Goal: Task Accomplishment & Management: Manage account settings

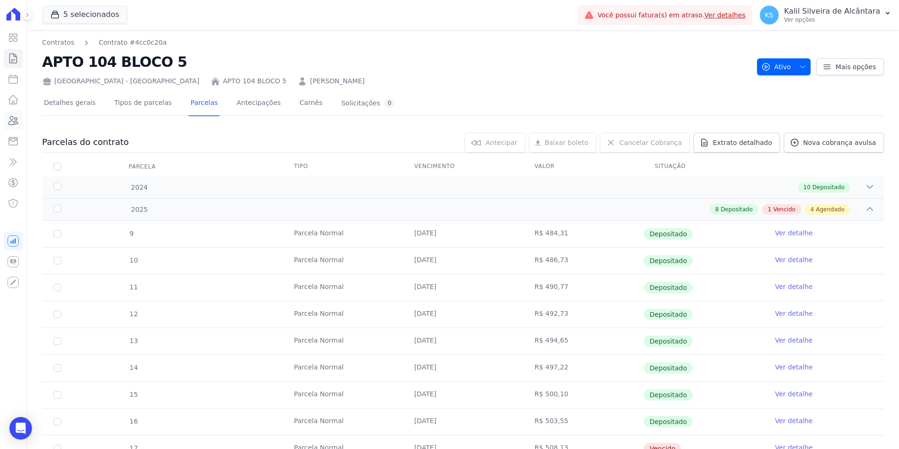
drag, startPoint x: 0, startPoint y: 0, endPoint x: 13, endPoint y: 122, distance: 122.4
click at [13, 122] on icon at bounding box center [13, 120] width 11 height 11
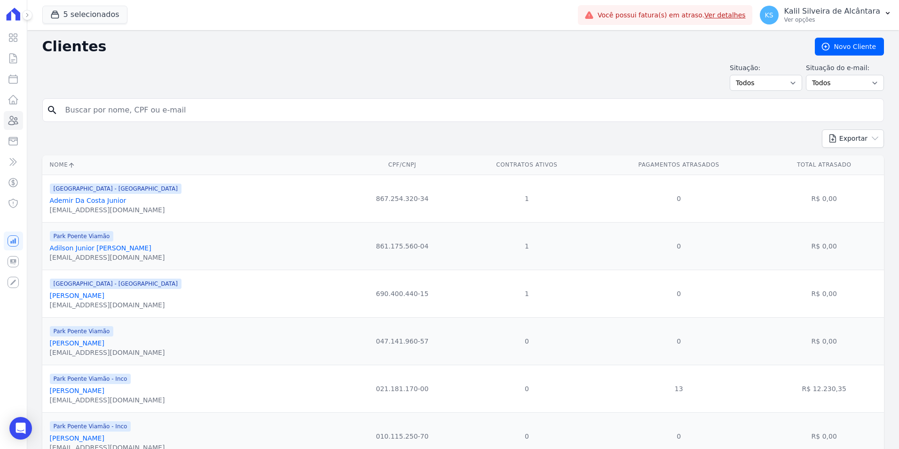
click at [118, 122] on form "search" at bounding box center [463, 113] width 842 height 31
click at [115, 107] on input "search" at bounding box center [470, 110] width 820 height 19
type input "anderson ma"
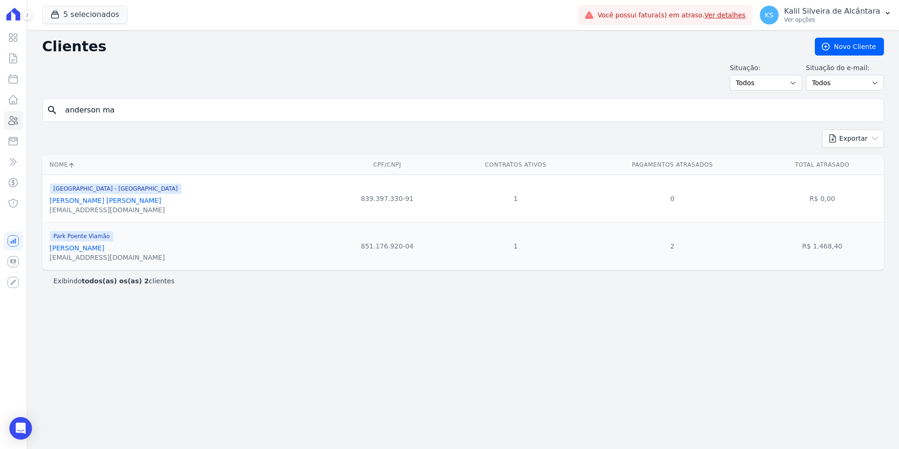
click at [101, 252] on link "[PERSON_NAME]" at bounding box center [77, 248] width 55 height 8
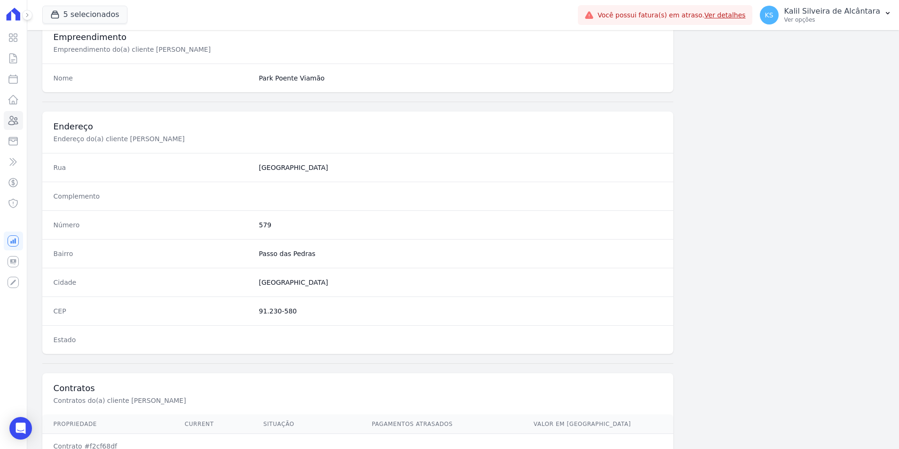
scroll to position [431, 0]
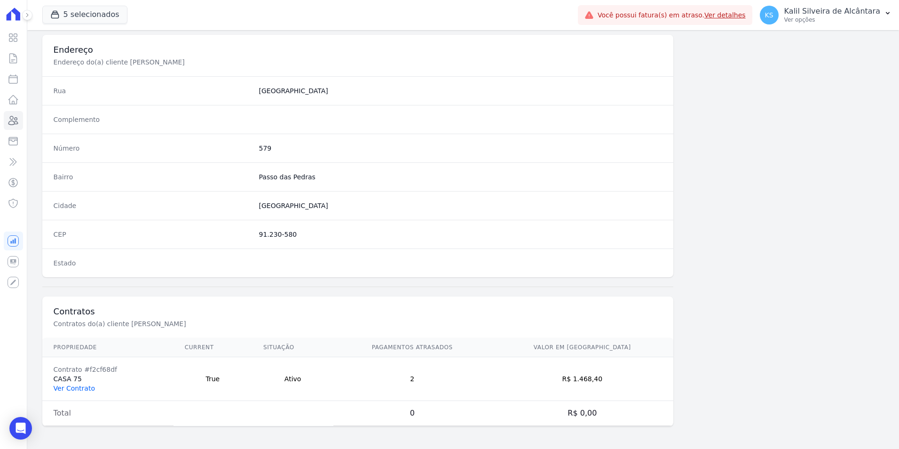
click at [87, 386] on link "Ver Contrato" at bounding box center [74, 388] width 41 height 8
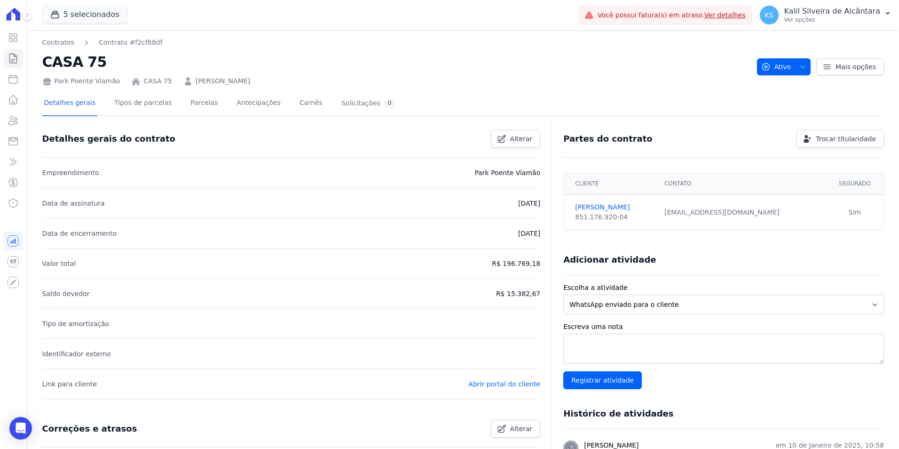
click at [174, 111] on div "Detalhes gerais Tipos de parcelas [GEOGRAPHIC_DATA] Antecipações Carnês Solicit…" at bounding box center [219, 103] width 355 height 25
click at [192, 105] on link "Parcelas" at bounding box center [204, 103] width 31 height 25
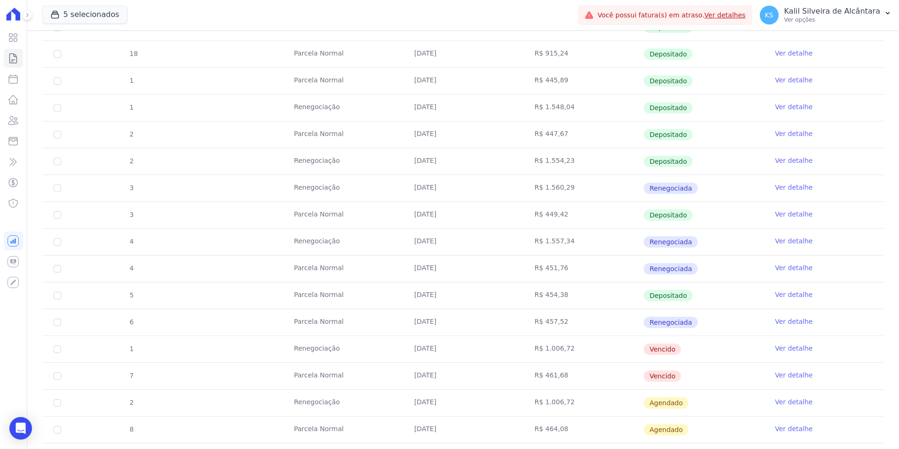
scroll to position [423, 0]
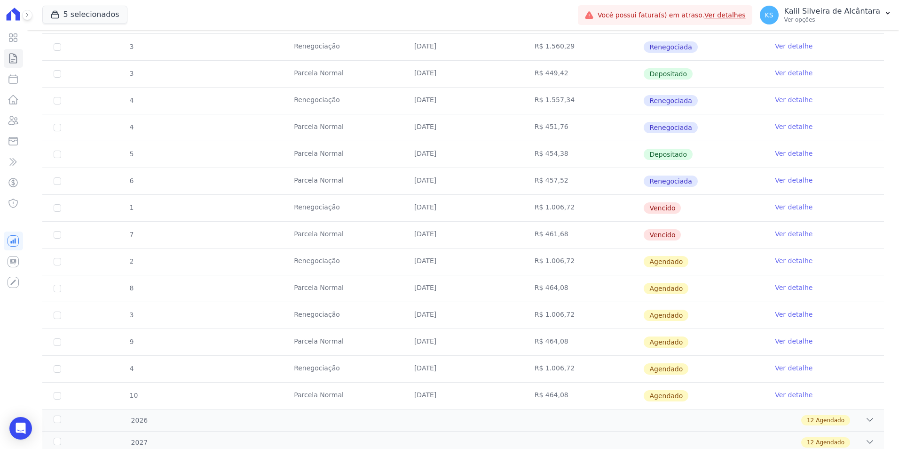
drag, startPoint x: 632, startPoint y: 242, endPoint x: 385, endPoint y: 209, distance: 248.9
click at [385, 209] on tbody "16 [GEOGRAPHIC_DATA] [DATE] R$ 900,93 Depositado Ver detalhe 17 [GEOGRAPHIC_DAT…" at bounding box center [463, 113] width 842 height 589
click at [132, 205] on span "1" at bounding box center [131, 208] width 5 height 8
drag, startPoint x: 58, startPoint y: 236, endPoint x: 55, endPoint y: 218, distance: 18.2
click at [58, 235] on input "checkbox" at bounding box center [58, 235] width 8 height 8
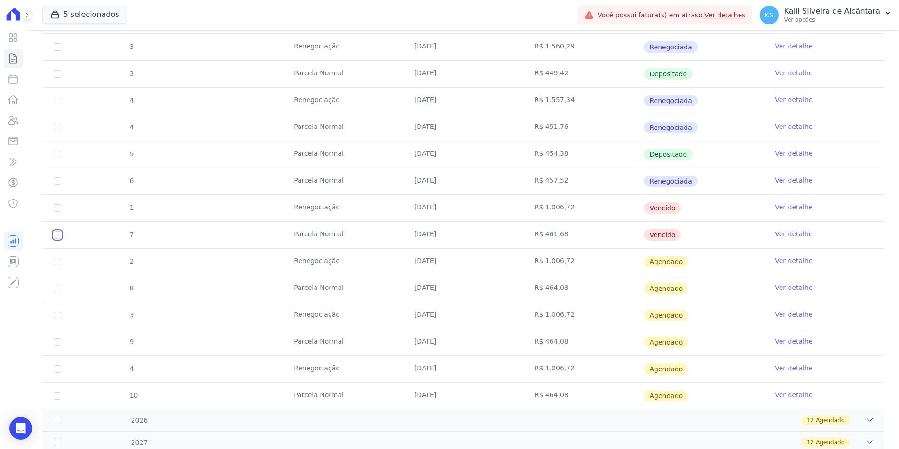
checkbox input "true"
click at [55, 208] on input "checkbox" at bounding box center [58, 208] width 8 height 8
checkbox input "true"
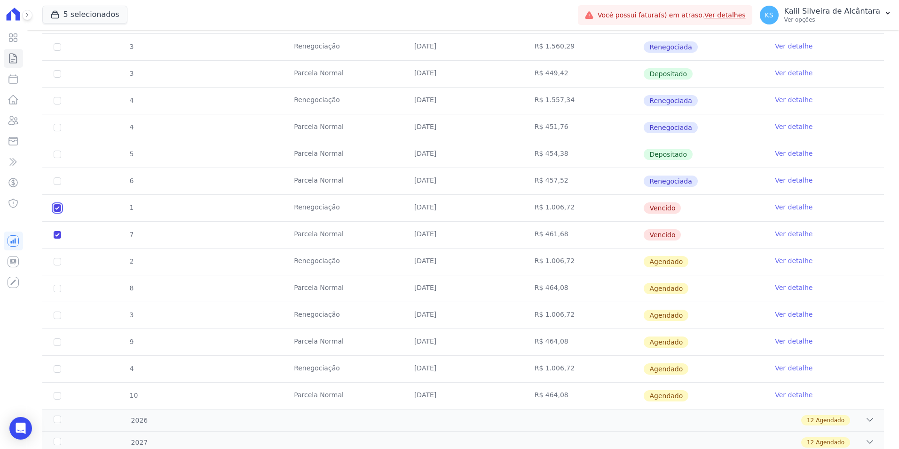
checkbox input "true"
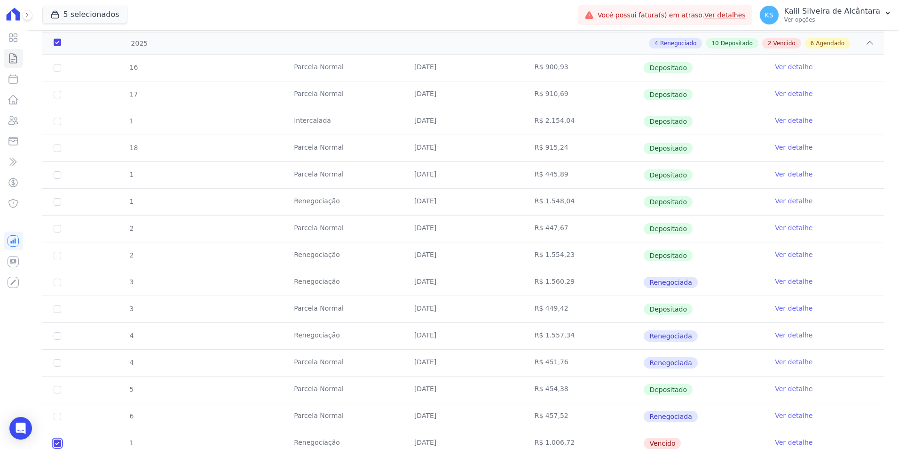
scroll to position [0, 0]
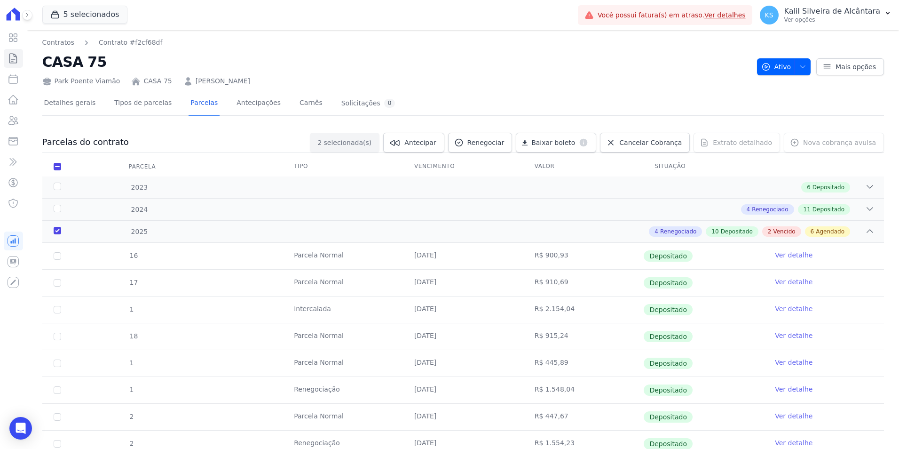
click at [504, 152] on div at bounding box center [463, 152] width 842 height 0
click at [504, 146] on span "Renegociar" at bounding box center [485, 142] width 37 height 9
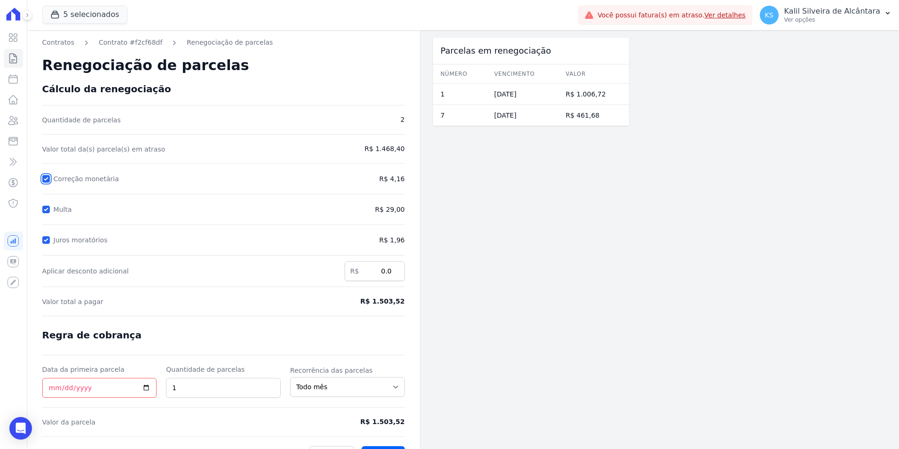
click at [43, 178] on input "Correção monetária" at bounding box center [46, 179] width 8 height 8
checkbox input "false"
click at [41, 202] on div "Contratos Contrato #f2cf68df Renegociação de parcelas Renegociação de parcelas …" at bounding box center [223, 250] width 393 height 441
click at [50, 216] on form "Cálculo da renegociação Quantidade de parcelas 2 Valor total da(s) parcela(s) e…" at bounding box center [223, 273] width 362 height 380
click at [49, 211] on input "Multa" at bounding box center [46, 209] width 8 height 8
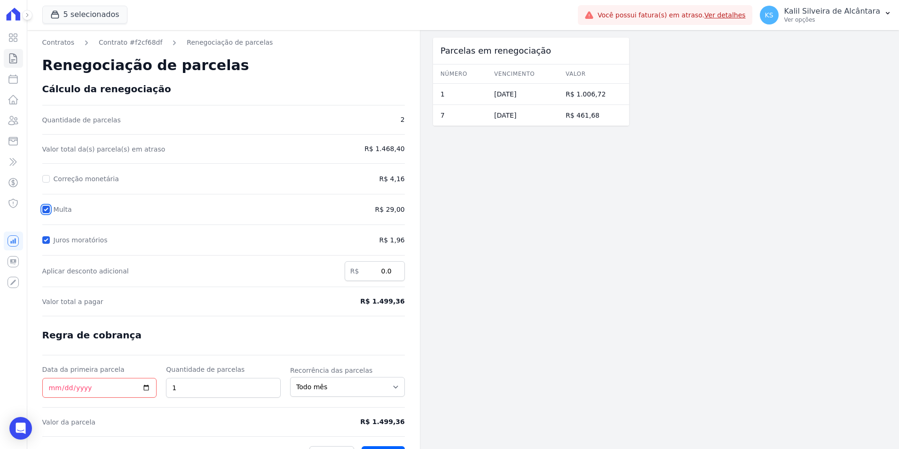
checkbox input "false"
click at [45, 240] on input "Juros moratórios" at bounding box center [46, 240] width 8 height 8
checkbox input "false"
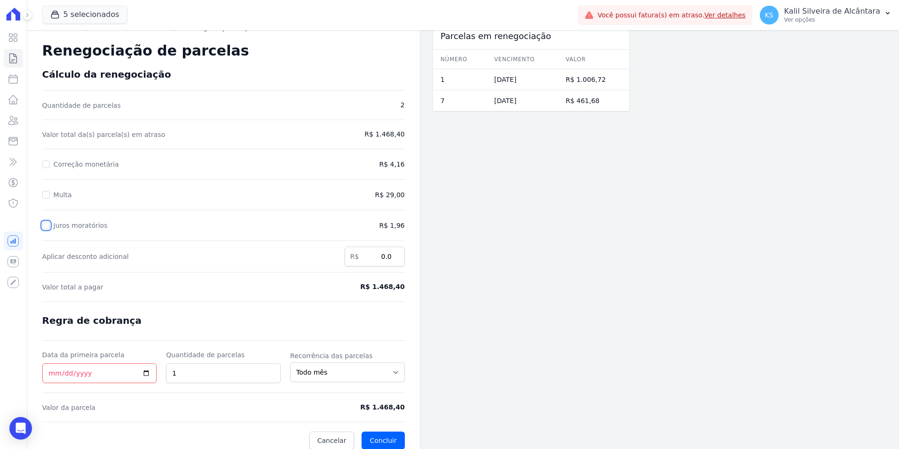
scroll to position [23, 0]
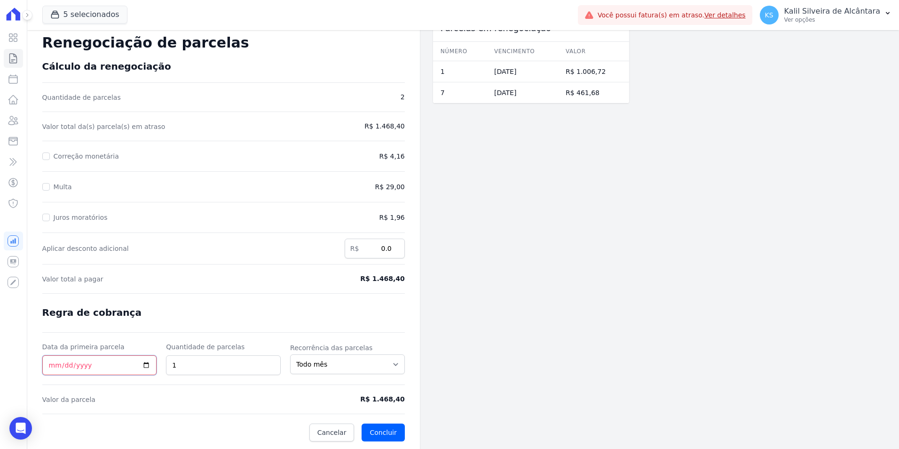
drag, startPoint x: 54, startPoint y: 363, endPoint x: 54, endPoint y: 368, distance: 5.2
click at [54, 363] on input "Data da primeira parcela" at bounding box center [99, 365] width 115 height 20
type input "2025-09-29"
click at [390, 435] on button "Concluir" at bounding box center [383, 432] width 43 height 18
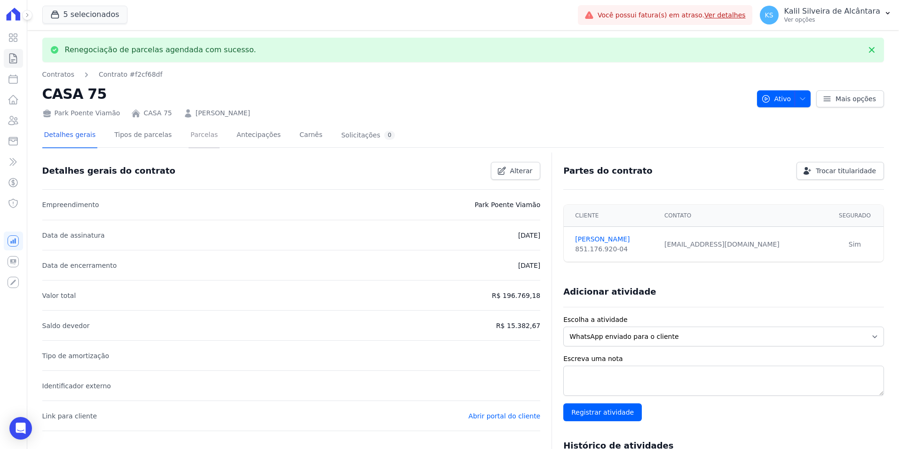
click at [198, 143] on link "Parcelas" at bounding box center [204, 135] width 31 height 25
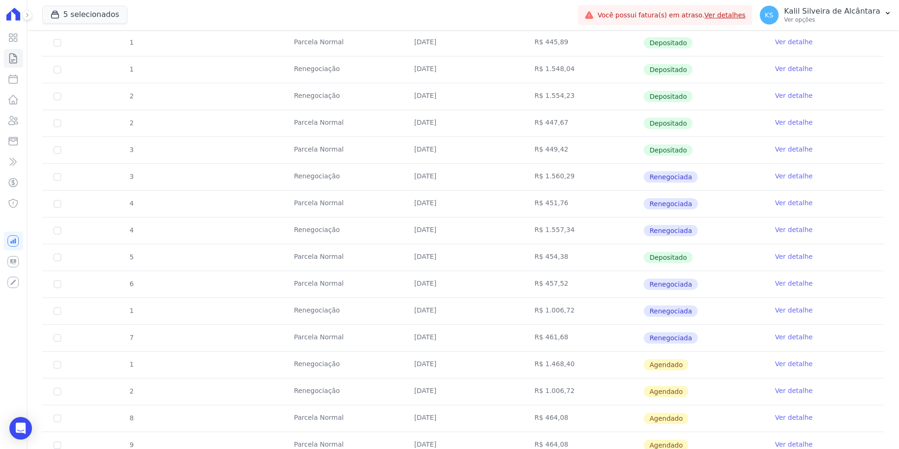
scroll to position [423, 0]
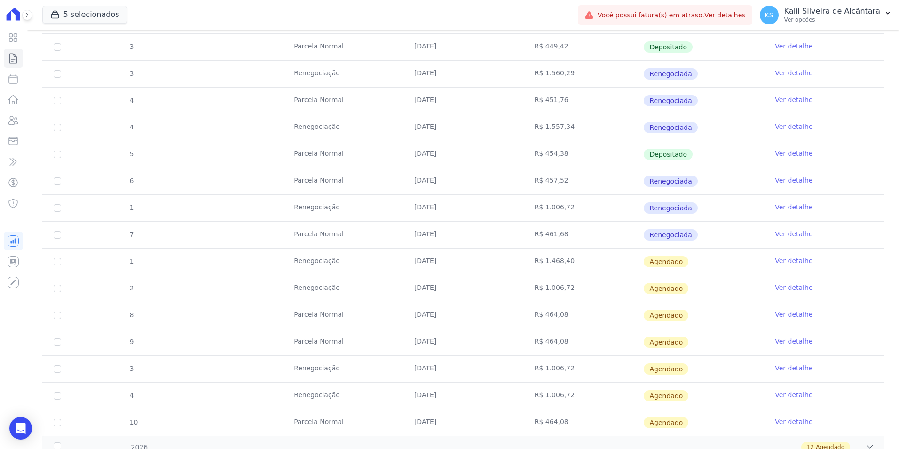
click at [798, 260] on link "Ver detalhe" at bounding box center [794, 260] width 38 height 9
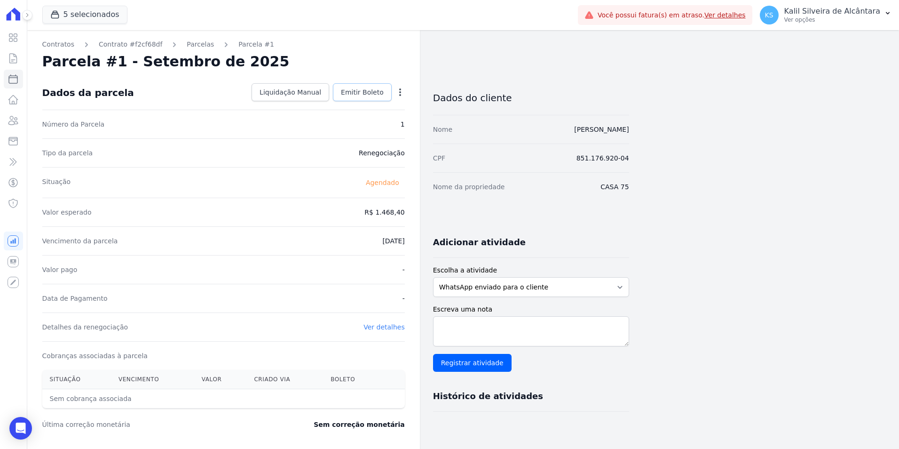
click at [371, 102] on div "Dados da parcela Liquidação Manual Liquidação Manual Data de Pagamento 2025-09-…" at bounding box center [223, 93] width 362 height 34
click at [368, 96] on span "Emitir Boleto" at bounding box center [362, 91] width 43 height 9
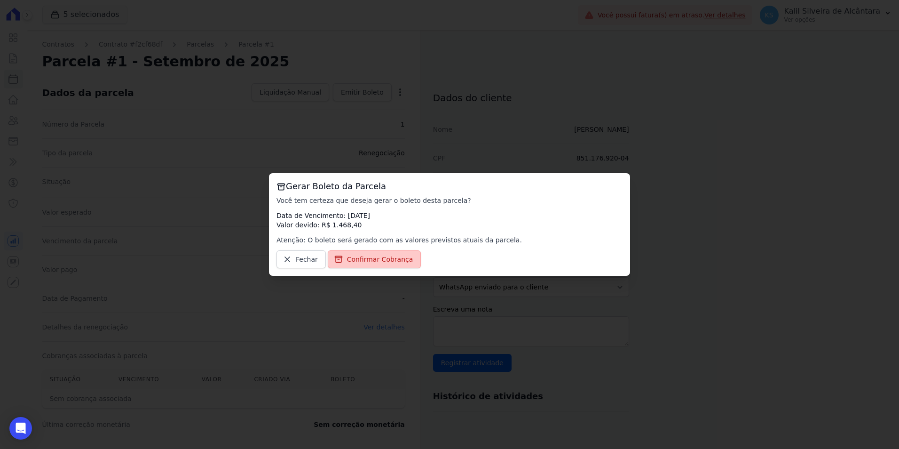
click at [361, 256] on span "Confirmar Cobrança" at bounding box center [380, 258] width 66 height 9
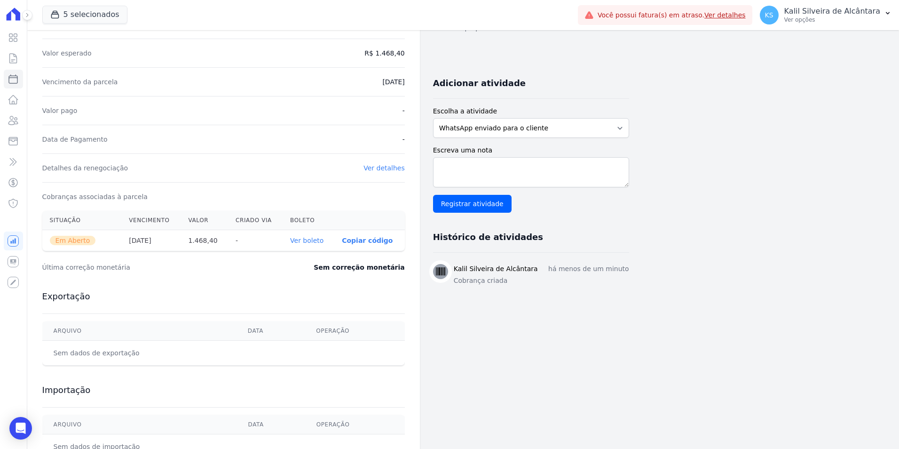
scroll to position [188, 0]
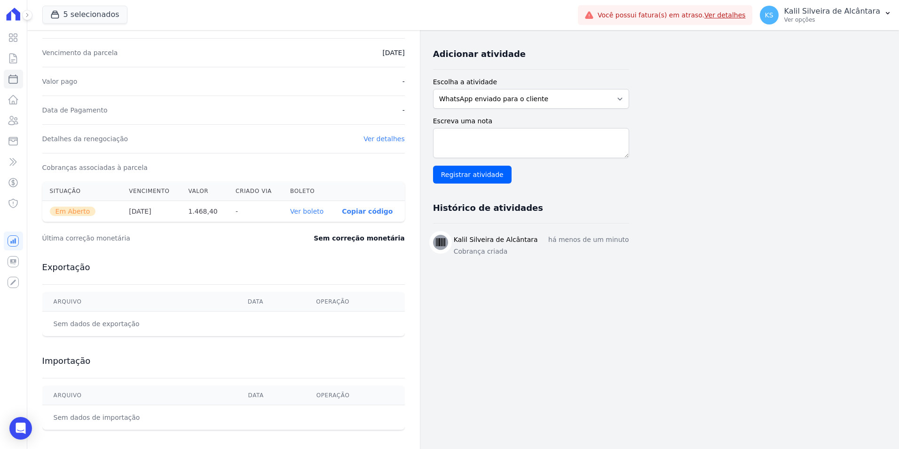
click at [312, 211] on link "Ver boleto" at bounding box center [306, 211] width 33 height 8
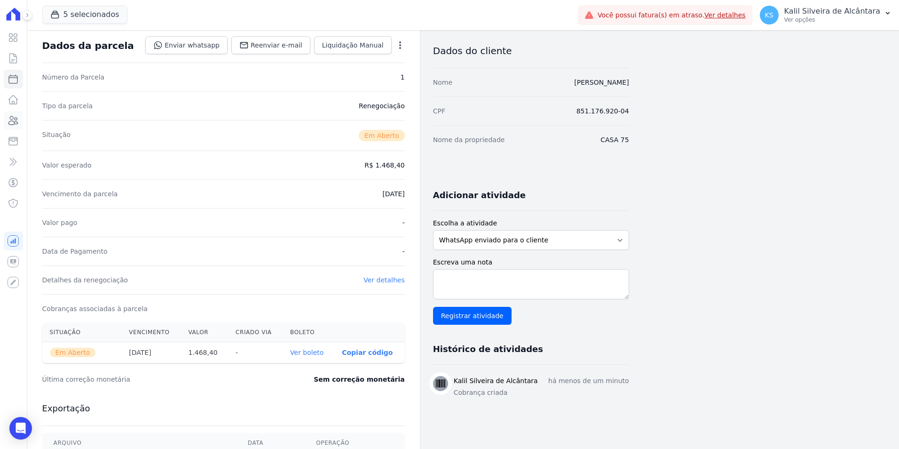
click at [13, 120] on icon at bounding box center [13, 120] width 11 height 11
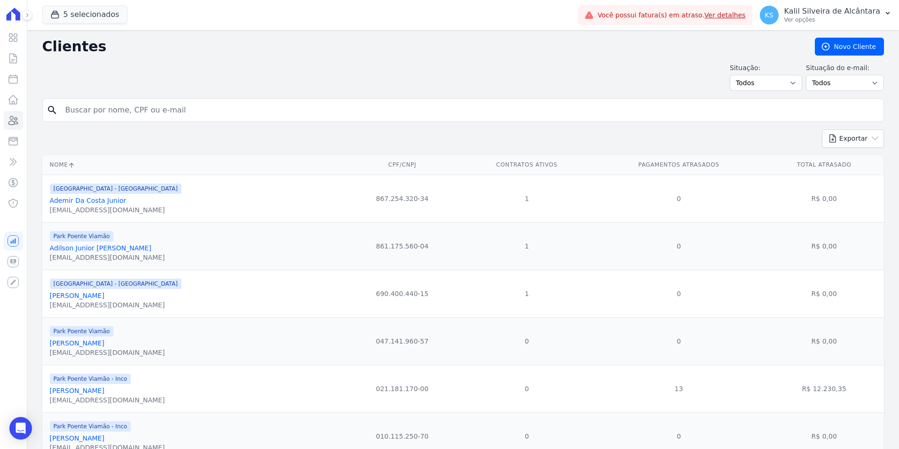
click at [149, 110] on input "search" at bounding box center [470, 110] width 820 height 19
type input "Christian jes"
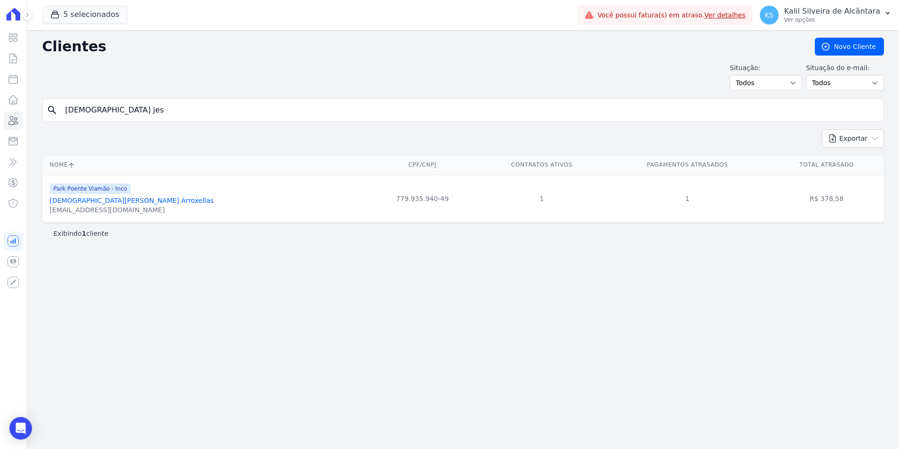
click at [103, 203] on link "Christian Jesuino Arroxellas" at bounding box center [132, 201] width 164 height 8
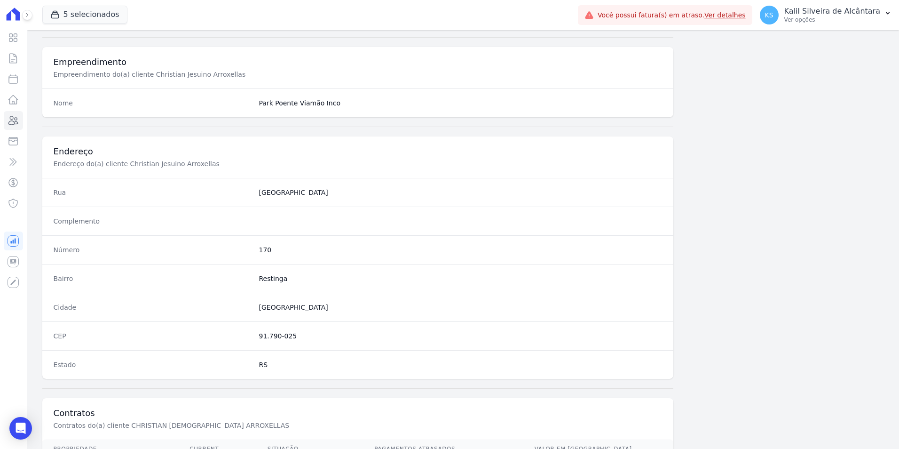
scroll to position [431, 0]
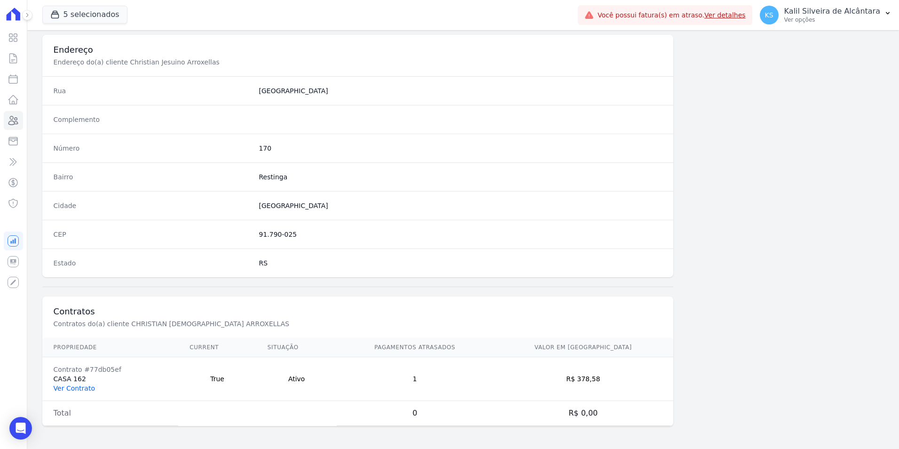
click at [81, 386] on link "Ver Contrato" at bounding box center [74, 388] width 41 height 8
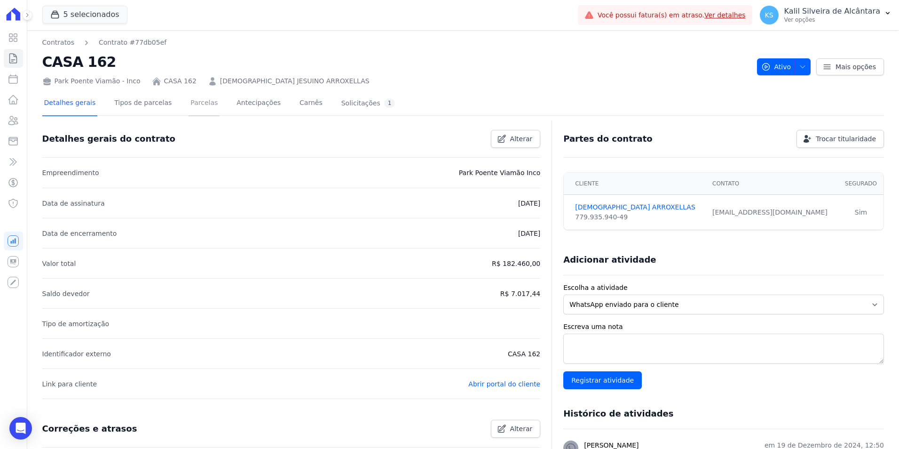
click at [197, 110] on link "Parcelas" at bounding box center [204, 103] width 31 height 25
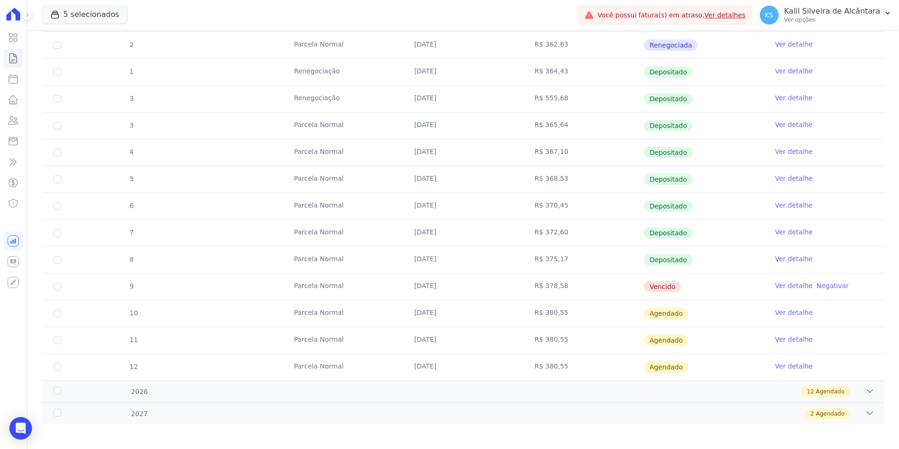
scroll to position [317, 0]
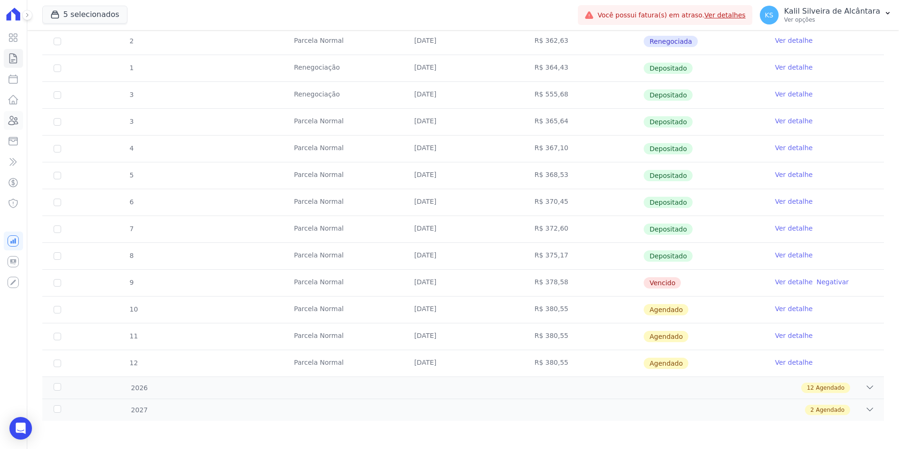
click at [19, 119] on link "Clientes" at bounding box center [13, 120] width 19 height 19
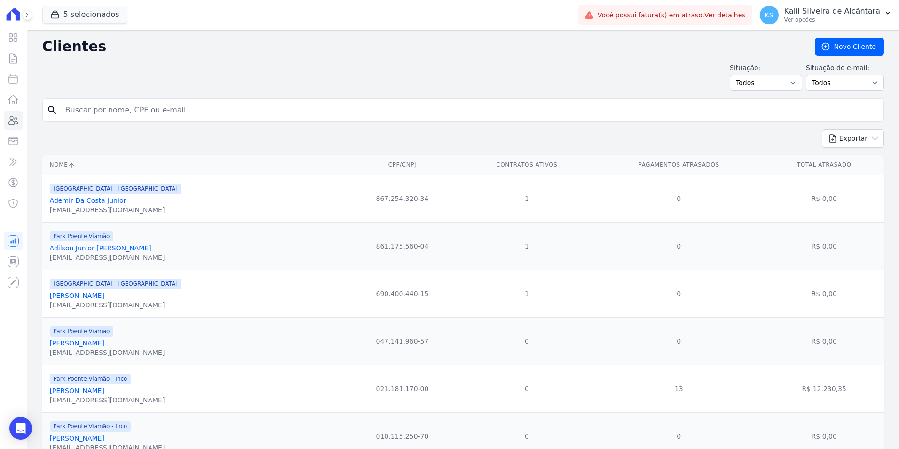
click at [119, 110] on input "search" at bounding box center [470, 110] width 820 height 19
type input "LILIAN"
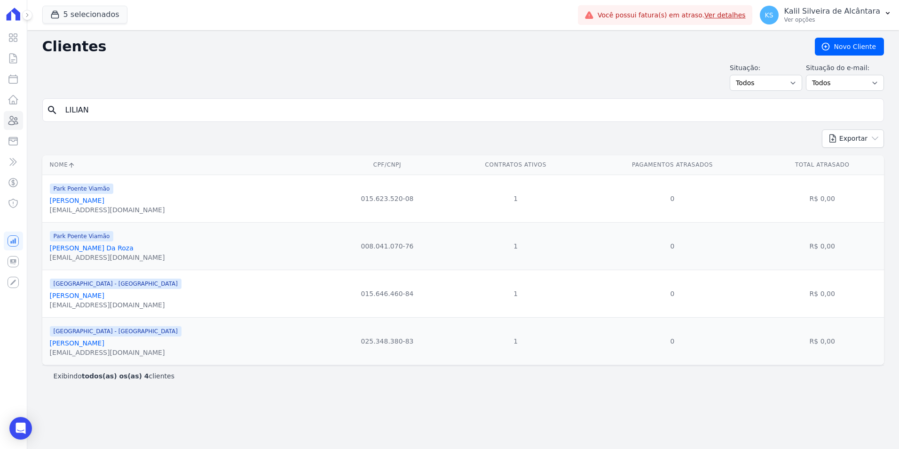
drag, startPoint x: 119, startPoint y: 110, endPoint x: 101, endPoint y: 180, distance: 72.4
click at [101, 180] on div "Clientes Novo Cliente Situação: Todos Adimplentes Inadimplentes Situação do e-m…" at bounding box center [463, 239] width 872 height 418
click at [162, 109] on input "LILIAN" at bounding box center [470, 110] width 820 height 19
type input "LILIAN SOUZA DE"
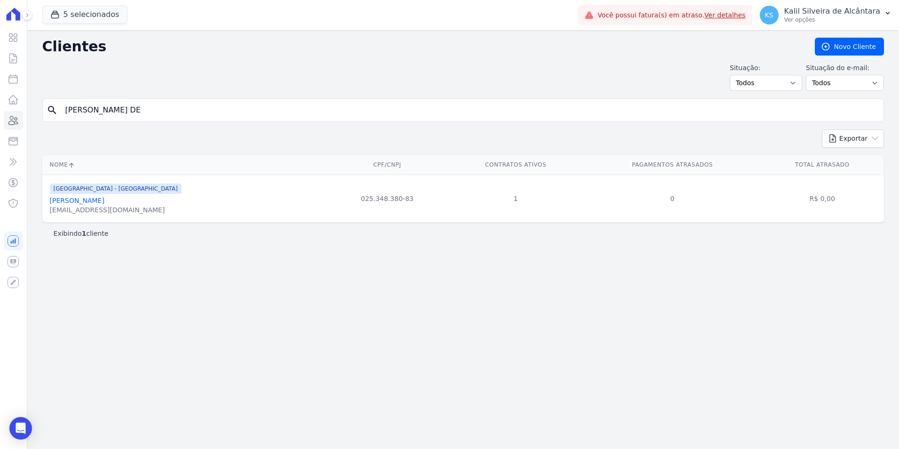
click at [104, 200] on link "[PERSON_NAME]" at bounding box center [77, 201] width 55 height 8
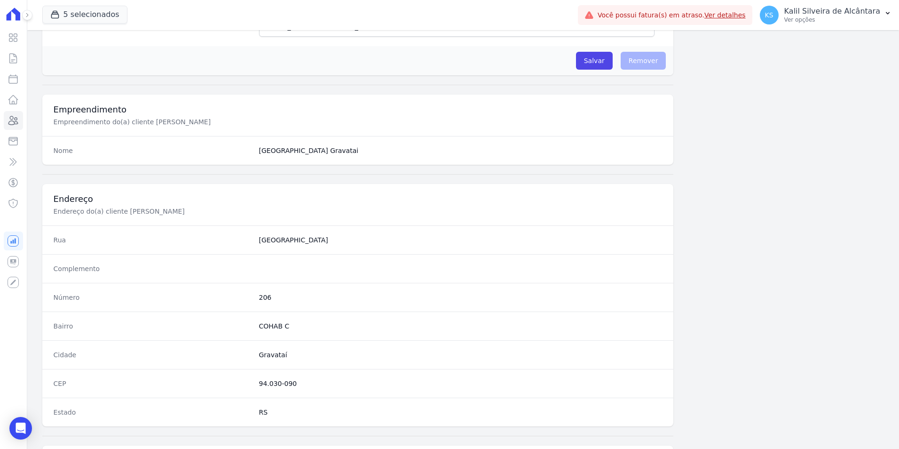
scroll to position [431, 0]
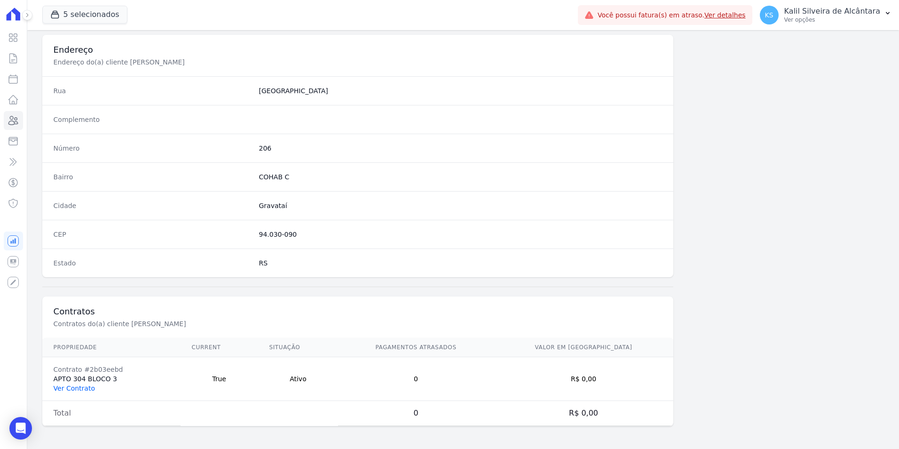
click at [70, 389] on link "Ver Contrato" at bounding box center [74, 388] width 41 height 8
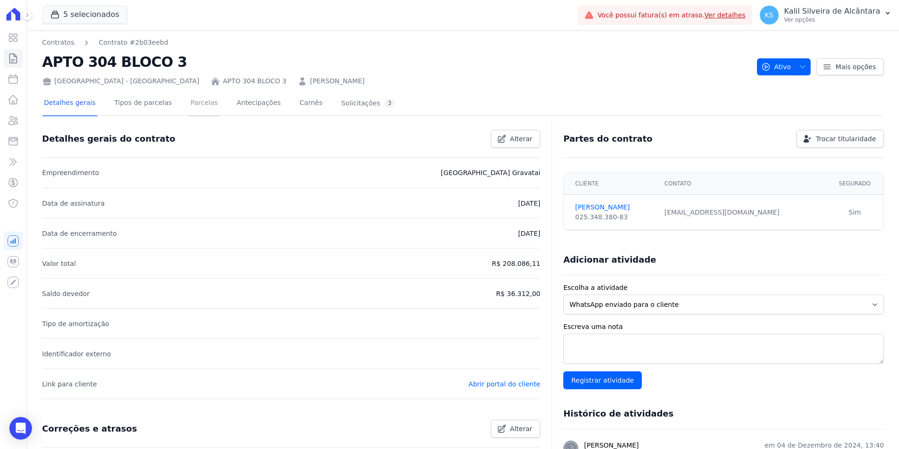
click at [189, 102] on link "Parcelas" at bounding box center [204, 103] width 31 height 25
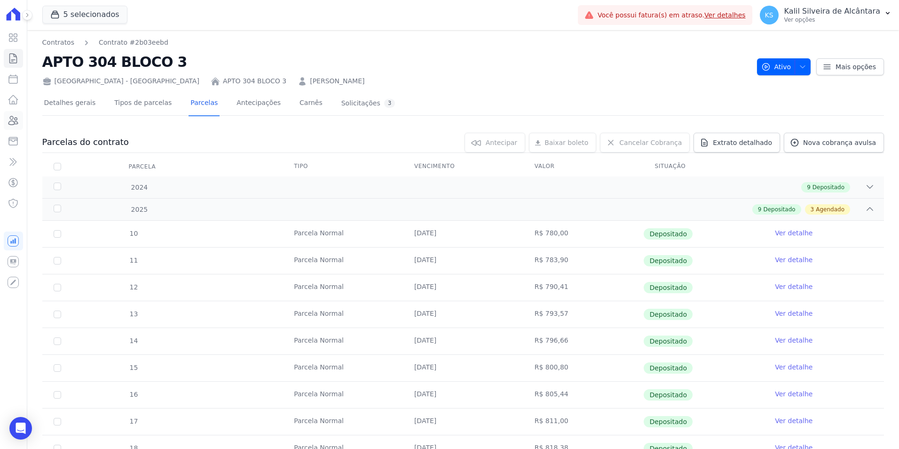
click at [15, 120] on icon at bounding box center [13, 120] width 9 height 8
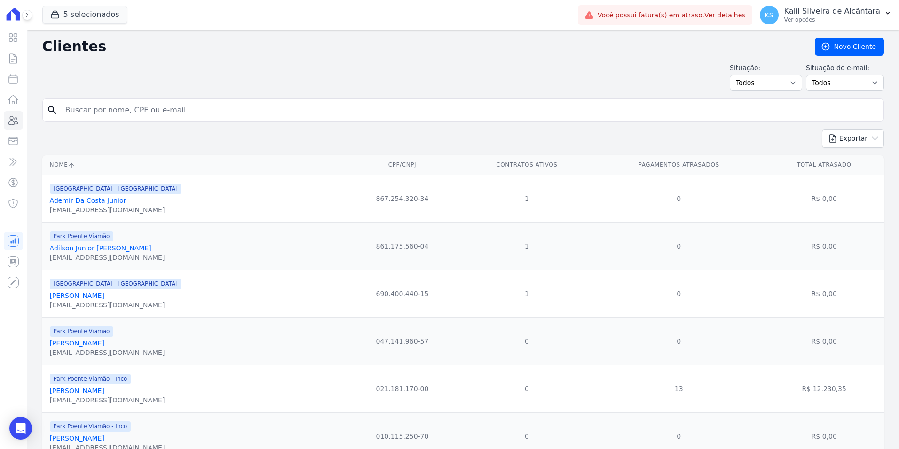
click at [224, 107] on input "search" at bounding box center [470, 110] width 820 height 19
type input "lilian souza de ma"
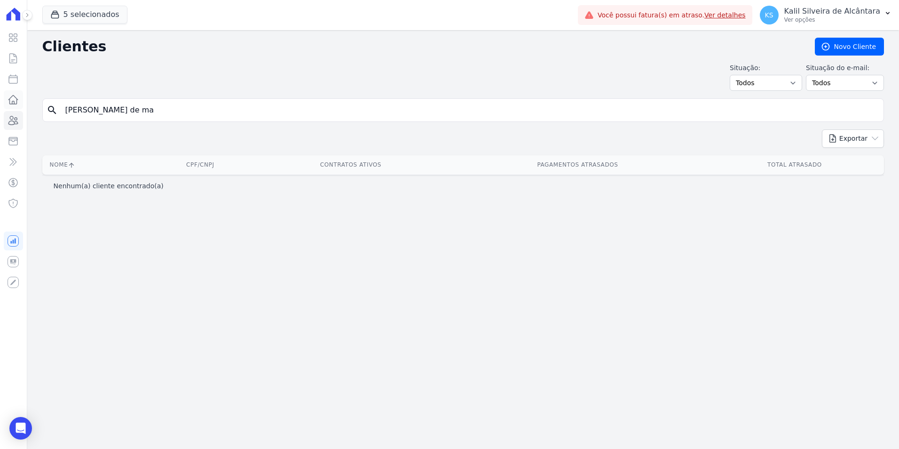
drag, startPoint x: 147, startPoint y: 108, endPoint x: 13, endPoint y: 106, distance: 134.0
click at [21, 106] on div "Visão Geral Contratos [GEOGRAPHIC_DATA] Lotes Clientes Minha Carteira Transferê…" at bounding box center [449, 224] width 899 height 449
type input "[PERSON_NAME]"
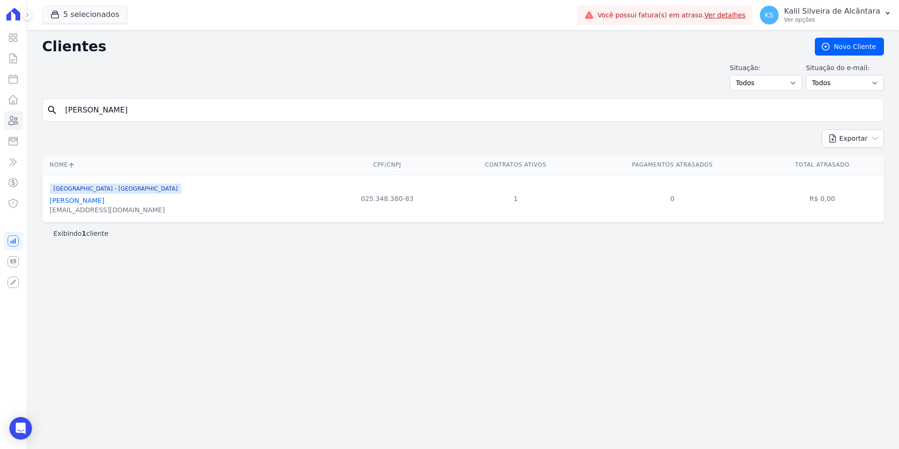
click at [89, 204] on link "[PERSON_NAME]" at bounding box center [77, 201] width 55 height 8
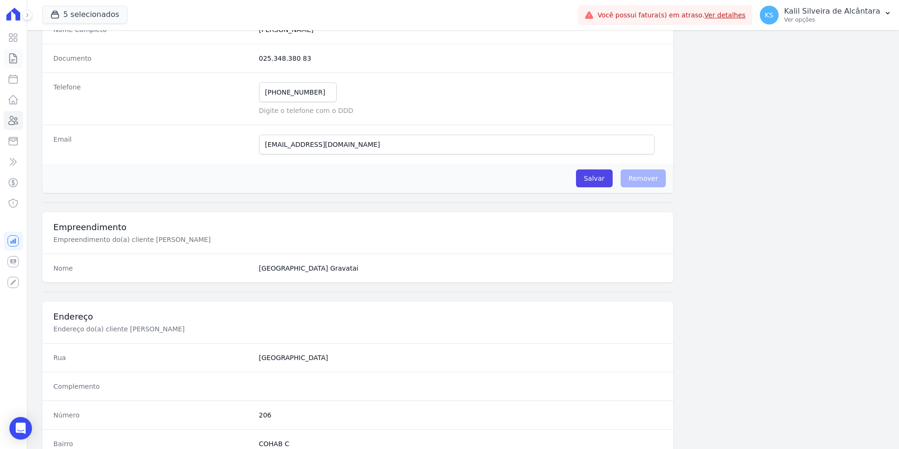
scroll to position [47, 0]
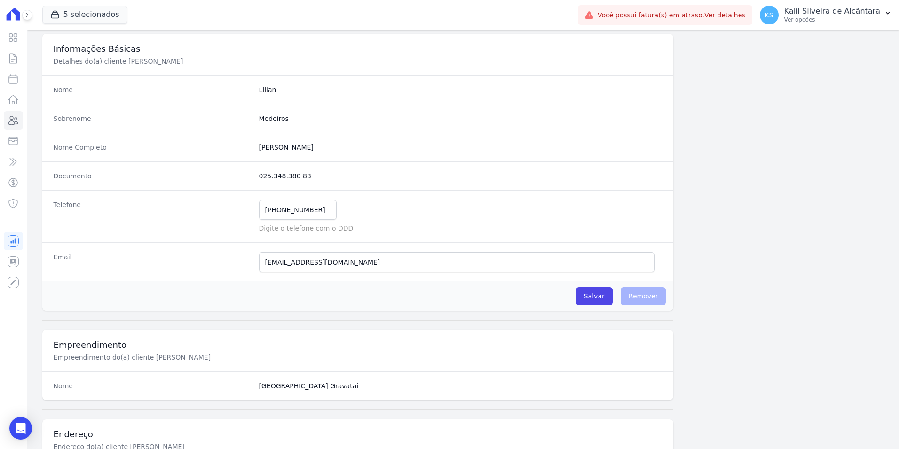
drag, startPoint x: 305, startPoint y: 177, endPoint x: 243, endPoint y: 178, distance: 62.1
click at [243, 178] on div "Documento 025.348.380 83" at bounding box center [357, 175] width 631 height 29
copy div "025.348.380 83"
drag, startPoint x: 330, startPoint y: 148, endPoint x: 252, endPoint y: 151, distance: 77.7
click at [252, 151] on div "Nome Completo Lilian Souza De Medeiros" at bounding box center [357, 147] width 631 height 29
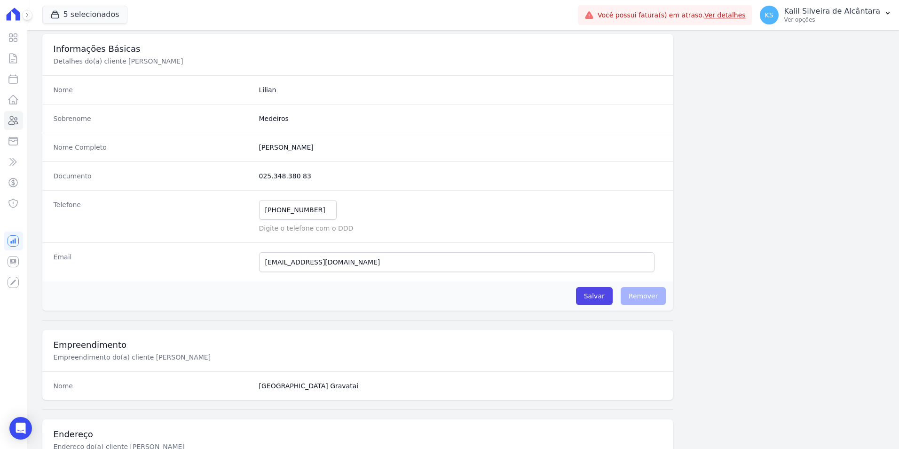
copy div "[PERSON_NAME]"
drag, startPoint x: 283, startPoint y: 207, endPoint x: 249, endPoint y: 207, distance: 34.8
click at [249, 207] on div "Telefone (51) 99285-0799 Mensagem de SMS ainda não enviada.. Mensagem de Whatsa…" at bounding box center [357, 216] width 631 height 52
click at [379, 259] on input "paulo@apiceincorporadora.com.br" at bounding box center [457, 262] width 396 height 20
drag, startPoint x: 379, startPoint y: 259, endPoint x: 212, endPoint y: 273, distance: 168.0
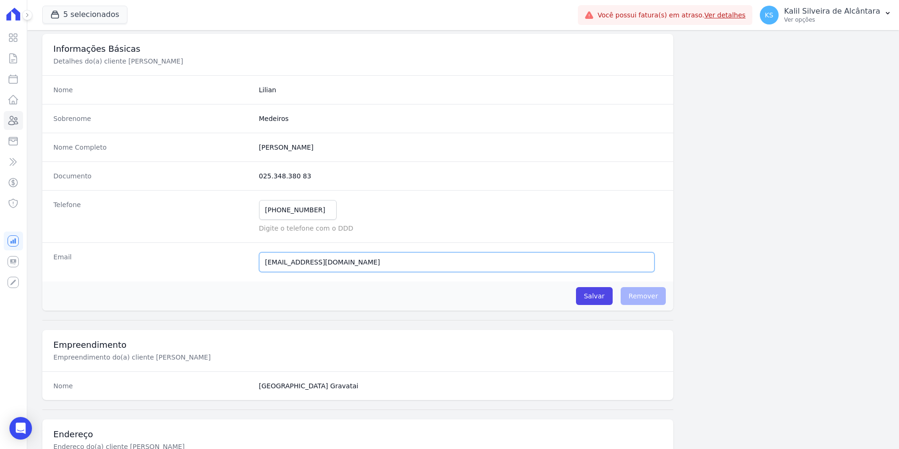
click at [212, 273] on div "Email paulo@apiceincorporadora.com.br E-mail enviado. Aguardando confirmação.." at bounding box center [357, 261] width 631 height 39
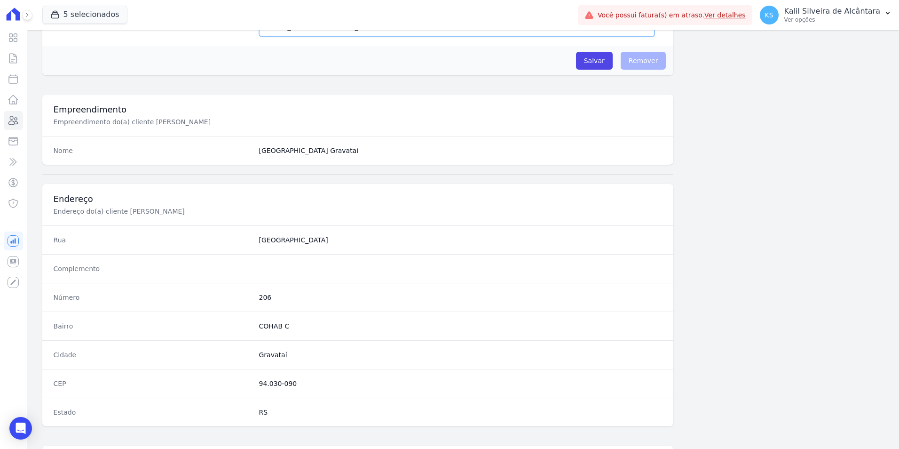
scroll to position [376, 0]
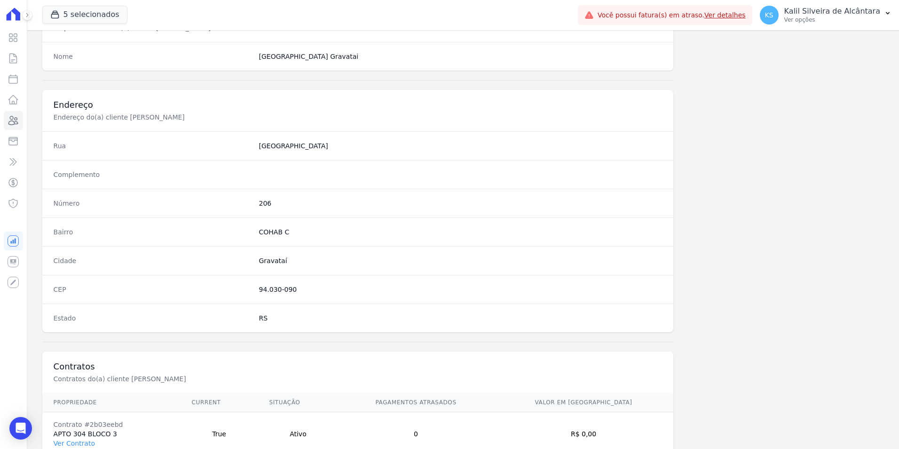
drag, startPoint x: 293, startPoint y: 290, endPoint x: 213, endPoint y: 290, distance: 80.4
click at [213, 290] on div "CEP 94.030-090" at bounding box center [357, 289] width 631 height 29
click at [274, 279] on div "CEP 94.030-090" at bounding box center [357, 289] width 631 height 29
drag, startPoint x: 299, startPoint y: 295, endPoint x: 255, endPoint y: 287, distance: 44.4
click at [255, 287] on div "CEP 94.030-090" at bounding box center [357, 289] width 631 height 29
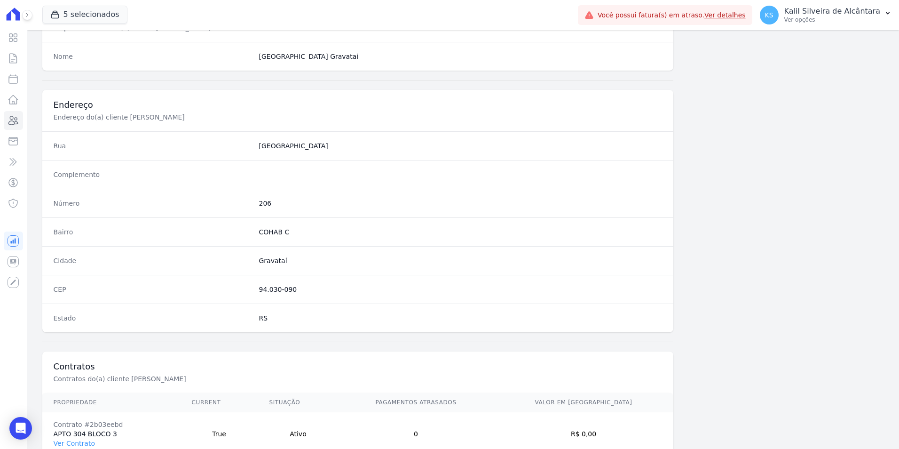
copy dd "94.030-090"
click at [297, 291] on dd "94.030-090" at bounding box center [460, 288] width 403 height 9
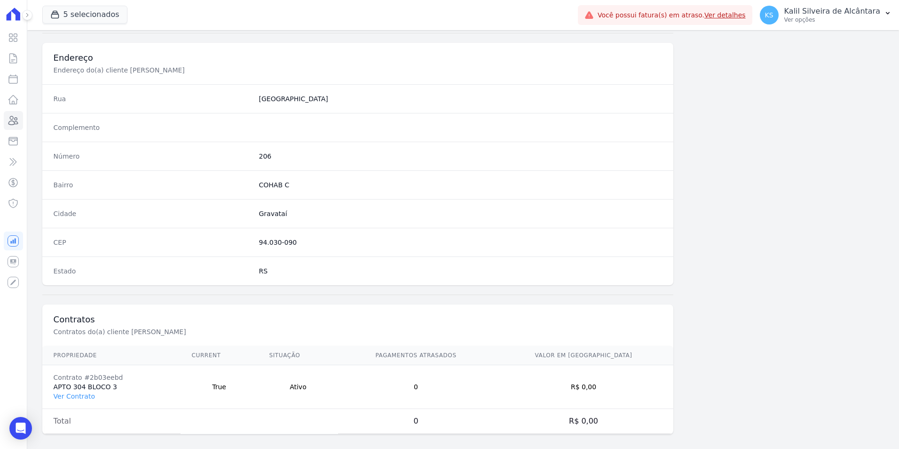
scroll to position [431, 0]
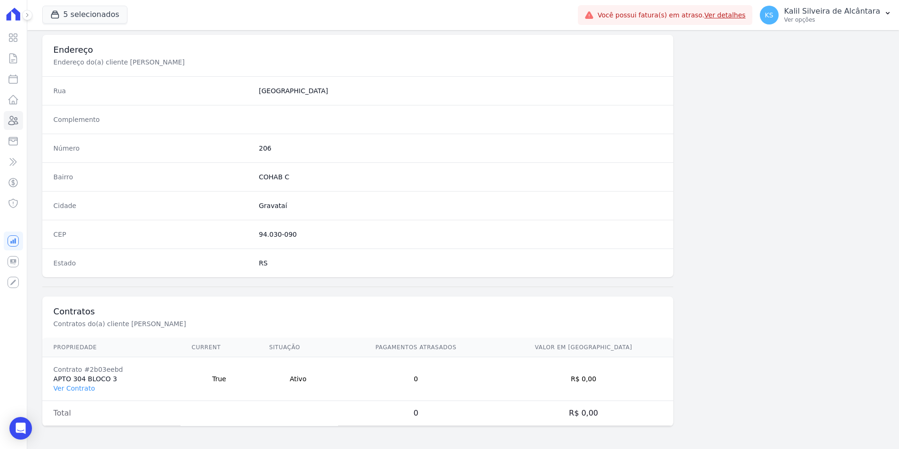
click at [267, 148] on dd "206" at bounding box center [460, 147] width 403 height 9
click at [260, 145] on dd "206" at bounding box center [460, 147] width 403 height 9
copy dd "206"
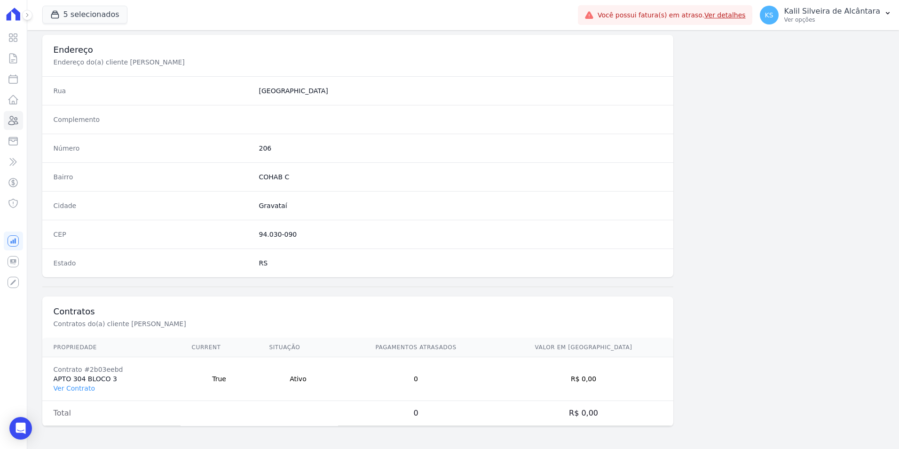
click at [314, 165] on div "Bairro COHAB C" at bounding box center [357, 176] width 631 height 29
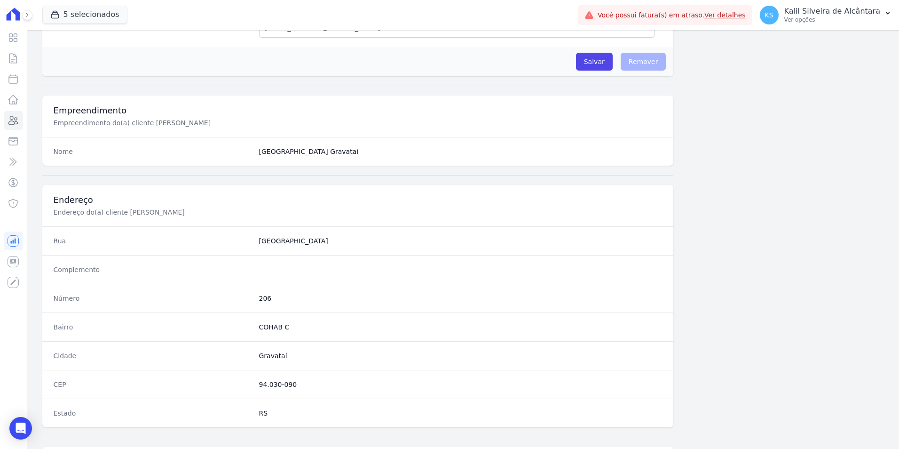
scroll to position [55, 0]
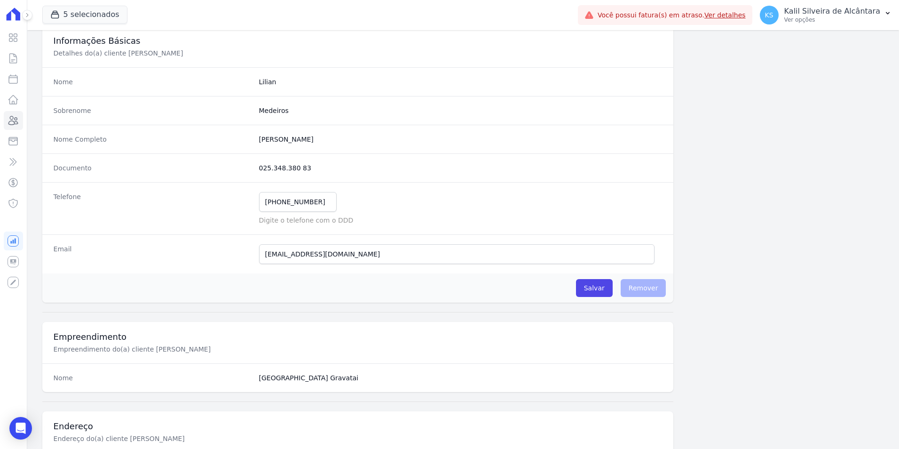
drag, startPoint x: 331, startPoint y: 139, endPoint x: 254, endPoint y: 141, distance: 76.2
click at [254, 141] on div "Nome Completo Lilian Souza De Medeiros" at bounding box center [357, 139] width 631 height 29
copy completo "[PERSON_NAME]"
drag, startPoint x: 309, startPoint y: 168, endPoint x: 220, endPoint y: 165, distance: 88.9
click at [220, 165] on div "Documento 025.348.380 83" at bounding box center [357, 167] width 631 height 29
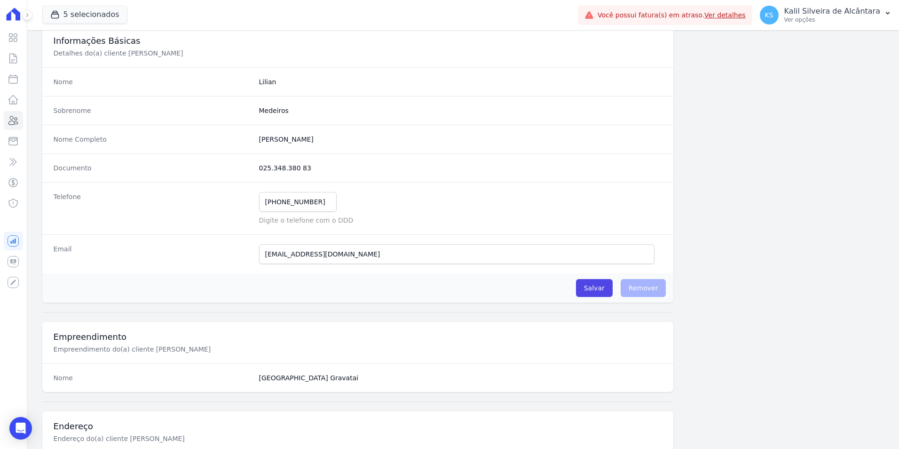
copy div "025.348.380 83"
drag, startPoint x: 376, startPoint y: 254, endPoint x: 243, endPoint y: 257, distance: 133.5
click at [243, 257] on div "Email paulo@apiceincorporadora.com.br E-mail enviado. Aguardando confirmação.." at bounding box center [357, 253] width 631 height 39
drag, startPoint x: 319, startPoint y: 198, endPoint x: 177, endPoint y: 218, distance: 143.9
click at [177, 218] on div "Telefone (51) 99285-0799 Mensagem de SMS ainda não enviada.. Mensagem de Whatsa…" at bounding box center [357, 208] width 631 height 52
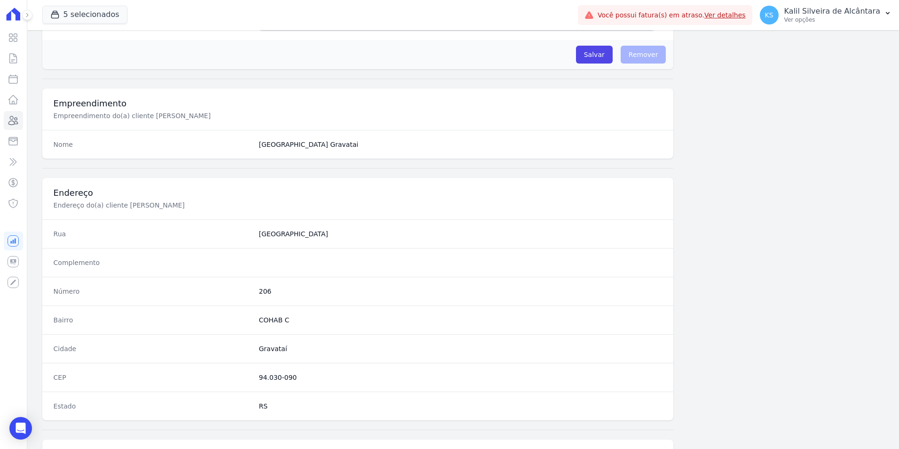
scroll to position [337, 0]
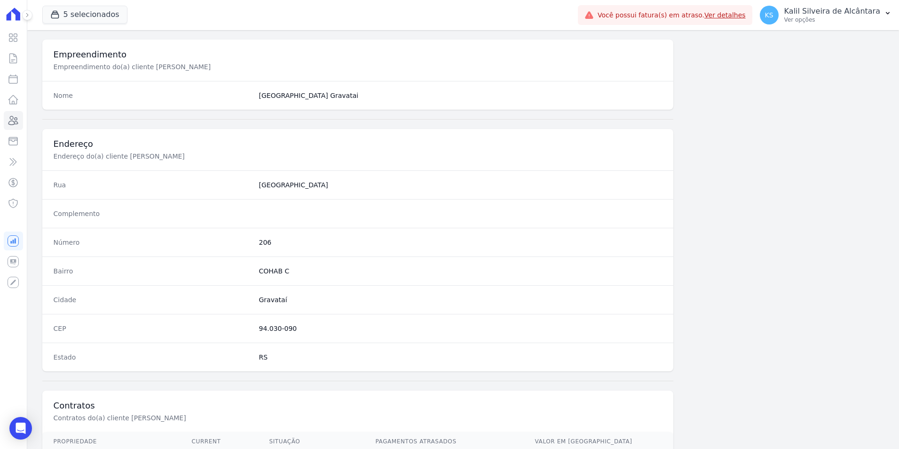
drag, startPoint x: 294, startPoint y: 331, endPoint x: 247, endPoint y: 323, distance: 48.2
click at [247, 323] on div "CEP 94.030-090" at bounding box center [357, 328] width 631 height 29
copy div "94.030-090"
drag, startPoint x: 309, startPoint y: 178, endPoint x: 252, endPoint y: 187, distance: 58.0
click at [252, 187] on div "Rua Rua Pau Brasil" at bounding box center [357, 184] width 631 height 29
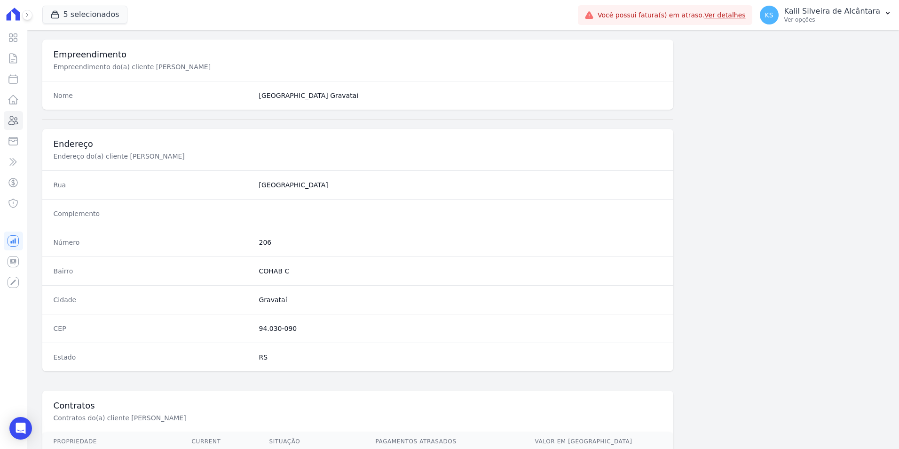
copy div "[GEOGRAPHIC_DATA]"
click at [259, 240] on dd "206" at bounding box center [460, 241] width 403 height 9
copy dd "206"
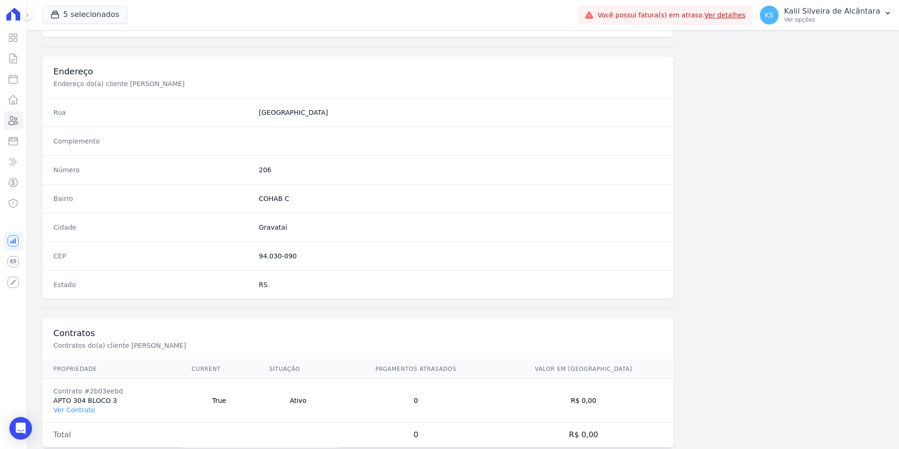
scroll to position [431, 0]
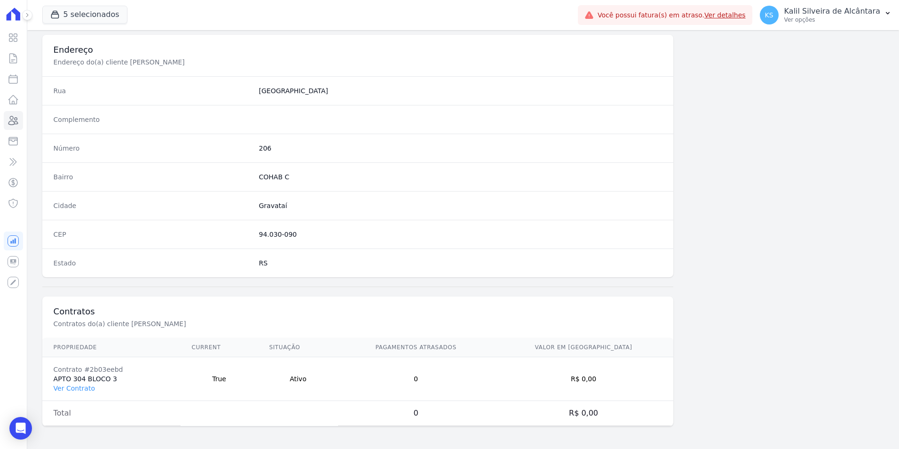
drag, startPoint x: 113, startPoint y: 375, endPoint x: 51, endPoint y: 379, distance: 61.7
click at [51, 379] on td "Contrato #2b03eebd APTO 304 BLOCO 3 Ver Contrato" at bounding box center [111, 379] width 138 height 44
copy td "APTO 304 BLOCO 3"
click at [70, 385] on link "Ver Contrato" at bounding box center [74, 388] width 41 height 8
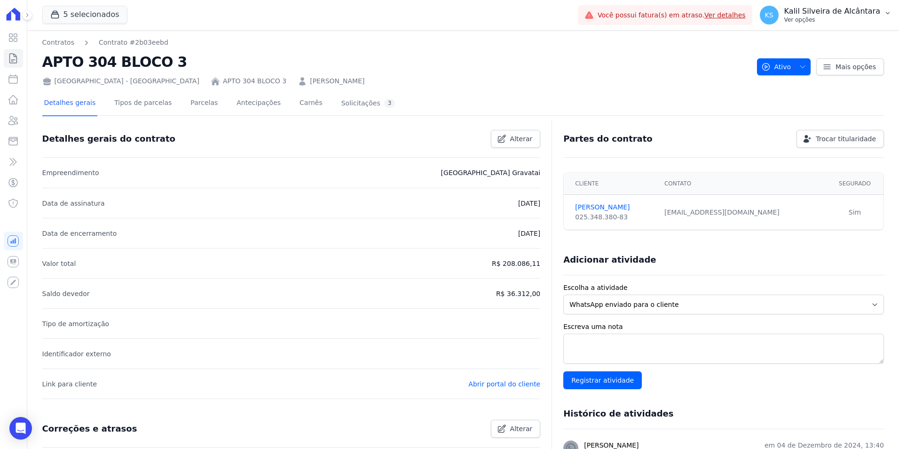
click at [852, 16] on p "Ver opções" at bounding box center [832, 20] width 96 height 8
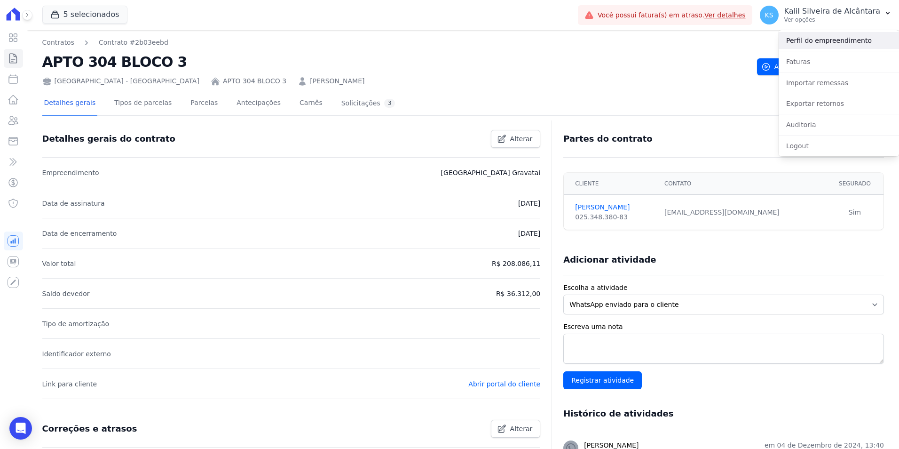
click at [840, 40] on link "Perfil do empreendimento" at bounding box center [839, 40] width 120 height 17
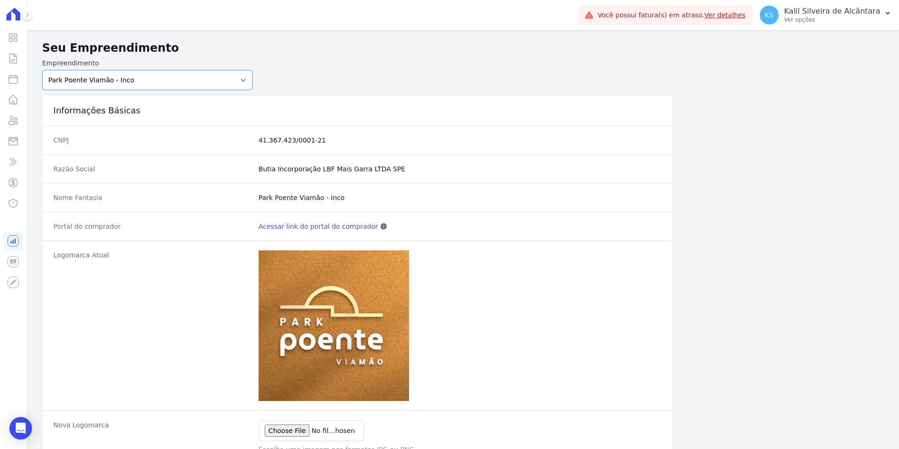
click at [162, 87] on select "Art Park - Juros de Obra Arty Park - Gravatai Arty Park - JPI Clube Residencial…" at bounding box center [147, 80] width 211 height 20
select select "0d2a014d-a432-400e-989d-d9ab7e93557c"
click at [42, 70] on select "Art Park - Juros de Obra Arty Park - Gravatai Arty Park - JPI Clube Residencial…" at bounding box center [147, 80] width 211 height 20
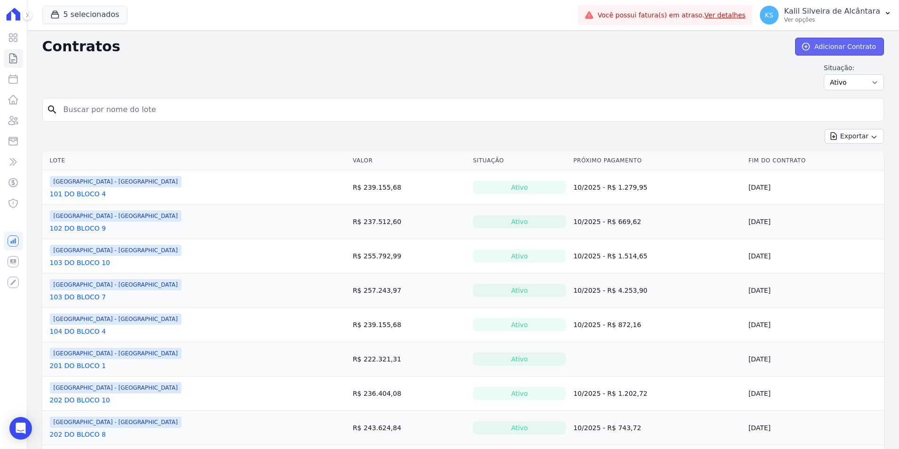
click at [822, 44] on link "Adicionar Contrato" at bounding box center [839, 47] width 89 height 18
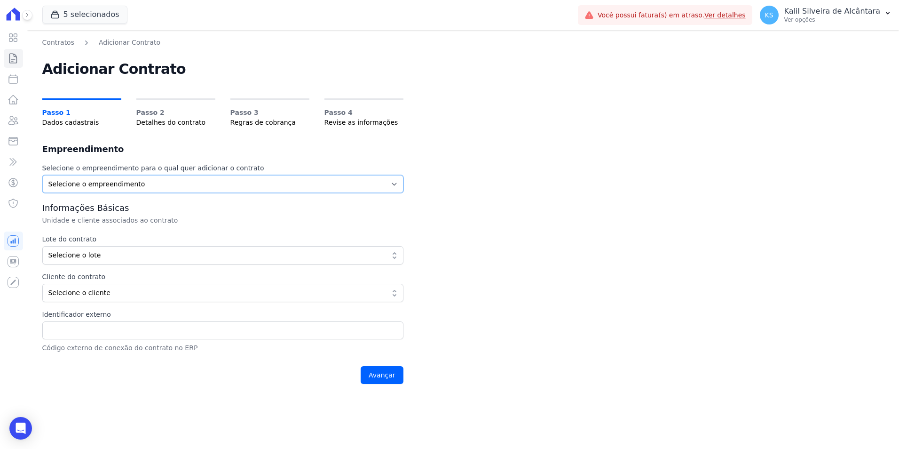
click at [166, 188] on select "Selecione o empreendimento Art Park - Juros de Obra Arty Park - Gravatai Park P…" at bounding box center [222, 184] width 361 height 18
select select "0d2a014d-a432-400e-989d-d9ab7e93557c"
click at [42, 175] on select "Selecione o empreendimento Art Park - Juros de Obra Arty Park - Gravatai Park P…" at bounding box center [222, 184] width 361 height 18
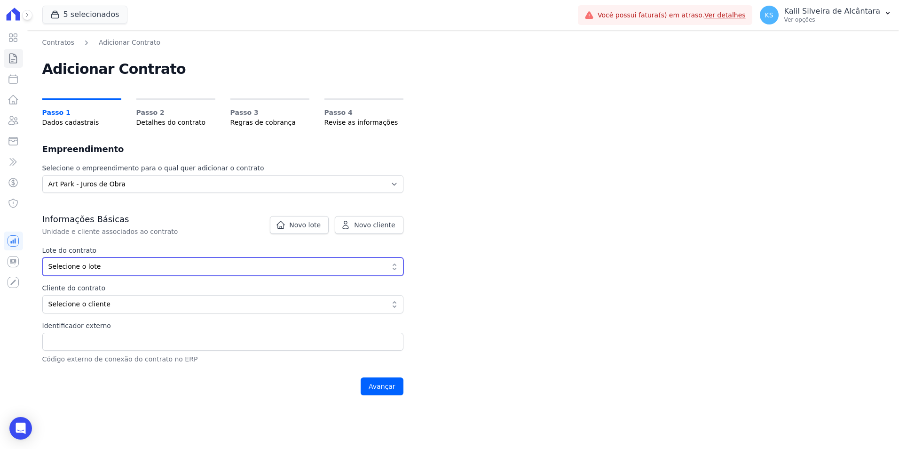
click at [127, 263] on span "Selecione o lote" at bounding box center [216, 266] width 336 height 10
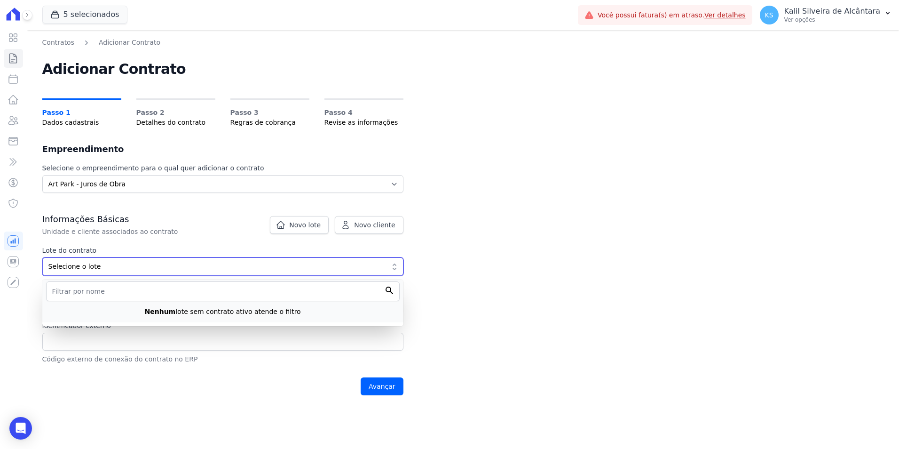
click at [103, 268] on span "Selecione o lote" at bounding box center [216, 266] width 336 height 10
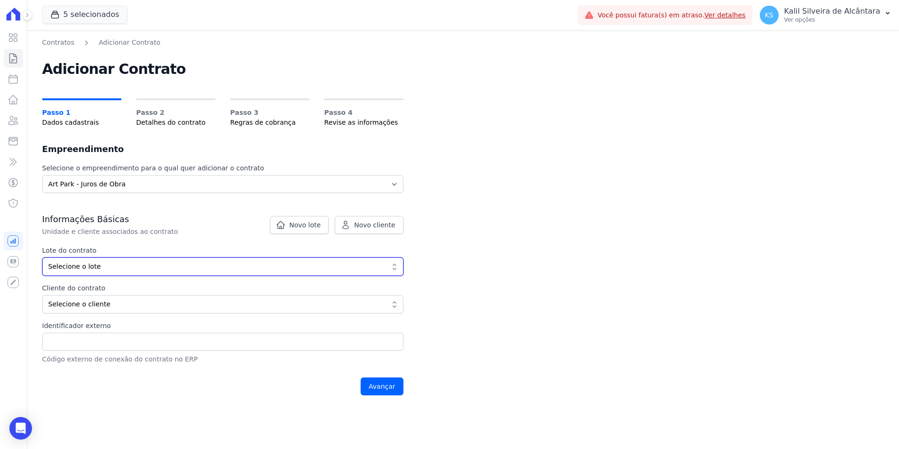
click at [103, 268] on span "Selecione o lote" at bounding box center [216, 266] width 336 height 10
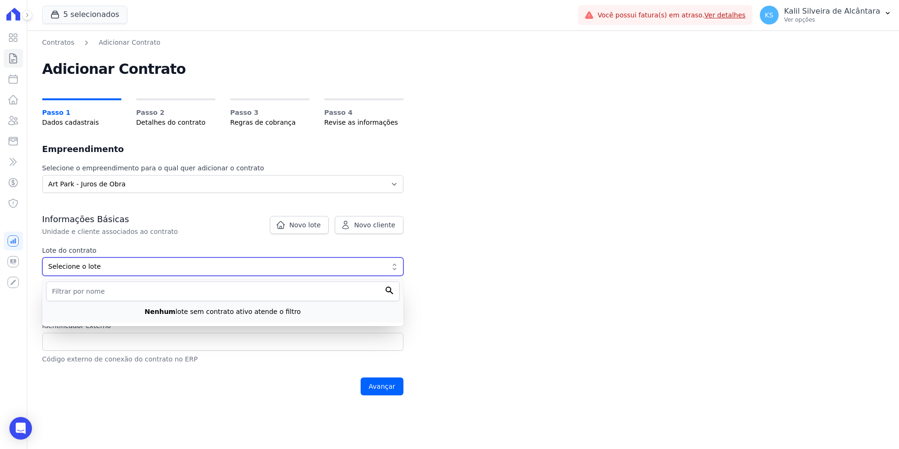
click at [121, 268] on span "Selecione o lote" at bounding box center [216, 266] width 336 height 10
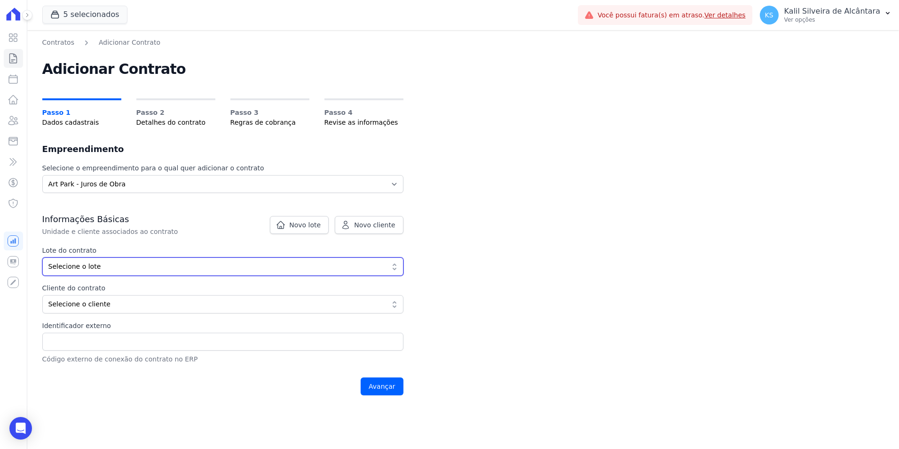
click at [122, 268] on span "Selecione o lote" at bounding box center [216, 266] width 336 height 10
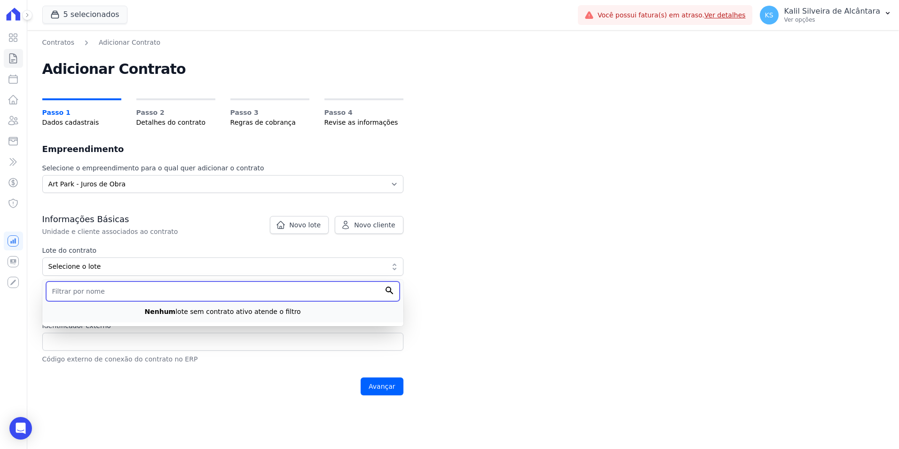
click at [75, 294] on input "text" at bounding box center [223, 291] width 354 height 20
click at [116, 234] on p "Unidade e cliente associados ao contrato" at bounding box center [200, 231] width 316 height 9
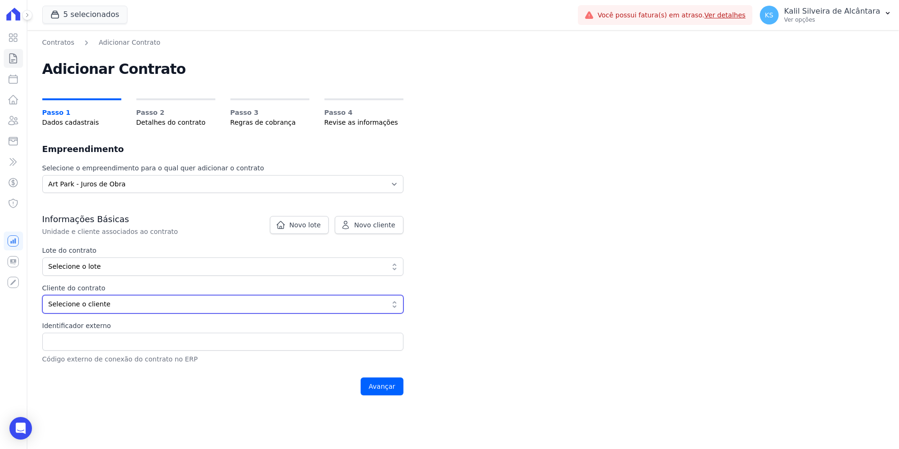
click at [120, 297] on button "Selecione o cliente" at bounding box center [222, 304] width 361 height 18
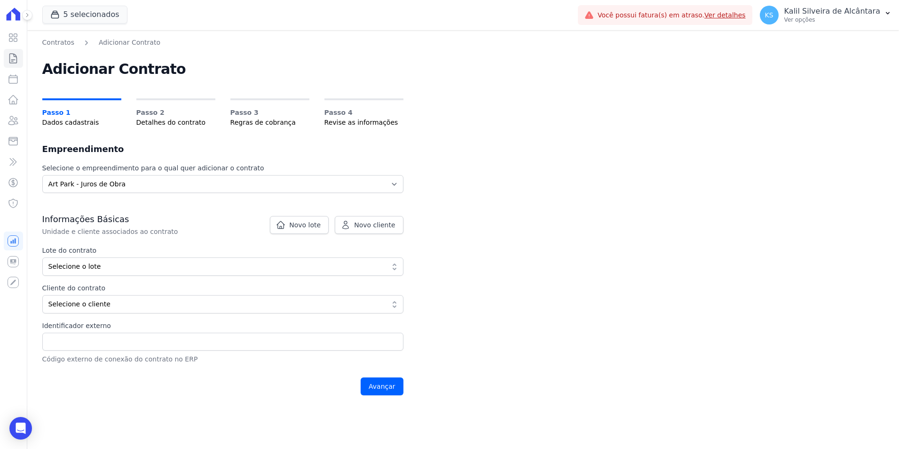
click at [236, 237] on div "Informações Básicas Unidade e cliente associados ao contrato Lote do contrato S…" at bounding box center [222, 288] width 361 height 150
click at [95, 284] on label "Cliente do contrato" at bounding box center [186, 288] width 289 height 10
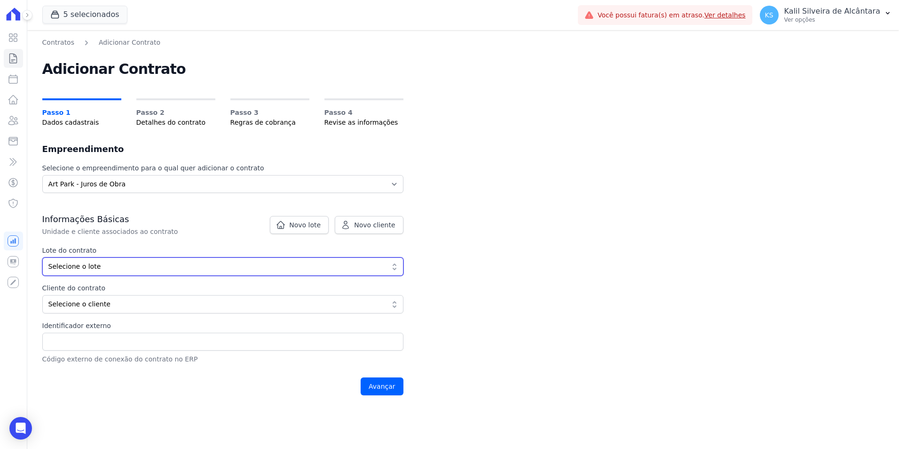
drag, startPoint x: 95, startPoint y: 284, endPoint x: 130, endPoint y: 264, distance: 40.6
click at [130, 264] on span "Selecione o lote" at bounding box center [216, 266] width 336 height 10
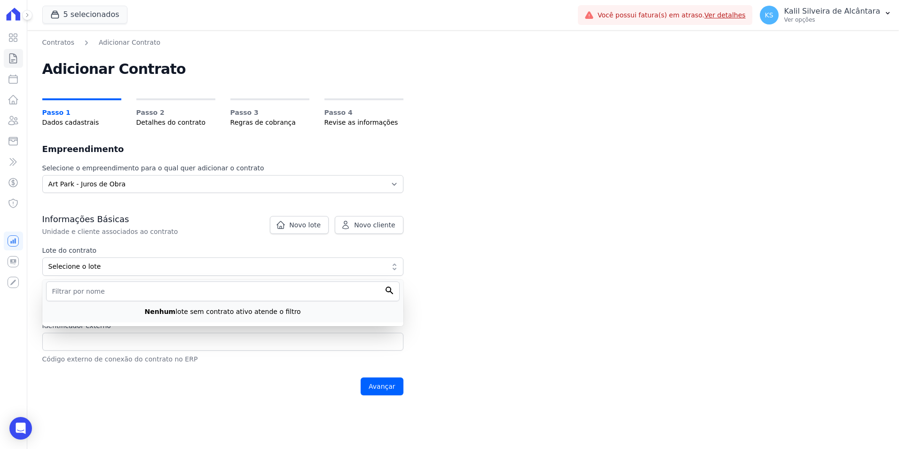
click at [180, 308] on p "Nenhum lote sem contrato ativo atende o filtro" at bounding box center [223, 312] width 156 height 10
click at [351, 283] on input "text" at bounding box center [223, 291] width 354 height 20
type input "j"
type input "c"
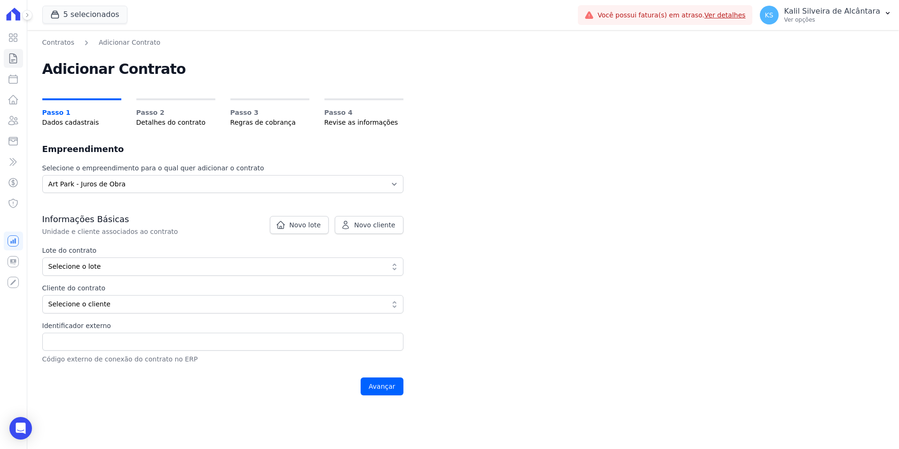
click at [438, 260] on div "Contratos Adicionar Contrato Adicionar Contrato Passo 1 Dados cadastrais Passo …" at bounding box center [463, 239] width 872 height 418
click at [373, 232] on link "Novo cliente" at bounding box center [369, 225] width 68 height 18
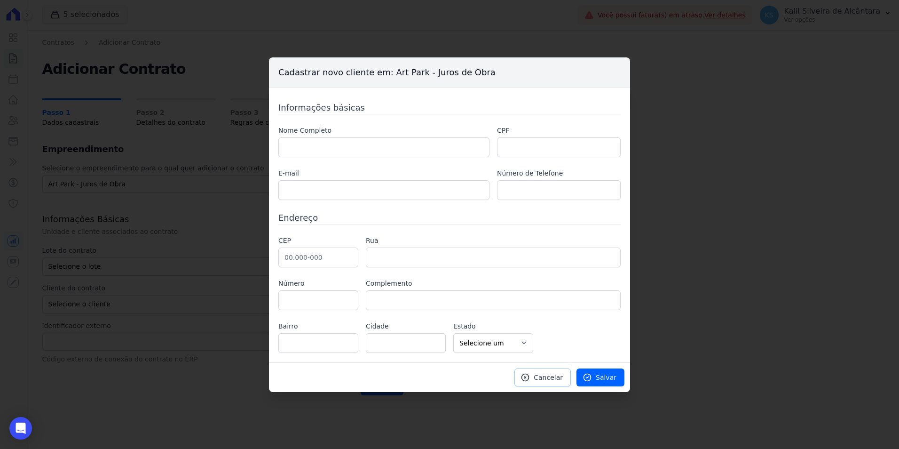
click at [547, 376] on span "Cancelar" at bounding box center [548, 376] width 29 height 9
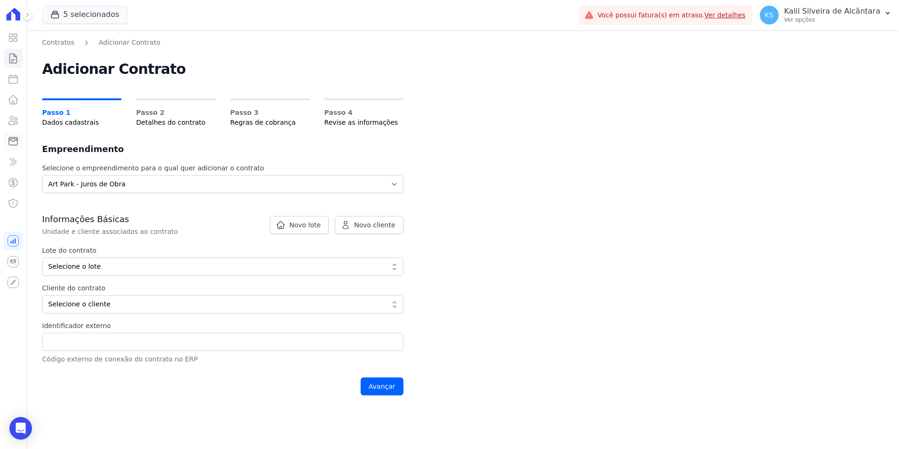
click at [13, 138] on icon at bounding box center [13, 141] width 8 height 8
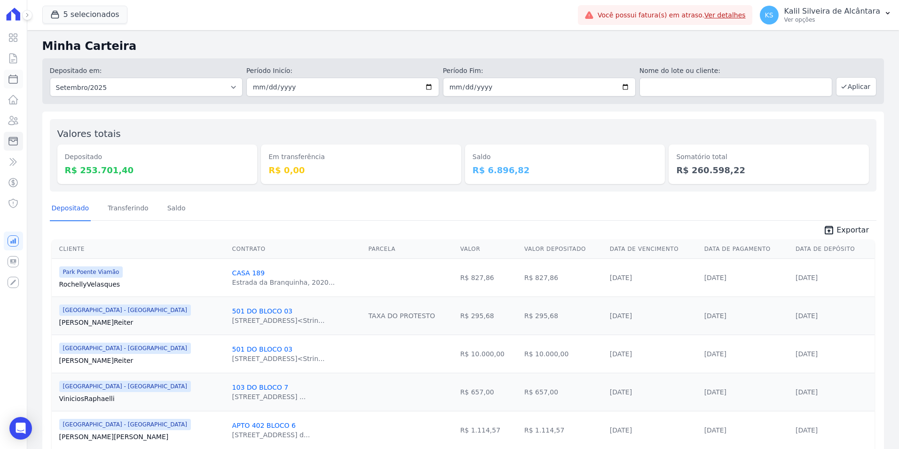
click at [16, 77] on icon at bounding box center [13, 78] width 11 height 11
select select
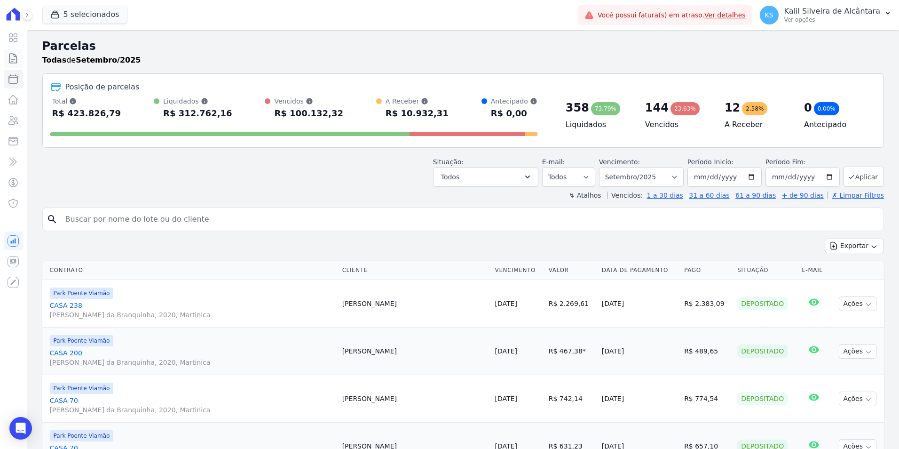
click at [8, 61] on icon at bounding box center [13, 58] width 11 height 11
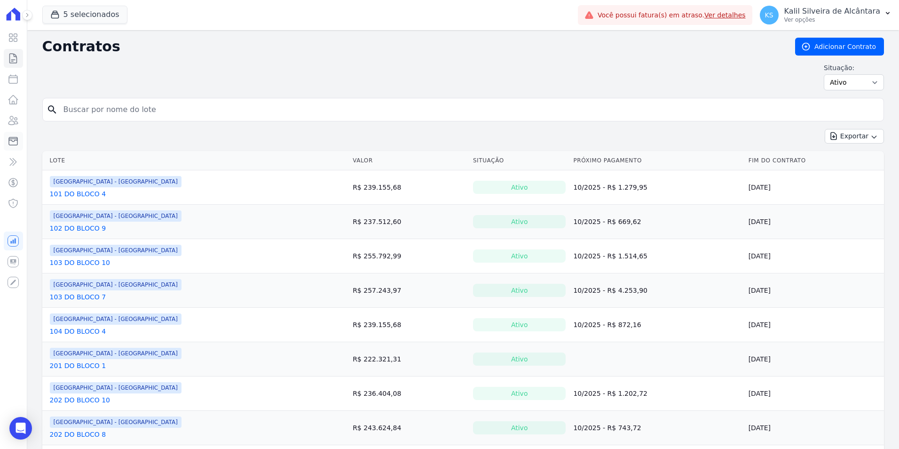
click at [15, 141] on icon at bounding box center [13, 140] width 11 height 11
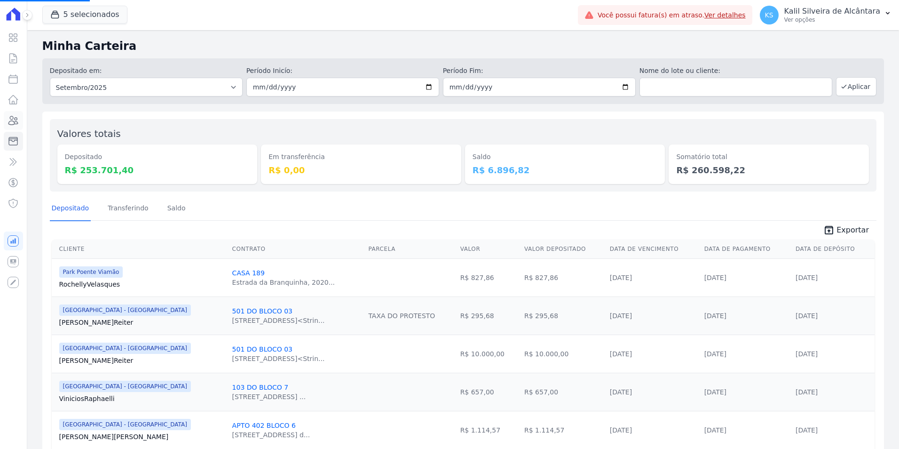
click at [14, 119] on icon at bounding box center [13, 120] width 11 height 11
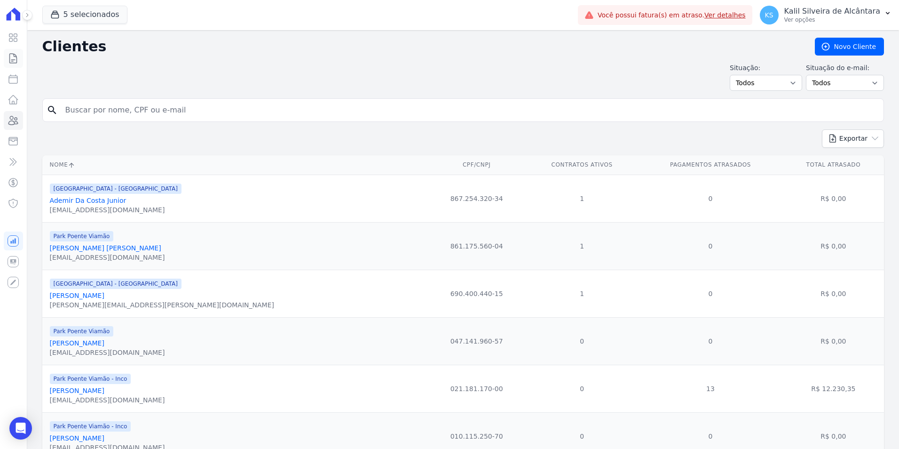
click at [10, 61] on icon at bounding box center [13, 58] width 7 height 9
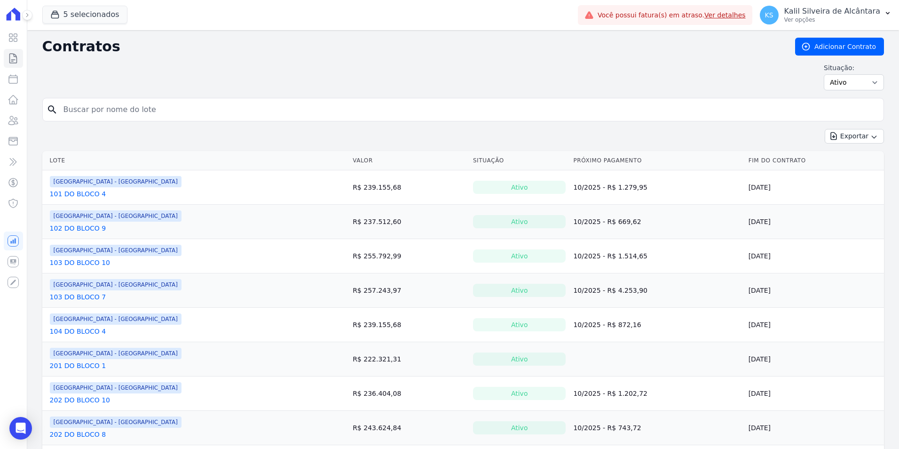
click at [839, 40] on link "Adicionar Contrato" at bounding box center [839, 47] width 89 height 18
select select "0d2a014d-a432-400e-989d-d9ab7e93557c"
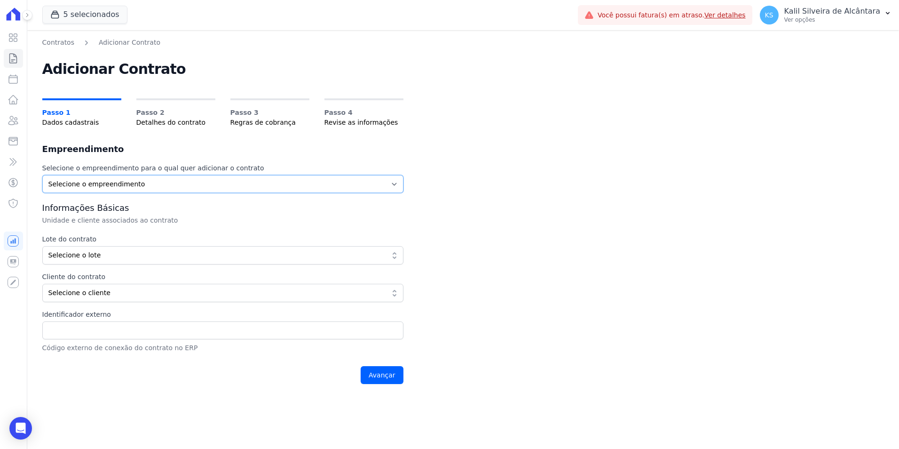
click at [176, 183] on select "Selecione o empreendimento Art Park - Juros de Obra Arty Park - Gravatai Park P…" at bounding box center [222, 184] width 361 height 18
select select "0d2a014d-a432-400e-989d-d9ab7e93557c"
click at [42, 175] on select "Selecione o empreendimento Art Park - Juros de Obra Arty Park - Gravatai Park P…" at bounding box center [222, 184] width 361 height 18
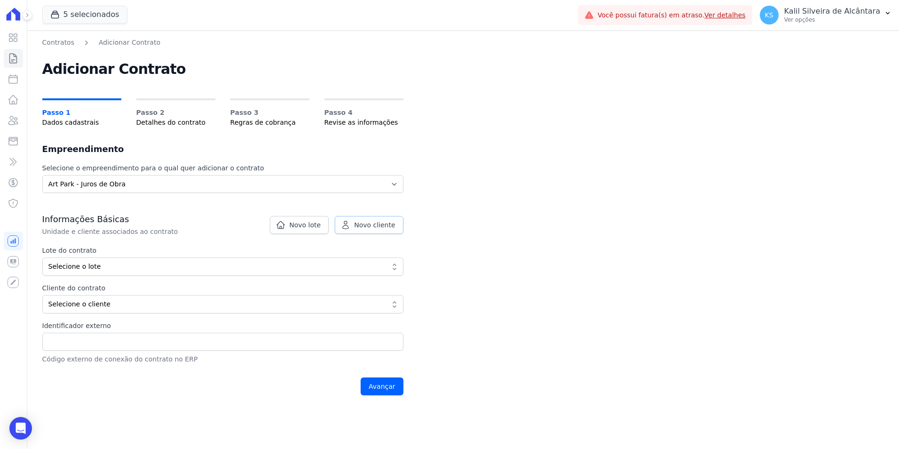
click at [377, 226] on span "Novo cliente" at bounding box center [374, 224] width 41 height 9
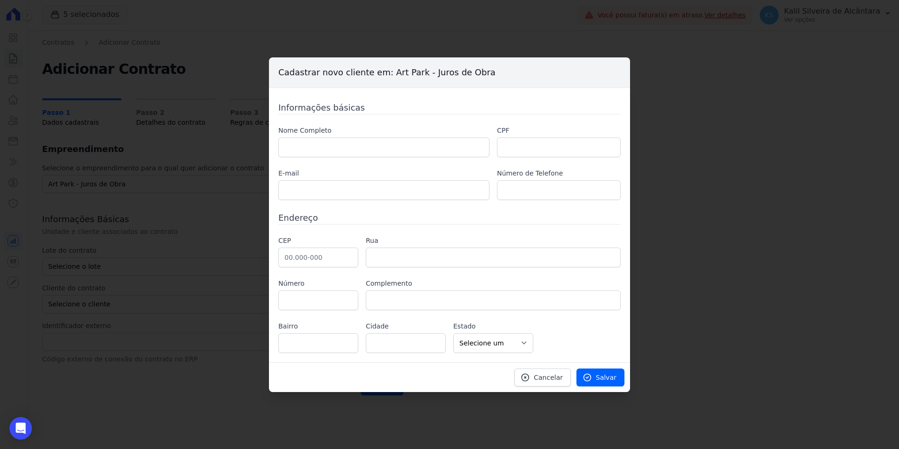
click at [206, 160] on div "Cadastrar novo cliente em: Art Park - Juros de Obra Informações básicas Nome Co…" at bounding box center [449, 224] width 899 height 449
click at [173, 250] on div "Cadastrar novo cliente em: Art Park - Juros de Obra Informações básicas Nome Co…" at bounding box center [449, 224] width 899 height 449
click at [549, 381] on span "Cancelar" at bounding box center [548, 376] width 29 height 9
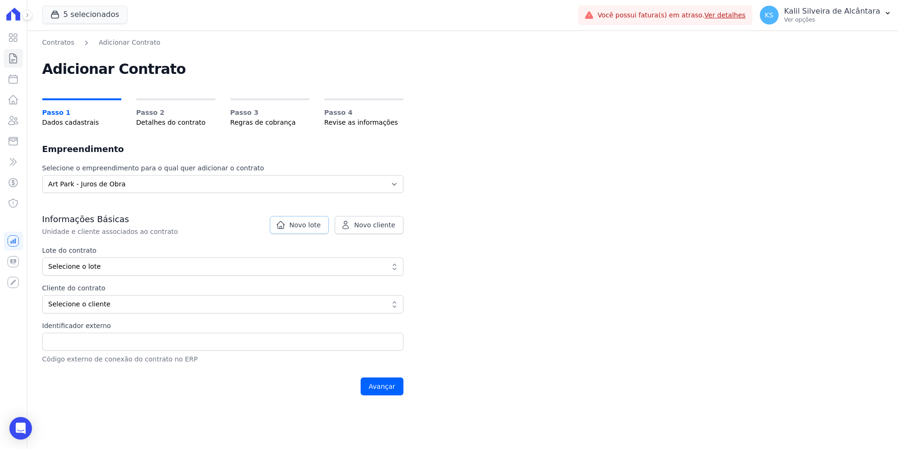
click at [309, 222] on span "Novo lote" at bounding box center [304, 224] width 31 height 9
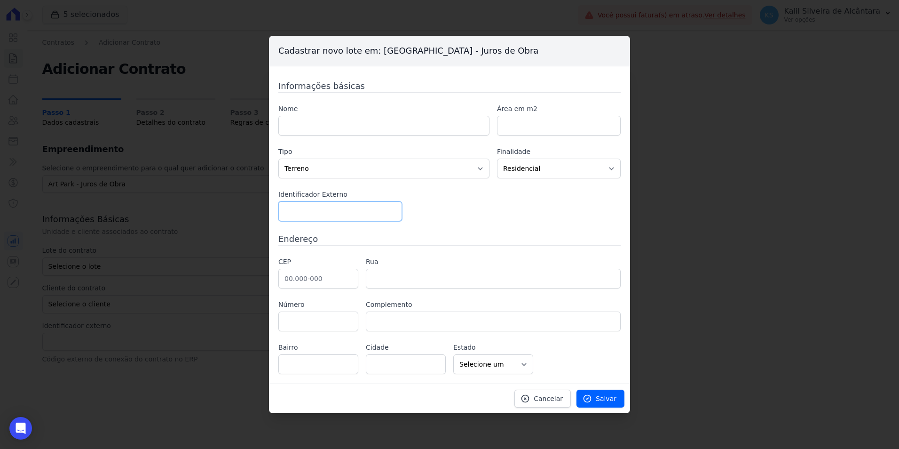
click at [319, 211] on input "number" at bounding box center [340, 211] width 124 height 20
click at [299, 279] on input "text" at bounding box center [318, 278] width 80 height 20
click at [243, 263] on div "Cadastrar novo lote em: Art Park - Juros de Obra Informações básicas Nome Área …" at bounding box center [449, 224] width 899 height 449
click at [256, 223] on div "Cadastrar novo lote em: Art Park - Juros de Obra Informações básicas Nome Área …" at bounding box center [449, 224] width 899 height 449
click at [544, 397] on span "Cancelar" at bounding box center [548, 398] width 29 height 9
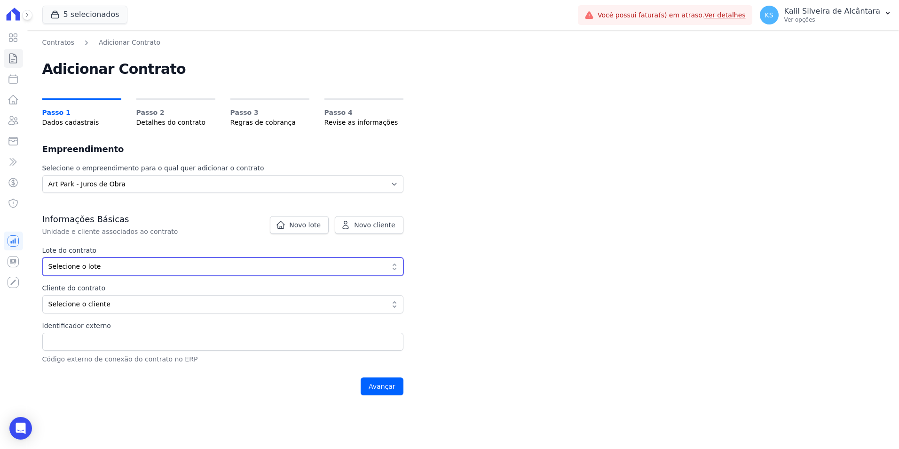
click at [111, 274] on button "Selecione o lote" at bounding box center [222, 266] width 361 height 18
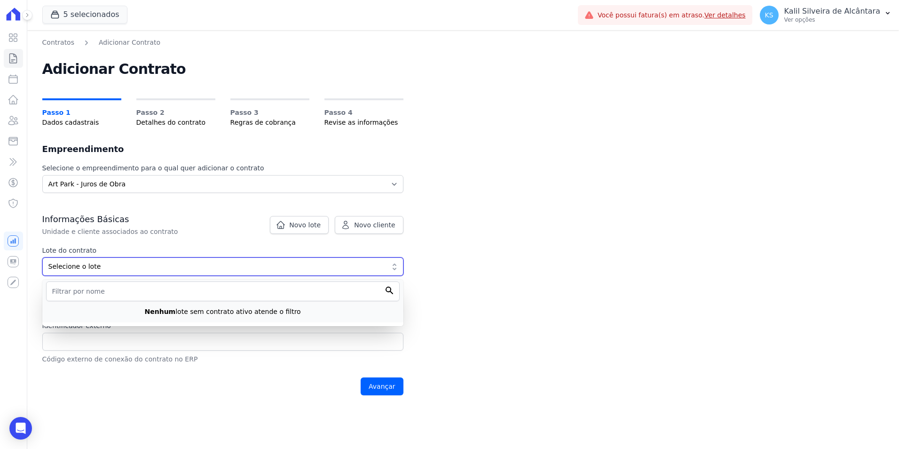
click at [111, 269] on span "Selecione o lote" at bounding box center [216, 266] width 336 height 10
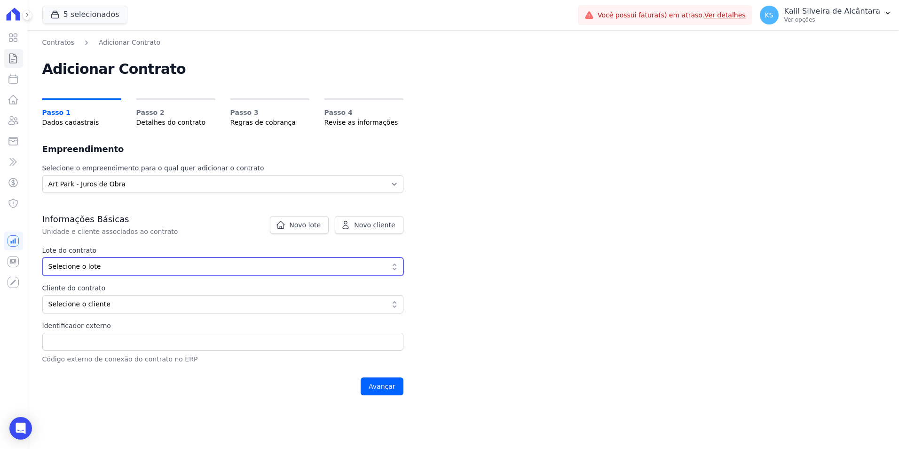
click at [111, 269] on span "Selecione o lote" at bounding box center [216, 266] width 336 height 10
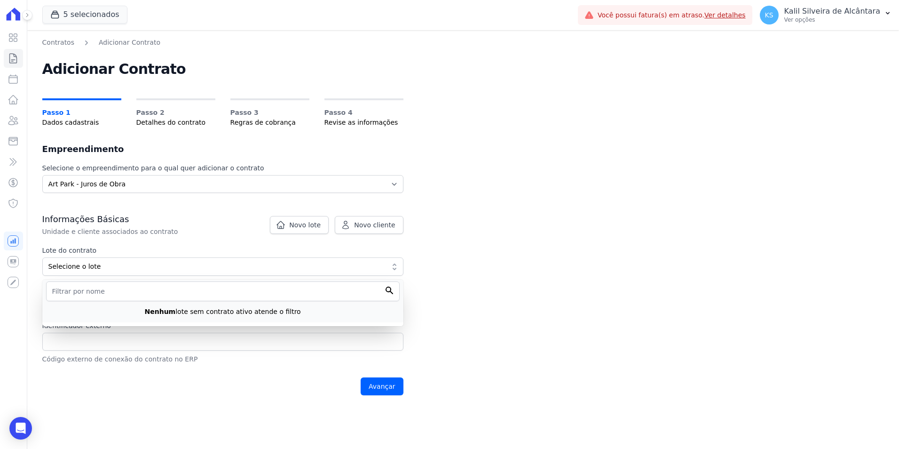
click at [158, 226] on div "Informações Básicas Unidade e cliente associados ao contrato" at bounding box center [222, 224] width 361 height 23
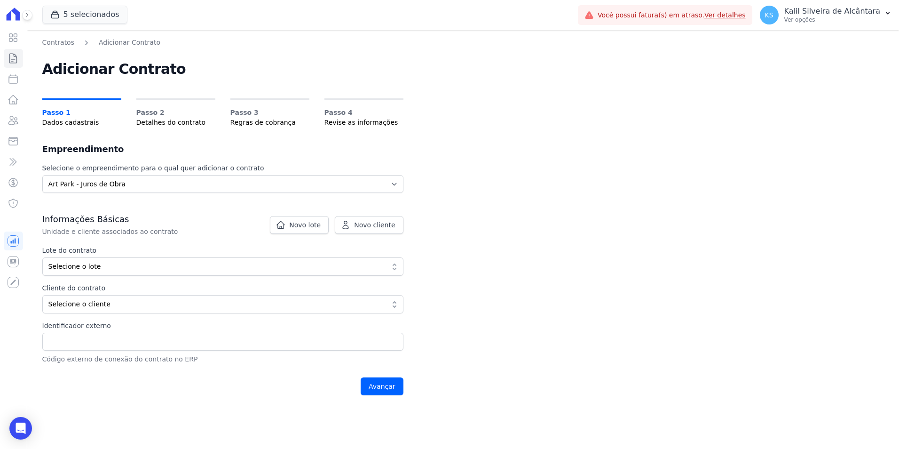
click at [9, 89] on ul "Visão Geral Contratos Parcelas Lotes Clientes Minha Carteira Transferências Cré…" at bounding box center [13, 120] width 19 height 184
click at [11, 75] on icon at bounding box center [13, 79] width 8 height 8
select select
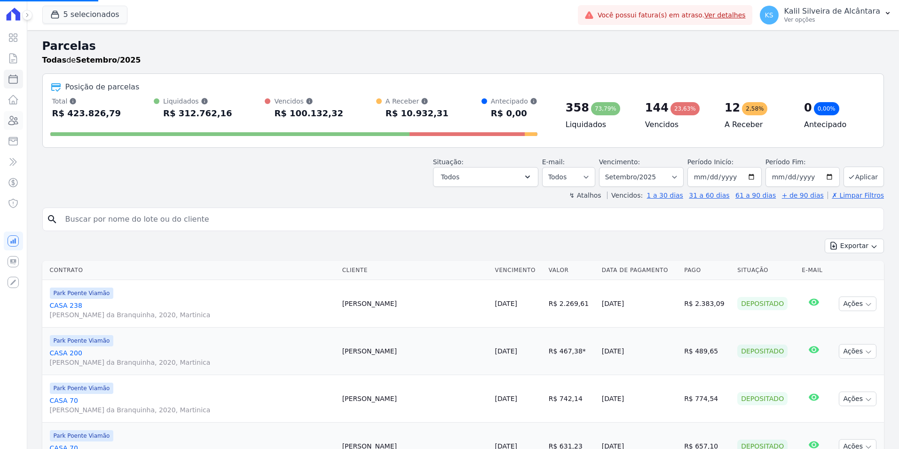
click at [14, 118] on icon at bounding box center [13, 120] width 9 height 8
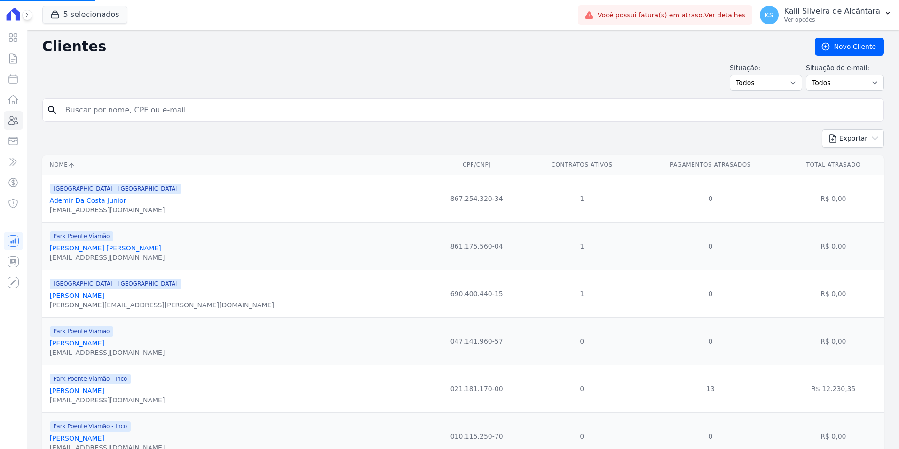
select select
click at [858, 46] on link "Novo Cliente" at bounding box center [849, 47] width 69 height 18
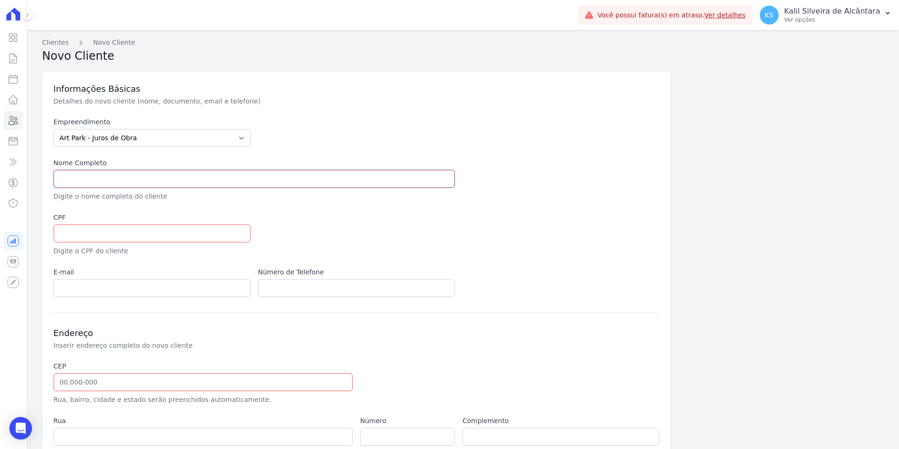
click at [117, 176] on input "text" at bounding box center [254, 179] width 401 height 18
click at [133, 135] on select "Art Park - Juros de Obra Arty Park - Gravatai Arty Park - JPI Clube Residencial…" at bounding box center [152, 138] width 197 height 18
click at [116, 232] on input "text" at bounding box center [152, 233] width 197 height 18
paste input "025.348.380 83"
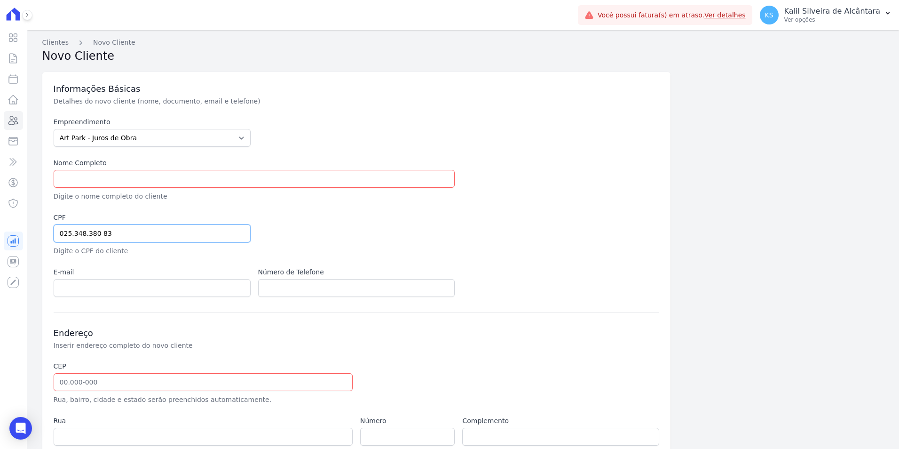
type input "025.348.380 83"
click at [201, 184] on input "text" at bounding box center [254, 179] width 401 height 18
paste input "[PERSON_NAME]"
type input "[PERSON_NAME]"
drag, startPoint x: 357, startPoint y: 241, endPoint x: 337, endPoint y: 235, distance: 20.7
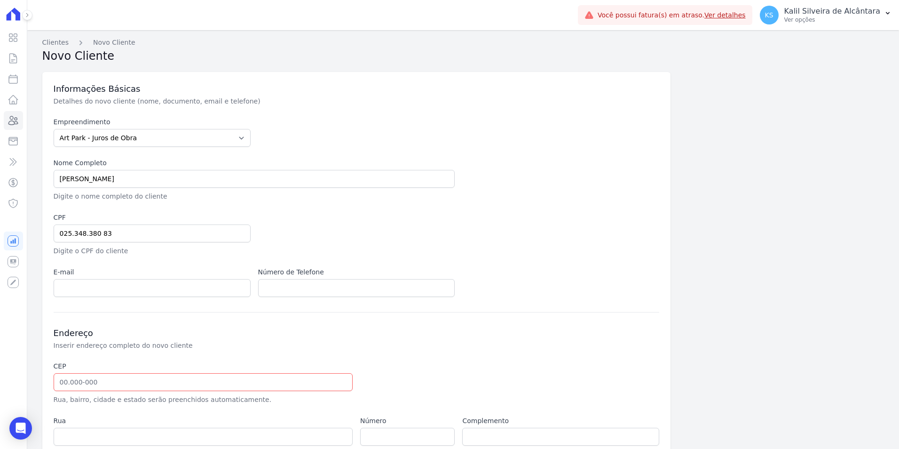
click at [357, 241] on div at bounding box center [458, 234] width 401 height 43
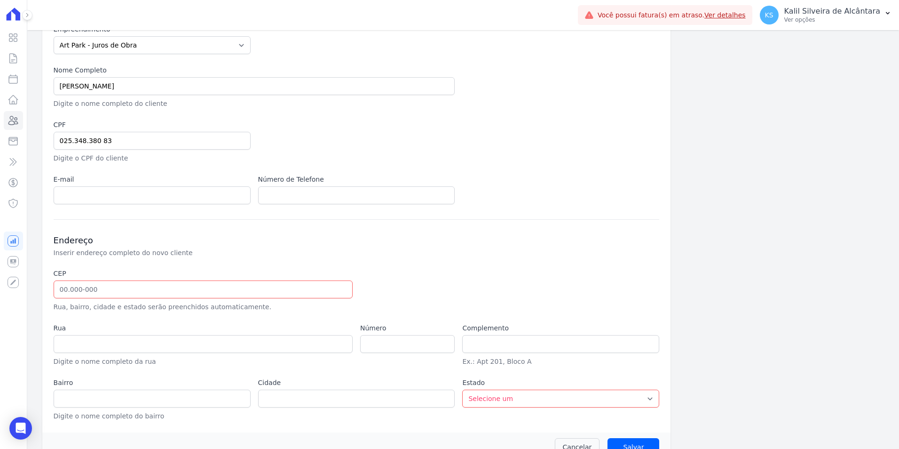
scroll to position [113, 0]
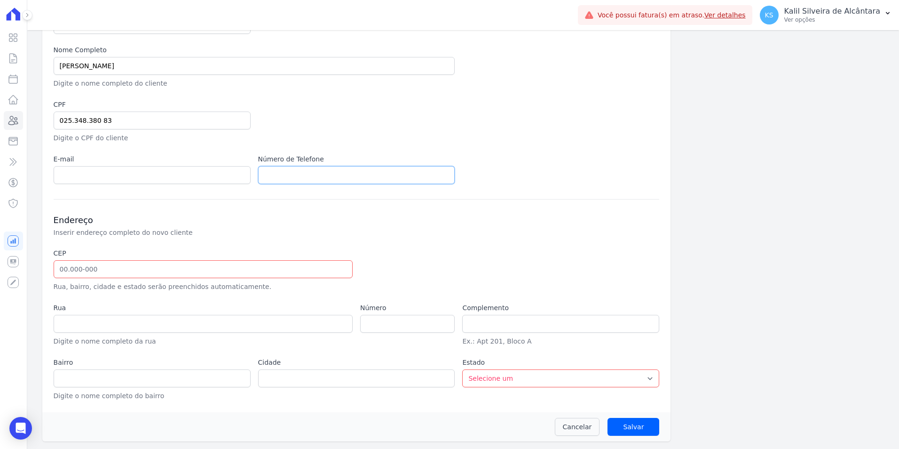
click at [259, 177] on input "text" at bounding box center [356, 175] width 197 height 18
paste input "[PHONE_NUMBER]"
type input "[PHONE_NUMBER]"
click at [120, 175] on input "email" at bounding box center [152, 175] width 197 height 18
paste input "paulo@apiceincorporadora.com.br"
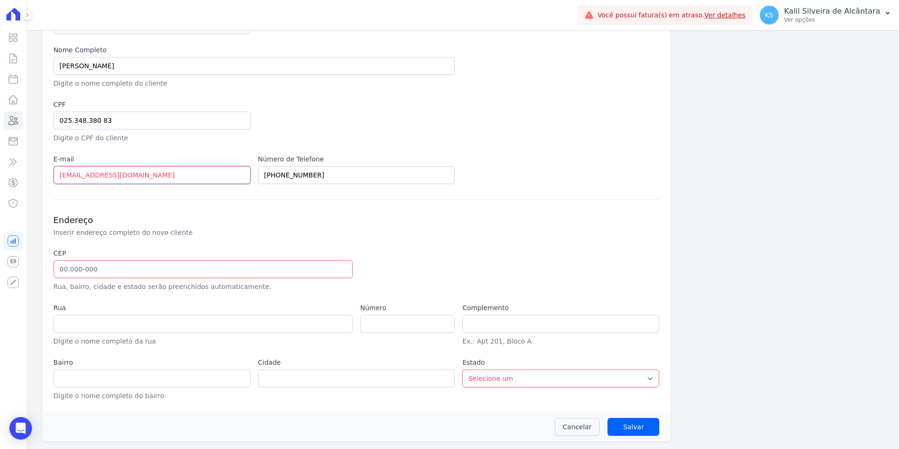
type input "paulo@apiceincorporadora.com.br"
click at [338, 220] on h3 "Endereço" at bounding box center [357, 219] width 606 height 11
click at [185, 260] on input "text" at bounding box center [203, 269] width 299 height 18
paste input "94.030-09"
click at [444, 230] on div "Endereço Inserir endereço completo do novo cliente" at bounding box center [357, 225] width 606 height 23
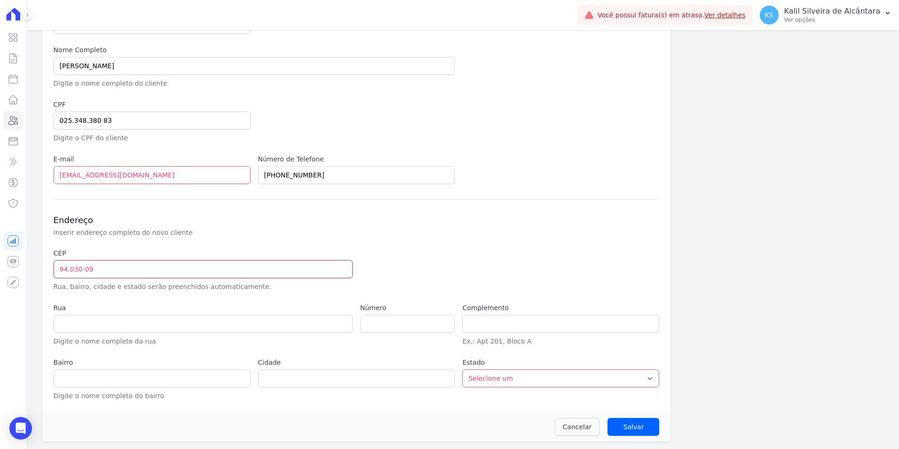
click at [135, 261] on input "94.030-09" at bounding box center [203, 269] width 299 height 18
drag, startPoint x: 92, startPoint y: 273, endPoint x: 38, endPoint y: 271, distance: 54.6
click at [38, 271] on div "Clientes Novo Cliente Novo Cliente Informações Básicas Detalhes do novo cliente…" at bounding box center [463, 182] width 872 height 531
paste input "text"
drag, startPoint x: 133, startPoint y: 272, endPoint x: 56, endPoint y: 275, distance: 76.7
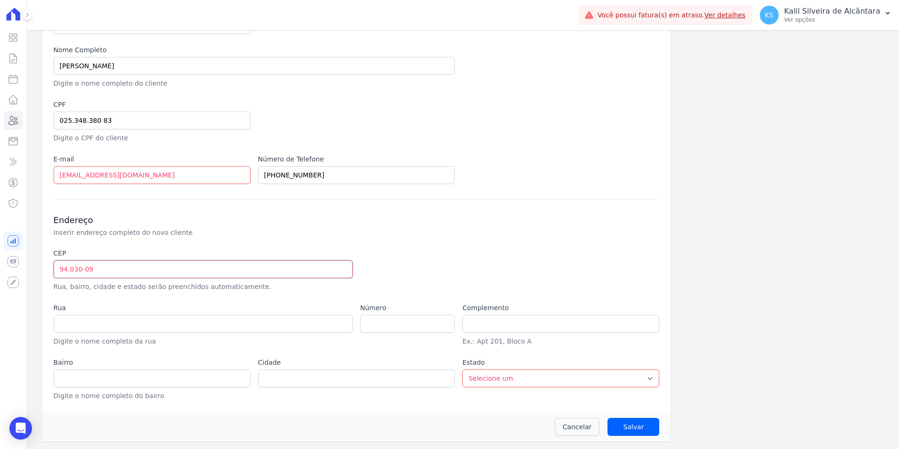
click at [57, 274] on input "94.030-09" at bounding box center [203, 269] width 299 height 18
paste input "0"
type input "94.030-090"
click at [340, 194] on div "Informações Básicas Detalhes do novo cliente (nome, documento, email e telefone…" at bounding box center [356, 185] width 629 height 453
click at [510, 289] on div at bounding box center [458, 269] width 197 height 43
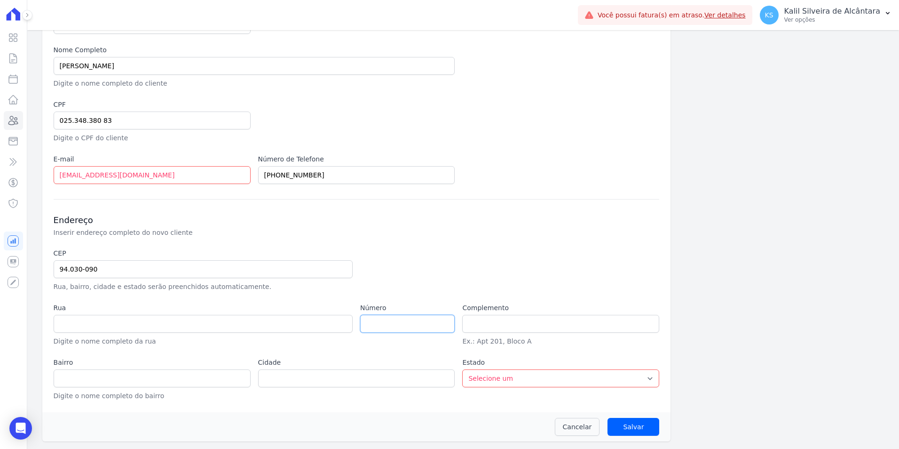
type input "Rua Pau Brasil"
type input "COHAB C"
type input "Gravataí"
select select "RS"
click at [395, 327] on input "number" at bounding box center [407, 324] width 94 height 18
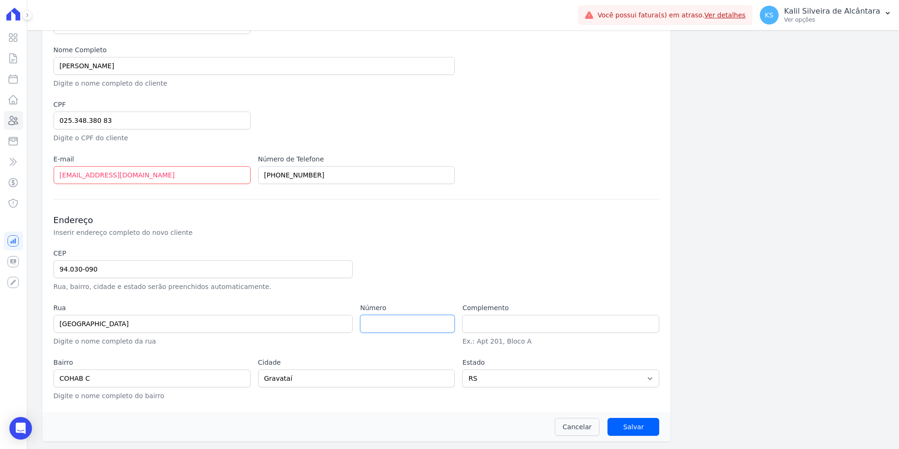
paste input "206"
type input "206"
click at [436, 269] on div at bounding box center [458, 269] width 197 height 43
click at [624, 423] on input "Salvar" at bounding box center [633, 426] width 52 height 18
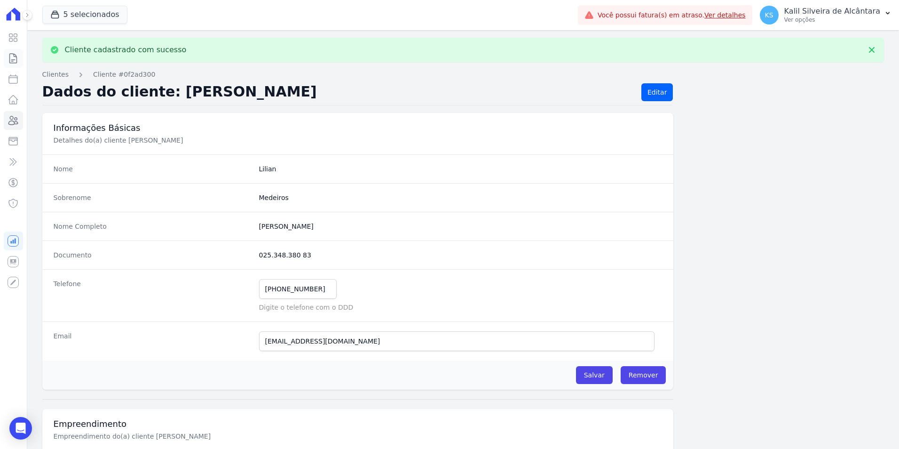
click at [18, 56] on icon at bounding box center [13, 58] width 11 height 11
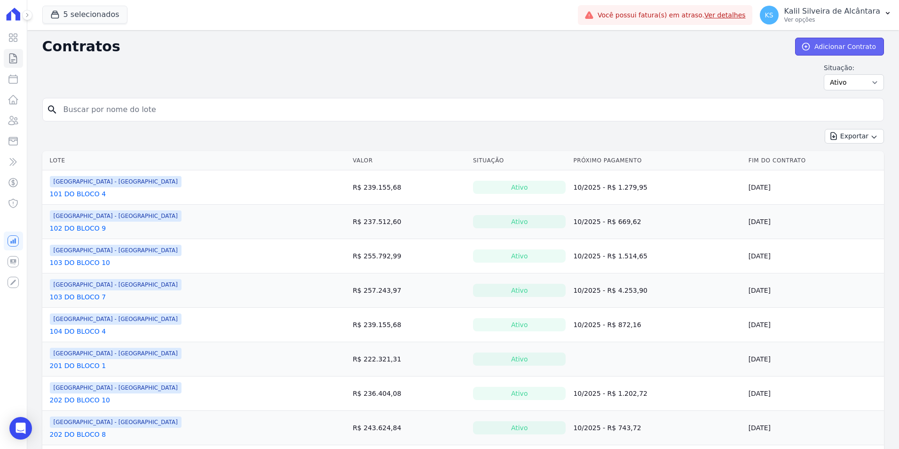
click at [823, 40] on link "Adicionar Contrato" at bounding box center [839, 47] width 89 height 18
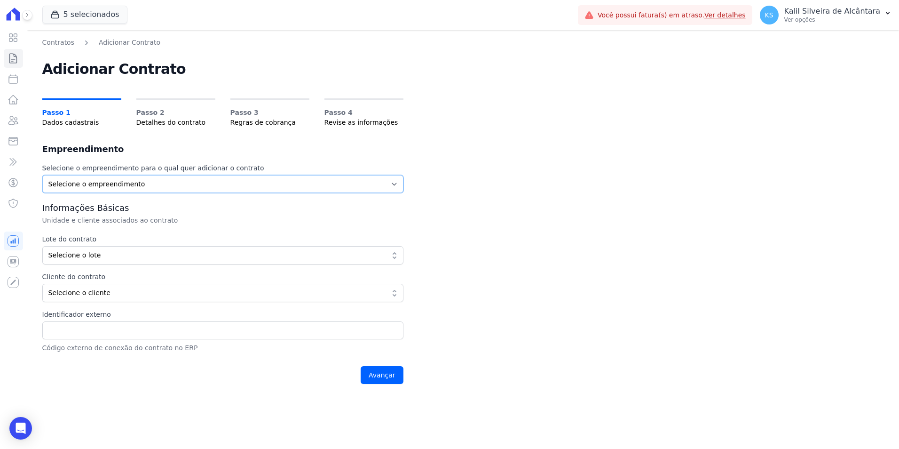
click at [165, 185] on select "Selecione o empreendimento Art Park - Juros de Obra Arty Park - Gravatai Park P…" at bounding box center [222, 184] width 361 height 18
select select "a809cdca-e68c-4b96-ac7a-7f2da9de2f46"
click at [42, 175] on select "Selecione o empreendimento Art Park - Juros de Obra Arty Park - Gravatai Park P…" at bounding box center [222, 184] width 361 height 18
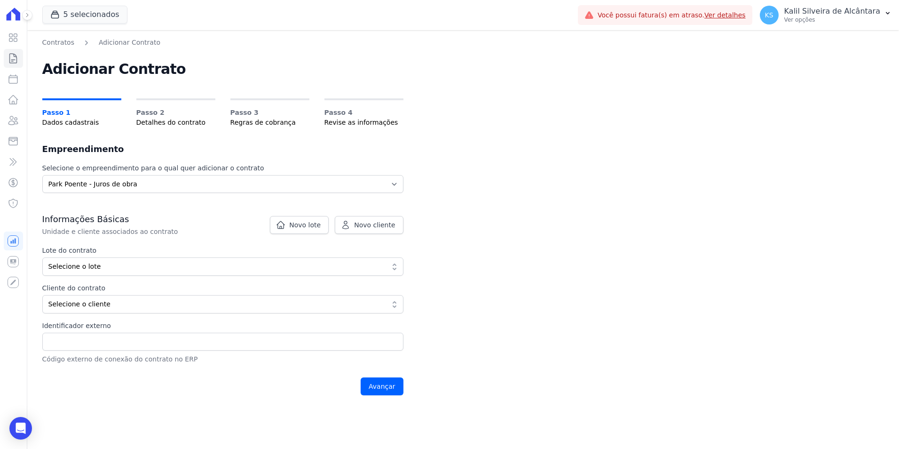
click at [123, 268] on span "Selecione o lote" at bounding box center [216, 266] width 336 height 10
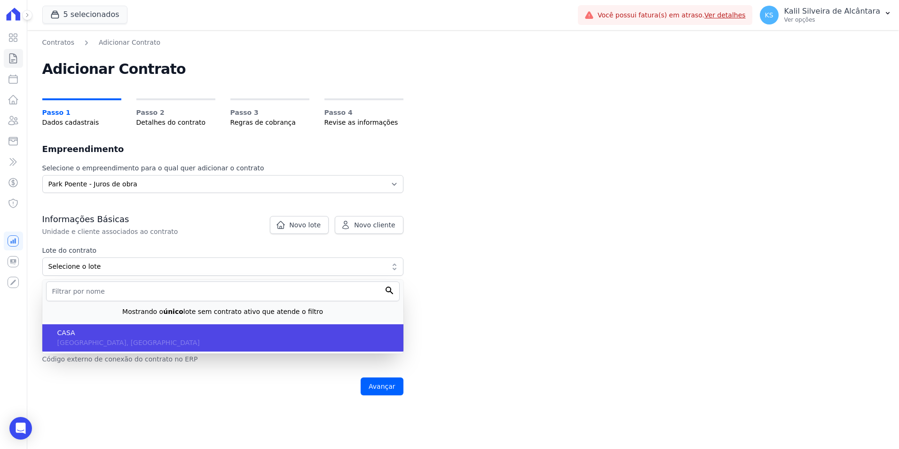
click at [101, 341] on span "RS, Porto Alegre" at bounding box center [128, 342] width 142 height 8
type input "eb6da0c5-ab46-4132-bba1-38b61eedec67"
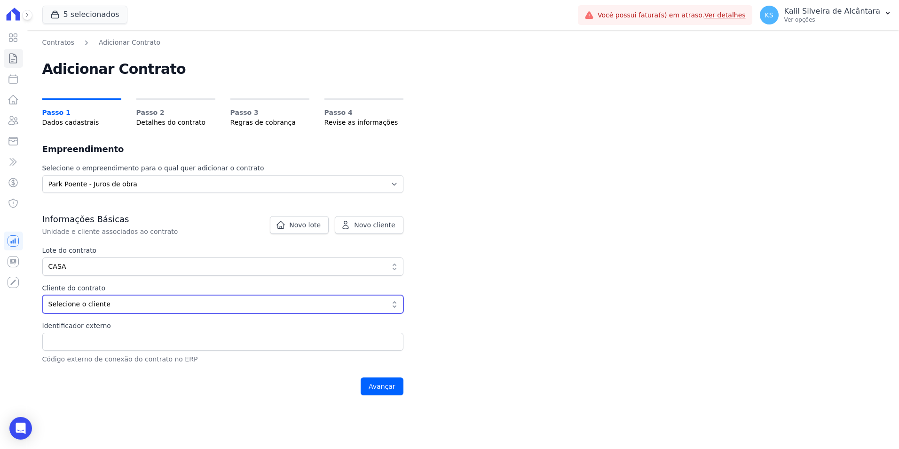
click at [89, 304] on span "Selecione o cliente" at bounding box center [216, 304] width 336 height 10
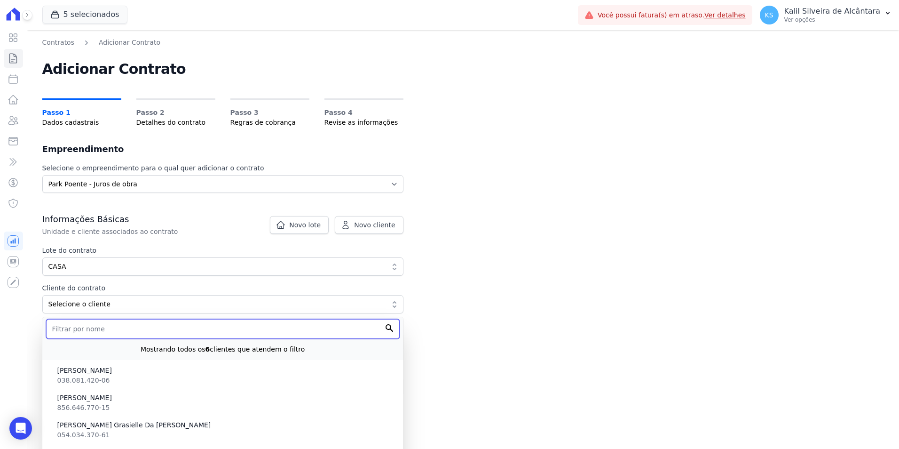
click at [110, 330] on input "text" at bounding box center [223, 329] width 354 height 20
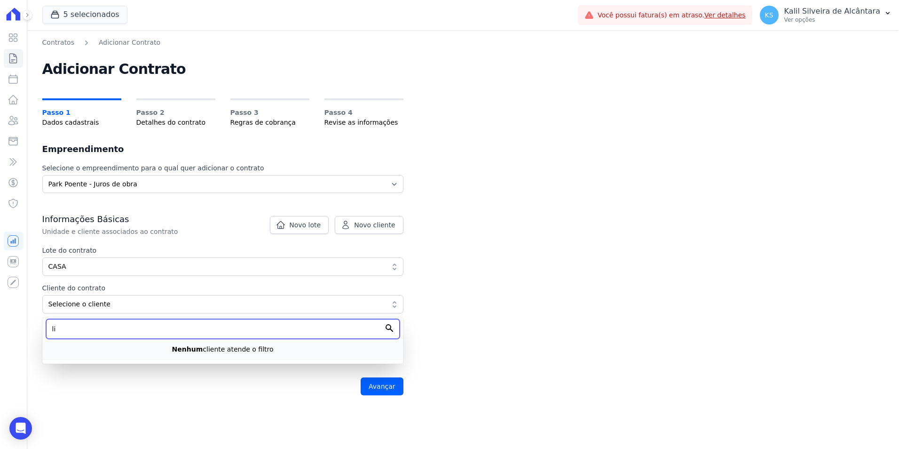
type input "l"
type input "L"
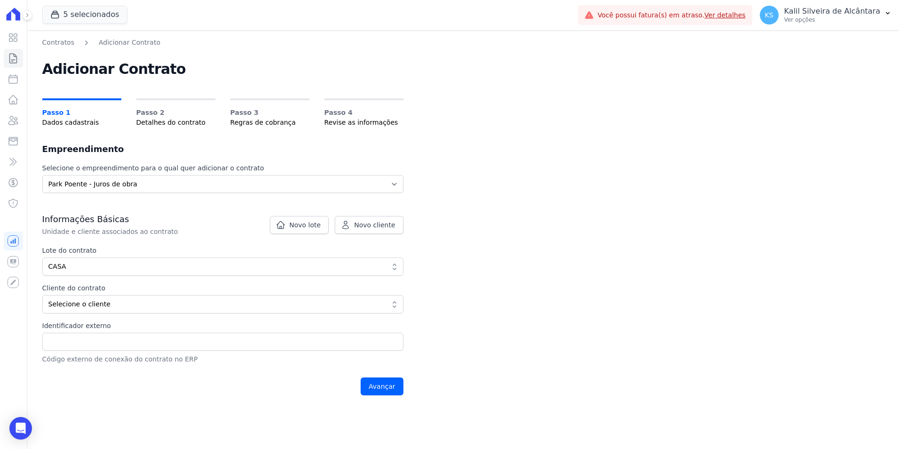
click at [237, 219] on h3 "Informações Básicas" at bounding box center [222, 218] width 361 height 11
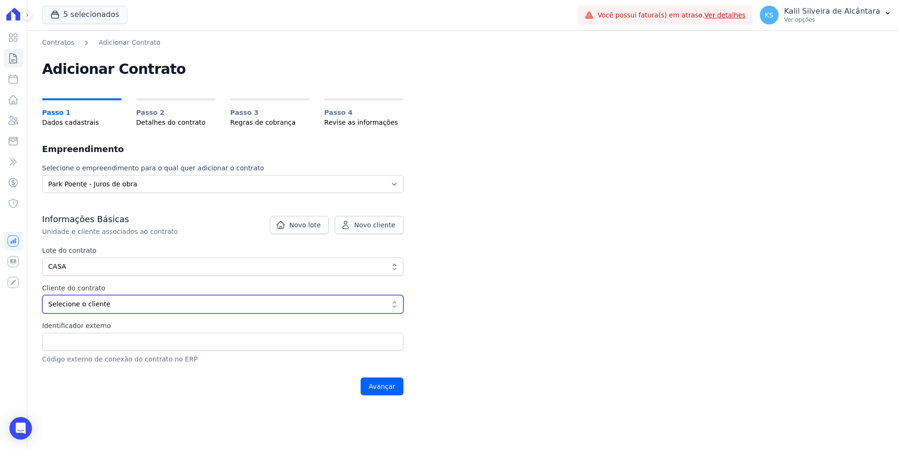
click at [78, 309] on button "Selecione o cliente" at bounding box center [222, 304] width 361 height 18
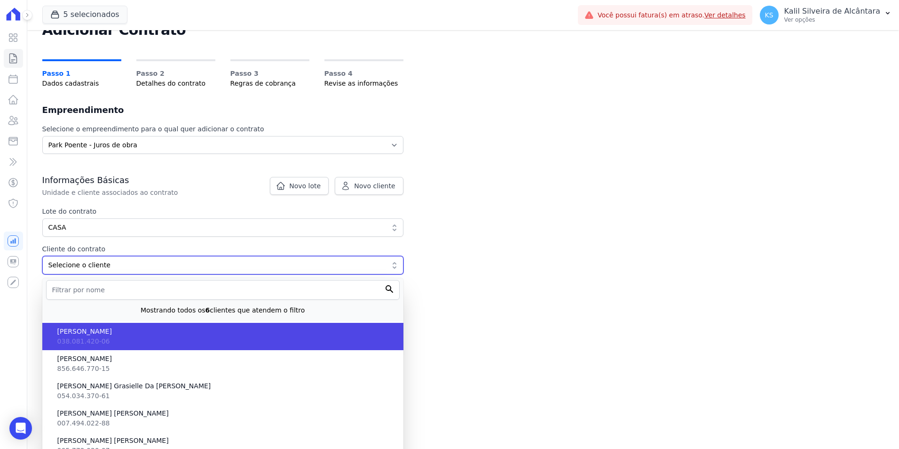
scroll to position [79, 0]
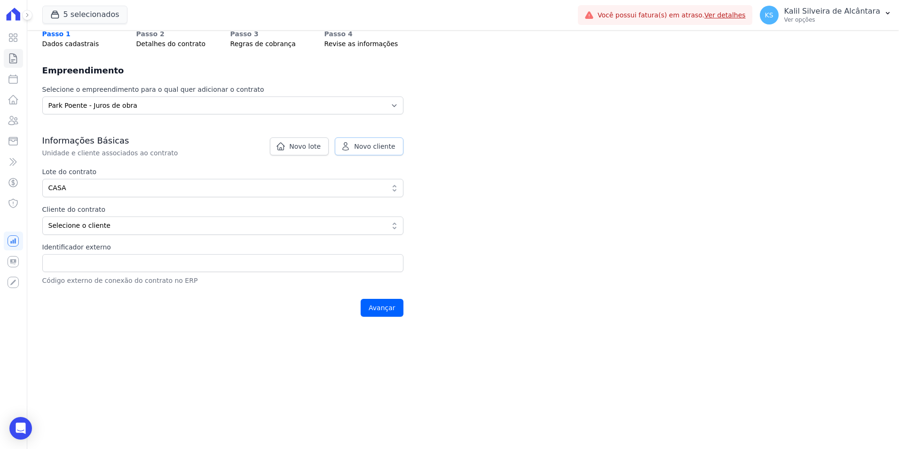
click at [354, 154] on link "Novo cliente" at bounding box center [369, 146] width 68 height 18
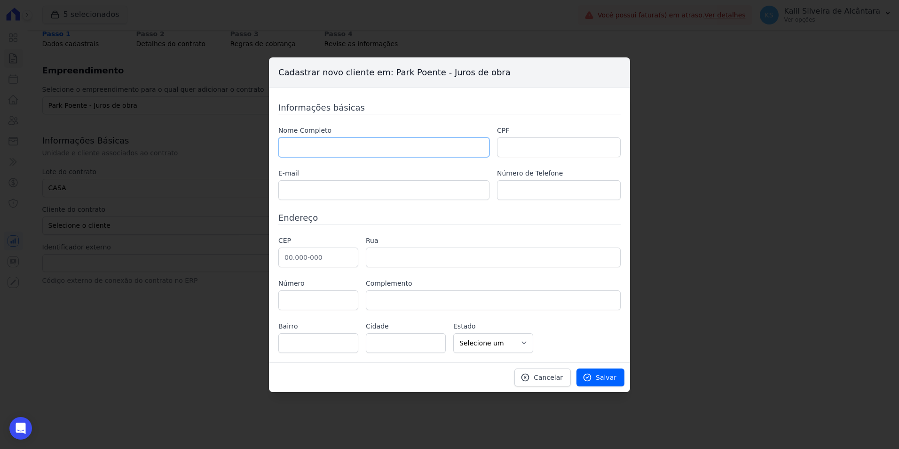
click at [345, 149] on input "text" at bounding box center [383, 147] width 211 height 20
paste input "206"
type input "206"
drag, startPoint x: 334, startPoint y: 150, endPoint x: 159, endPoint y: 158, distance: 175.1
click at [159, 158] on div "Cadastrar novo cliente em: Park Poente - Juros de obra Informações básicas Nome…" at bounding box center [449, 224] width 899 height 449
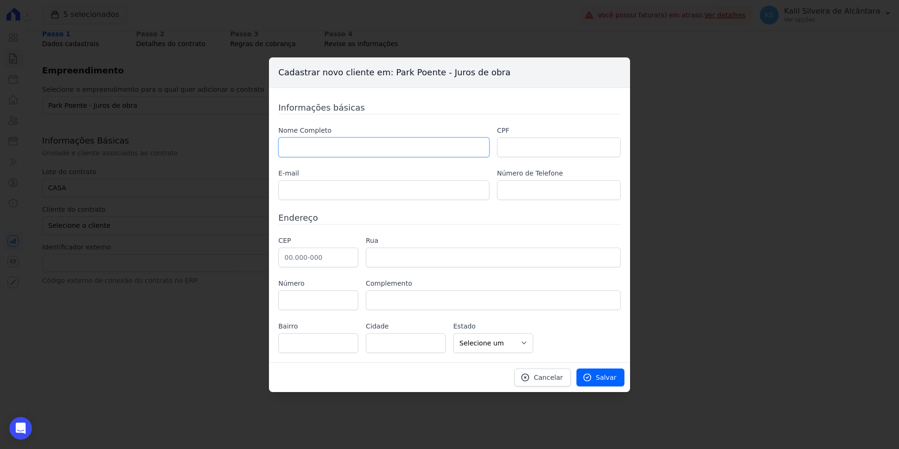
paste input "[PERSON_NAME]"
type input "[PERSON_NAME]"
click at [519, 151] on input "text" at bounding box center [559, 147] width 124 height 20
paste input "025.348.380 83"
type input "025.348.380 83"
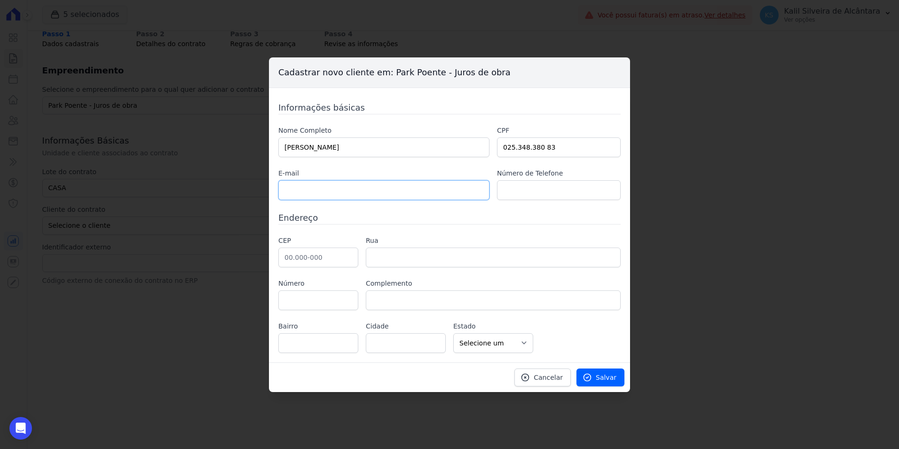
click at [345, 188] on input "text" at bounding box center [383, 190] width 211 height 20
paste input "[EMAIL_ADDRESS][DOMAIN_NAME]"
type input "[EMAIL_ADDRESS][DOMAIN_NAME]"
click at [542, 177] on label "Número de Telefone" at bounding box center [559, 173] width 124 height 10
click at [543, 186] on input "text" at bounding box center [559, 190] width 124 height 20
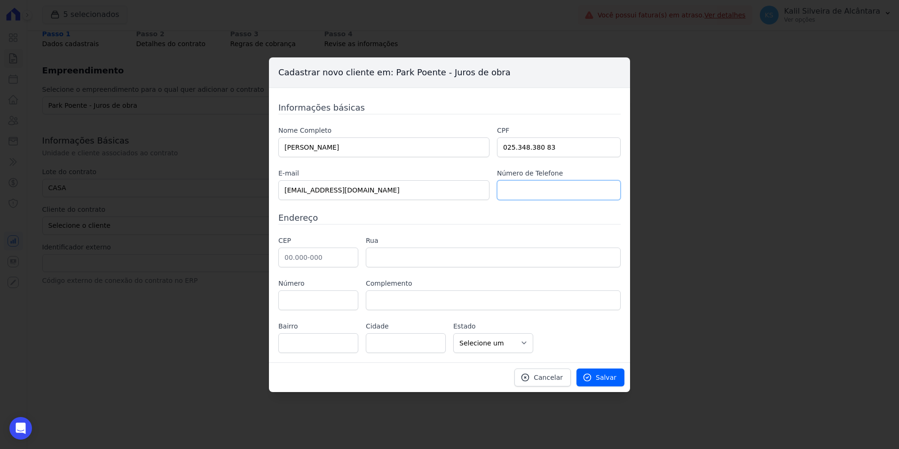
paste input "[PHONE_NUMBER]"
type input "[PHONE_NUMBER]"
click at [418, 238] on label "Rua" at bounding box center [493, 241] width 255 height 10
click at [315, 258] on input "text" at bounding box center [318, 257] width 80 height 20
paste input "94.030-09"
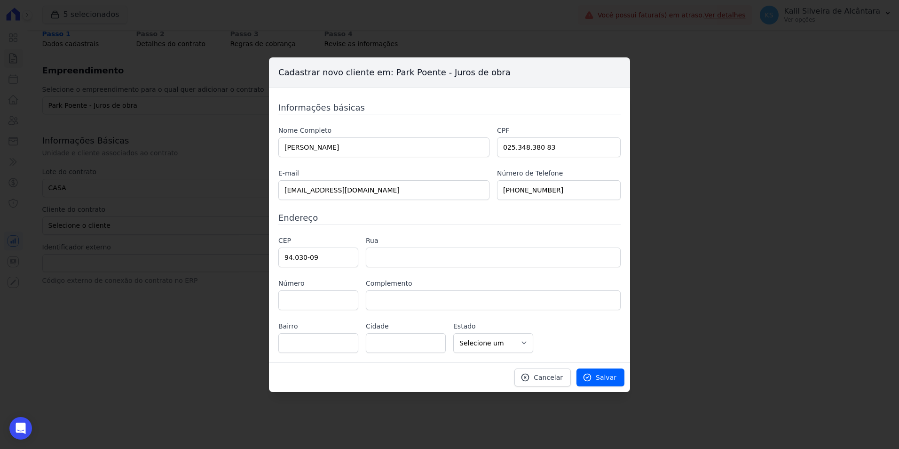
click at [360, 235] on div "Informações básicas Nome Completo Lilian Souza De Medeiros CPF 025.348.380 83 E…" at bounding box center [449, 227] width 342 height 252
click at [395, 253] on input "text" at bounding box center [493, 257] width 255 height 20
click at [390, 257] on input "text" at bounding box center [493, 257] width 255 height 20
click at [331, 257] on input "94.030-09" at bounding box center [318, 257] width 80 height 20
type input "94.030-090"
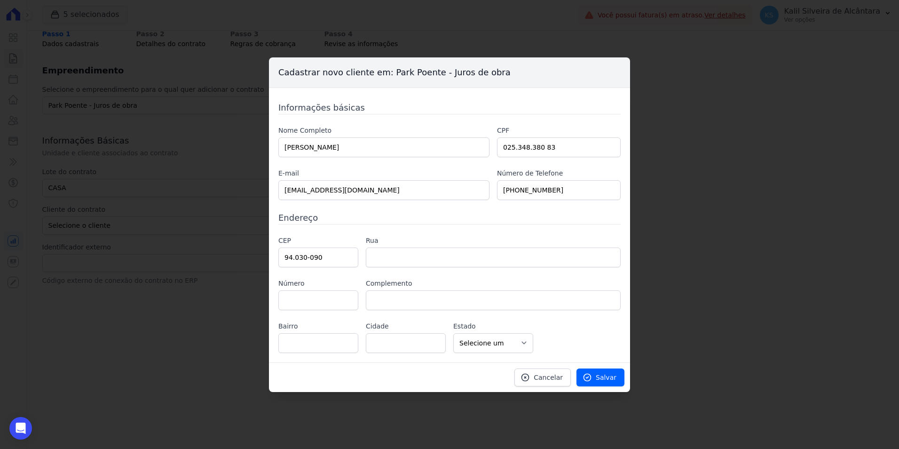
click at [411, 236] on label "Rua" at bounding box center [493, 241] width 255 height 10
type input "Rua Pau Brasil"
type input "COHAB C"
type input "Gravataí"
select select "RS"
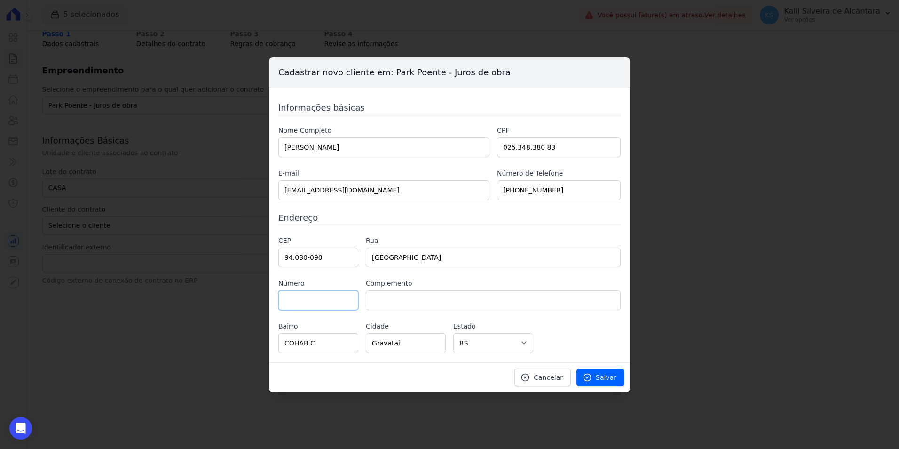
click at [424, 252] on input "Rua Pau Brasil" at bounding box center [493, 257] width 255 height 20
click at [301, 307] on input "text" at bounding box center [318, 300] width 80 height 20
paste input "206"
type input "206"
click at [423, 275] on div "CEP 94.030-090 Rua Rua Pau Brasil Número 206 Complemento Bairro COHAB C Cidade …" at bounding box center [449, 294] width 342 height 117
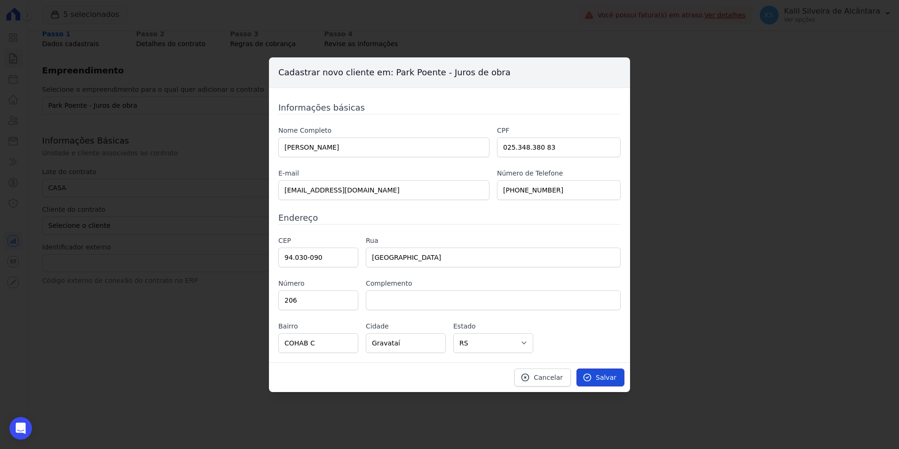
click at [606, 377] on span "Salvar" at bounding box center [606, 376] width 21 height 9
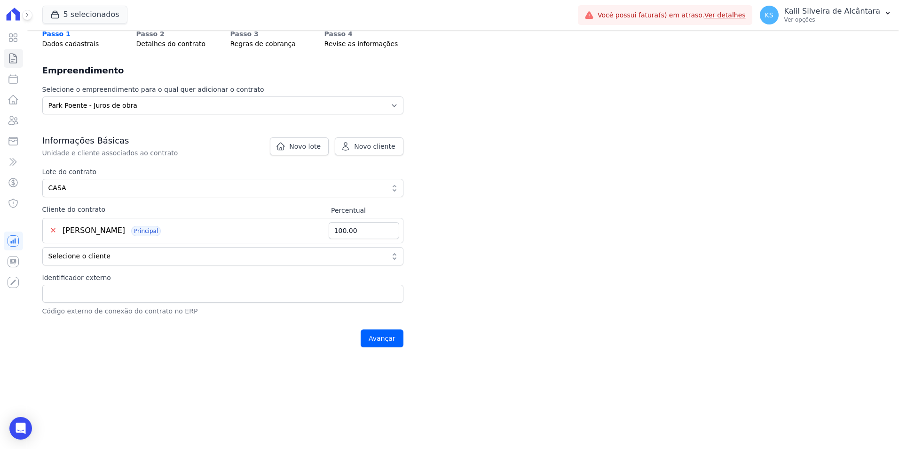
scroll to position [0, 0]
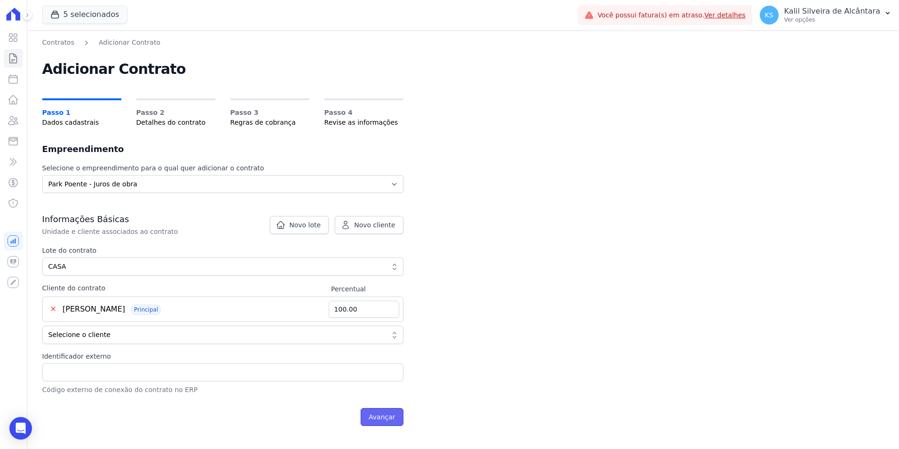
click at [395, 411] on input "Avançar" at bounding box center [382, 417] width 43 height 18
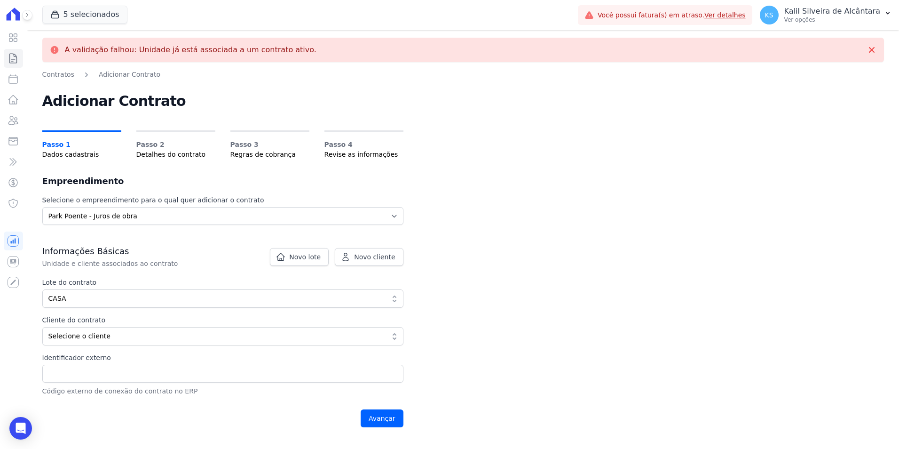
click at [89, 225] on div "Novo lote Novo cliente Cadastrar novo lote em: Park Poente - Juros de obra Info…" at bounding box center [222, 230] width 361 height 11
click at [100, 217] on select "Selecione o empreendimento Art Park - Juros de Obra Arty Park - Gravatai Park P…" at bounding box center [222, 216] width 361 height 18
click at [42, 207] on select "Selecione o empreendimento Art Park - Juros de Obra Arty Park - Gravatai Park P…" at bounding box center [222, 216] width 361 height 18
click at [108, 220] on select "Selecione o empreendimento Art Park - Juros de Obra Arty Park - Gravatai Park P…" at bounding box center [222, 216] width 361 height 18
select select "0d2a014d-a432-400e-989d-d9ab7e93557c"
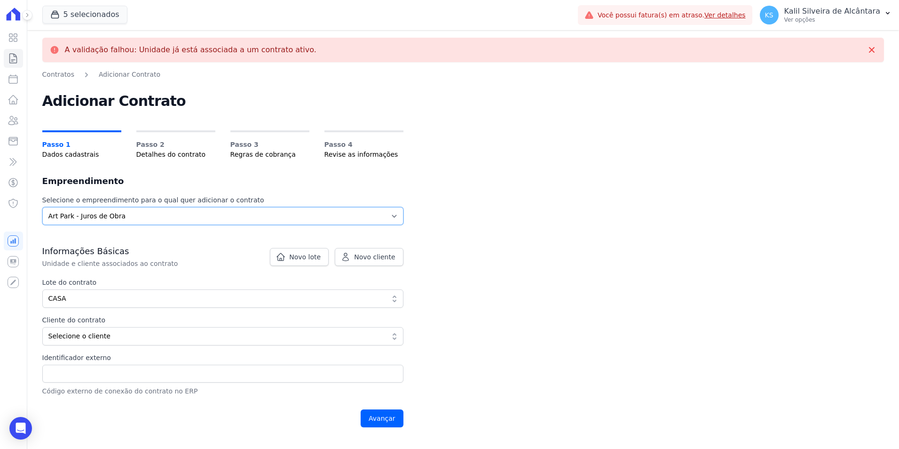
click at [42, 207] on select "Selecione o empreendimento Art Park - Juros de Obra Arty Park - Gravatai Park P…" at bounding box center [222, 216] width 361 height 18
click at [533, 199] on div "A validação falhou: Unidade já está associada a um contrato ativo. Contratos Ad…" at bounding box center [463, 239] width 872 height 418
click at [142, 331] on span "Selecione o cliente" at bounding box center [216, 336] width 336 height 10
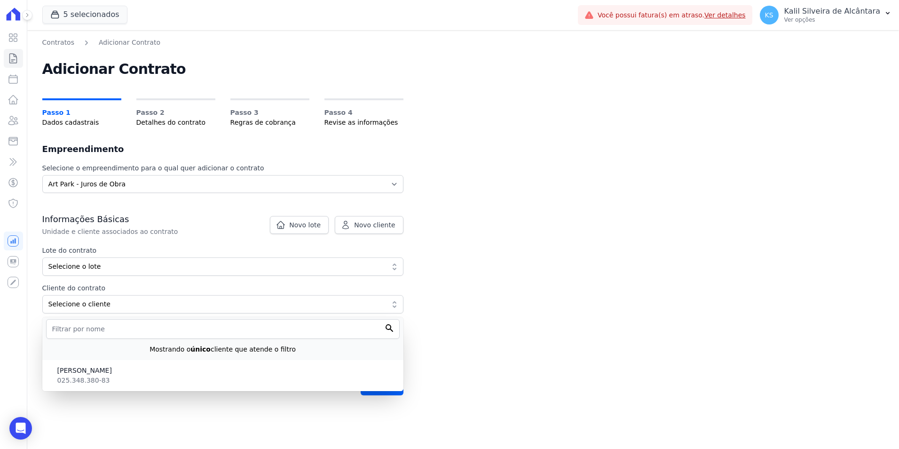
click at [128, 276] on div "Lote do contrato Selecione o lote Nenhum lote sem contrato ativo atende o filtr…" at bounding box center [222, 279] width 361 height 68
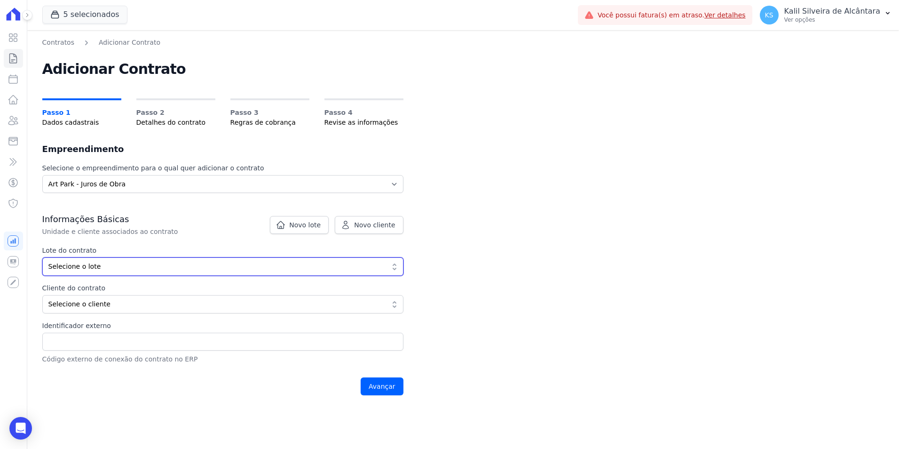
click at [121, 258] on button "Selecione o lote" at bounding box center [222, 266] width 361 height 18
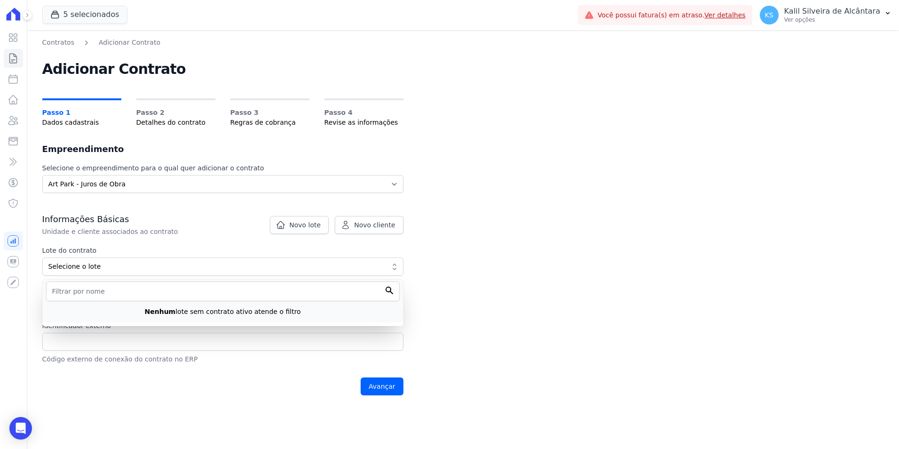
click at [139, 217] on h3 "Informações Básicas" at bounding box center [222, 218] width 361 height 11
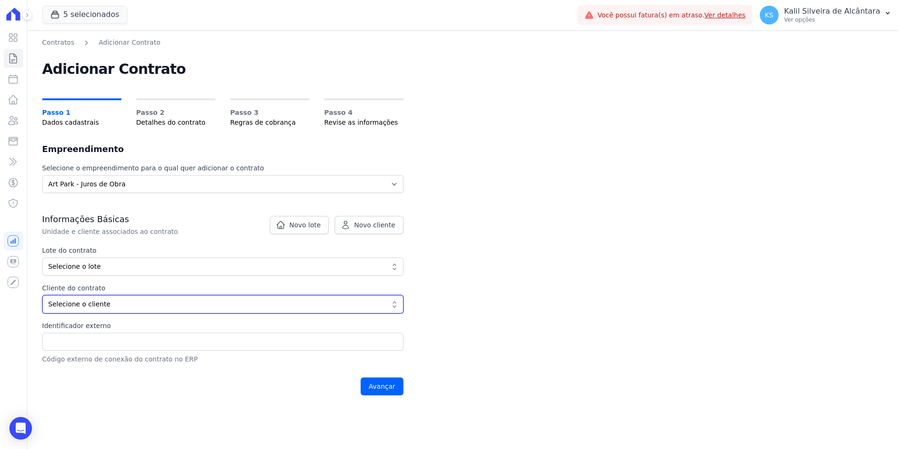
click at [134, 299] on span "Selecione o cliente" at bounding box center [216, 304] width 336 height 10
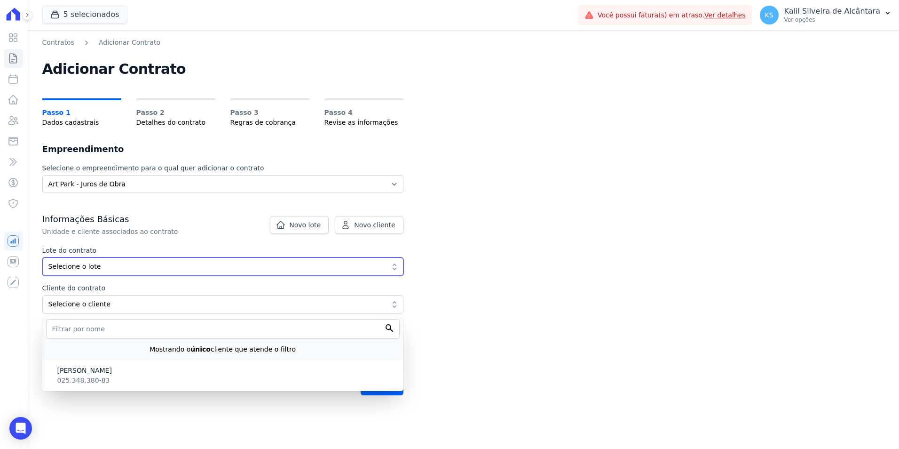
click at [142, 268] on span "Selecione o lote" at bounding box center [216, 266] width 336 height 10
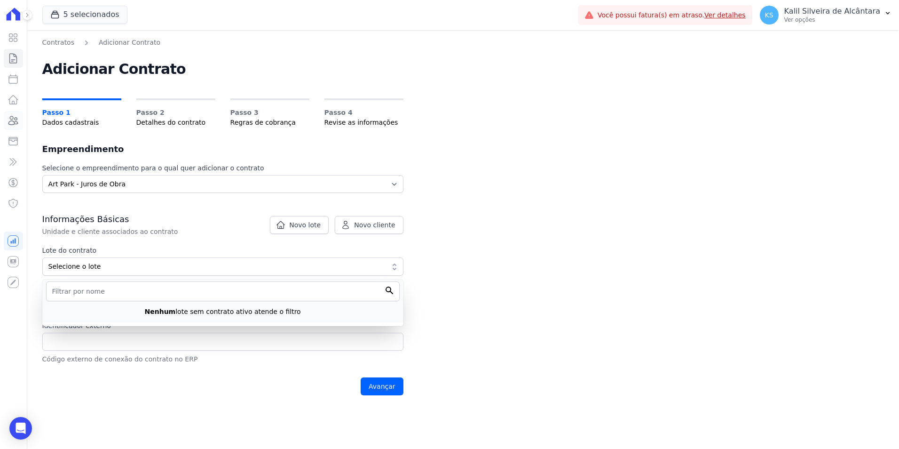
click at [16, 118] on icon at bounding box center [13, 120] width 11 height 11
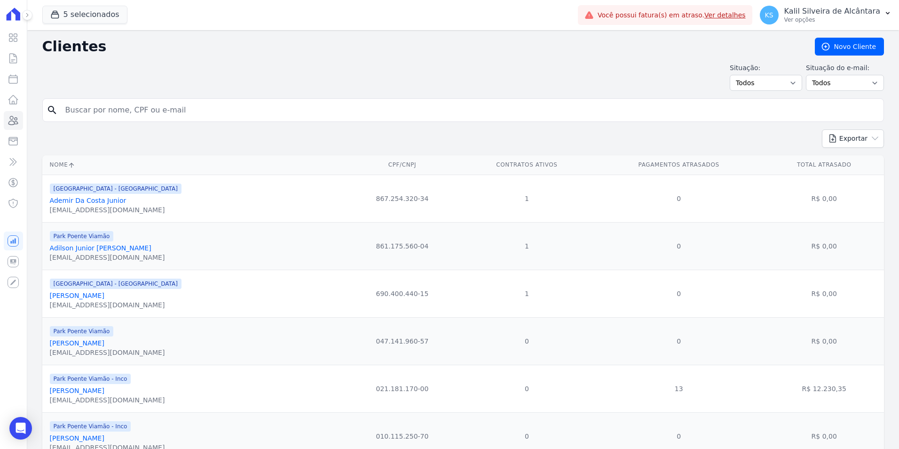
click at [112, 110] on input "search" at bounding box center [470, 110] width 820 height 19
type input "[PERSON_NAME] de"
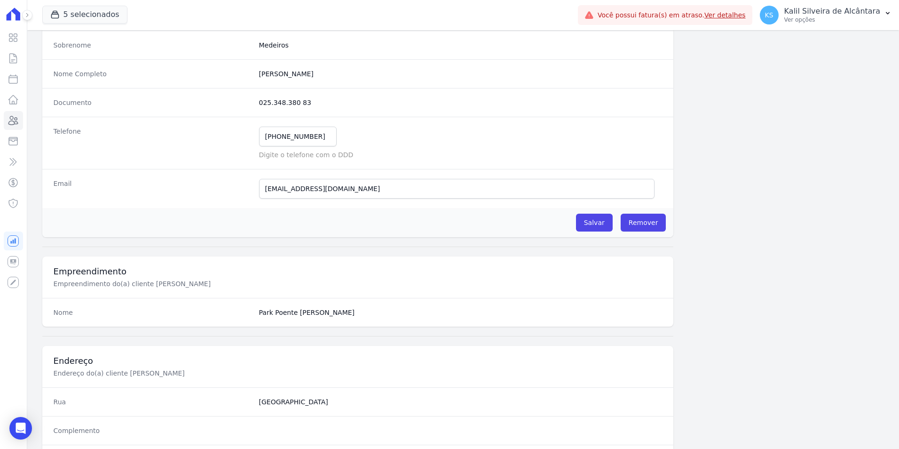
scroll to position [94, 0]
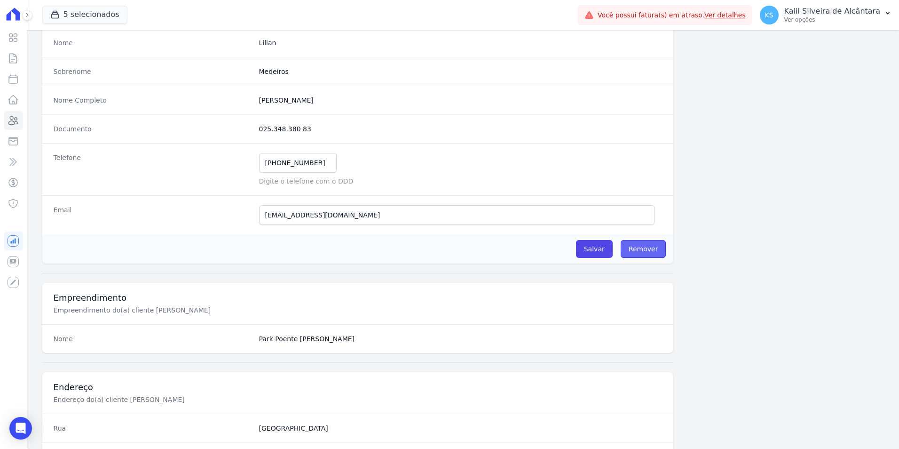
click at [632, 243] on link "Remover" at bounding box center [644, 249] width 46 height 18
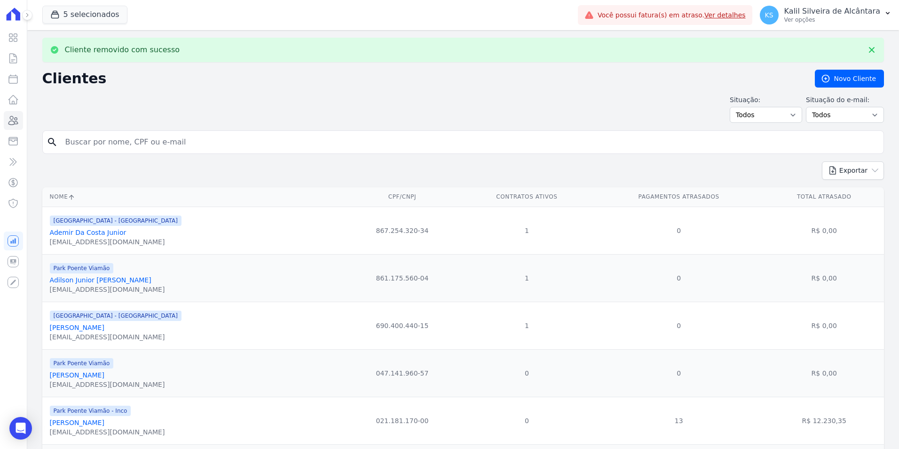
drag, startPoint x: 145, startPoint y: 150, endPoint x: 142, endPoint y: 146, distance: 5.4
click at [142, 147] on input "search" at bounding box center [470, 142] width 820 height 19
type input "lilian souza de med"
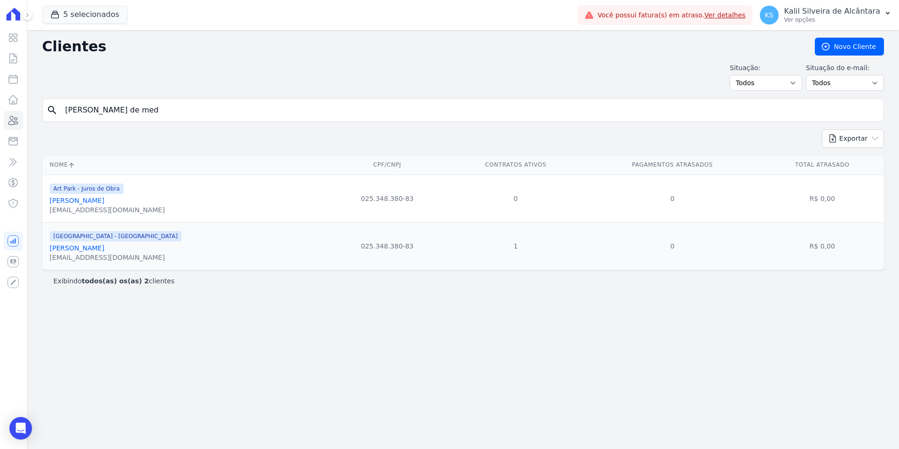
click at [81, 199] on link "[PERSON_NAME]" at bounding box center [77, 201] width 55 height 8
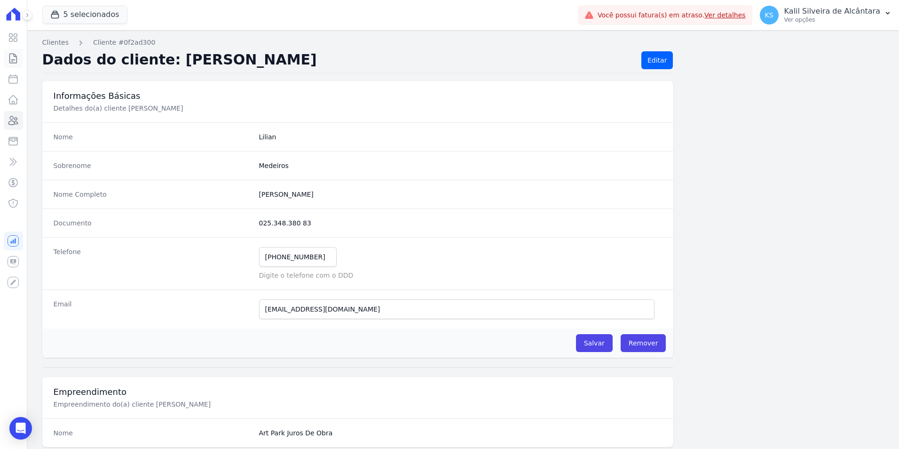
click at [19, 60] on icon at bounding box center [13, 58] width 11 height 11
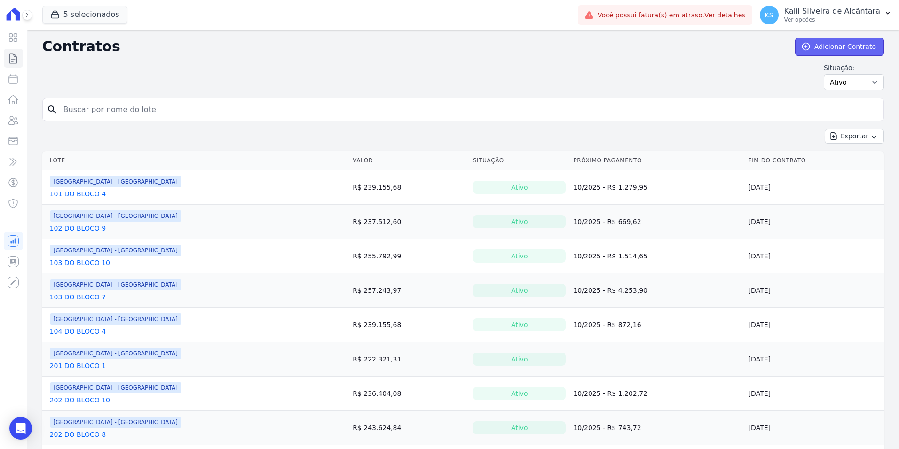
click at [835, 43] on link "Adicionar Contrato" at bounding box center [839, 47] width 89 height 18
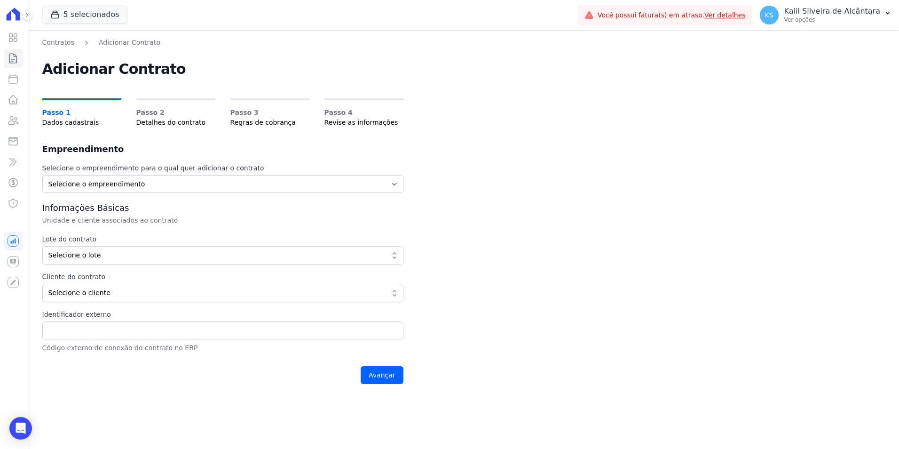
click at [171, 193] on div "Selecione o empreendimento para o qual quer adicionar o contrato Selecione o em…" at bounding box center [222, 276] width 361 height 226
click at [174, 188] on select "Selecione o empreendimento Art Park - Juros de Obra Arty Park - Gravatai Park P…" at bounding box center [222, 184] width 361 height 18
select select "0d2a014d-a432-400e-989d-d9ab7e93557c"
click at [42, 175] on select "Selecione o empreendimento Art Park - Juros de Obra Arty Park - Gravatai Park P…" at bounding box center [222, 184] width 361 height 18
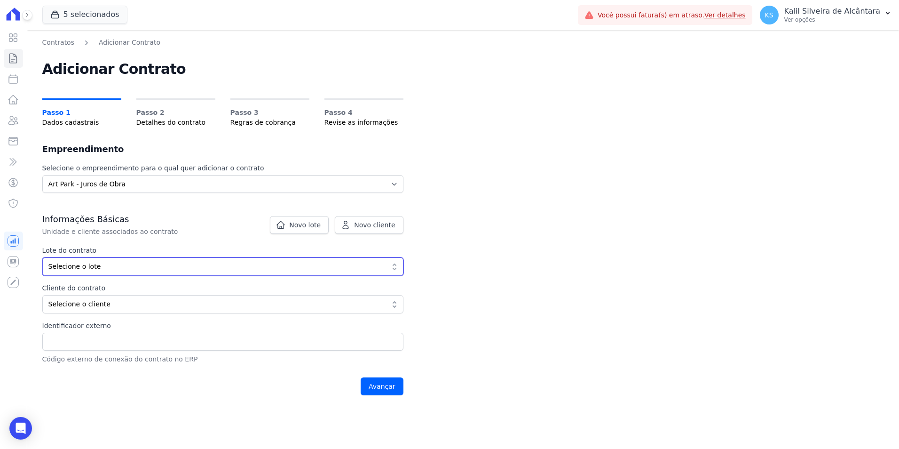
click at [197, 261] on button "Selecione o lote" at bounding box center [222, 266] width 361 height 18
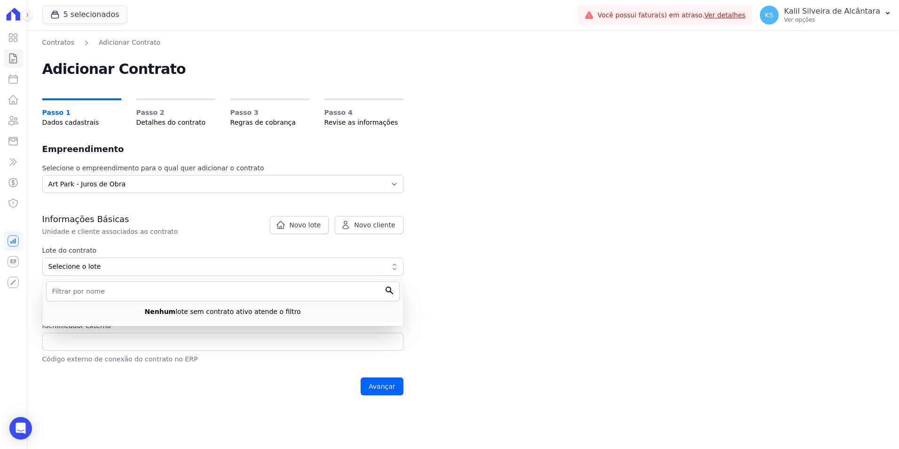
click at [132, 277] on div "Lote do contrato Selecione o lote Nenhum lote sem contrato ativo atende o filtr…" at bounding box center [222, 279] width 361 height 68
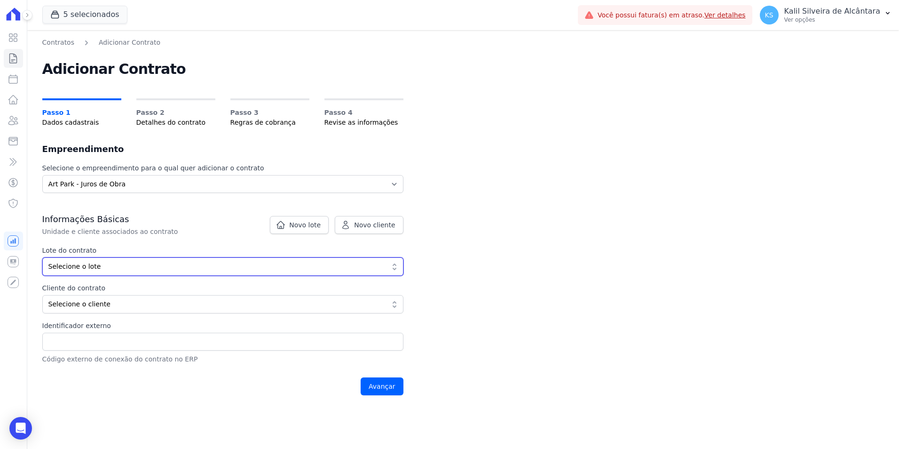
click at [126, 263] on span "Selecione o lote" at bounding box center [216, 266] width 336 height 10
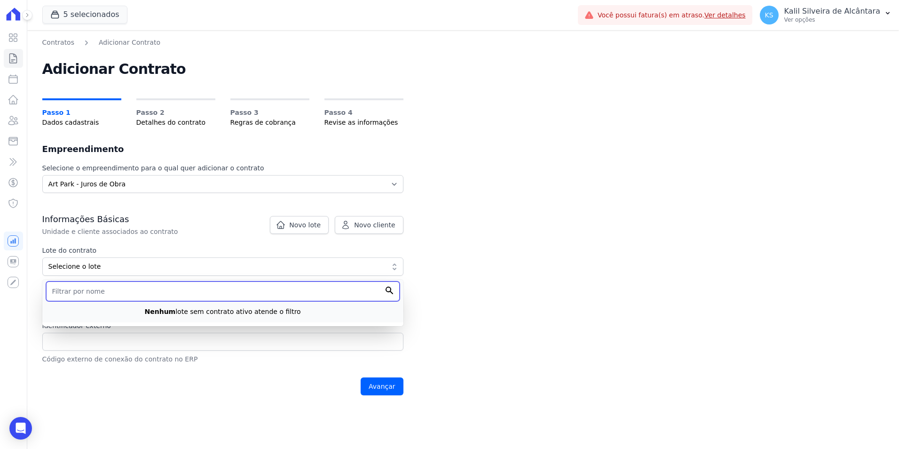
click at [136, 281] on input "text" at bounding box center [223, 291] width 354 height 20
type input "casa"
click at [153, 225] on div "Informações Básicas Unidade e cliente associados ao contrato" at bounding box center [222, 224] width 361 height 23
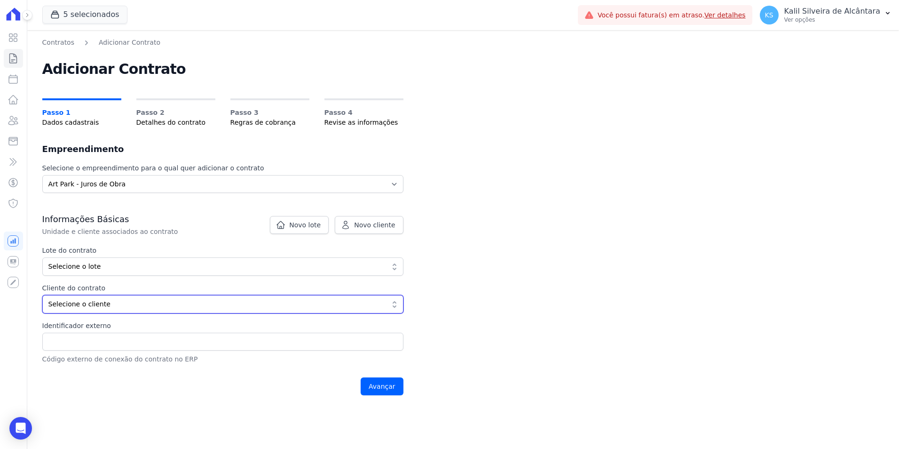
click at [90, 304] on span "Selecione o cliente" at bounding box center [216, 304] width 336 height 10
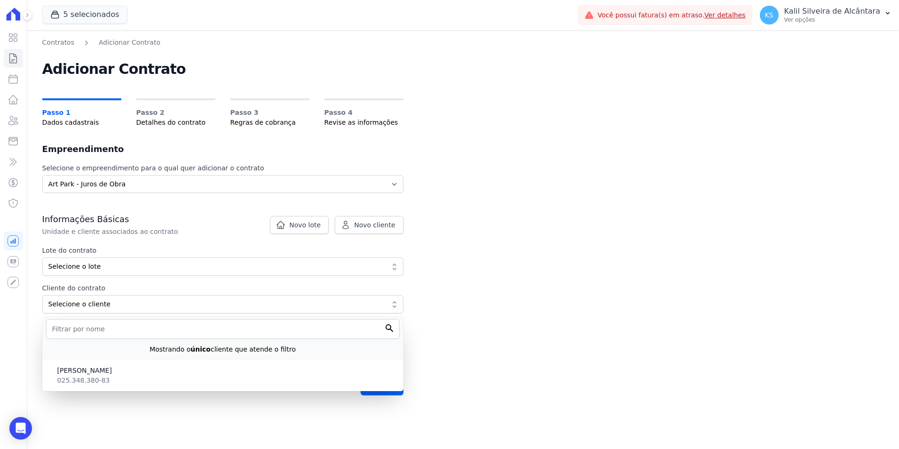
click at [166, 384] on li "Lilian Souza De Medeiros 025.348.380-83" at bounding box center [222, 375] width 361 height 27
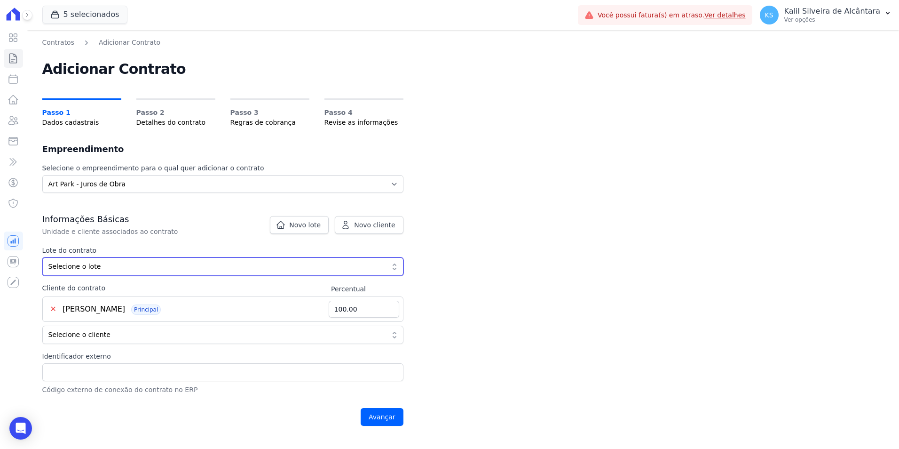
click at [253, 273] on button "Selecione o lote" at bounding box center [222, 266] width 361 height 18
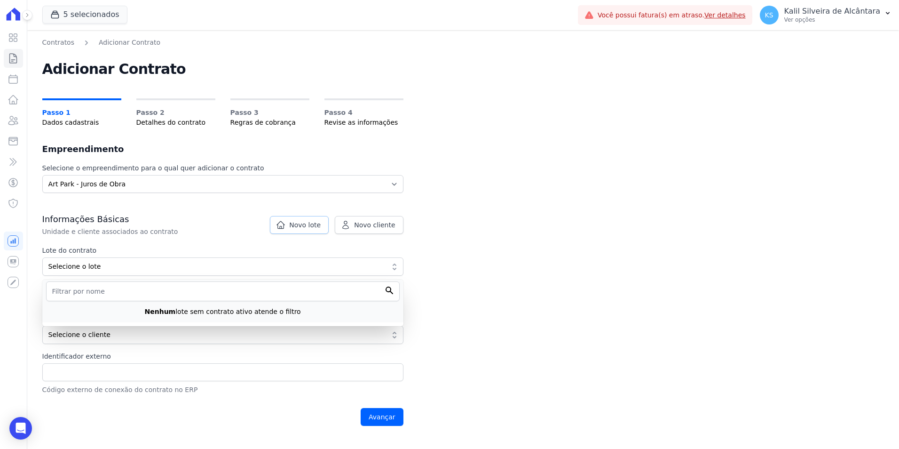
click at [319, 225] on span "Novo lote" at bounding box center [304, 224] width 31 height 9
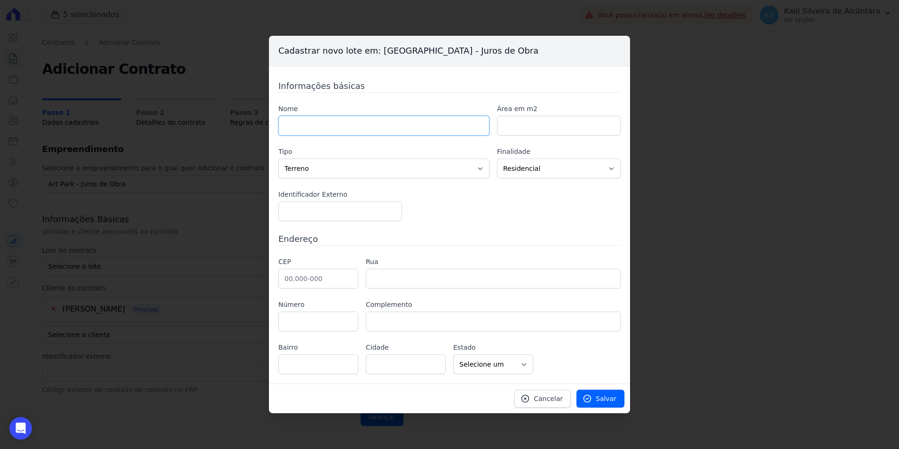
click at [307, 132] on input "text" at bounding box center [383, 126] width 211 height 20
paste input "APTO 304 BLOCO 3"
type input "APTO 304 BLOCO 3"
click at [465, 150] on label "Tipo" at bounding box center [383, 152] width 211 height 10
click at [462, 162] on select "Casa Apartamento Escritório Flat Loja Espaço Comercial Terreno Outros" at bounding box center [383, 168] width 211 height 20
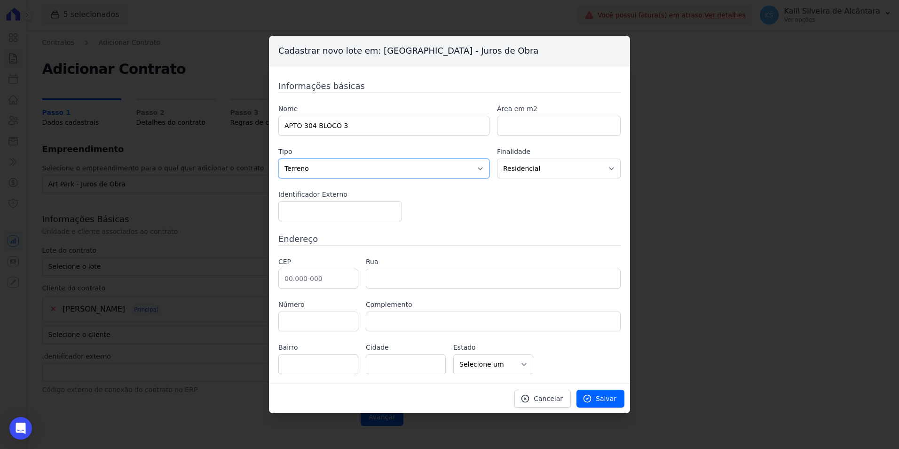
select select "apartment"
click at [278, 158] on select "Casa Apartamento Escritório Flat Loja Espaço Comercial Terreno Outros" at bounding box center [383, 168] width 211 height 20
click at [599, 392] on link "Salvar" at bounding box center [600, 398] width 48 height 18
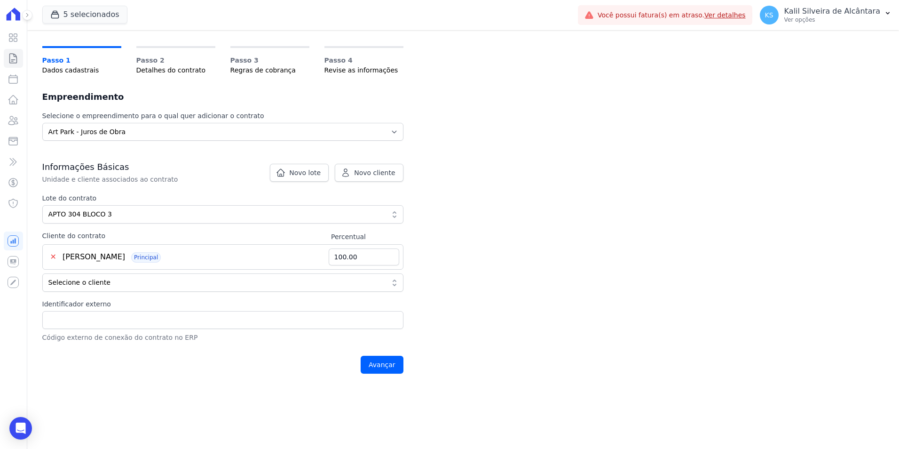
scroll to position [54, 0]
click at [387, 358] on input "Avançar" at bounding box center [382, 363] width 43 height 18
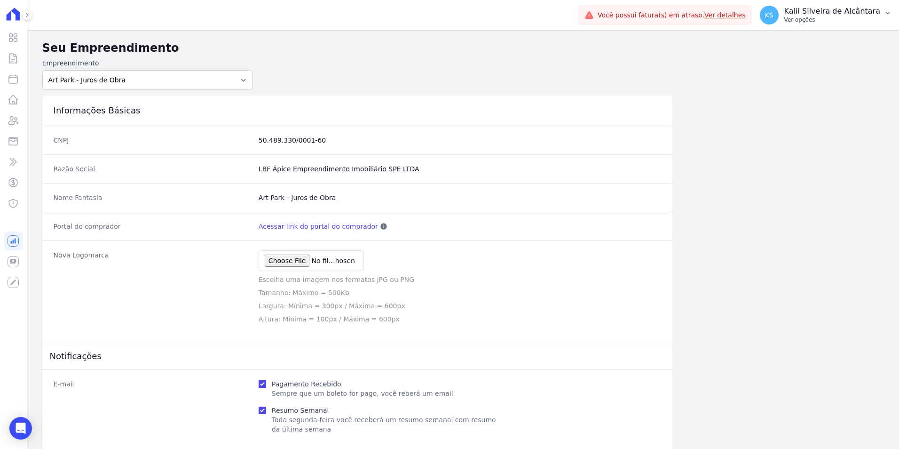
click at [859, 16] on p "Kalil Silveira de Alcântara" at bounding box center [832, 11] width 96 height 9
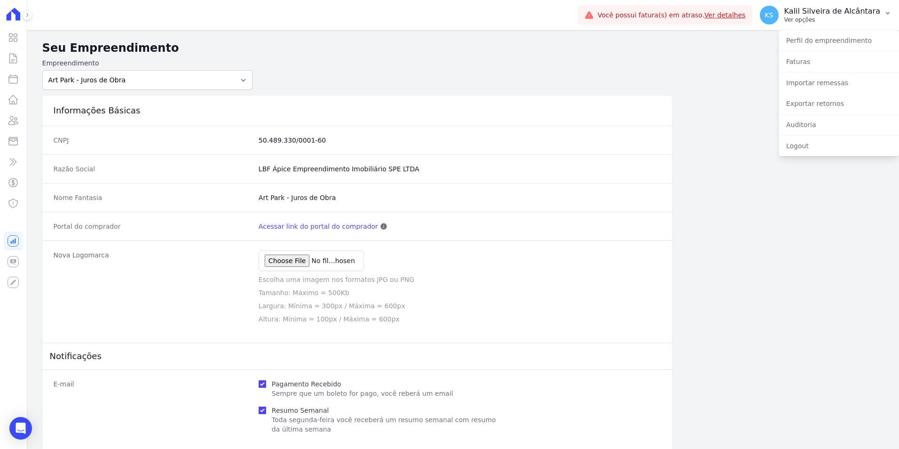
click at [859, 16] on p "Kalil Silveira de Alcântara" at bounding box center [832, 11] width 96 height 9
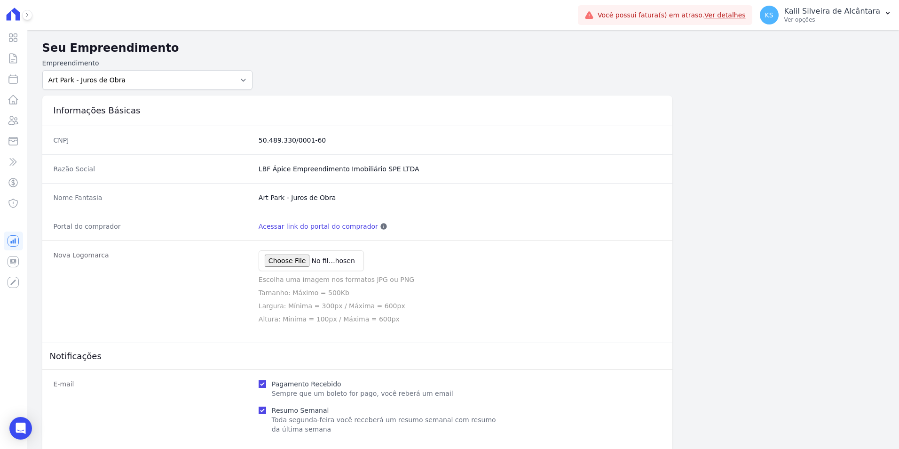
click at [86, 101] on div "Informações Básicas" at bounding box center [357, 110] width 630 height 30
click at [94, 89] on select "Art Park - [GEOGRAPHIC_DATA] - [GEOGRAPHIC_DATA] - JPI Clube Residencial [GEOGR…" at bounding box center [147, 80] width 211 height 20
select select "980c1eb1-4231-460f-863e-120dd4190085"
click at [42, 70] on select "Art Park - [GEOGRAPHIC_DATA] - [GEOGRAPHIC_DATA] - JPI Clube Residencial [GEOGR…" at bounding box center [147, 80] width 211 height 20
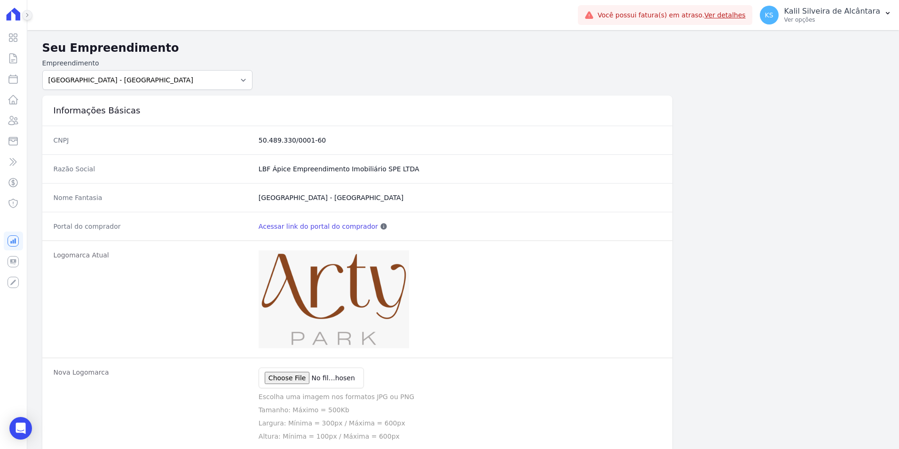
click at [26, 12] on button at bounding box center [27, 15] width 10 height 10
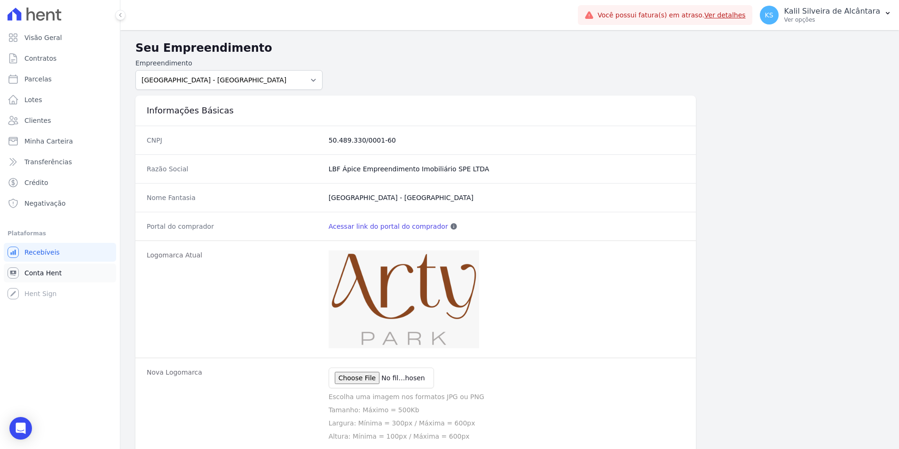
click at [40, 271] on span "Conta Hent" at bounding box center [42, 272] width 37 height 9
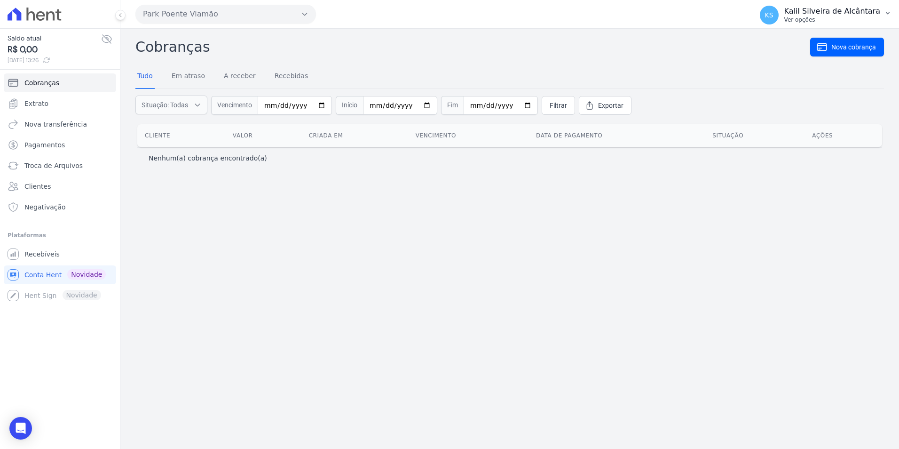
click at [842, 10] on p "Kalil Silveira de Alcântara" at bounding box center [832, 11] width 96 height 9
click at [52, 16] on icon at bounding box center [35, 14] width 54 height 13
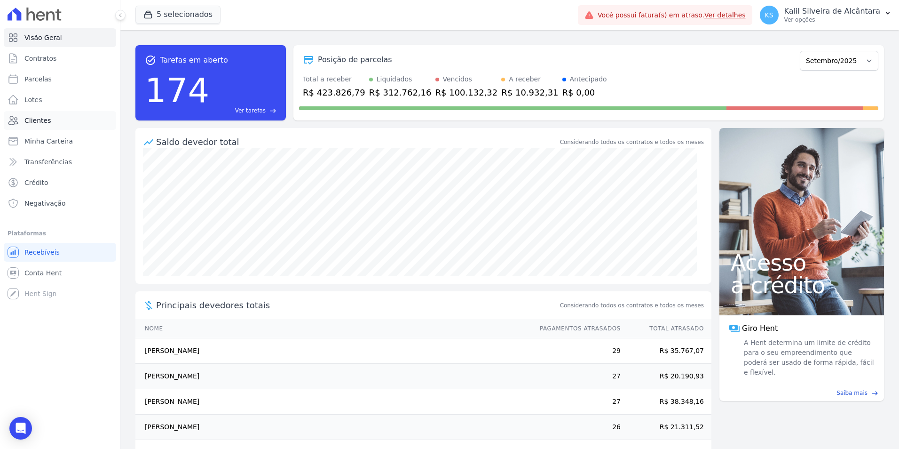
click at [46, 117] on span "Clientes" at bounding box center [37, 120] width 26 height 9
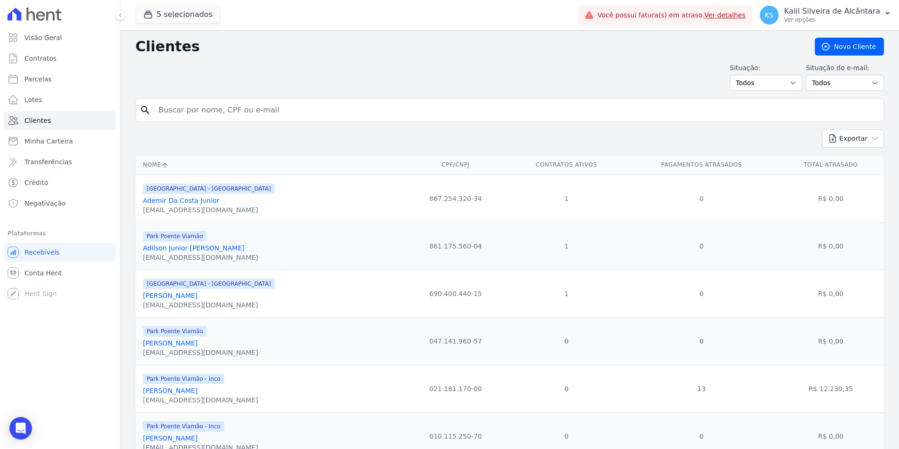
click at [187, 102] on input "search" at bounding box center [516, 110] width 727 height 19
type input "lilian souza de"
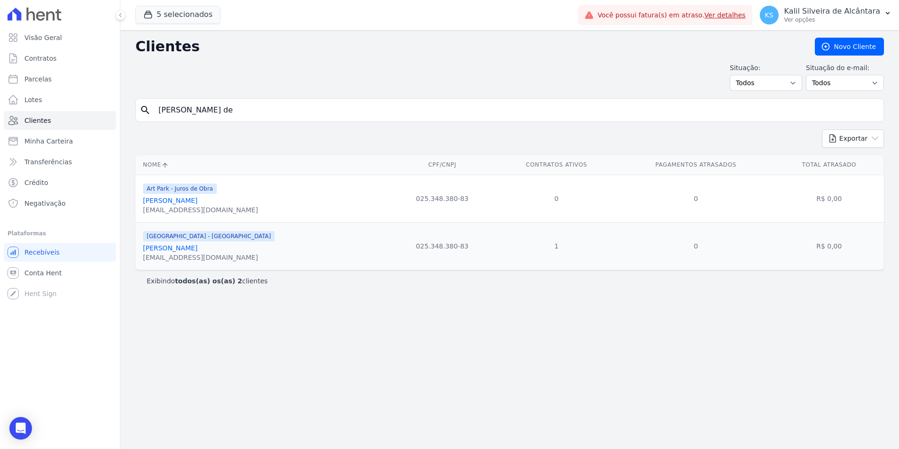
click at [175, 237] on span "[GEOGRAPHIC_DATA] - [GEOGRAPHIC_DATA]" at bounding box center [209, 236] width 132 height 10
click at [184, 245] on link "[PERSON_NAME]" at bounding box center [170, 248] width 55 height 8
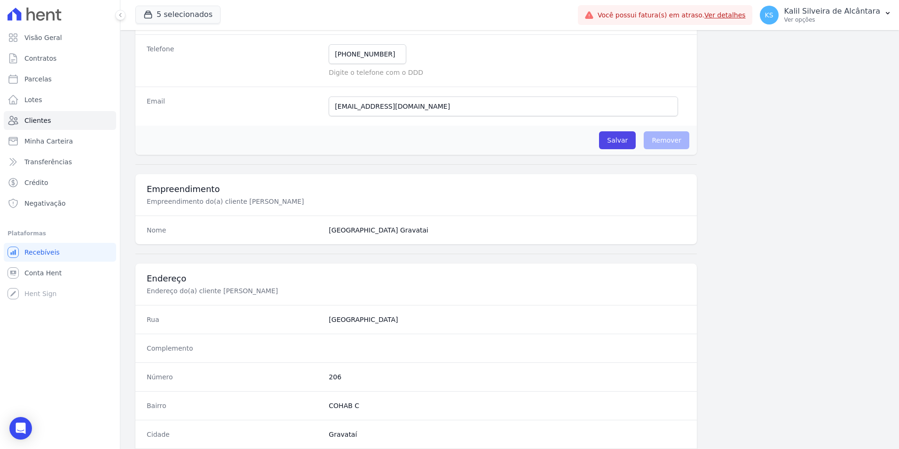
scroll to position [235, 0]
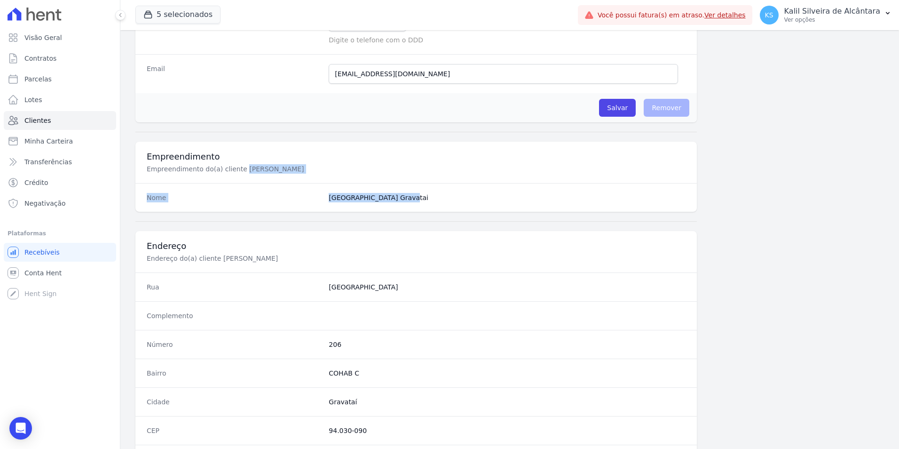
drag, startPoint x: 204, startPoint y: 164, endPoint x: 438, endPoint y: 190, distance: 235.1
click at [438, 190] on div "Empreendimento Empreendimento do(a) cliente Lilian Souza De Medeiros Nome Arty …" at bounding box center [415, 177] width 561 height 70
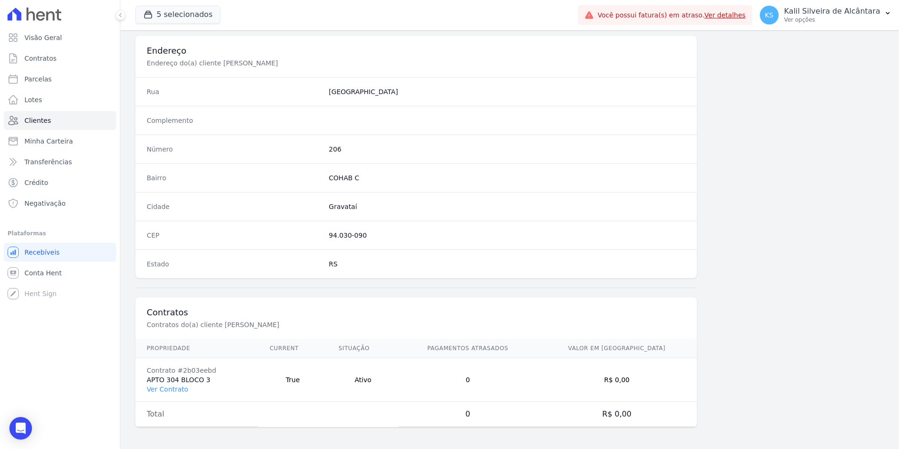
scroll to position [431, 0]
click at [171, 386] on link "Ver Contrato" at bounding box center [167, 388] width 41 height 8
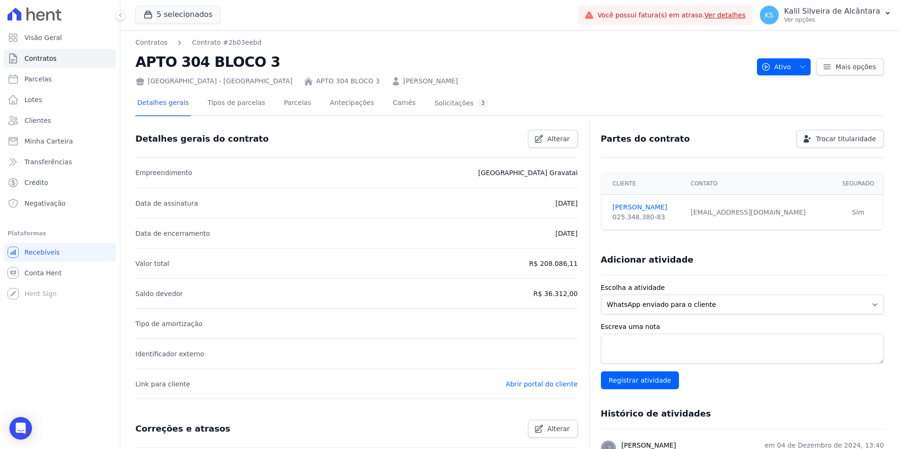
click at [403, 83] on link "LILIAN SOUZA DE MEDEIROS" at bounding box center [430, 81] width 55 height 10
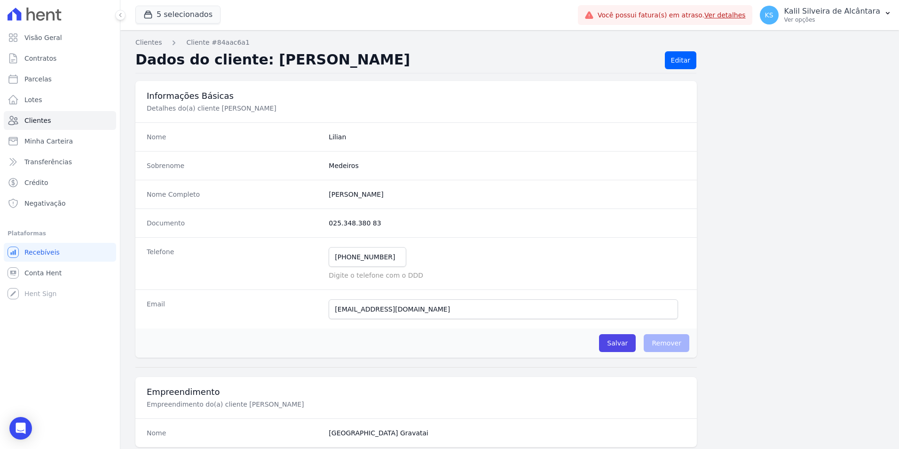
drag, startPoint x: 408, startPoint y: 195, endPoint x: 317, endPoint y: 191, distance: 90.3
click at [317, 191] on div "Nome Completo Lilian Souza De Medeiros" at bounding box center [415, 194] width 561 height 29
copy div "[PERSON_NAME]"
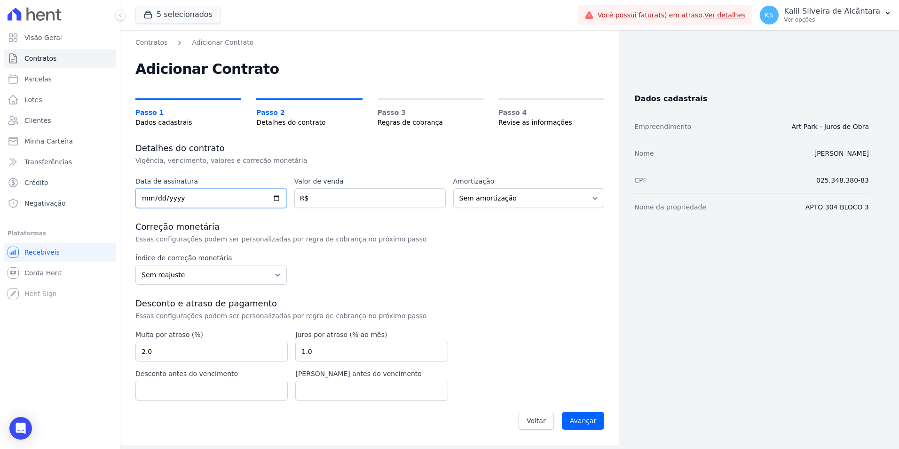
click at [142, 197] on input "date" at bounding box center [210, 198] width 151 height 20
type input "[DATE]"
click at [348, 212] on div "Data de assinatura [DATE] Valor de venda R$ Amortização Sem amortização Price S…" at bounding box center [369, 305] width 469 height 259
click at [345, 196] on input "number" at bounding box center [369, 198] width 151 height 20
click at [508, 195] on select "Sem amortização Price Sac" at bounding box center [528, 198] width 151 height 20
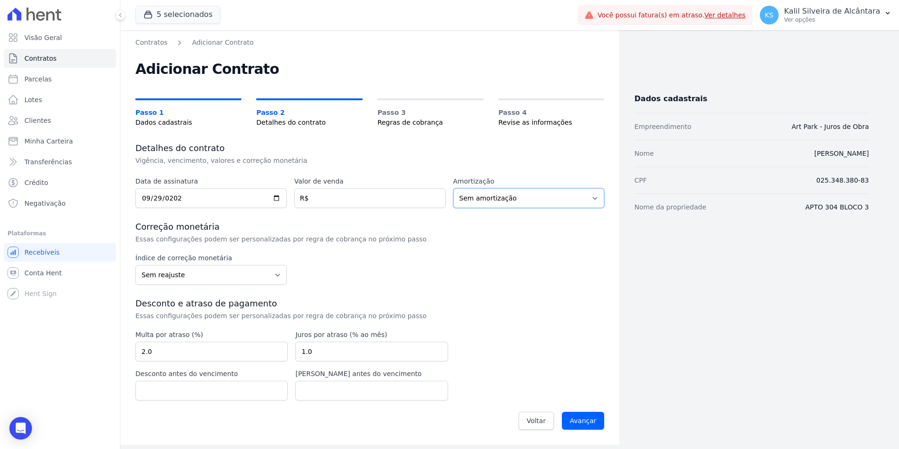
click at [508, 195] on select "Sem amortização Price Sac" at bounding box center [528, 198] width 151 height 20
click at [372, 205] on input "number" at bounding box center [369, 198] width 151 height 20
click at [483, 191] on select "Sem amortização Price Sac" at bounding box center [528, 198] width 151 height 20
select select "price"
click at [453, 188] on select "Sem amortização Price Sac" at bounding box center [528, 198] width 151 height 20
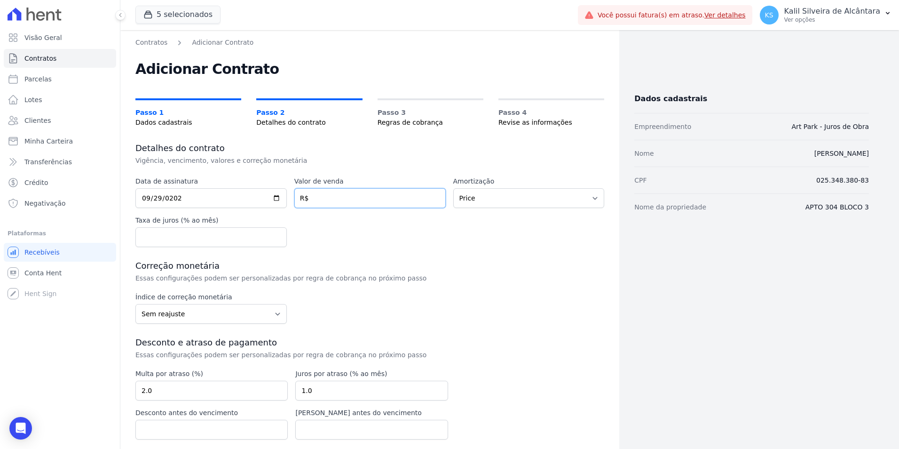
click at [347, 198] on input "number" at bounding box center [369, 198] width 151 height 20
click at [333, 190] on input "number" at bounding box center [369, 198] width 151 height 20
type input "649.40"
click at [432, 236] on div "Data de assinatura [DATE] Valor de venda 649.40 R$ Amortização Sem amortização …" at bounding box center [369, 211] width 469 height 71
click at [247, 234] on input "number" at bounding box center [210, 237] width 151 height 20
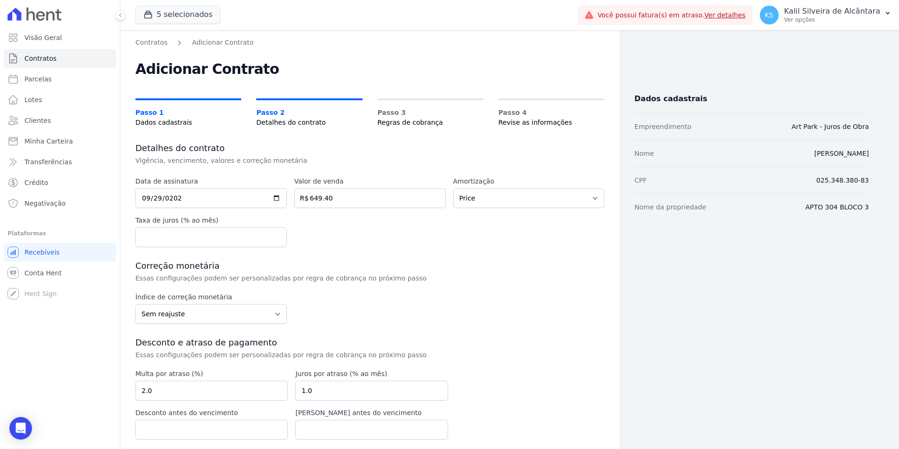
click at [332, 237] on div "Data de assinatura [DATE] Valor de venda 649.40 R$ Amortização Sem amortização …" at bounding box center [369, 211] width 469 height 71
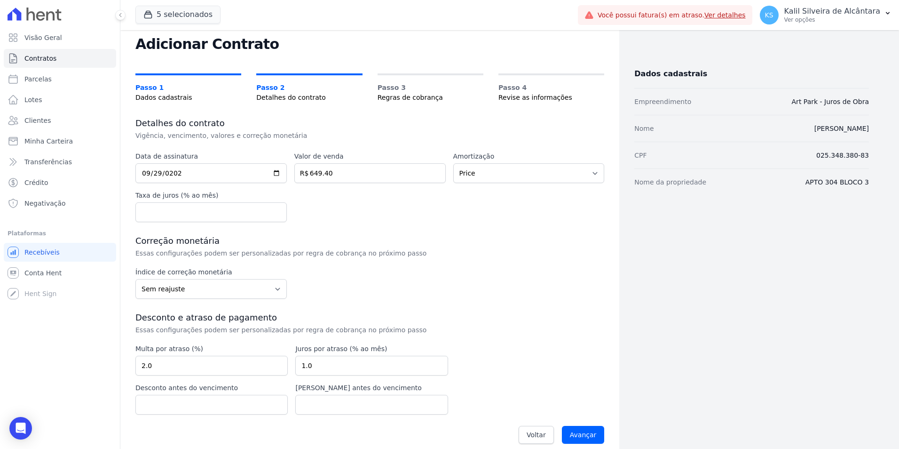
scroll to position [35, 0]
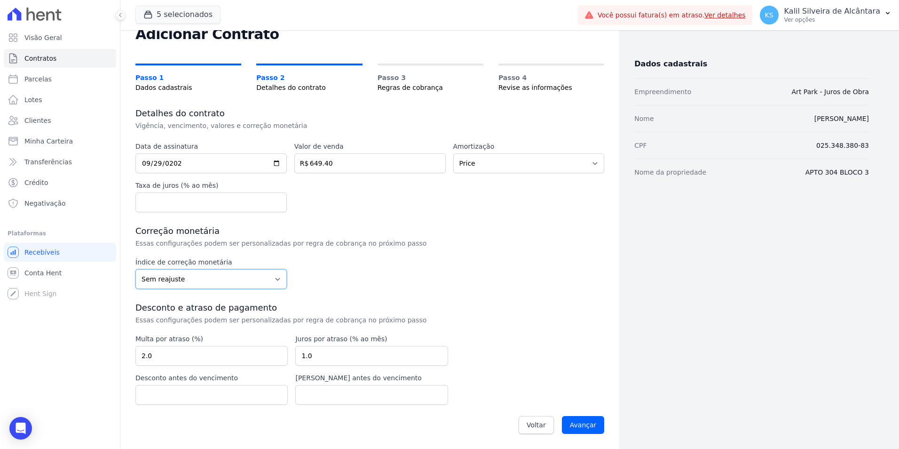
click at [209, 283] on select "Sem reajuste Média dos últimos 12 meses acumulado de INCCM Média dos últimos 12…" at bounding box center [210, 279] width 151 height 20
select select "inccdi"
click at [135, 269] on select "Sem reajuste Média dos últimos 12 meses acumulado de INCCM Média dos últimos 12…" at bounding box center [210, 279] width 151 height 20
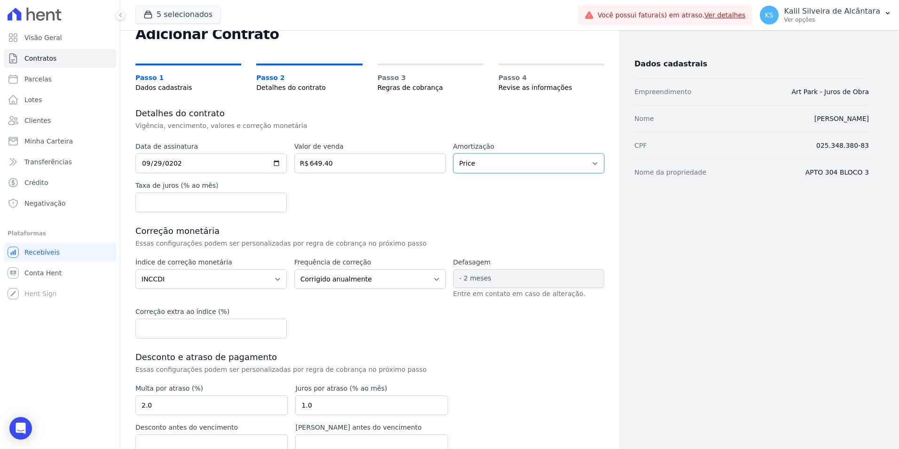
click at [458, 167] on select "Sem amortização Price Sac" at bounding box center [528, 163] width 151 height 20
select select "no_interest"
click at [453, 153] on select "Sem amortização Price Sac" at bounding box center [528, 163] width 151 height 20
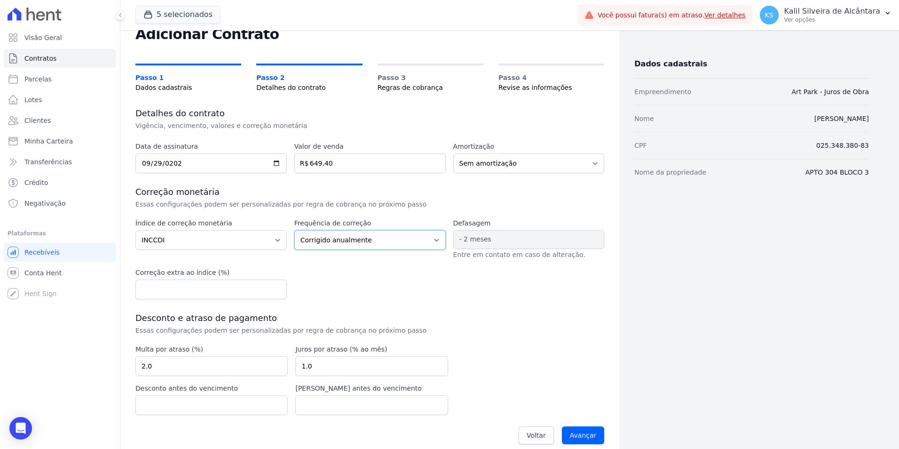
click at [351, 248] on select "Corrigido semestralmente Corrigido mensalmente Corrigido anualmente" at bounding box center [369, 240] width 151 height 20
select select "monthly"
click at [294, 230] on select "Corrigido semestralmente Corrigido mensalmente Corrigido anualmente" at bounding box center [369, 240] width 151 height 20
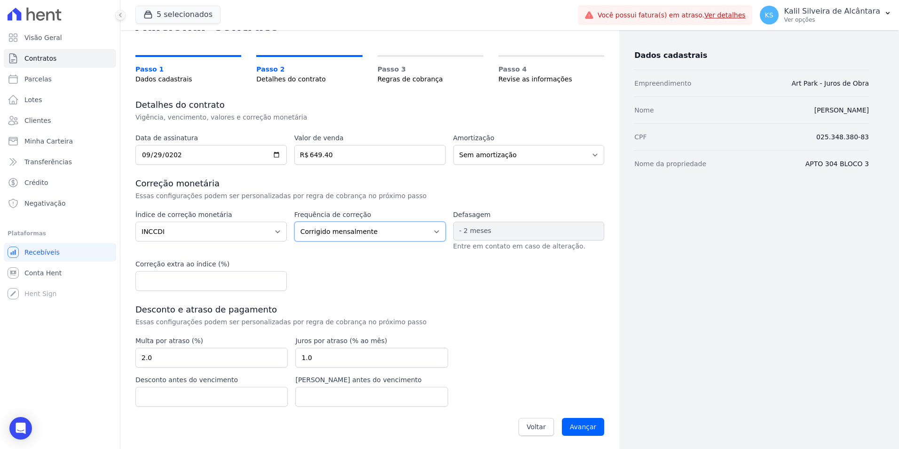
scroll to position [45, 0]
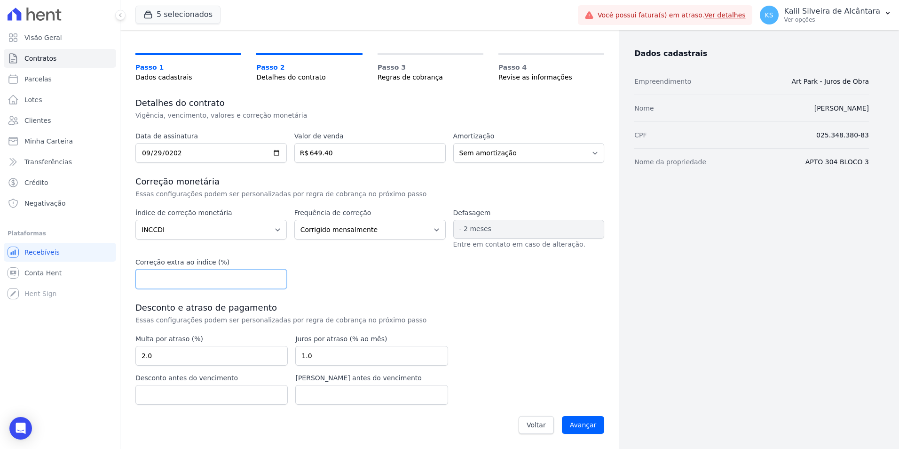
click at [228, 279] on input "number" at bounding box center [210, 279] width 151 height 20
click at [356, 273] on div "Índice de correção monetária Sem reajuste Média dos últimos 12 meses acumulado …" at bounding box center [369, 248] width 469 height 81
click at [580, 428] on input "Avançar" at bounding box center [583, 425] width 43 height 18
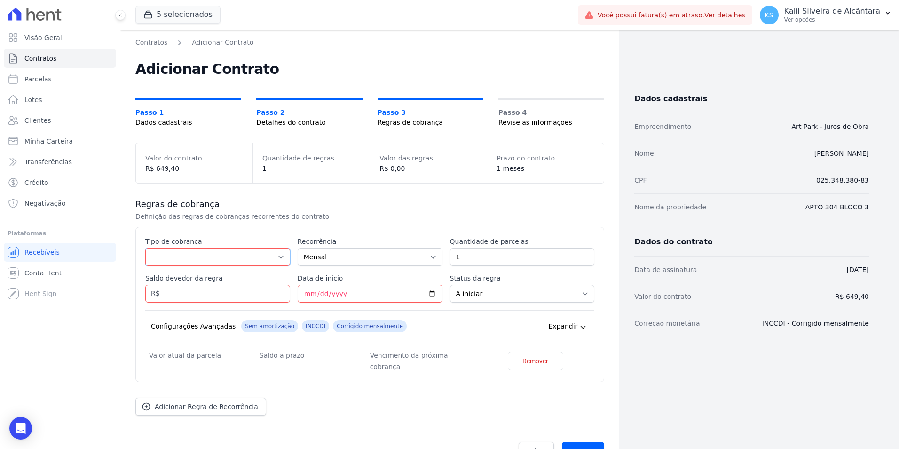
click at [183, 259] on select "Parcela Normal Entrada Sinal Intercalada Chaves Pré-chaves Pós-chaves Impostos …" at bounding box center [217, 257] width 145 height 18
select select "standard"
click at [145, 248] on select "Parcela Normal Entrada Sinal Intercalada Chaves Pré-chaves Pós-chaves Impostos …" at bounding box center [217, 257] width 145 height 18
click at [305, 294] on input "Data de início" at bounding box center [370, 293] width 145 height 18
type input "[DATE]"
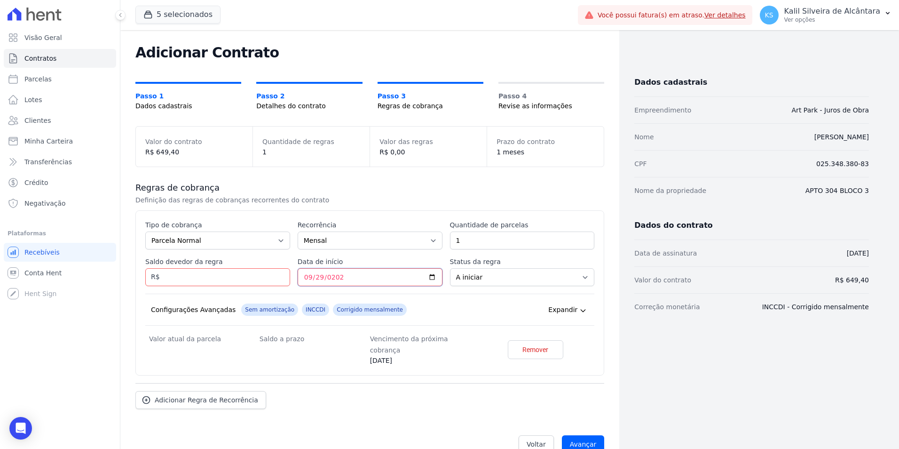
scroll to position [24, 0]
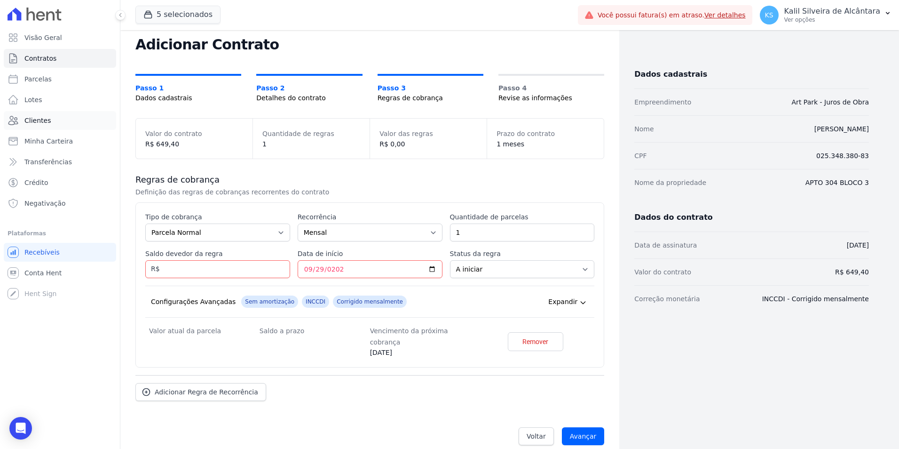
click at [43, 118] on span "Clientes" at bounding box center [37, 120] width 26 height 9
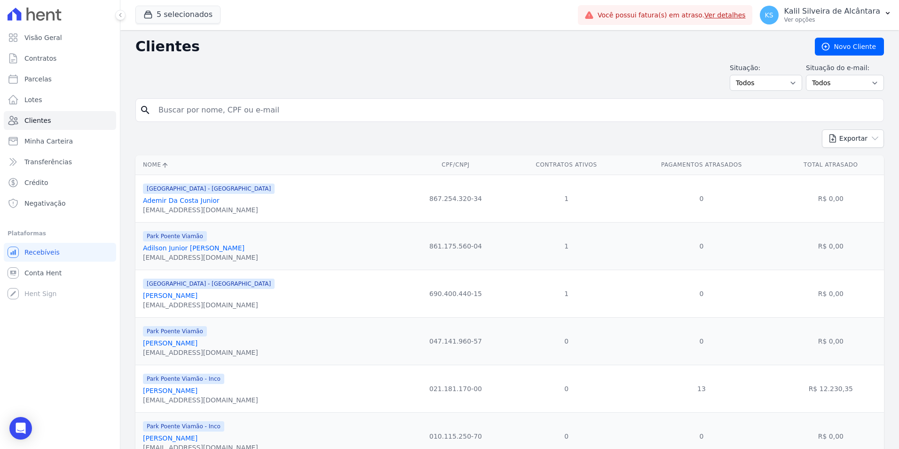
click at [304, 99] on div "search" at bounding box center [509, 110] width 748 height 24
click at [255, 118] on input "search" at bounding box center [516, 110] width 727 height 19
type input "lilian med"
click at [216, 109] on input "lilian med" at bounding box center [516, 110] width 727 height 19
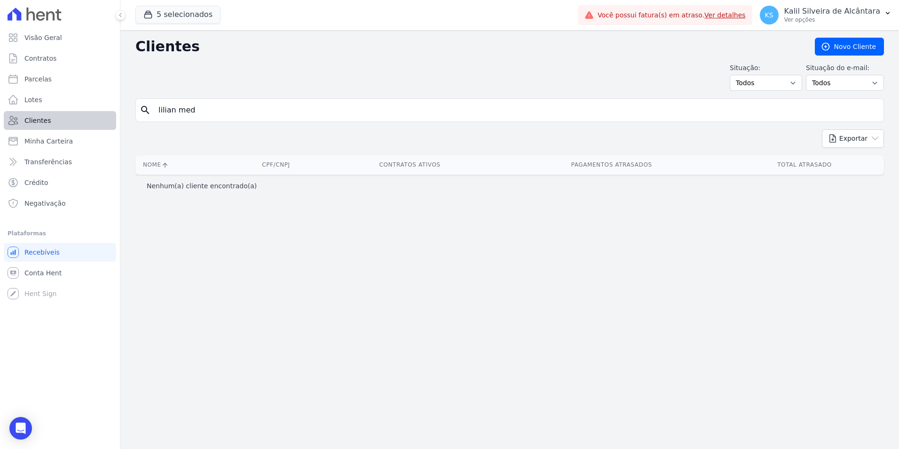
drag, startPoint x: 213, startPoint y: 106, endPoint x: 85, endPoint y: 124, distance: 128.7
click at [110, 120] on div "Visão Geral Contratos Parcelas Lotes Clientes Minha Carteira Transferências Cré…" at bounding box center [449, 224] width 899 height 449
type input "lilian souza"
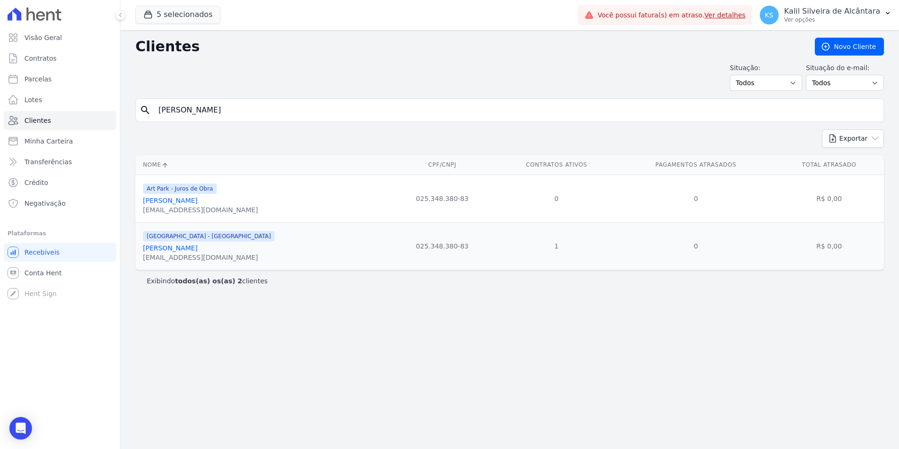
click at [165, 189] on div "Art Park - Juros de Obra Lilian Souza De Medeiros paulo@apiceincorporadora.com.…" at bounding box center [200, 198] width 115 height 32
drag, startPoint x: 165, startPoint y: 189, endPoint x: 193, endPoint y: 202, distance: 30.9
click at [192, 203] on link "[PERSON_NAME]" at bounding box center [170, 201] width 55 height 8
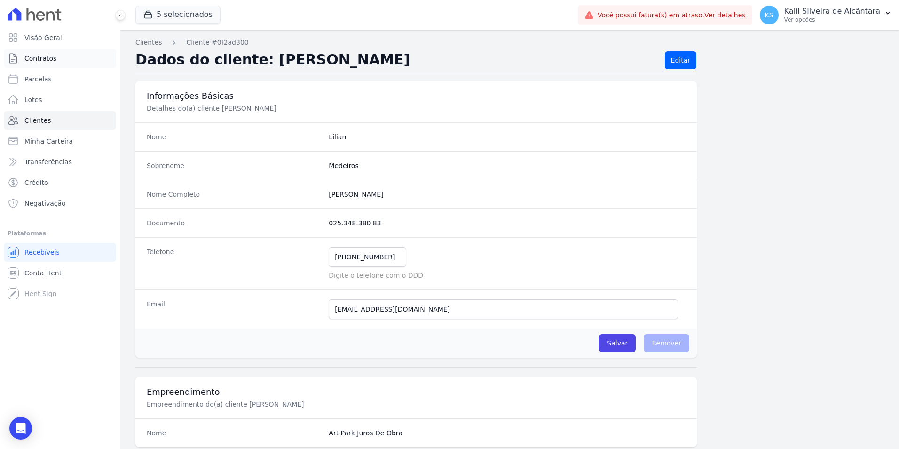
click at [43, 57] on span "Contratos" at bounding box center [40, 58] width 32 height 9
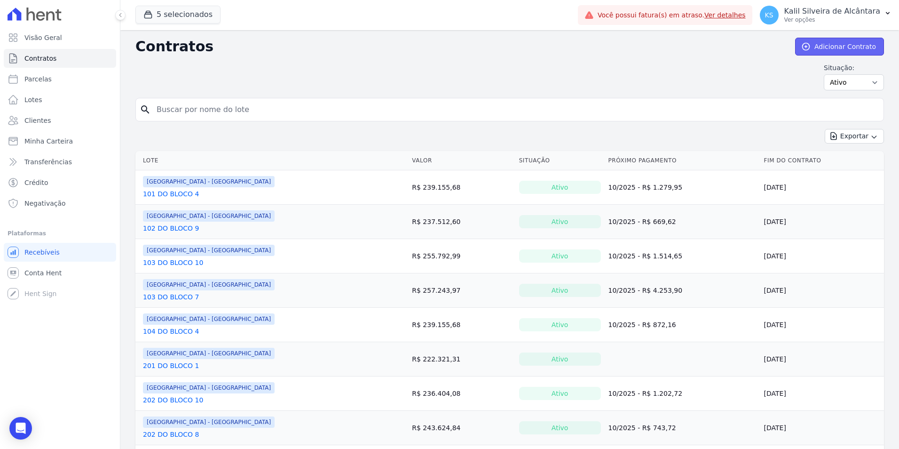
click at [842, 43] on link "Adicionar Contrato" at bounding box center [839, 47] width 89 height 18
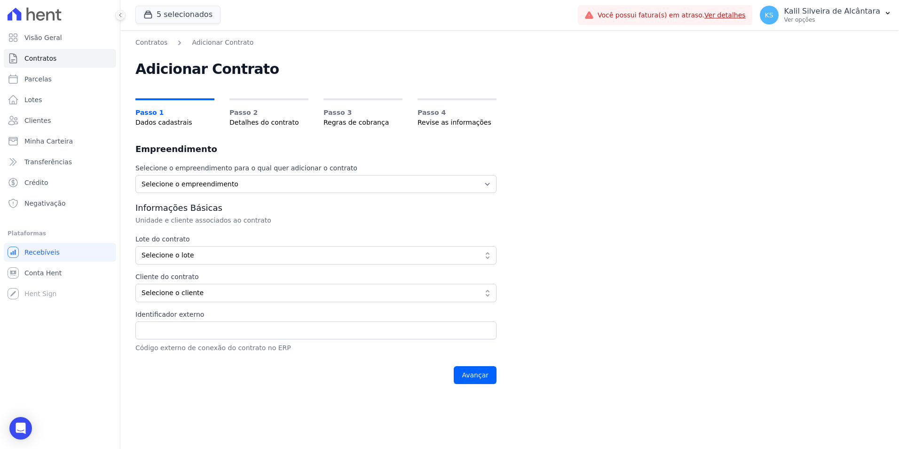
click at [338, 195] on div "Selecione o empreendimento para o qual quer adicionar o contrato Selecione o em…" at bounding box center [315, 276] width 361 height 226
click at [315, 189] on select "Selecione o empreendimento Art Park - Juros de Obra Arty Park - Gravatai Park P…" at bounding box center [315, 184] width 361 height 18
select select "0d2a014d-a432-400e-989d-d9ab7e93557c"
click at [135, 175] on select "Selecione o empreendimento Art Park - Juros de Obra Arty Park - Gravatai Park P…" at bounding box center [315, 184] width 361 height 18
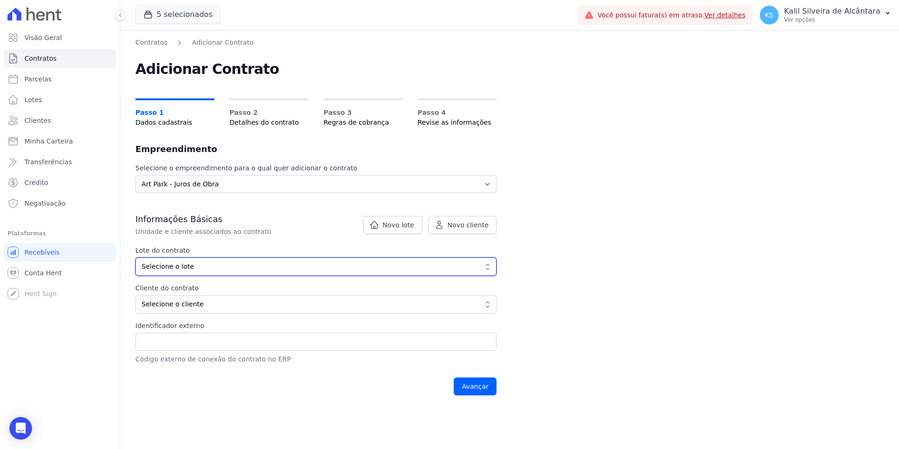
click at [197, 267] on span "Selecione o lote" at bounding box center [310, 266] width 336 height 10
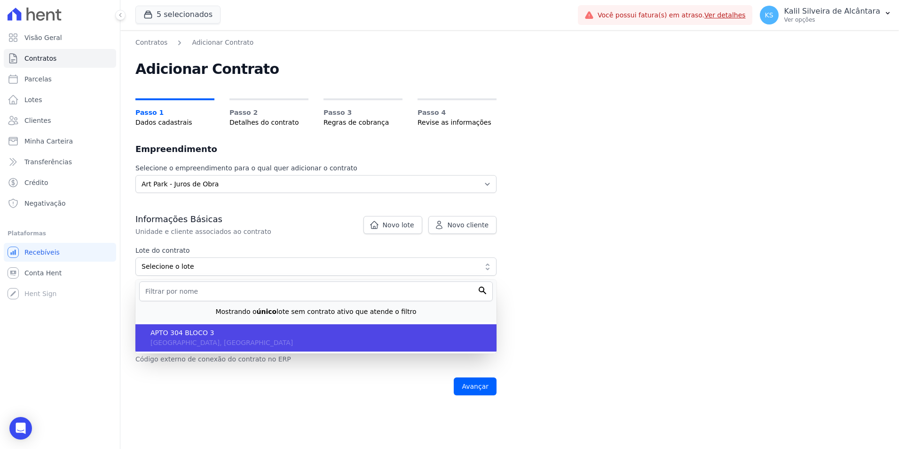
click at [204, 335] on span "APTO 304 BLOCO 3" at bounding box center [319, 333] width 338 height 10
type input "25f8a866-41aa-442f-82ad-f118c2d7b49c"
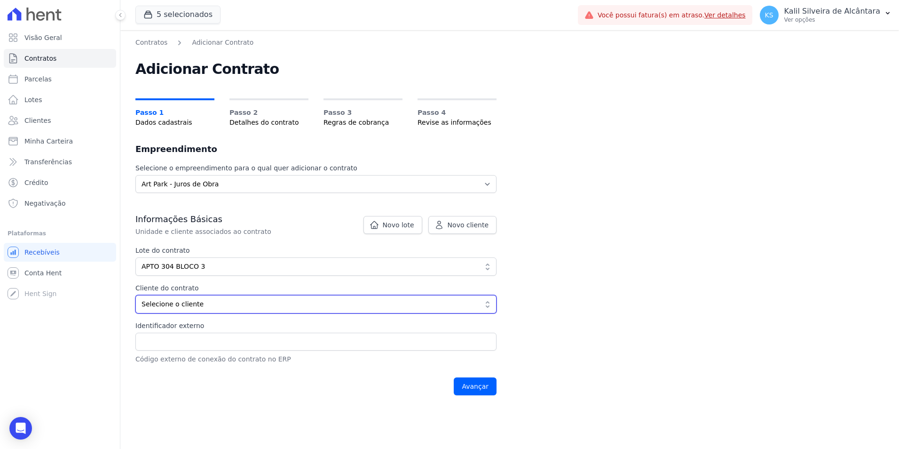
click at [190, 301] on span "Selecione o cliente" at bounding box center [310, 304] width 336 height 10
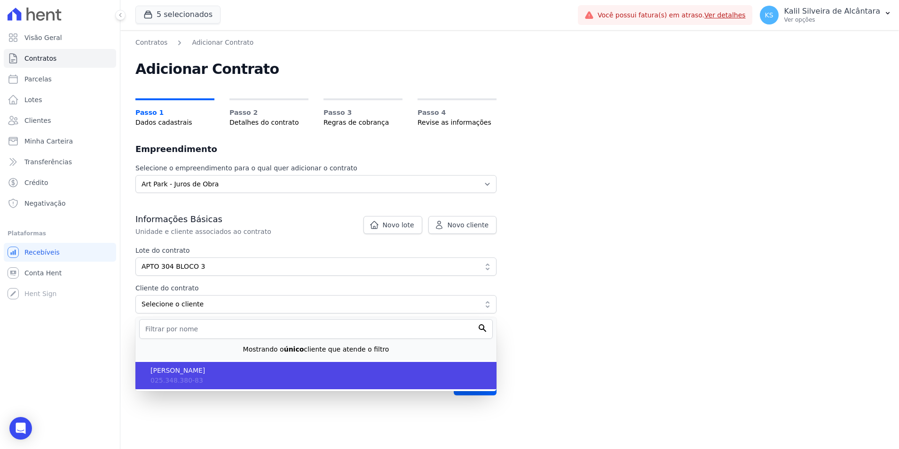
click at [179, 388] on li "Lilian Souza De Medeiros 025.348.380-83" at bounding box center [315, 375] width 361 height 27
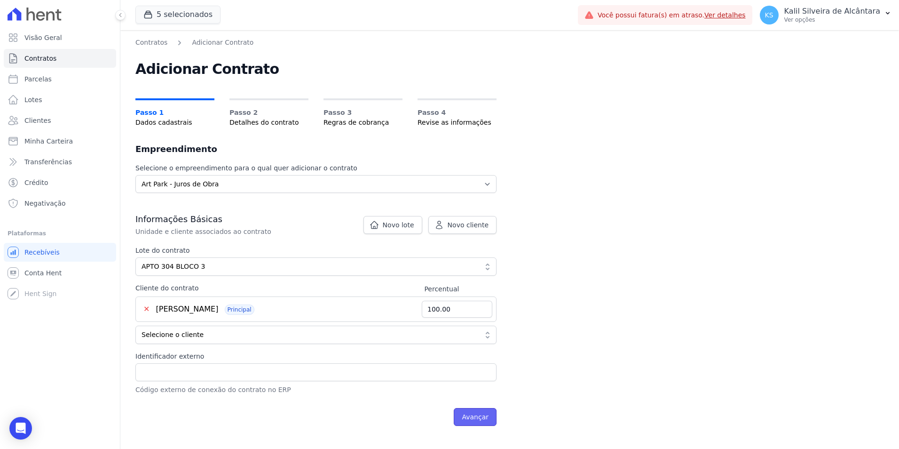
click at [475, 414] on input "Avançar" at bounding box center [475, 417] width 43 height 18
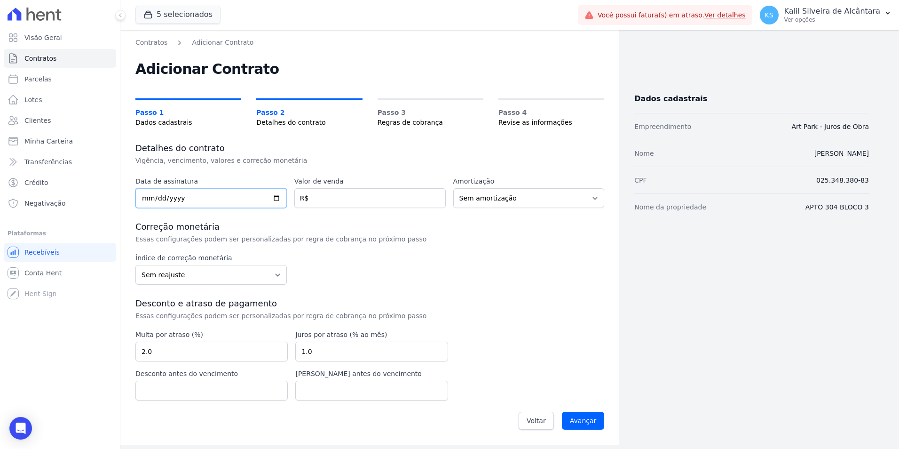
drag, startPoint x: 150, startPoint y: 196, endPoint x: 150, endPoint y: 209, distance: 13.6
click at [149, 196] on input "date" at bounding box center [210, 198] width 151 height 20
type input "[DATE]"
click at [384, 177] on label "Valor de venda" at bounding box center [369, 181] width 151 height 10
click at [368, 199] on input "number" at bounding box center [369, 198] width 151 height 20
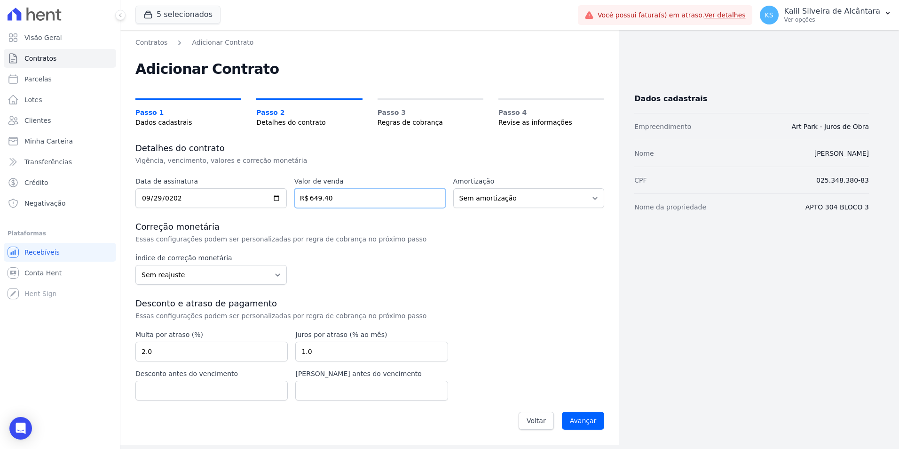
type input "649.40"
click at [221, 280] on select "Sem reajuste Média dos últimos 12 meses acumulado de INCCM Média dos últimos 12…" at bounding box center [210, 275] width 151 height 20
select select "inccdi"
click at [135, 265] on select "Sem reajuste Média dos últimos 12 meses acumulado de INCCM Média dos últimos 12…" at bounding box center [210, 275] width 151 height 20
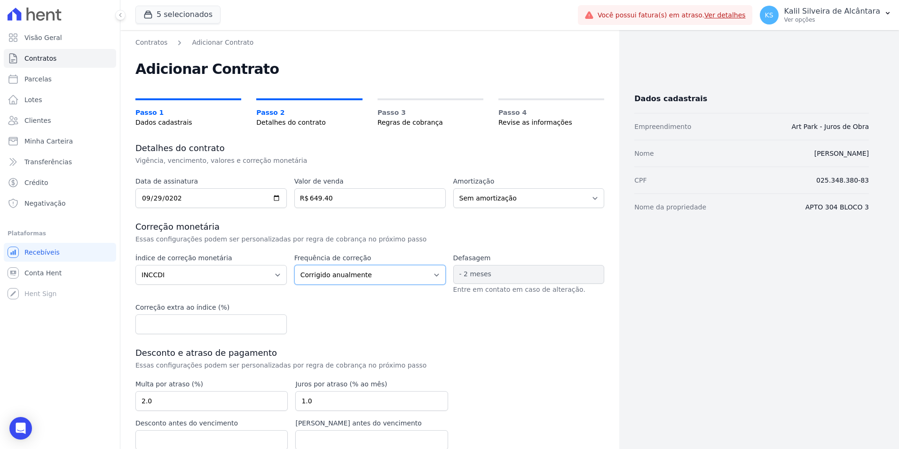
click at [342, 281] on select "Corrigido semestralmente Corrigido mensalmente Corrigido anualmente" at bounding box center [369, 275] width 151 height 20
select select "monthly"
click at [294, 265] on select "Corrigido semestralmente Corrigido mensalmente Corrigido anualmente" at bounding box center [369, 275] width 151 height 20
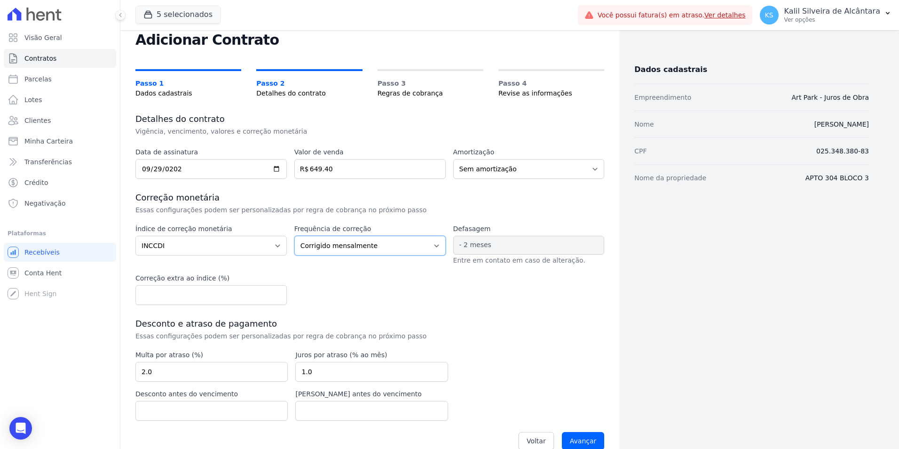
scroll to position [45, 0]
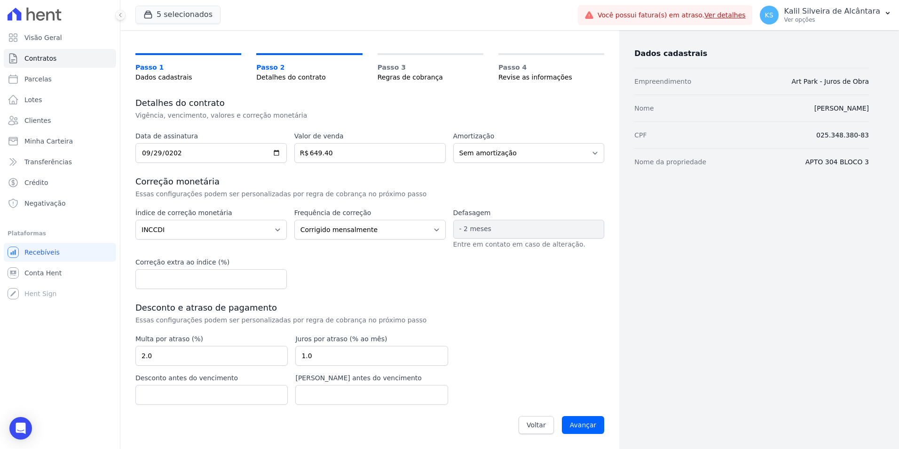
click at [524, 299] on div "Data de assinatura [DATE] Valor de venda 649.40 R$ Amortização Sem amortização …" at bounding box center [369, 285] width 469 height 308
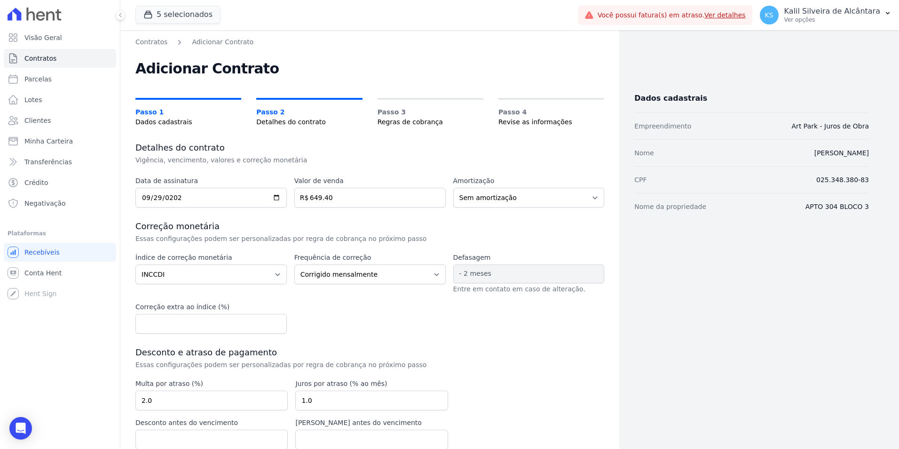
scroll to position [0, 0]
click at [488, 198] on select "Sem amortização Price Sac" at bounding box center [528, 198] width 151 height 20
click at [367, 330] on div "Índice de correção monetária Sem reajuste Média dos últimos 12 meses acumulado …" at bounding box center [369, 293] width 469 height 81
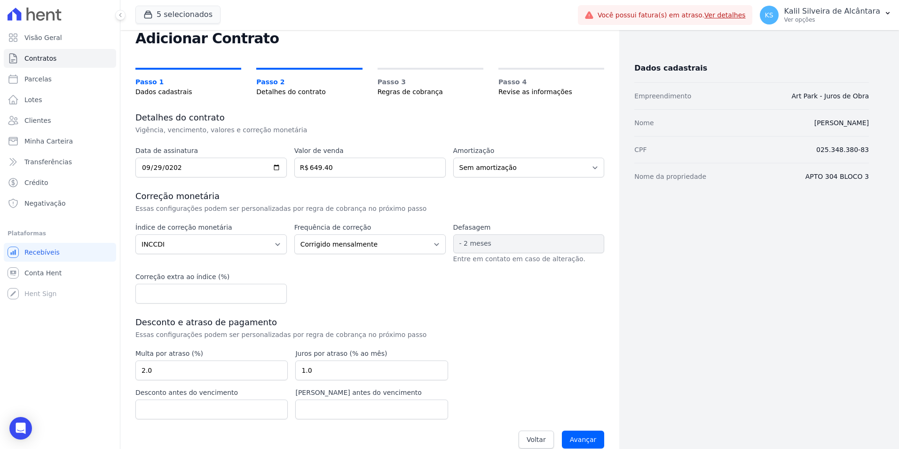
scroll to position [45, 0]
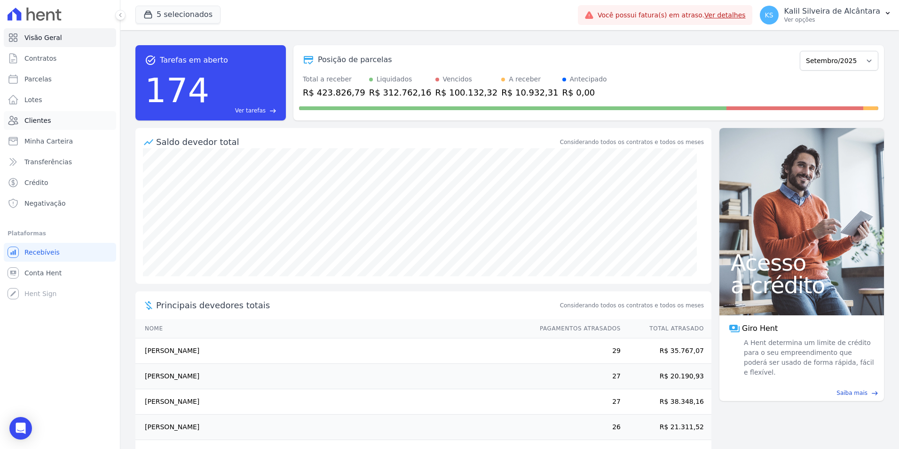
click at [37, 119] on span "Clientes" at bounding box center [37, 120] width 26 height 9
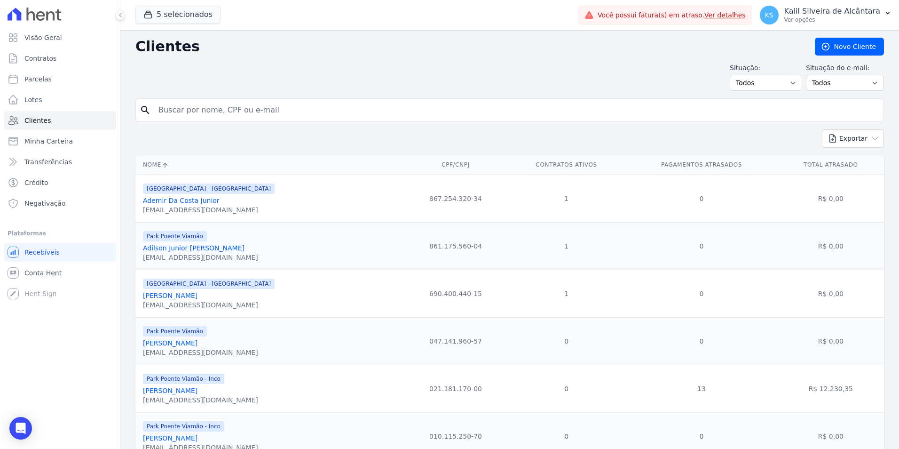
click at [284, 114] on input "search" at bounding box center [516, 110] width 727 height 19
type input "V"
paste input "GEISSON GUIMARAES ALVES"
type input "GEISSON GUIMARAES ALVES"
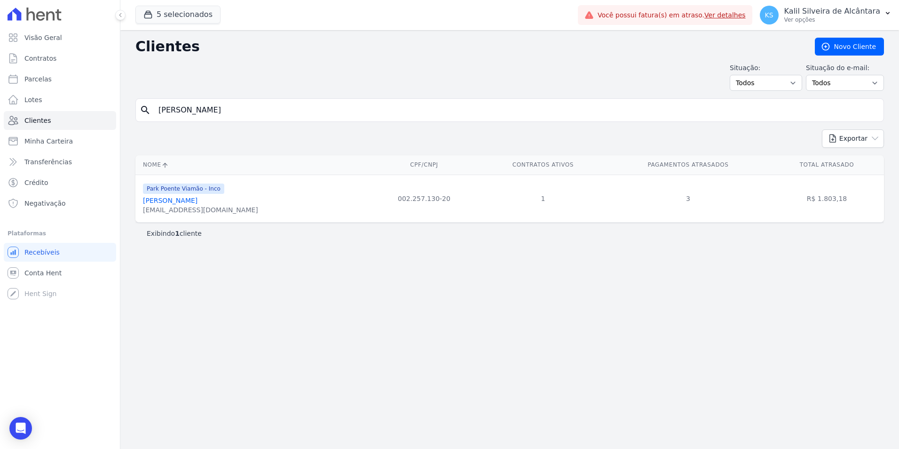
click at [182, 196] on div "Park Poente Viamão - Inco Geisson Guimaraes Alves geisson-guimaraes@hotmail.com" at bounding box center [200, 198] width 115 height 32
click at [185, 196] on div "Park Poente Viamão - Inco Geisson Guimaraes Alves geisson-guimaraes@hotmail.com" at bounding box center [200, 198] width 115 height 32
click at [197, 200] on link "Geisson Guimaraes Alves" at bounding box center [170, 201] width 55 height 8
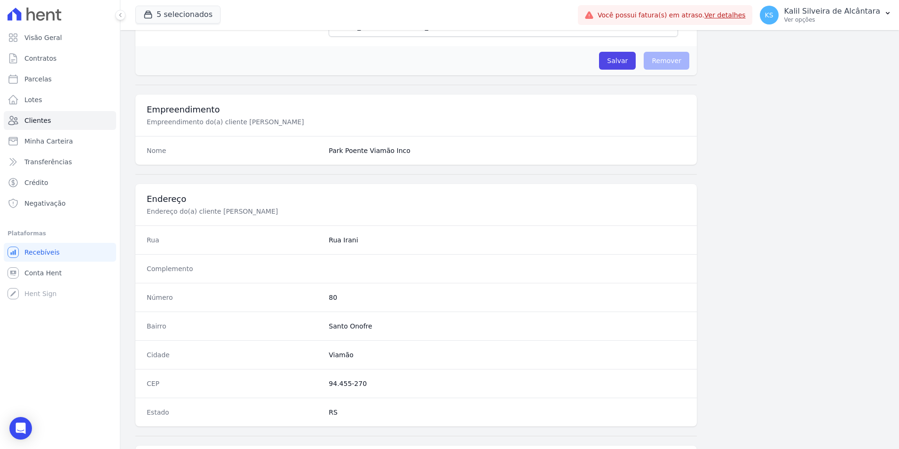
scroll to position [431, 0]
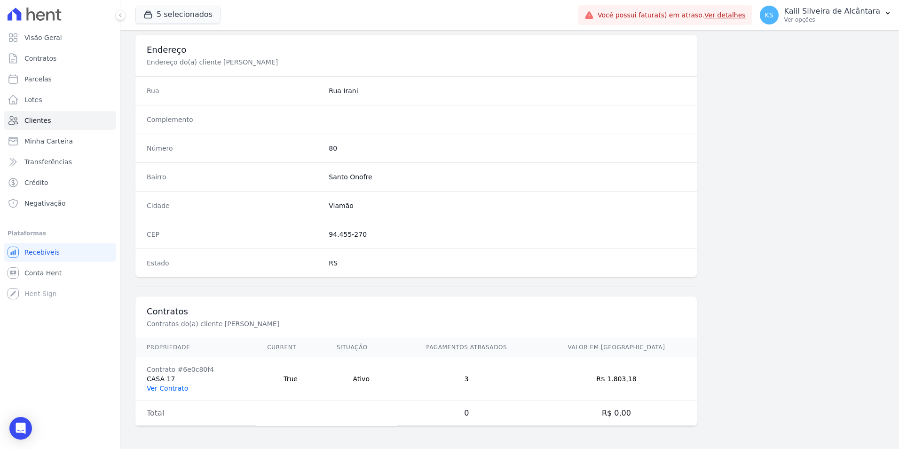
click at [167, 386] on link "Ver Contrato" at bounding box center [167, 388] width 41 height 8
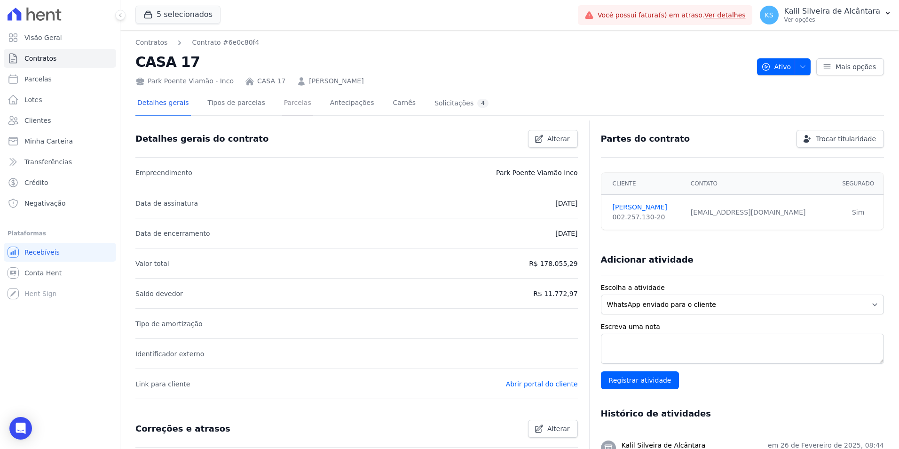
click at [282, 106] on link "Parcelas" at bounding box center [297, 103] width 31 height 25
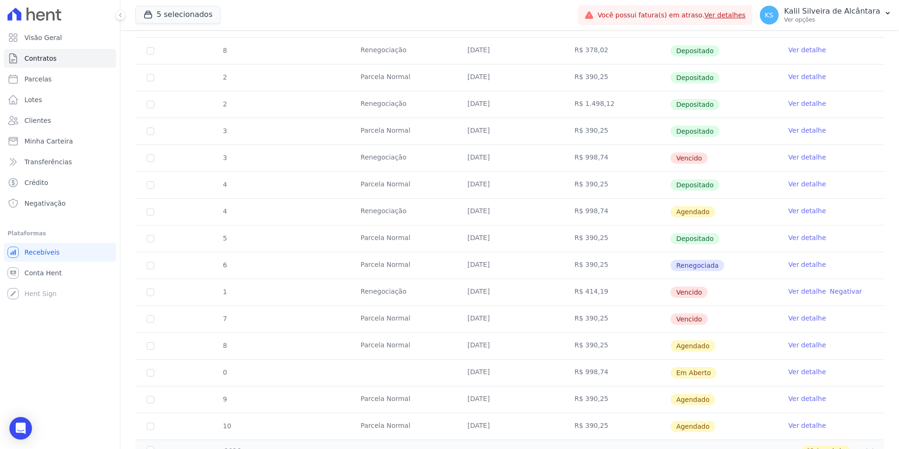
scroll to position [423, 0]
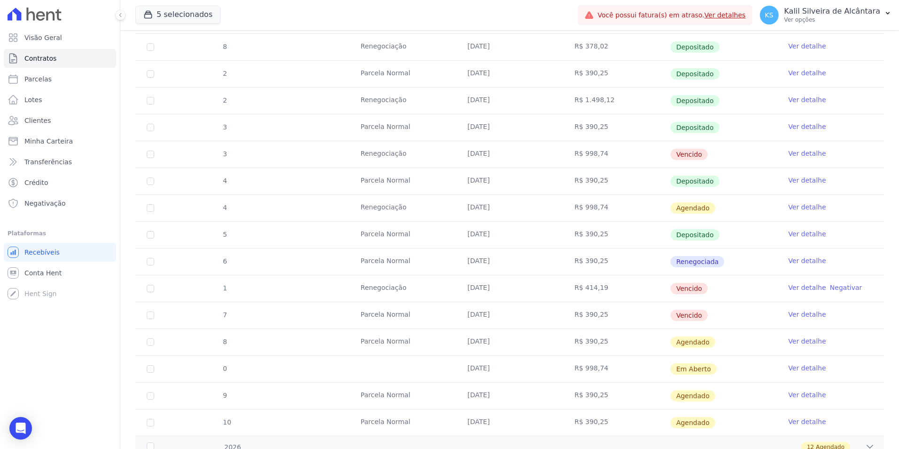
drag, startPoint x: 640, startPoint y: 145, endPoint x: 331, endPoint y: 150, distance: 308.9
click at [331, 150] on tr "3 Renegociação 25/09/2025 R$ 998,74 Vencido Ver detalhe" at bounding box center [509, 154] width 748 height 27
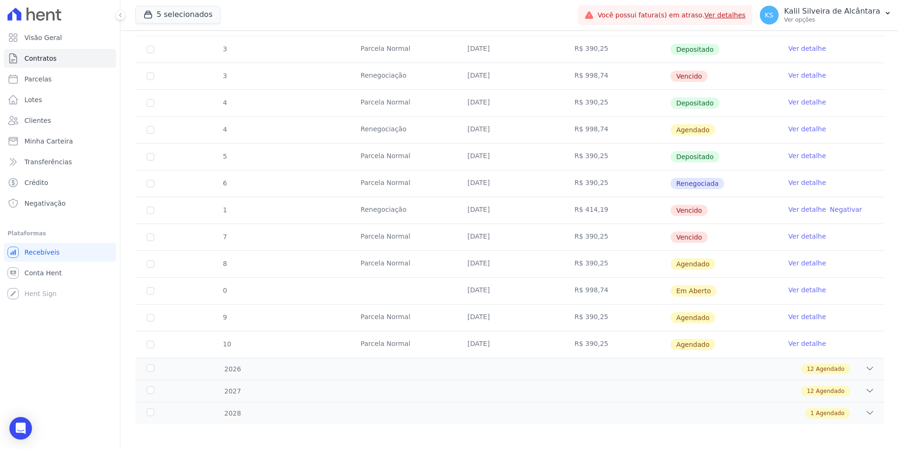
scroll to position [504, 0]
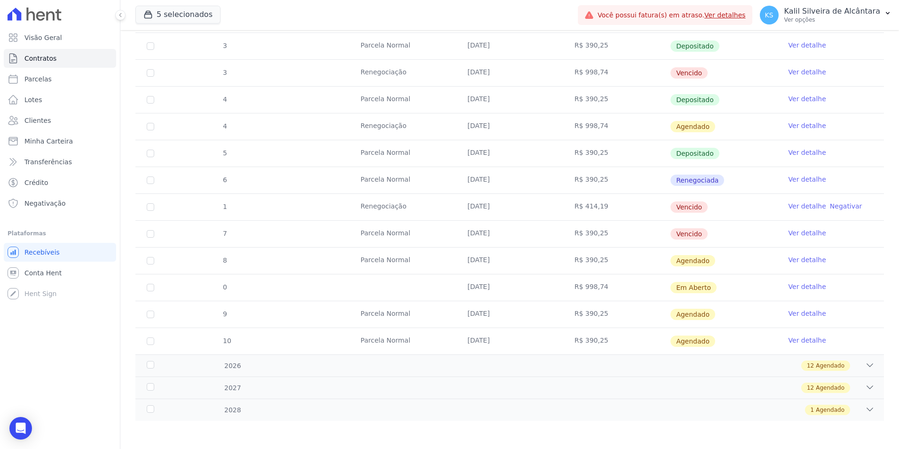
drag, startPoint x: 637, startPoint y: 231, endPoint x: 330, endPoint y: 197, distance: 308.4
click at [330, 197] on tbody "23 Parcela Normal 25/01/2025 R$ 680,39 Depositado Ver detalhe 5 Renegociação 25…" at bounding box center [509, 46] width 748 height 616
click at [447, 235] on td "Parcela Normal" at bounding box center [402, 233] width 107 height 26
click at [118, 19] on button at bounding box center [120, 15] width 10 height 10
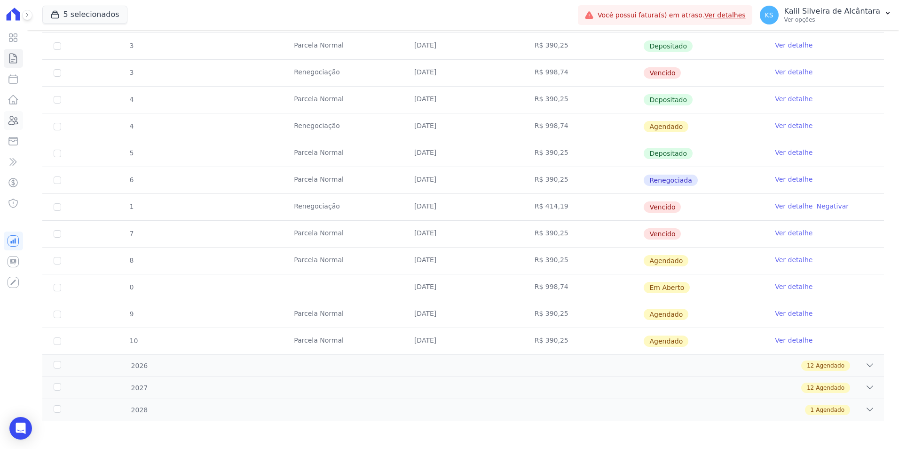
click at [12, 129] on link "Clientes" at bounding box center [13, 120] width 19 height 19
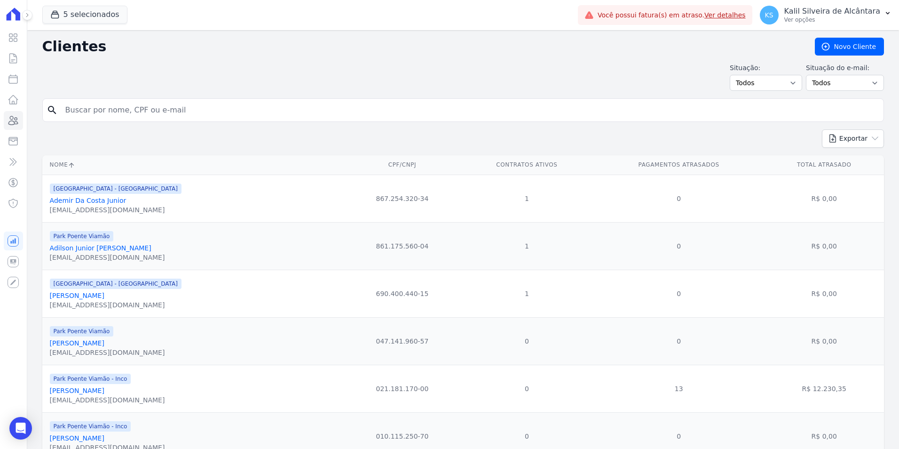
click at [75, 108] on input "search" at bounding box center [470, 110] width 820 height 19
paste input "Daiane Dias Da Silva"
click at [157, 113] on input "Daiane Dias Da Silva" at bounding box center [470, 110] width 820 height 19
type input "Daiane Dias Da Silva"
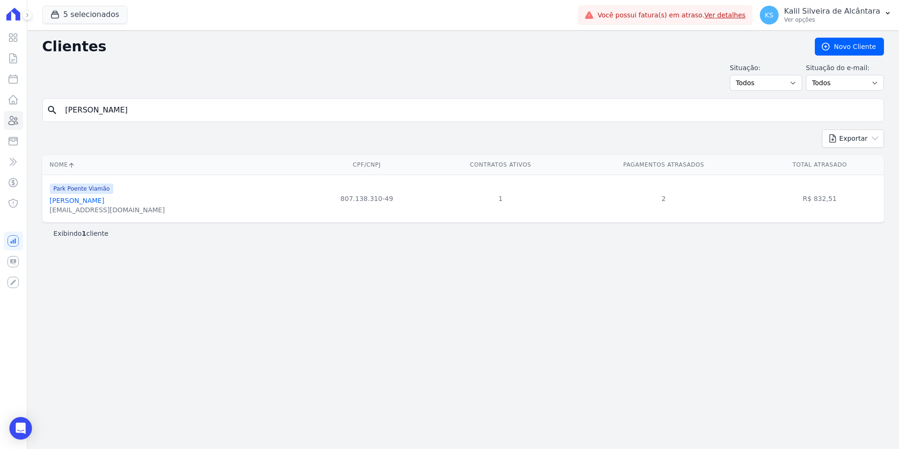
click at [93, 200] on link "Daiane Dias Da Silva" at bounding box center [77, 201] width 55 height 8
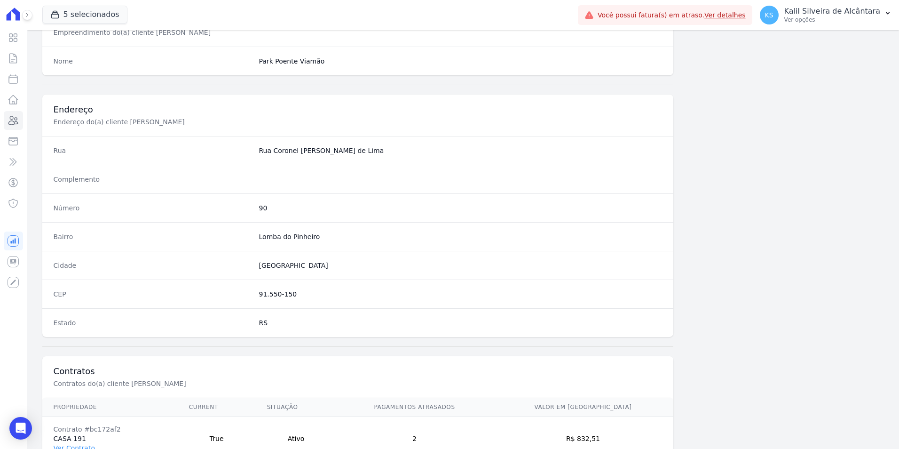
scroll to position [431, 0]
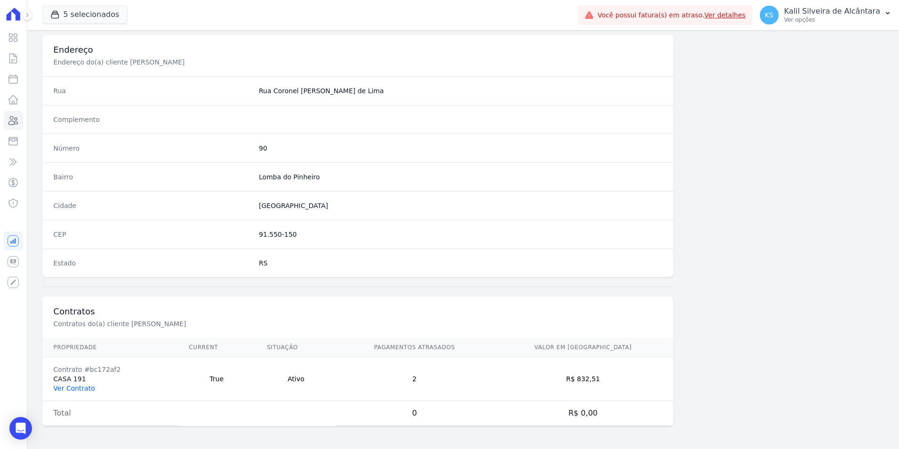
click at [69, 386] on link "Ver Contrato" at bounding box center [74, 388] width 41 height 8
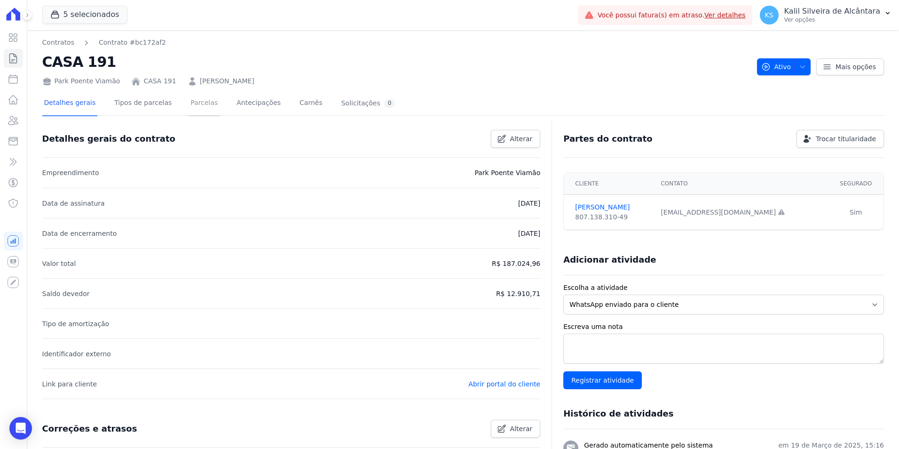
click at [191, 103] on link "Parcelas" at bounding box center [204, 103] width 31 height 25
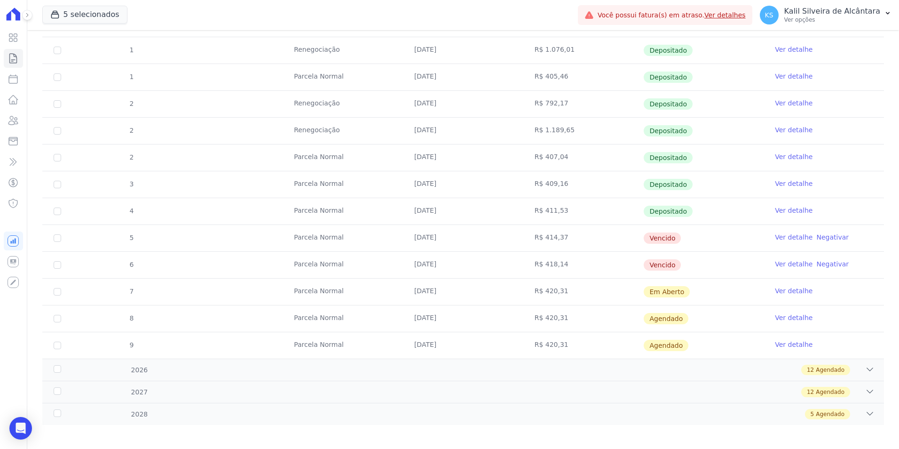
scroll to position [478, 0]
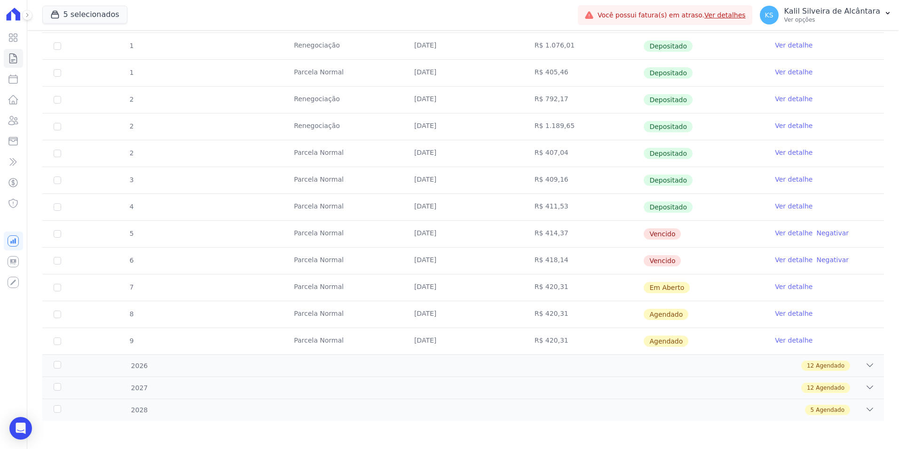
drag, startPoint x: 482, startPoint y: 245, endPoint x: 488, endPoint y: 255, distance: 11.6
click at [488, 255] on tr "6 Parcela Normal 10/09/2025 R$ 418,14 Vencido Ver detalhe Negativar" at bounding box center [463, 260] width 842 height 27
click at [18, 119] on icon at bounding box center [13, 120] width 11 height 11
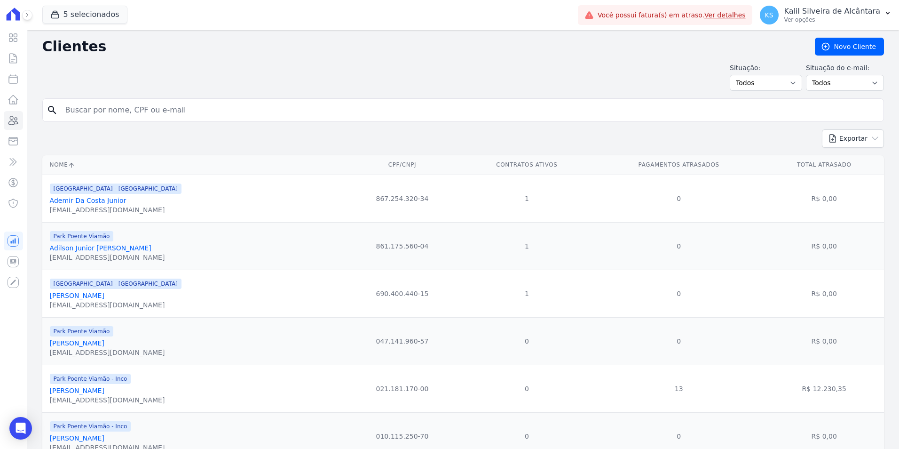
click at [151, 115] on input "search" at bounding box center [470, 110] width 820 height 19
paste input "Prisciele Souza De Souza"
type input "Prisciele Souza De Souza"
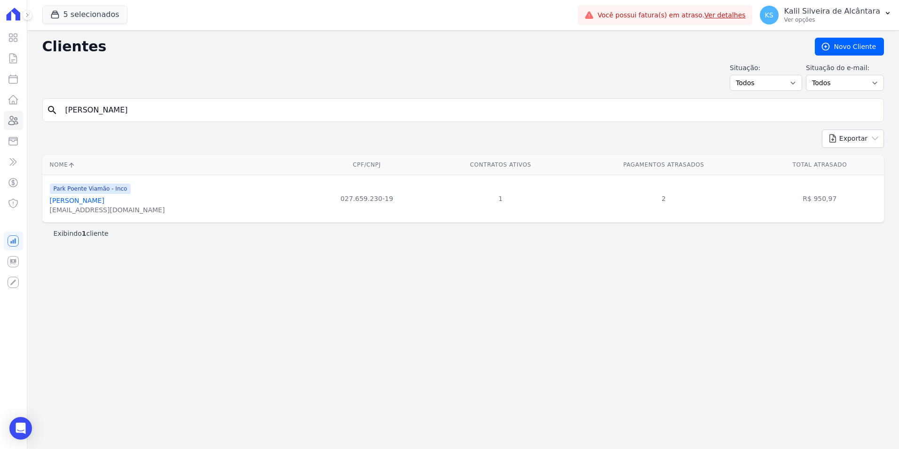
click at [89, 198] on link "Prisciele Souza De Souza" at bounding box center [77, 201] width 55 height 8
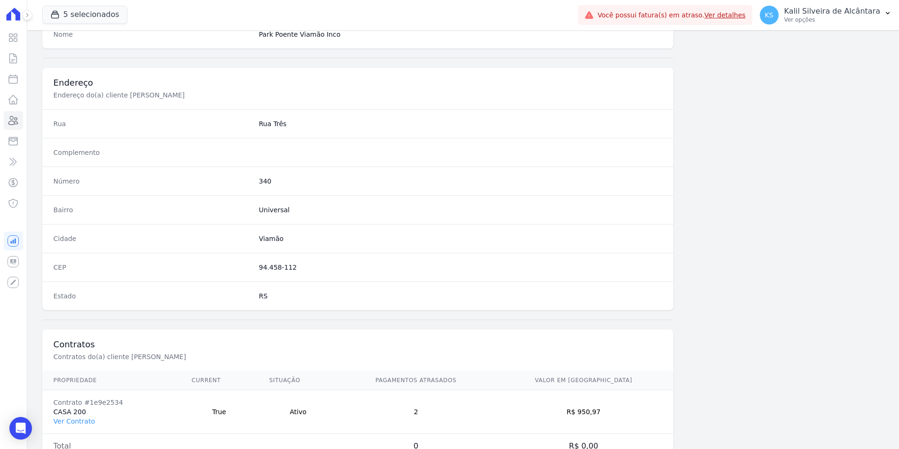
scroll to position [431, 0]
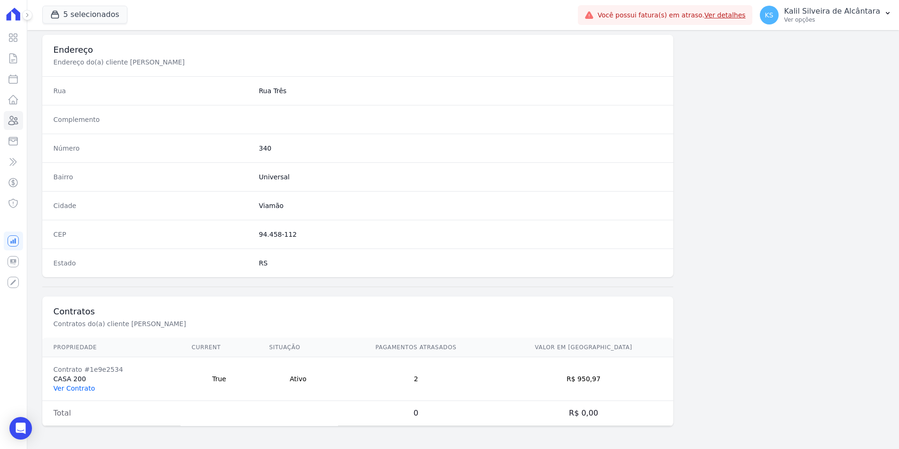
click at [80, 386] on link "Ver Contrato" at bounding box center [74, 388] width 41 height 8
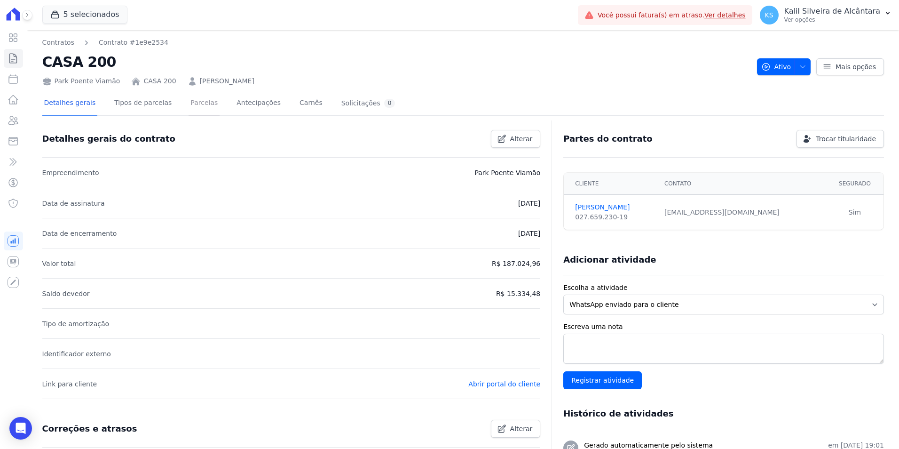
click at [189, 104] on link "Parcelas" at bounding box center [204, 103] width 31 height 25
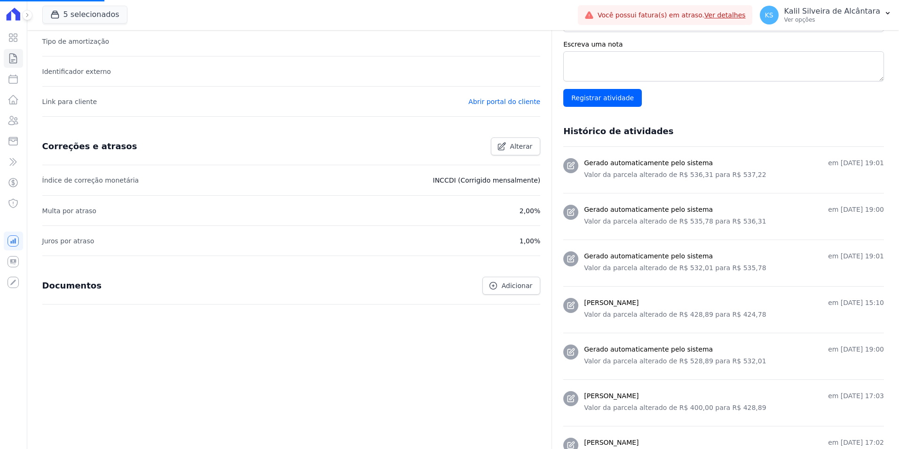
scroll to position [417, 0]
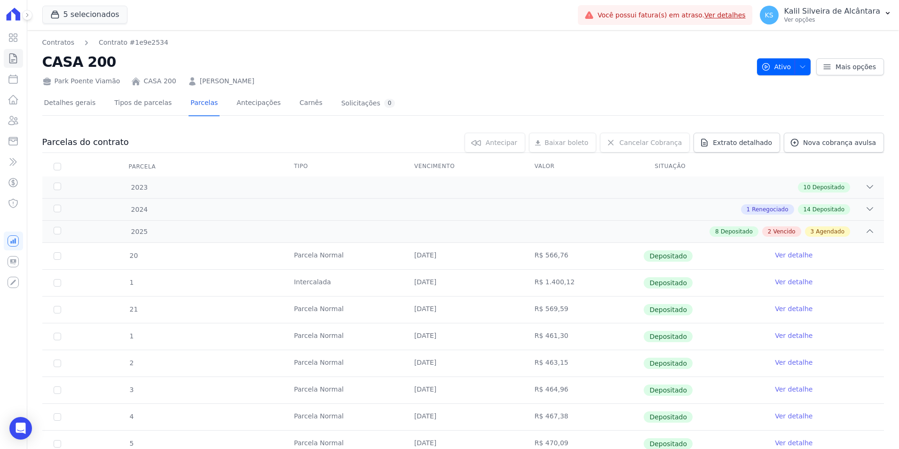
scroll to position [236, 0]
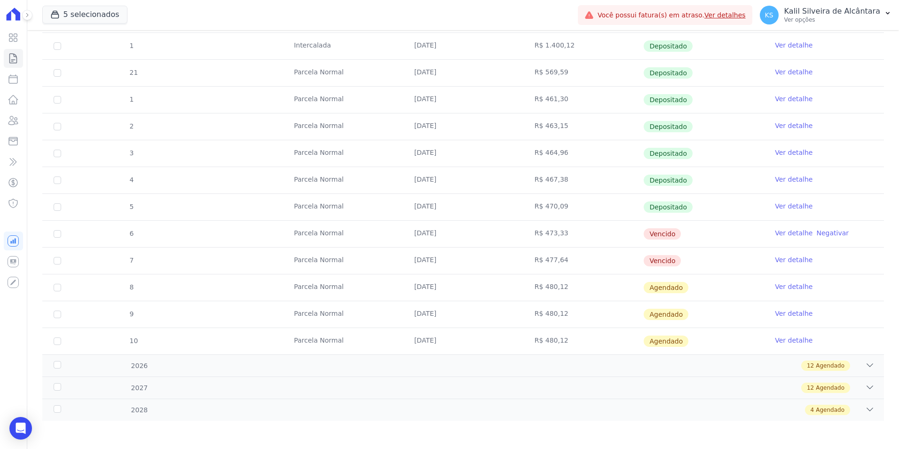
drag, startPoint x: 502, startPoint y: 254, endPoint x: 299, endPoint y: 214, distance: 207.0
click at [299, 214] on tbody "20 Parcela Normal 05/06/2025 R$ 566,76 Depositado Ver detalhe 1 Intercalada 25/…" at bounding box center [463, 180] width 842 height 348
drag, startPoint x: 299, startPoint y: 214, endPoint x: 301, endPoint y: 287, distance: 72.9
click at [436, 287] on td "[DATE]" at bounding box center [463, 287] width 120 height 26
click at [22, 120] on link "Clientes" at bounding box center [13, 120] width 19 height 19
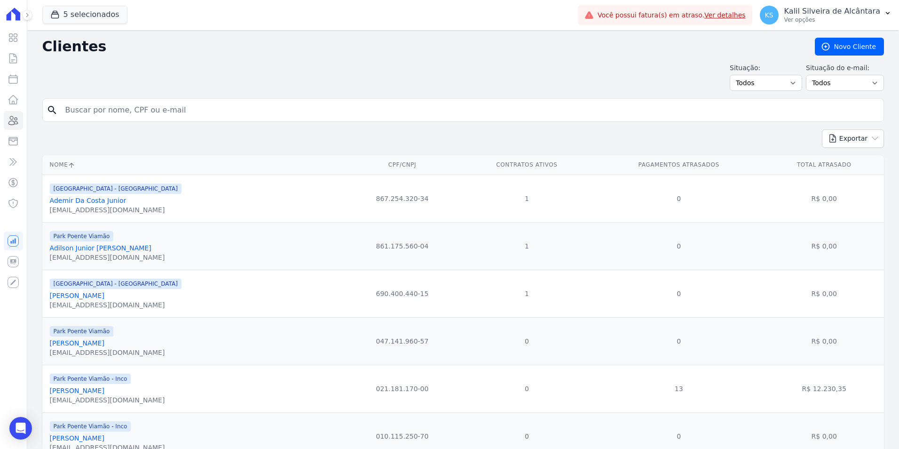
click at [165, 110] on input "search" at bounding box center [470, 110] width 820 height 19
type input "daiane dias da silva"
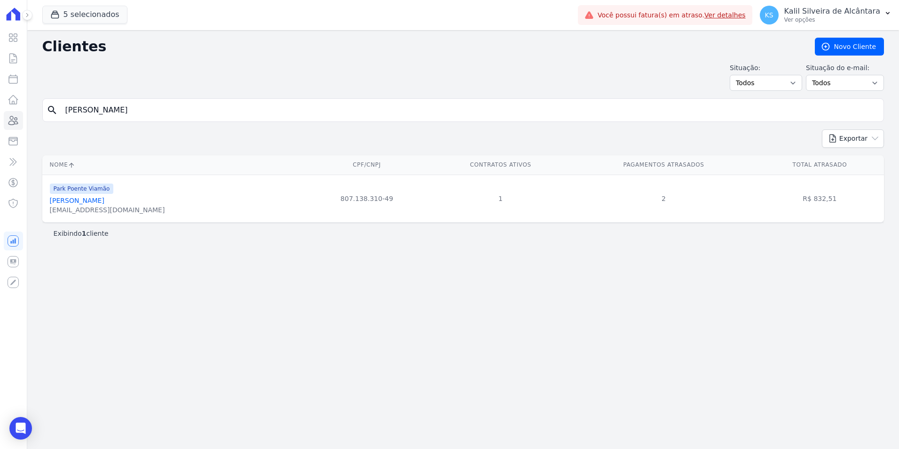
drag, startPoint x: 145, startPoint y: 112, endPoint x: 45, endPoint y: 124, distance: 101.3
click at [51, 123] on form "search daiane dias da silva" at bounding box center [463, 113] width 842 height 31
paste input "Jose Luis De Oliveira Cardoso"
type input "Jose Luis De Oliveira Cardoso"
click at [104, 199] on link "Jose Luis De Oliveira Cardoso" at bounding box center [77, 201] width 55 height 8
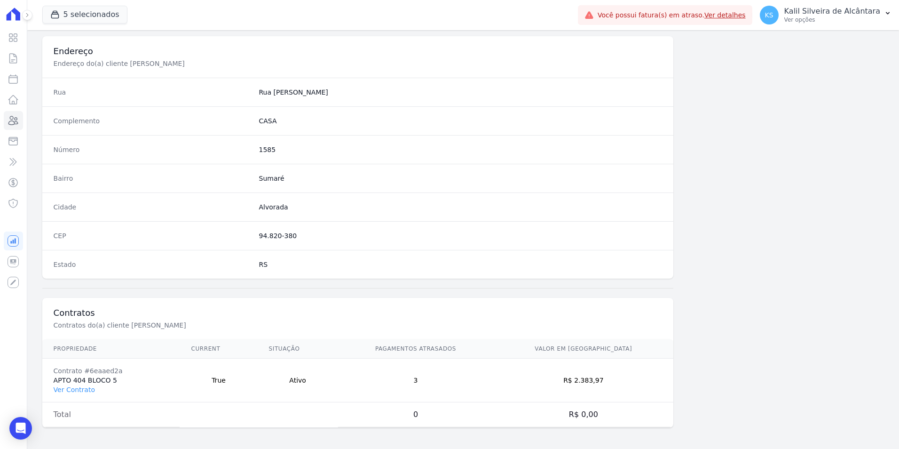
scroll to position [431, 0]
click at [72, 388] on link "Ver Contrato" at bounding box center [74, 388] width 41 height 8
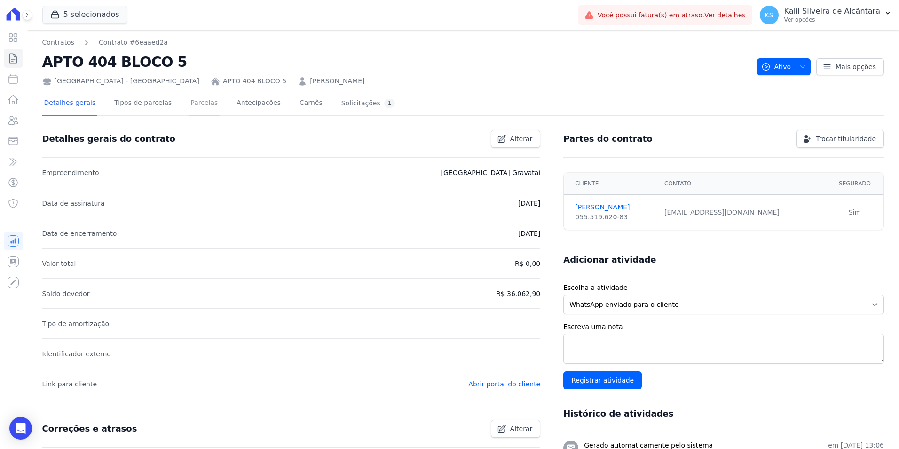
click at [194, 104] on link "Parcelas" at bounding box center [204, 103] width 31 height 25
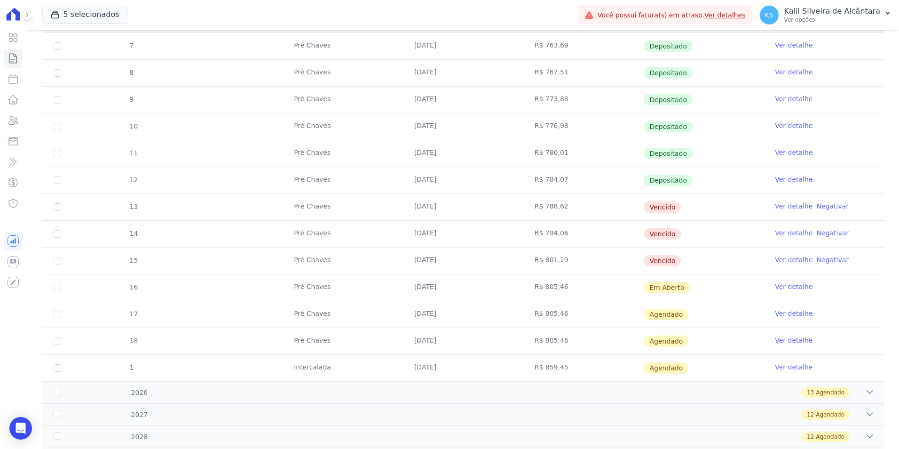
scroll to position [188, 0]
drag, startPoint x: 412, startPoint y: 205, endPoint x: 390, endPoint y: 212, distance: 23.2
click at [390, 212] on tr "13 Pré Chaves 10/07/2025 R$ 788,62 Vencido Ver detalhe Negativar" at bounding box center [463, 206] width 842 height 27
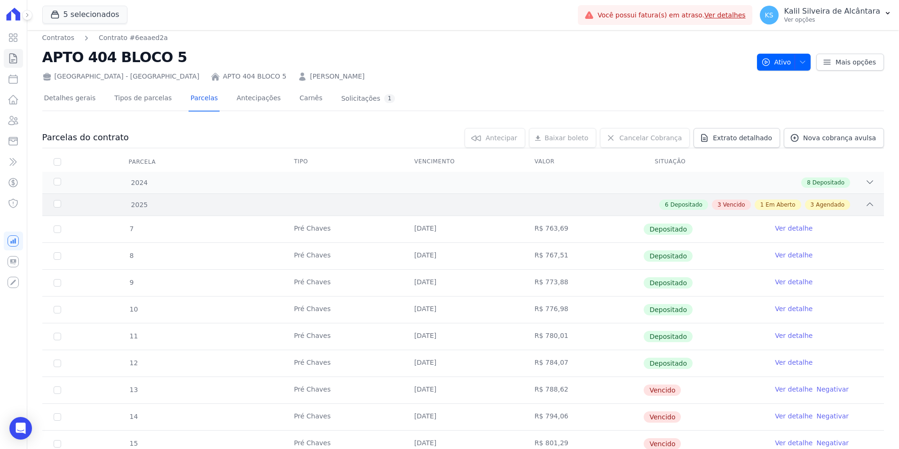
scroll to position [0, 0]
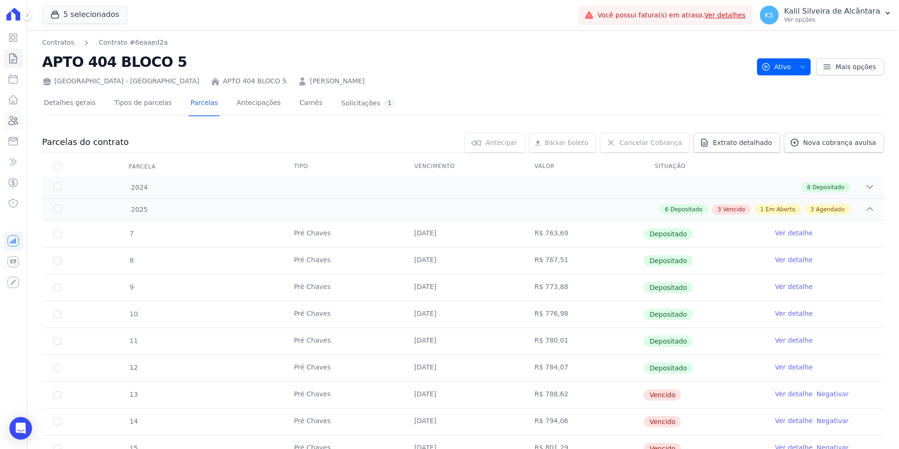
click at [13, 121] on icon at bounding box center [13, 120] width 11 height 11
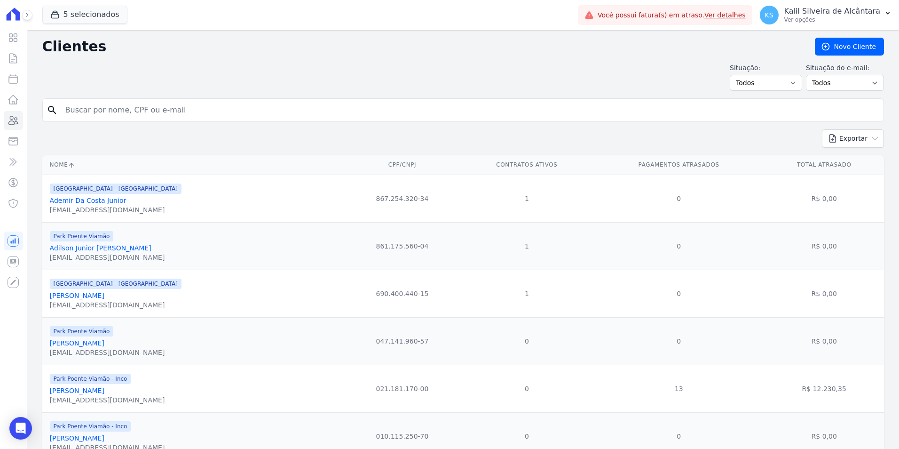
click at [162, 102] on input "search" at bounding box center [470, 110] width 820 height 19
paste input "Deise Lindajara Da Silva"
type input "Deise Lindajara Da Silva"
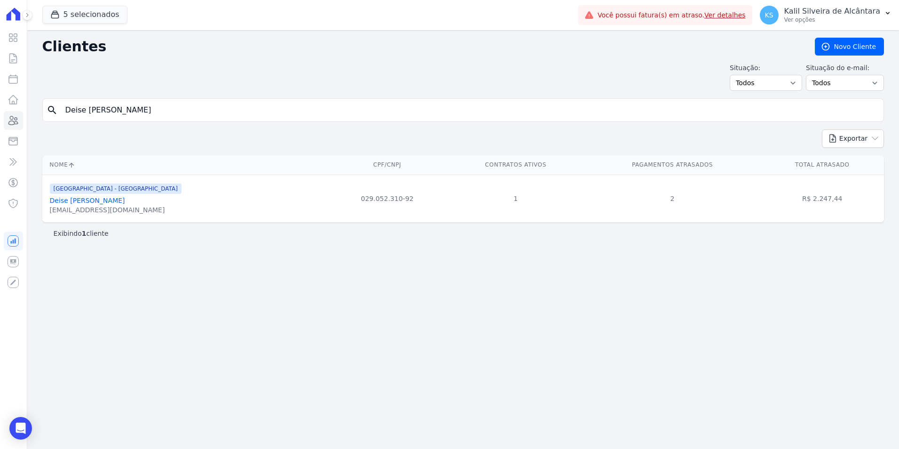
click at [98, 200] on link "Deise Lindajara Da Silva" at bounding box center [87, 201] width 75 height 8
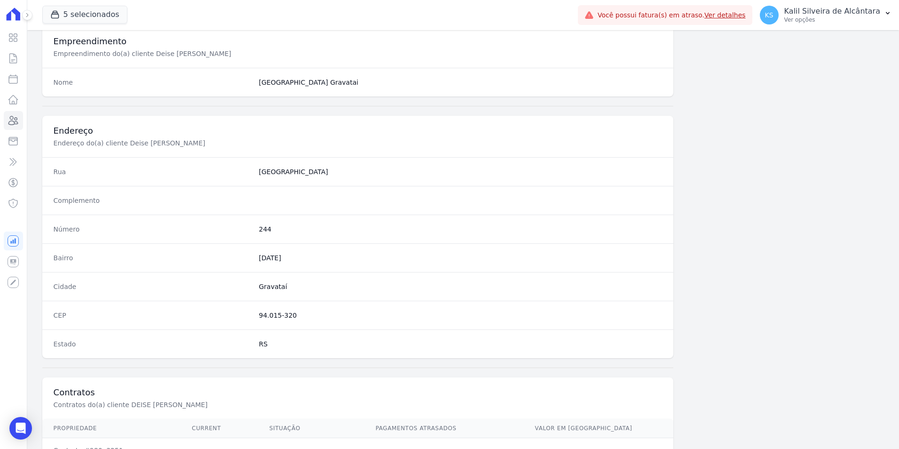
scroll to position [431, 0]
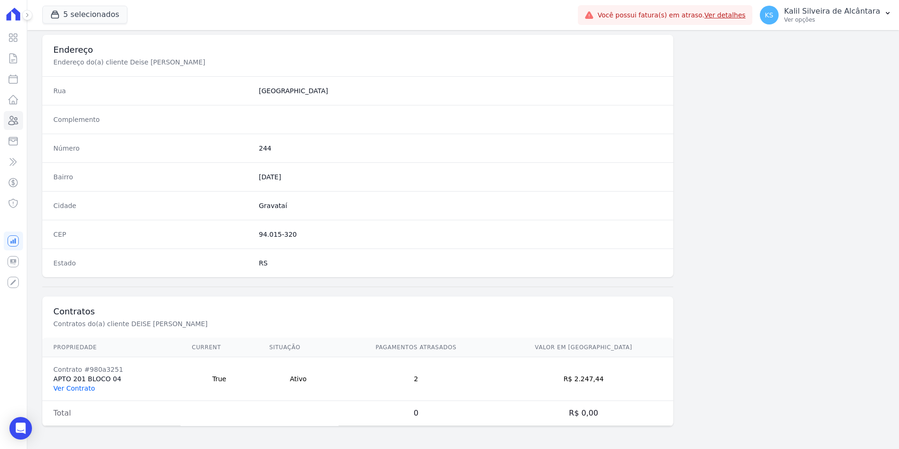
click at [69, 388] on link "Ver Contrato" at bounding box center [74, 388] width 41 height 8
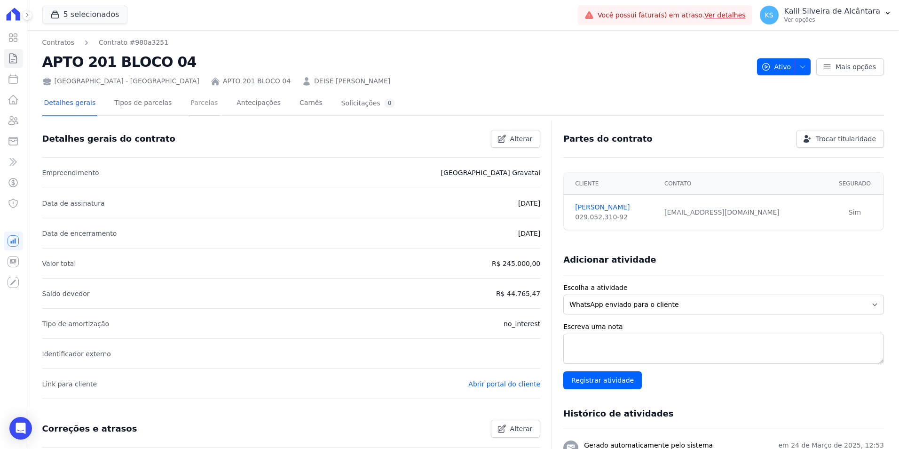
click at [190, 105] on link "Parcelas" at bounding box center [204, 103] width 31 height 25
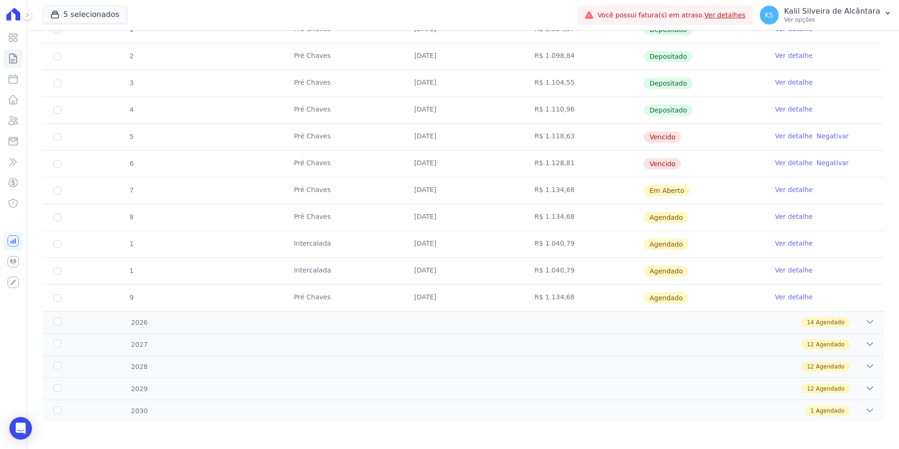
scroll to position [210, 0]
drag, startPoint x: 510, startPoint y: 163, endPoint x: 379, endPoint y: 145, distance: 132.0
click at [379, 145] on tbody "0 28/03/2025 R$ 2.706,98 Depositado Ver detalhe 1 Pré Chaves 10/04/2025 R$ 1.09…" at bounding box center [463, 149] width 842 height 321
drag, startPoint x: 708, startPoint y: 165, endPoint x: 291, endPoint y: 150, distance: 418.2
click at [291, 150] on tr "6 Pré Chaves 10/09/2025 R$ 1.128,81 Vencido Ver detalhe Negativar" at bounding box center [463, 162] width 842 height 27
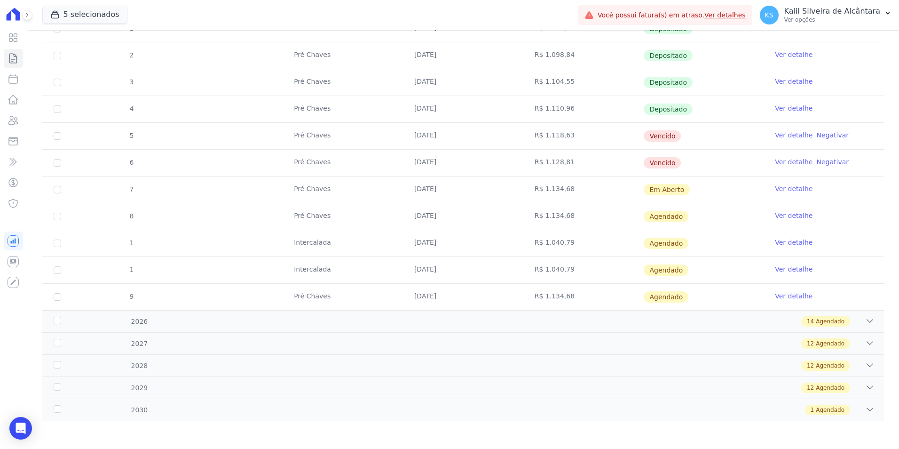
drag, startPoint x: 291, startPoint y: 150, endPoint x: 279, endPoint y: 153, distance: 12.1
click at [279, 153] on tr "6 Pré Chaves 10/09/2025 R$ 1.128,81 Vencido Ver detalhe Negativar" at bounding box center [463, 162] width 842 height 27
drag, startPoint x: 607, startPoint y: 156, endPoint x: 461, endPoint y: 148, distance: 146.0
click at [461, 148] on tbody "0 28/03/2025 R$ 2.706,98 Depositado Ver detalhe 1 Pré Chaves 10/04/2025 R$ 1.09…" at bounding box center [463, 149] width 842 height 321
click at [275, 228] on tr "8 Pré Chaves 10/11/2025 R$ 1.134,68 Agendado Ver detalhe" at bounding box center [463, 216] width 842 height 27
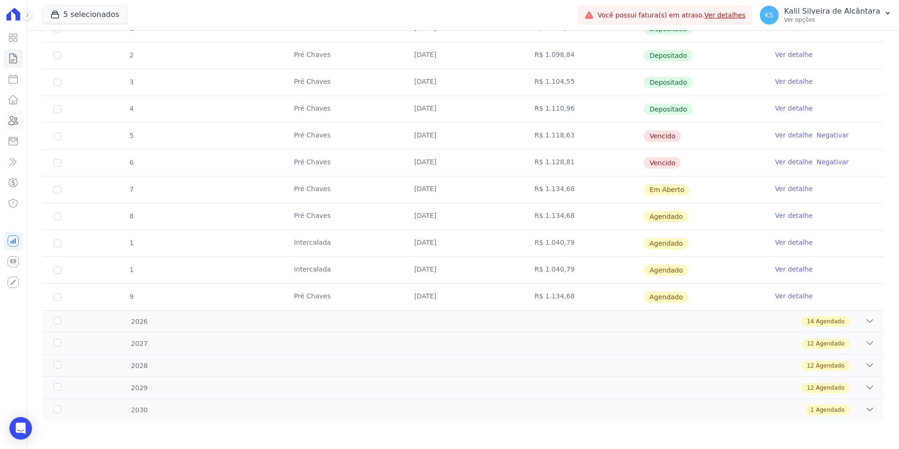
click at [14, 123] on icon at bounding box center [13, 120] width 11 height 11
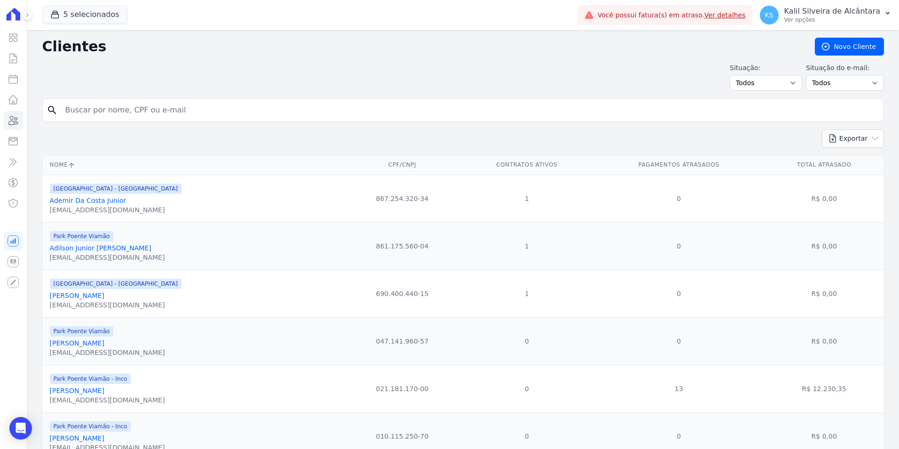
click at [138, 110] on input "search" at bounding box center [470, 110] width 820 height 19
paste input "Elias Lacerda Oliveira"
type input "Elias Lacerda Oliveira"
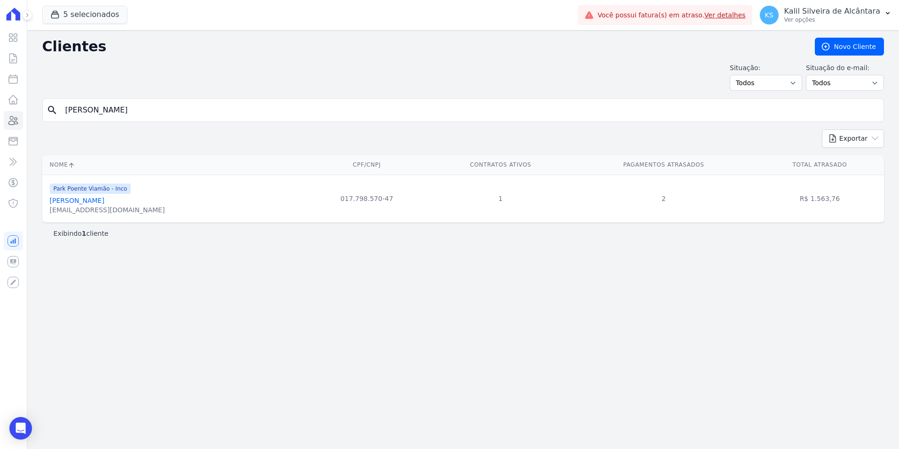
click at [97, 204] on link "Elias Lacerda Oliveira" at bounding box center [77, 201] width 55 height 8
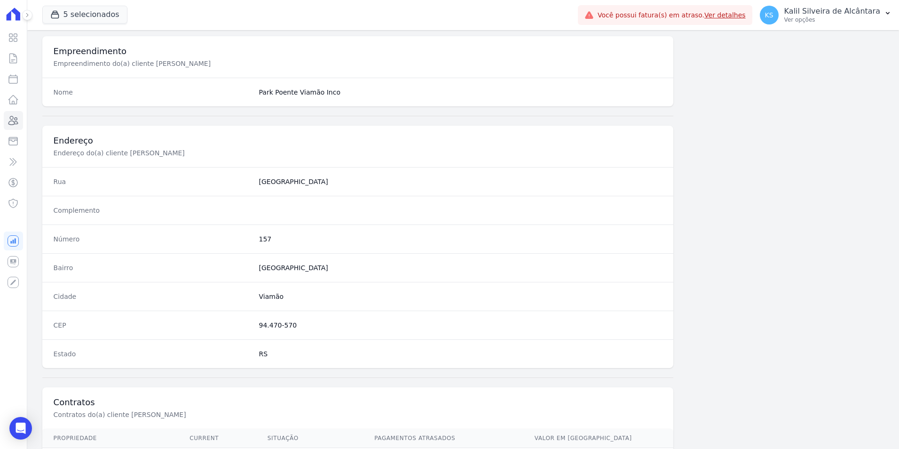
scroll to position [431, 0]
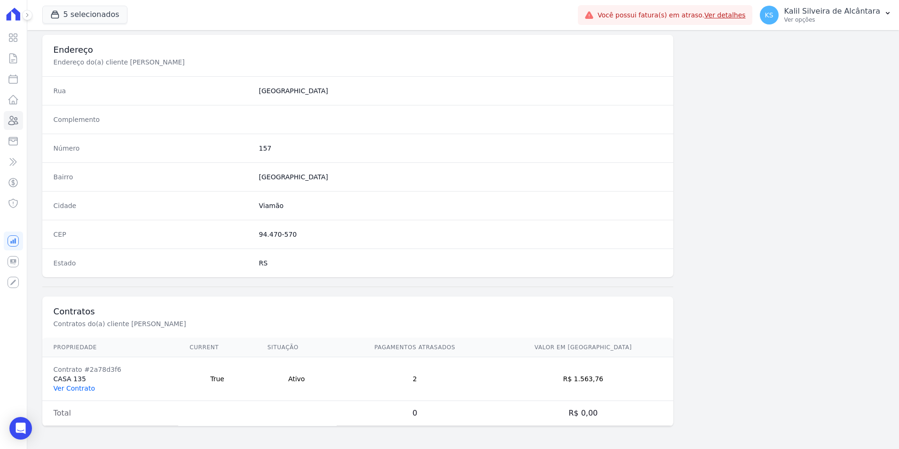
click at [85, 384] on link "Ver Contrato" at bounding box center [74, 388] width 41 height 8
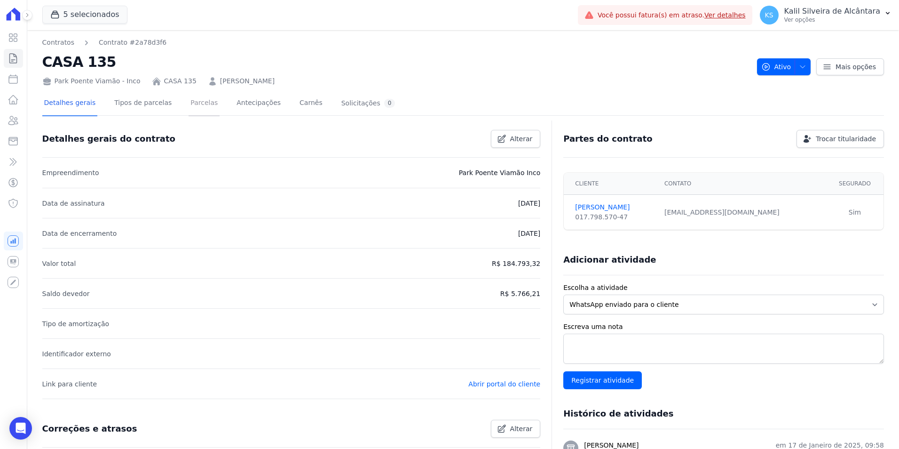
click at [195, 98] on link "Parcelas" at bounding box center [204, 103] width 31 height 25
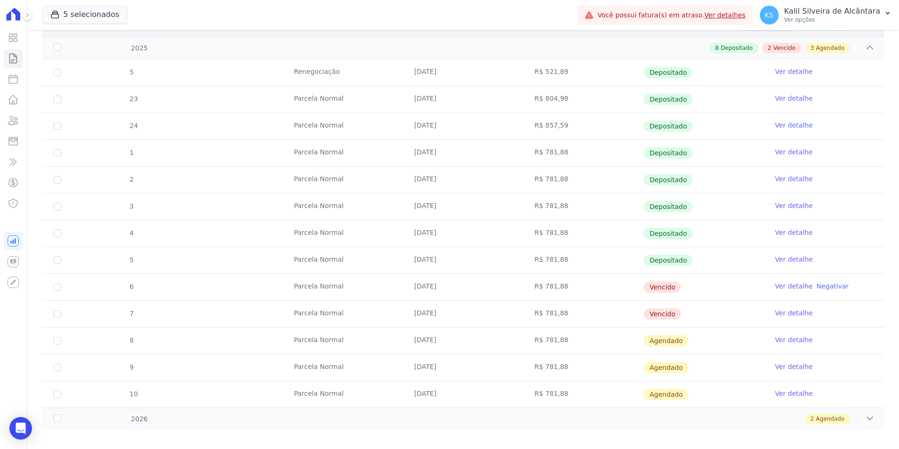
scroll to position [192, 0]
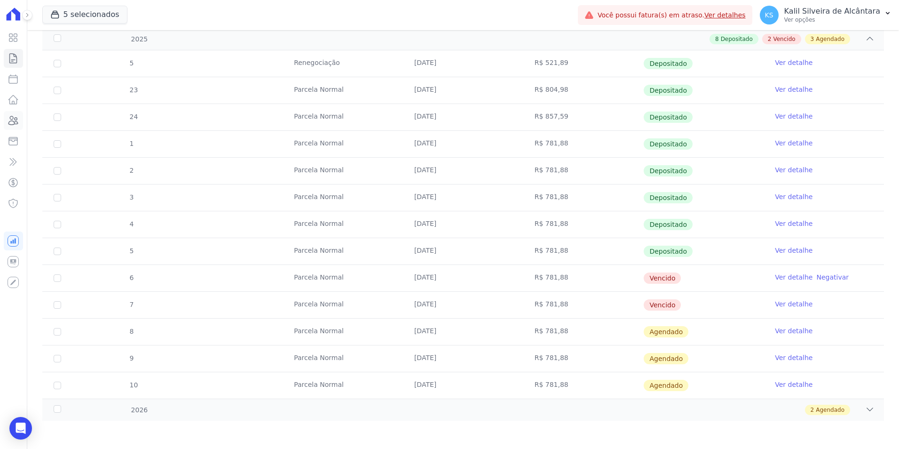
click at [20, 123] on link "Clientes" at bounding box center [13, 120] width 19 height 19
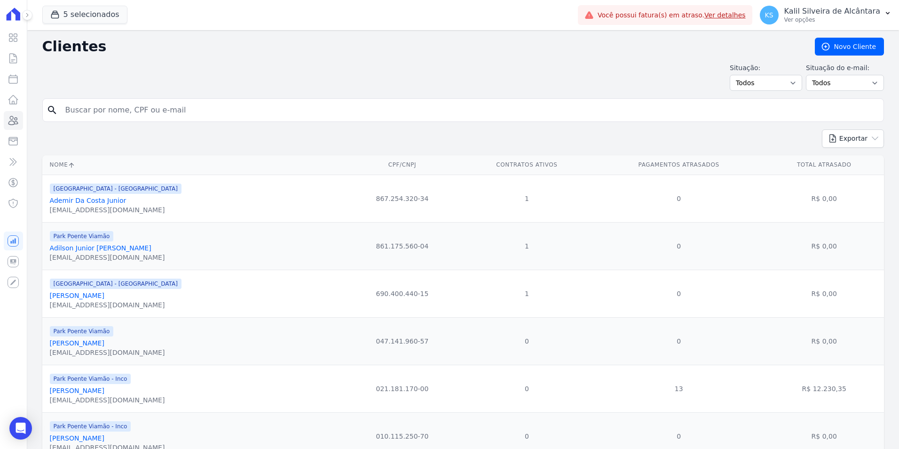
click at [202, 108] on input "search" at bounding box center [470, 110] width 820 height 19
paste input "Yasmin Rafaela Pereira Da Rosa"
type input "Yasmin Rafaela Pereira Da Rosa"
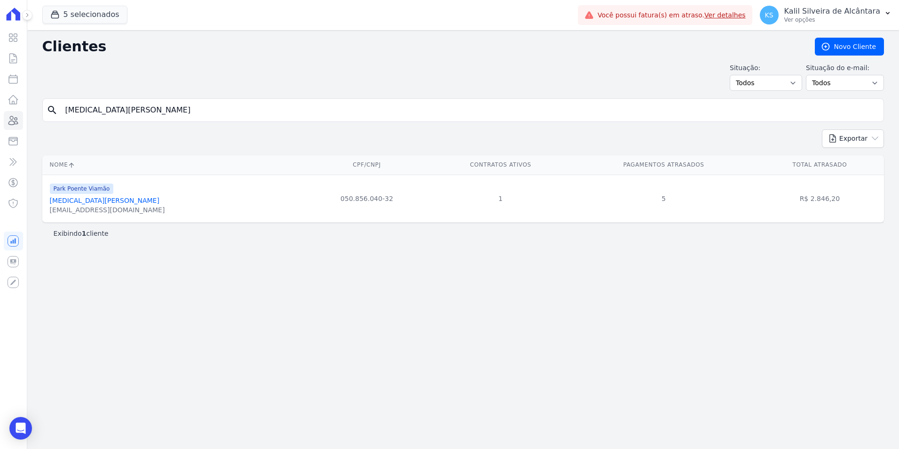
click at [68, 192] on span "Park Poente Viamão" at bounding box center [82, 188] width 64 height 10
click at [71, 199] on link "Yasmin Rafaela Pereira Da Rosa" at bounding box center [105, 201] width 110 height 8
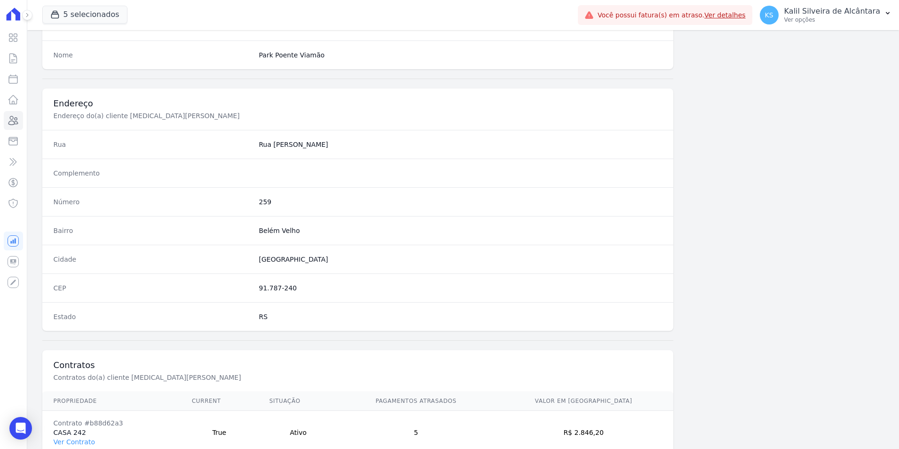
scroll to position [431, 0]
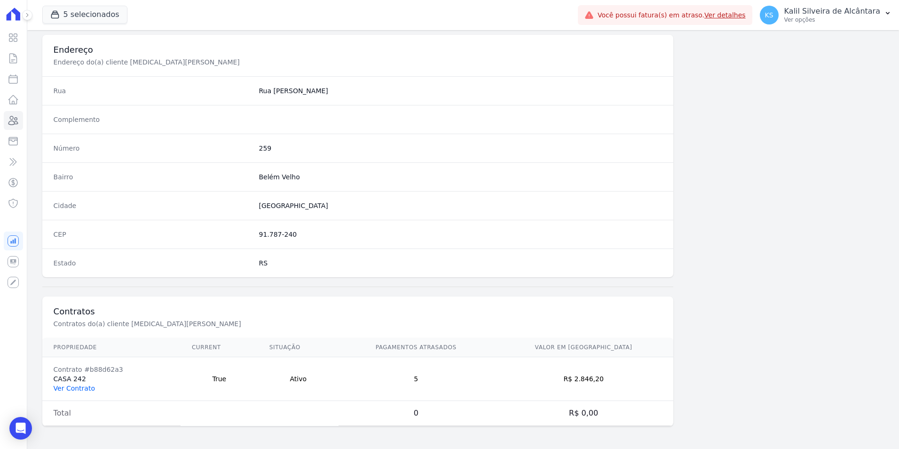
click at [74, 391] on link "Ver Contrato" at bounding box center [74, 388] width 41 height 8
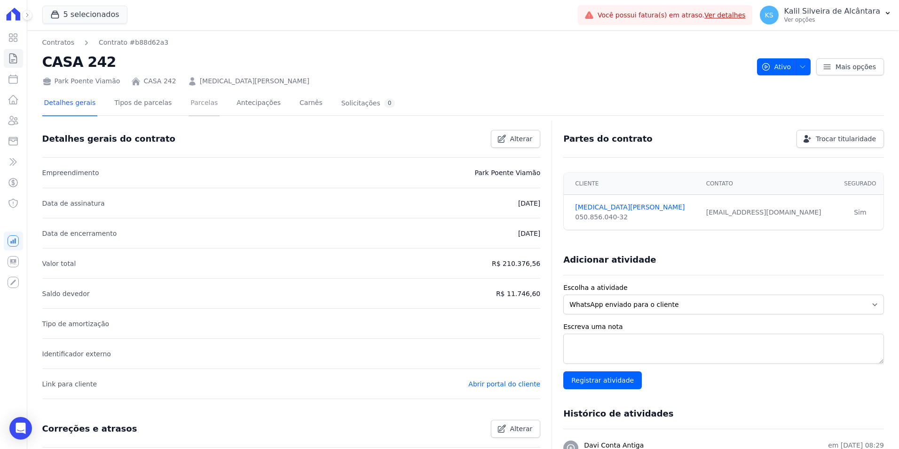
click at [197, 104] on link "Parcelas" at bounding box center [204, 103] width 31 height 25
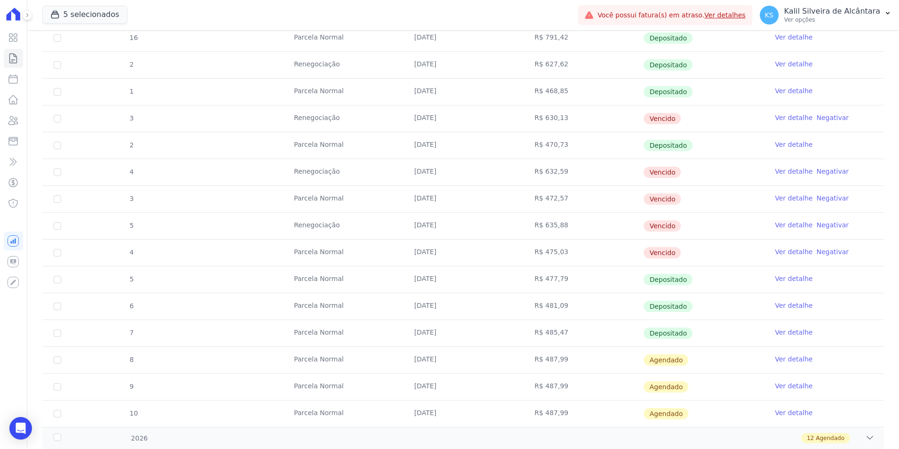
scroll to position [282, 0]
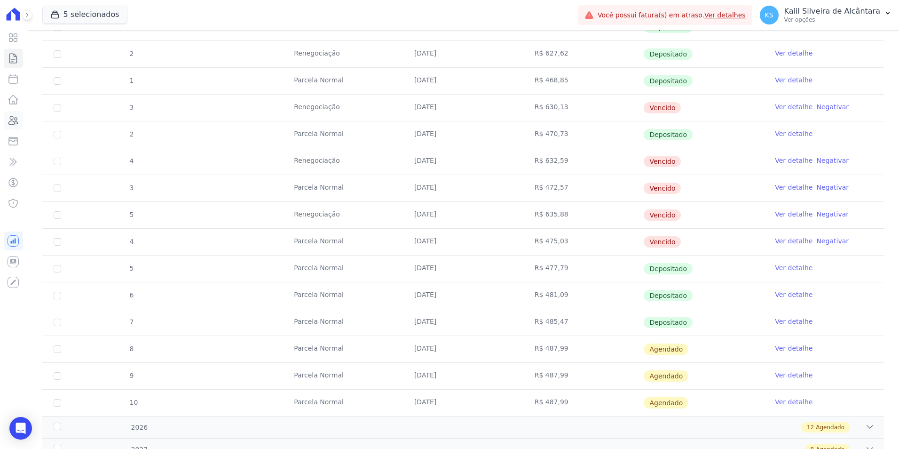
click at [15, 127] on link "Clientes" at bounding box center [13, 120] width 19 height 19
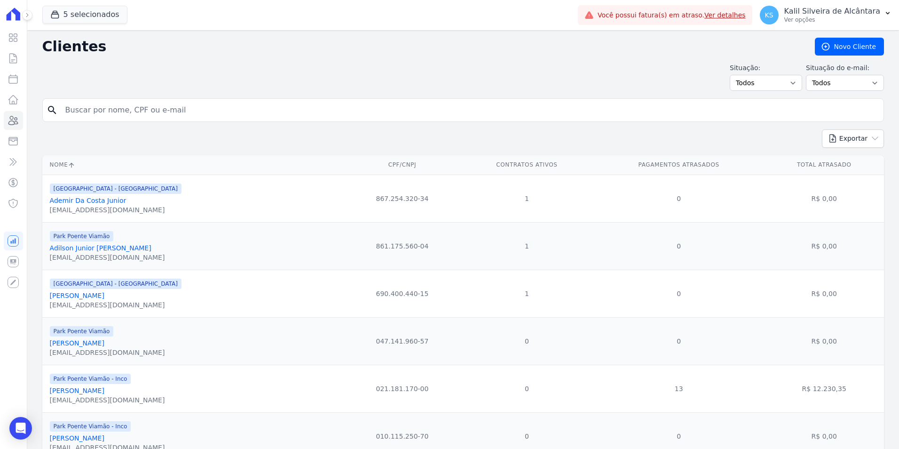
click at [203, 98] on div "search" at bounding box center [463, 110] width 842 height 24
click at [199, 110] on input "search" at bounding box center [470, 110] width 820 height 19
paste input "Louise Martins Pereira Dos Santos"
type input "Louise Martins Pereira Dos Santos"
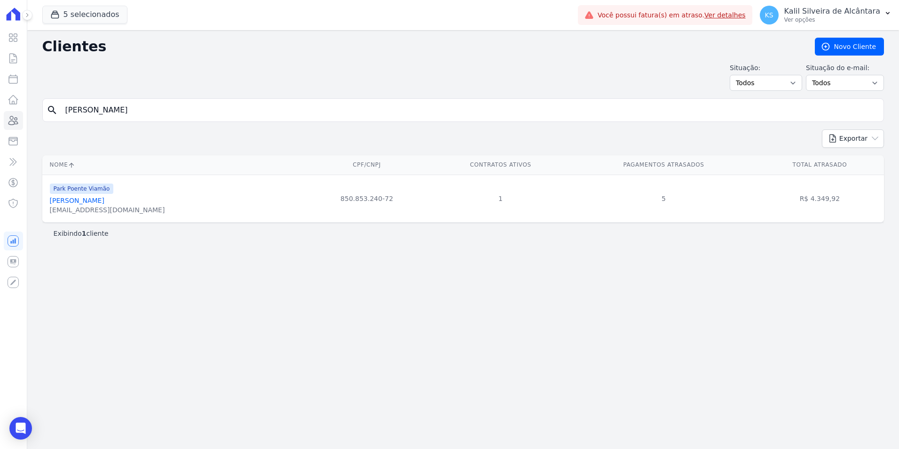
click at [100, 205] on div "Louise Martins Pereira Dos Santos" at bounding box center [107, 200] width 115 height 9
click at [104, 200] on link "Louise Martins Pereira Dos Santos" at bounding box center [77, 201] width 55 height 8
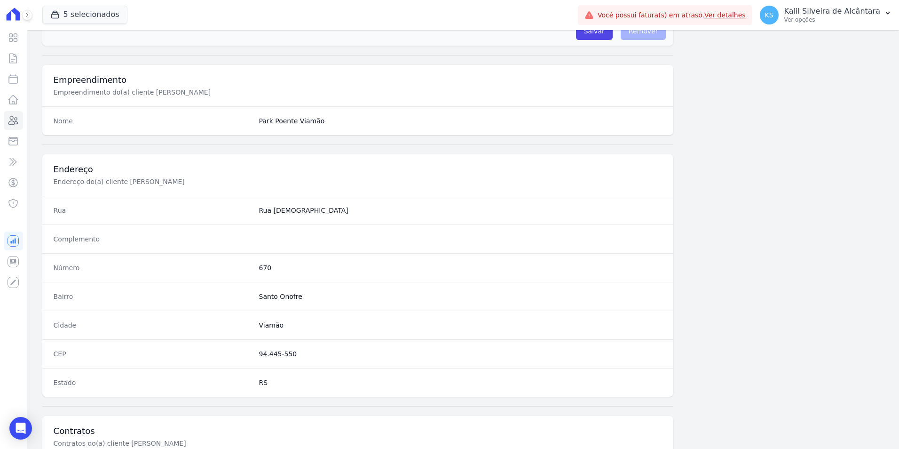
scroll to position [431, 0]
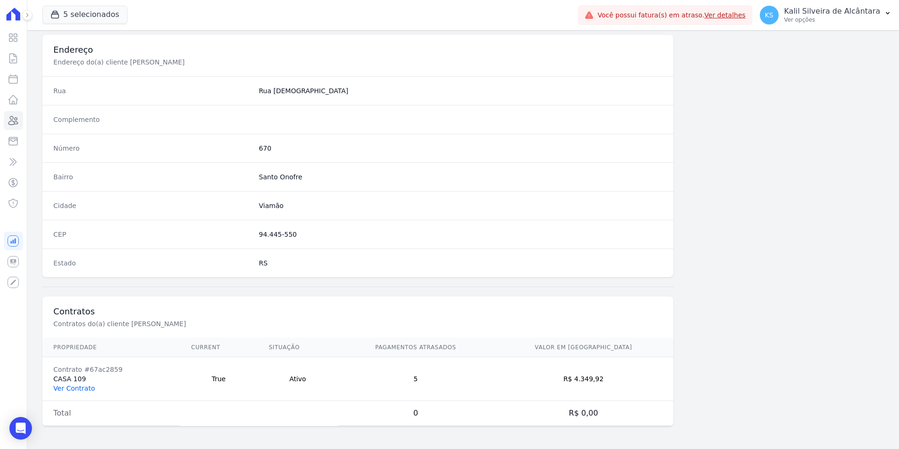
click at [81, 387] on link "Ver Contrato" at bounding box center [74, 388] width 41 height 8
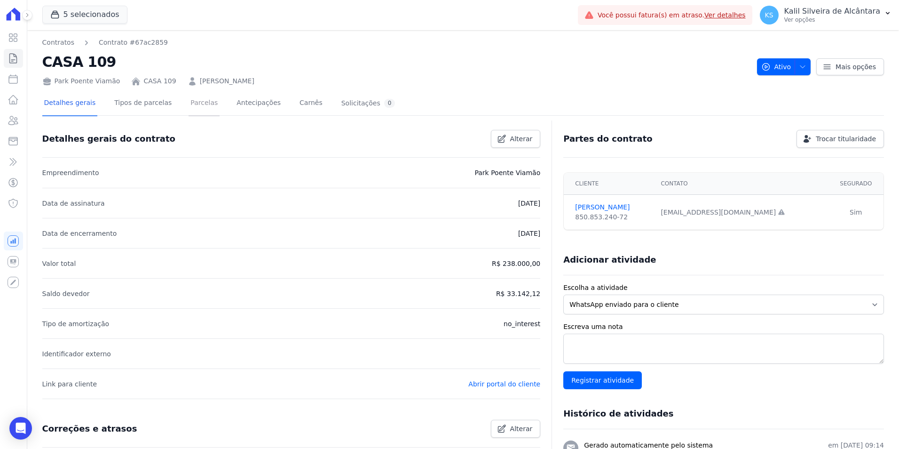
click at [197, 107] on link "Parcelas" at bounding box center [204, 103] width 31 height 25
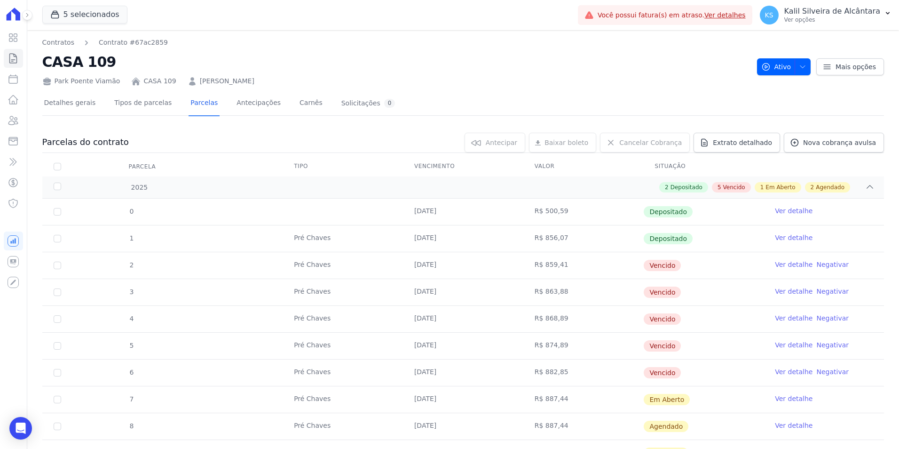
click at [244, 78] on link "LOUISE MARTINS PEREIRA DOS SANTOS" at bounding box center [227, 81] width 55 height 10
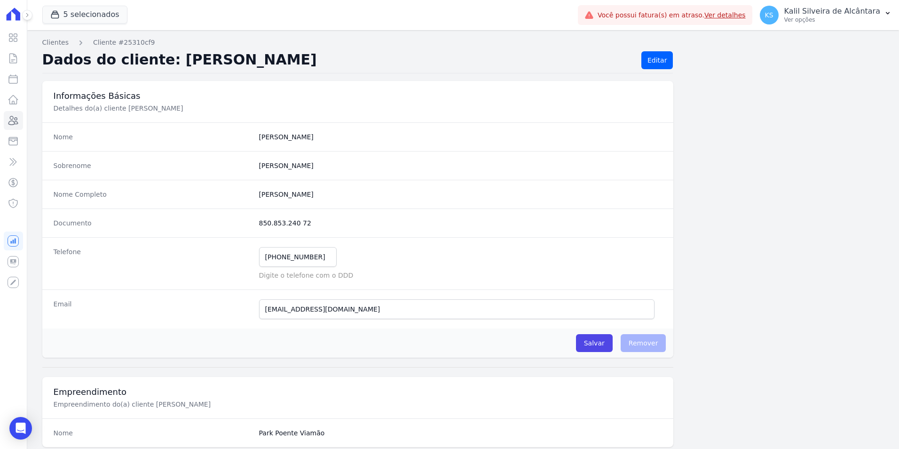
drag, startPoint x: 314, startPoint y: 221, endPoint x: 253, endPoint y: 223, distance: 60.7
click at [253, 223] on div "Documento 850.853.240 72" at bounding box center [357, 222] width 631 height 29
copy dd "850.853.240 72"
click at [20, 123] on link "Clientes" at bounding box center [13, 120] width 19 height 19
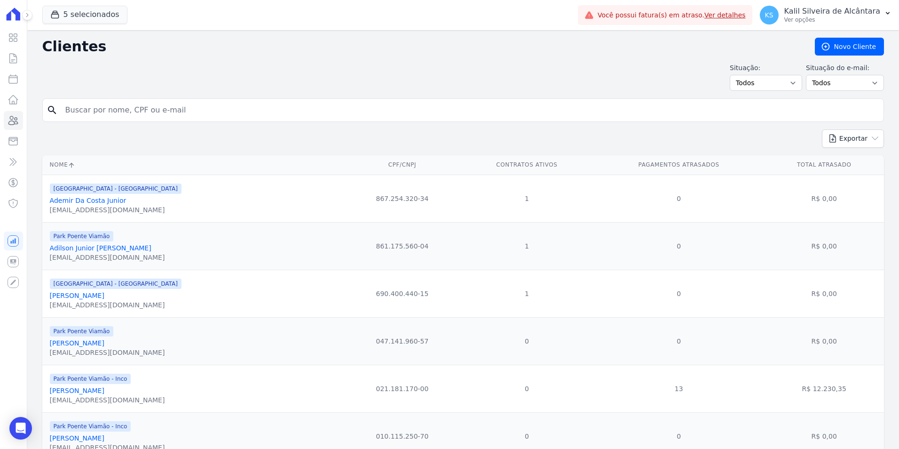
click at [93, 111] on input "search" at bounding box center [470, 110] width 820 height 19
paste input "Esperamos que esteja bem. 😊 Identificamos que há duas parcelas em aberto. Diant…"
type input "Esperamos que esteja bem. 😊 Identificamos que há duas parcelas em aberto. Diant…"
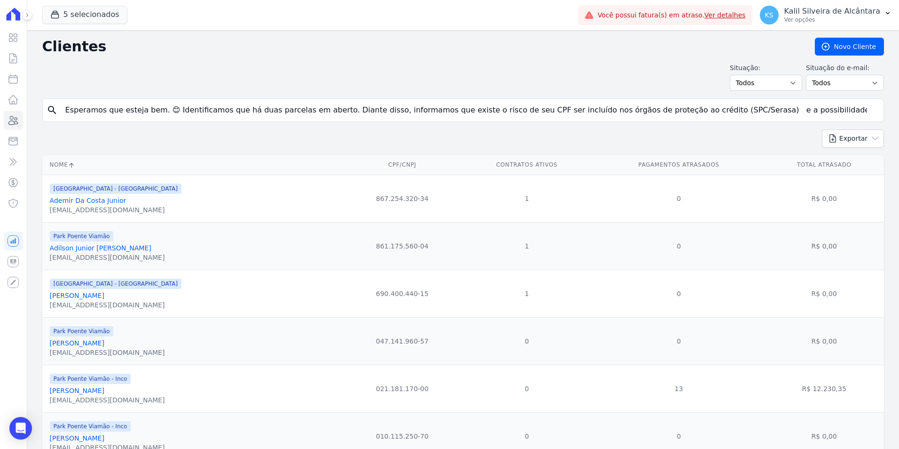
scroll to position [0, 591]
click at [865, 111] on input "Esperamos que esteja bem. 😊 Identificamos que há duas parcelas em aberto. Diant…" at bounding box center [470, 110] width 820 height 19
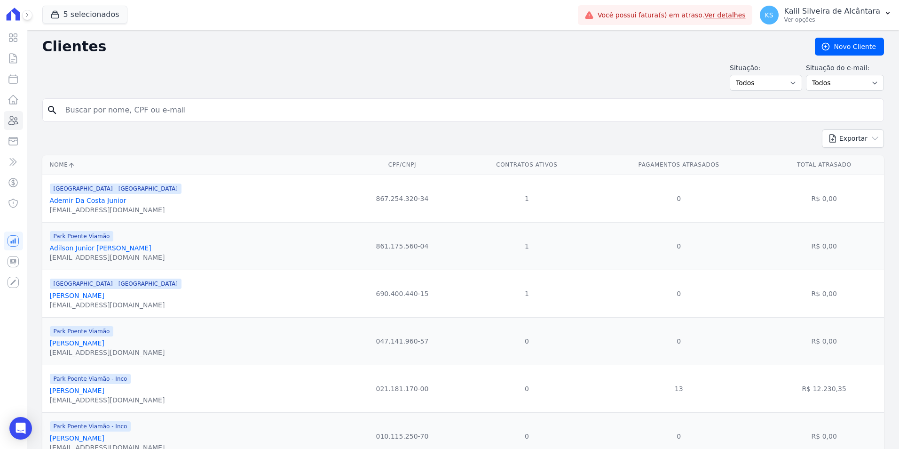
scroll to position [0, 0]
click at [158, 117] on input "search" at bounding box center [470, 110] width 820 height 19
type input "franciele oliveira da l"
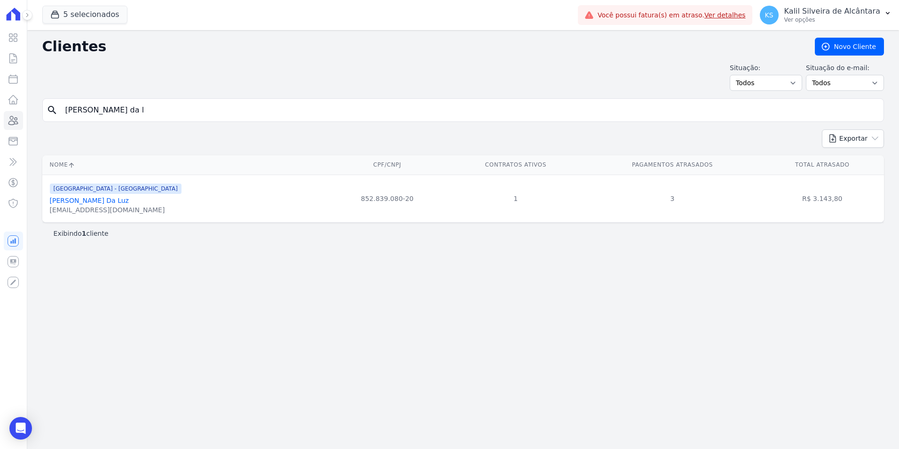
click at [104, 198] on link "Franciele Oliveira Da Luz" at bounding box center [89, 201] width 79 height 8
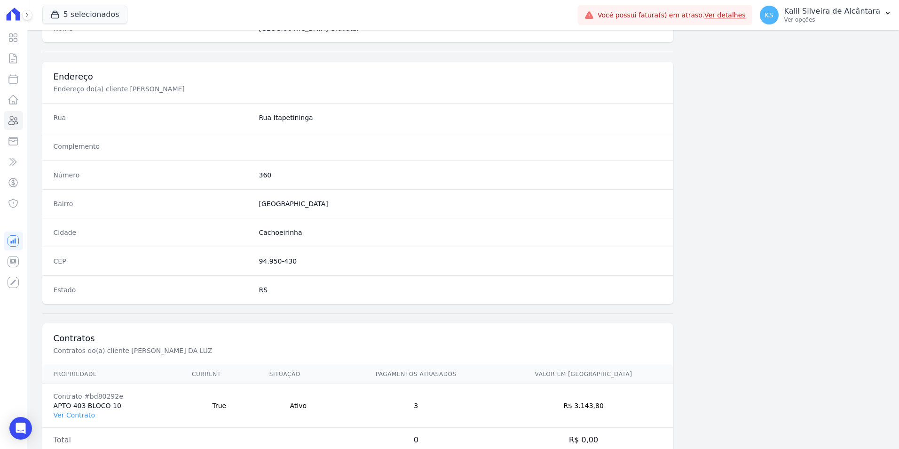
scroll to position [431, 0]
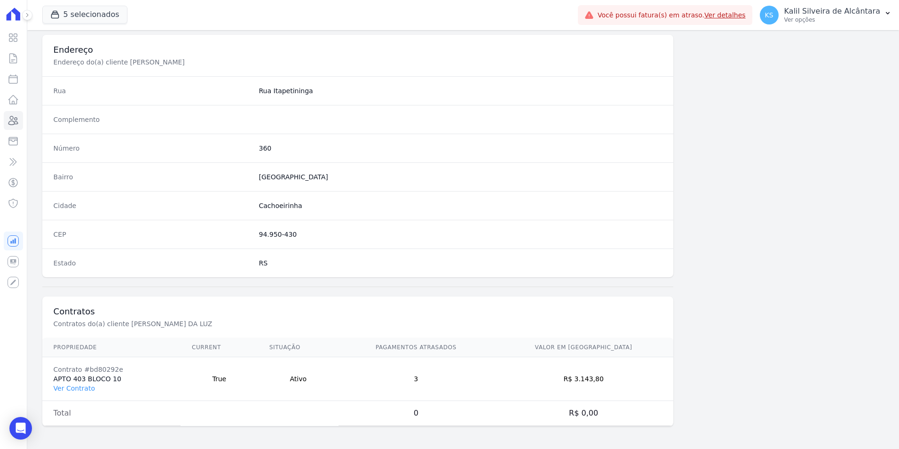
click at [69, 394] on td "Contrato #bd80292e APTO 403 BLOCO 10 Ver Contrato" at bounding box center [111, 379] width 138 height 44
click at [72, 390] on link "Ver Contrato" at bounding box center [74, 388] width 41 height 8
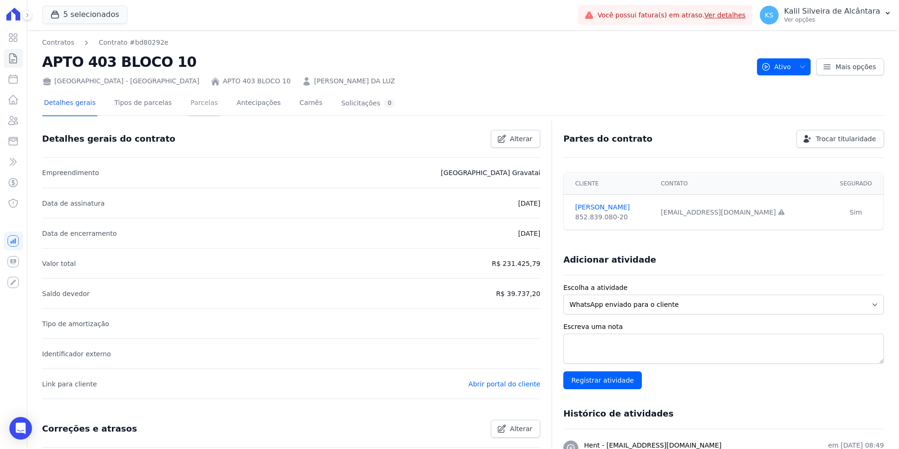
click at [189, 108] on link "Parcelas" at bounding box center [204, 103] width 31 height 25
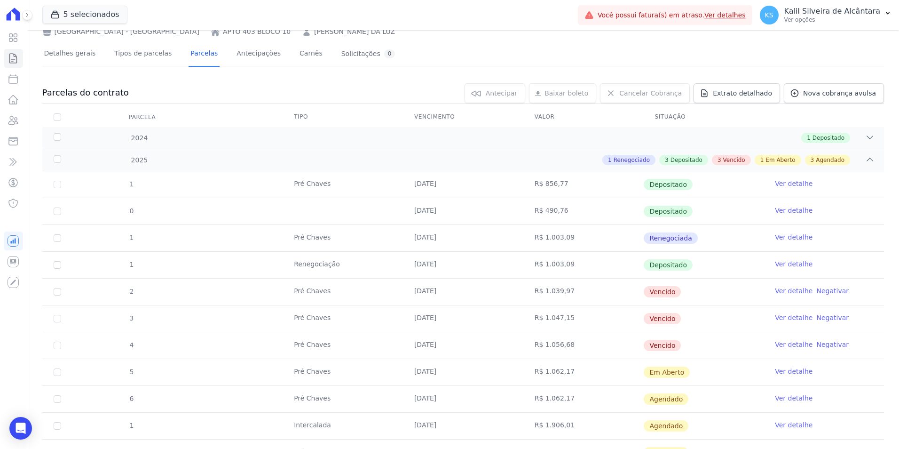
scroll to position [183, 0]
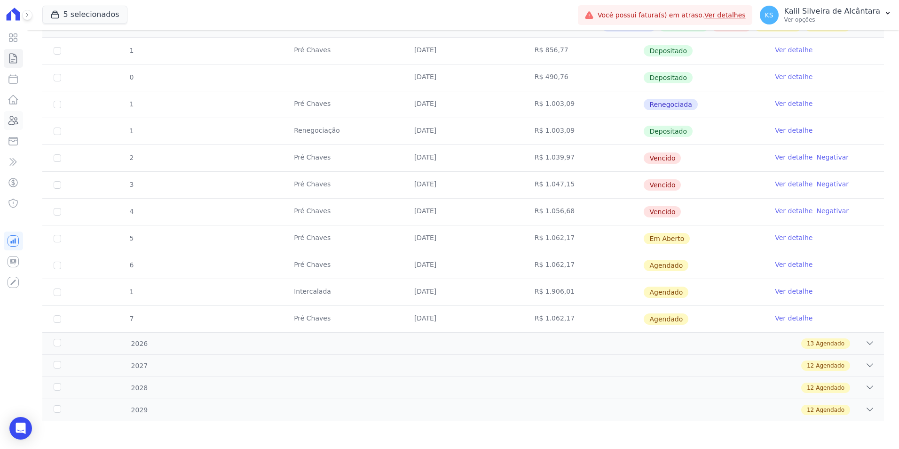
click at [13, 122] on icon at bounding box center [13, 120] width 11 height 11
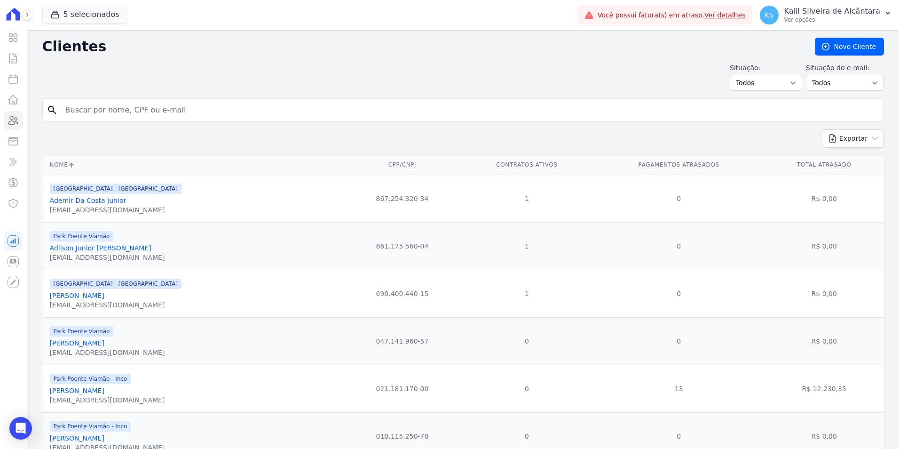
click at [156, 106] on input "search" at bounding box center [470, 110] width 820 height 19
paste input "Leandro De Avila Marques"
type input "Leandro De Avila Marquesv"
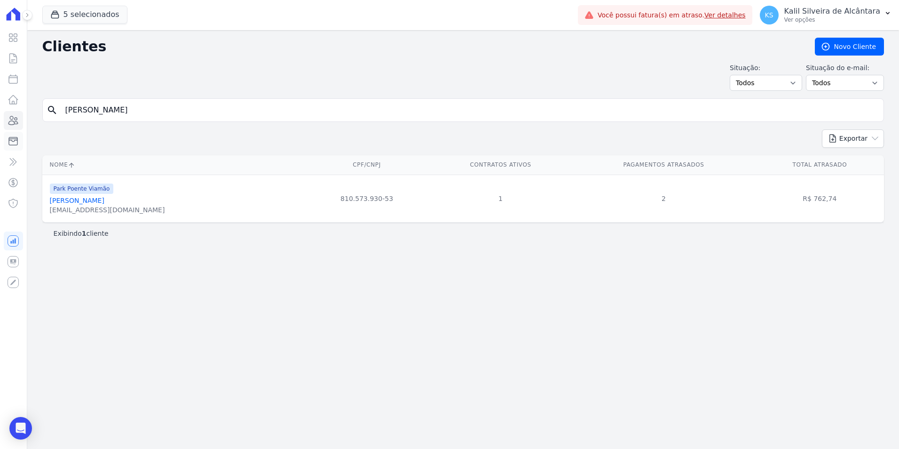
drag, startPoint x: 106, startPoint y: 118, endPoint x: 18, endPoint y: 132, distance: 88.5
click at [18, 132] on div "Visão Geral Contratos Parcelas Lotes Clientes Minha Carteira Transferências Cré…" at bounding box center [449, 224] width 899 height 449
paste input "Emily Costa De Oliveira"
type input "Emily Costa De Oliveira"
drag, startPoint x: 181, startPoint y: 105, endPoint x: -66, endPoint y: 136, distance: 249.2
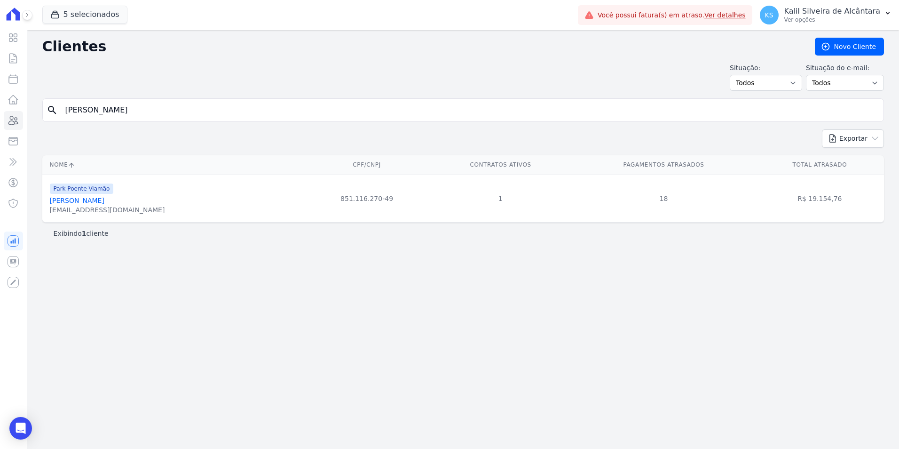
click at [0, 136] on html "Visão Geral Contratos Parcelas Lotes Clientes Minha Carteira Transferências Cré…" at bounding box center [449, 224] width 899 height 449
paste input "Markus Vinicius Franqui Vargas"
type input "Markus Vinicius Franqui Vargas"
drag, startPoint x: 179, startPoint y: 110, endPoint x: 27, endPoint y: 125, distance: 152.1
click at [38, 122] on div "Clientes Novo Cliente Situação: Todos Adimplentes Inadimplentes Situação do e-m…" at bounding box center [463, 239] width 872 height 418
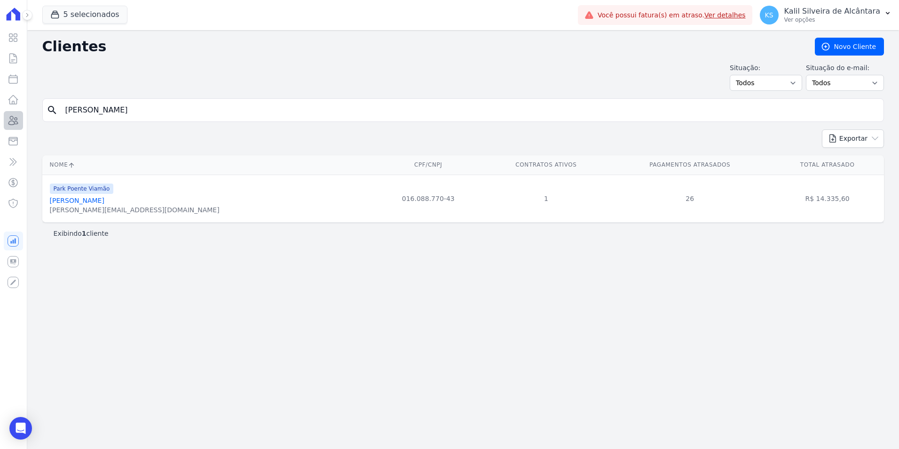
paste input "Eduardo Brum"
type input "Eduardo Brum"
click at [63, 197] on link "Eduardo Brum" at bounding box center [77, 201] width 55 height 8
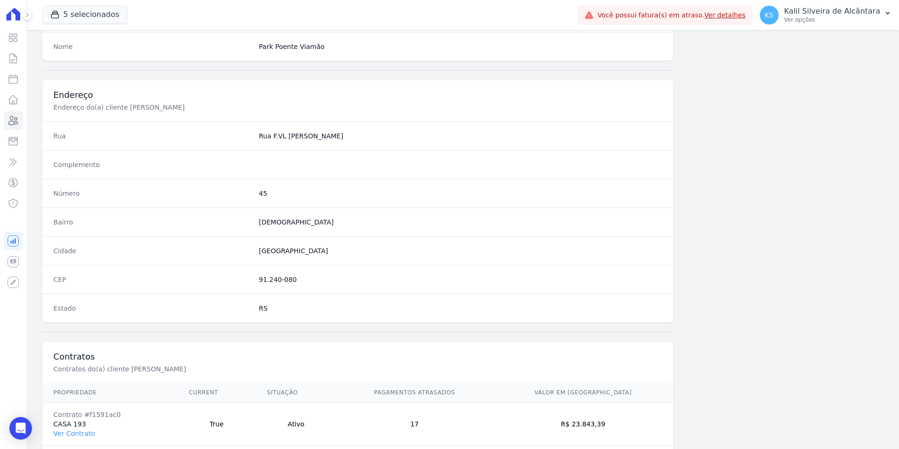
scroll to position [431, 0]
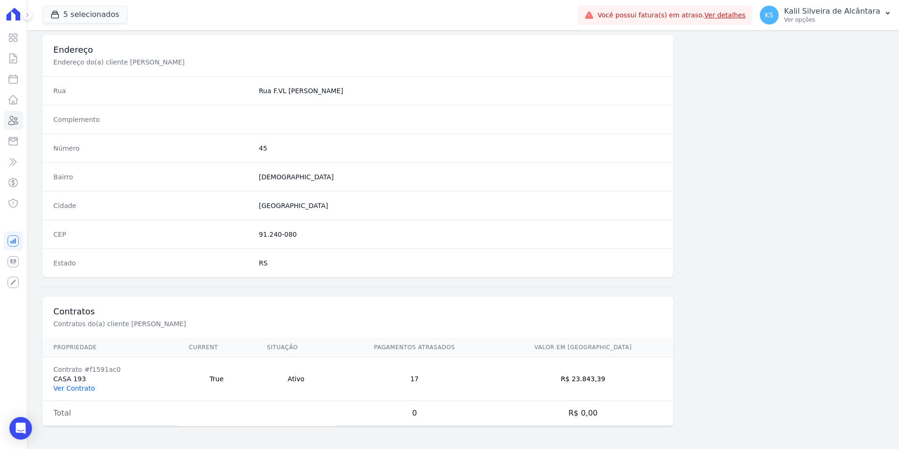
click at [81, 386] on link "Ver Contrato" at bounding box center [74, 388] width 41 height 8
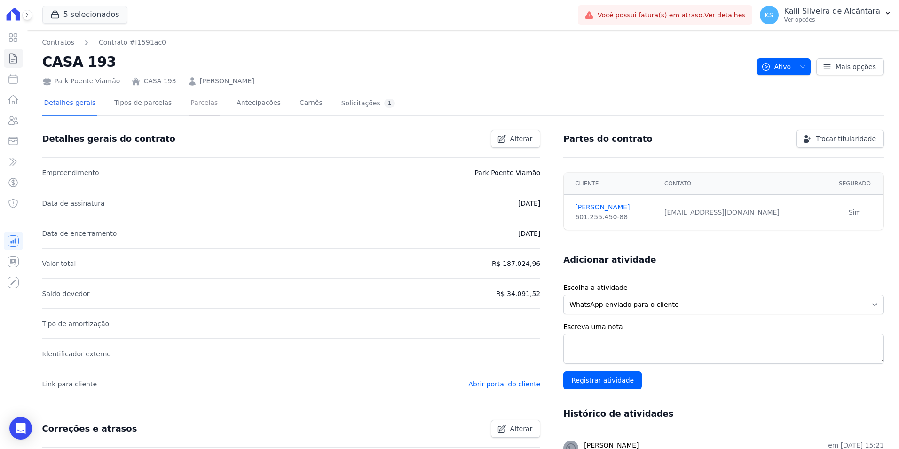
click at [189, 109] on link "Parcelas" at bounding box center [204, 103] width 31 height 25
click at [16, 116] on icon at bounding box center [13, 120] width 11 height 11
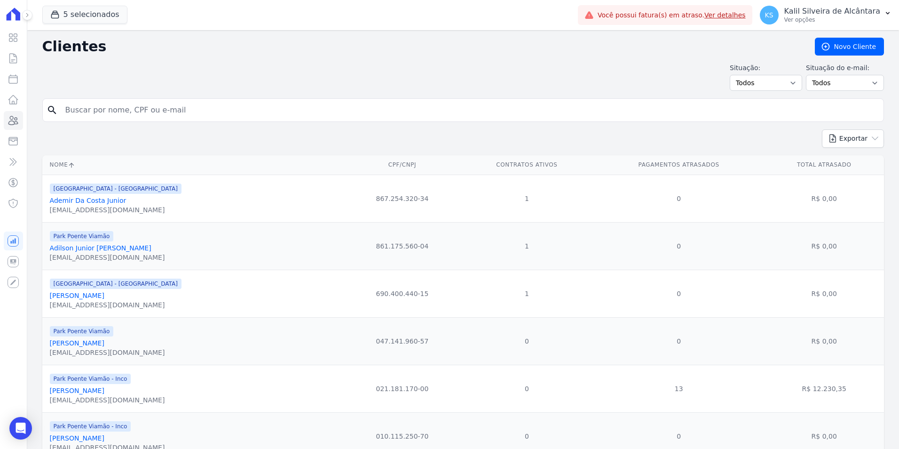
click at [119, 110] on input "search" at bounding box center [470, 110] width 820 height 19
paste input "Scarlett Trindade Gaspar"
type input "Scarlett Trindade Gaspar"
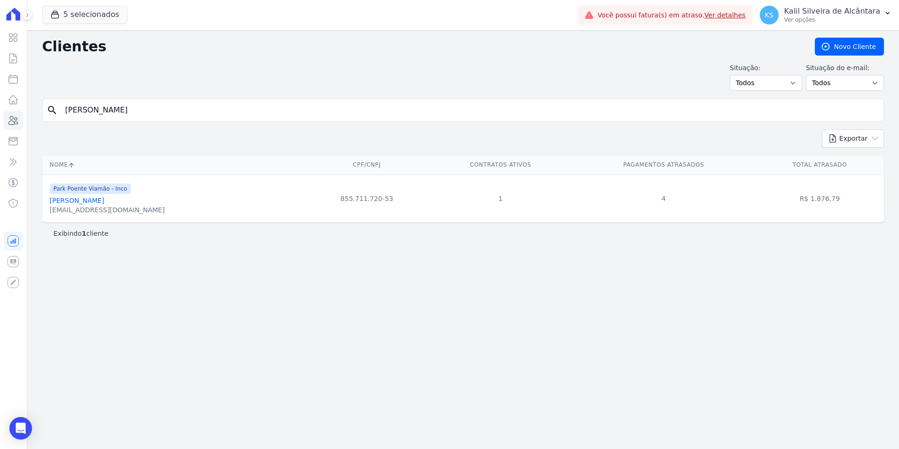
click at [104, 201] on link "Scarlett Trindade Gaspar" at bounding box center [77, 201] width 55 height 8
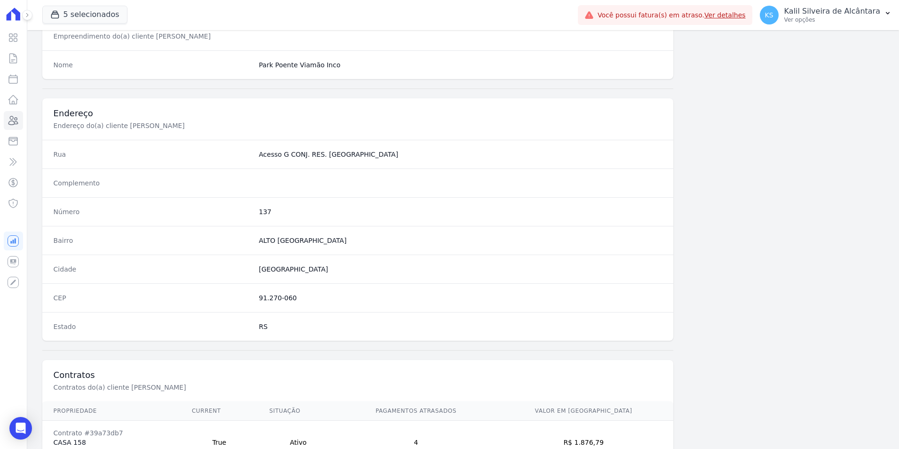
scroll to position [431, 0]
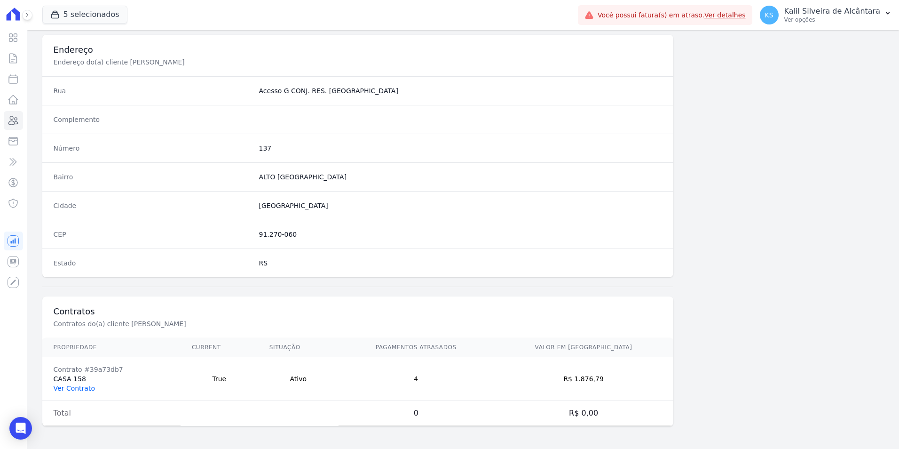
click at [76, 386] on link "Ver Contrato" at bounding box center [74, 388] width 41 height 8
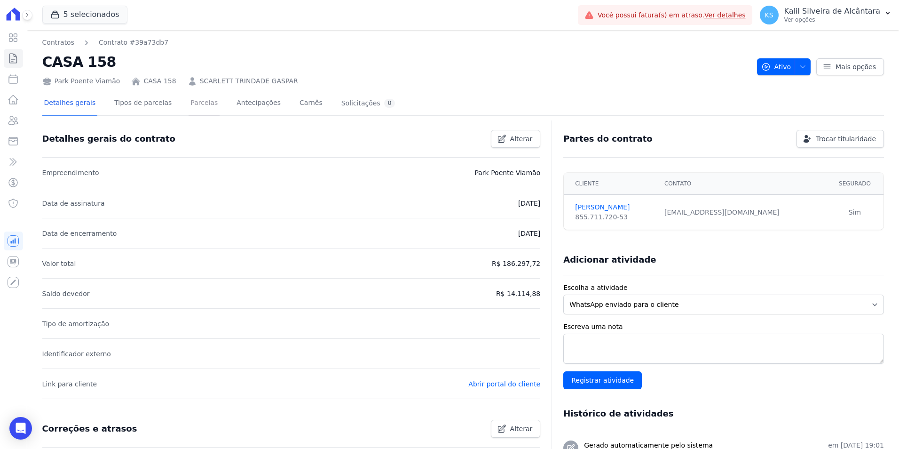
click at [189, 110] on link "Parcelas" at bounding box center [204, 103] width 31 height 25
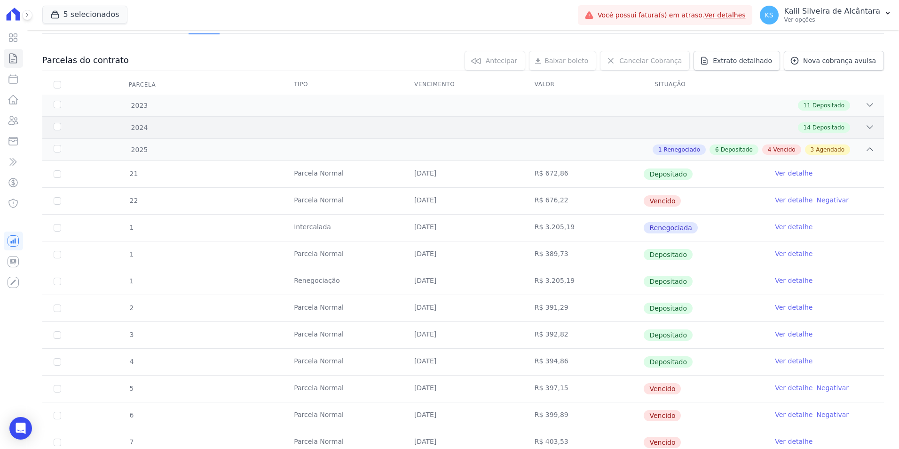
scroll to position [263, 0]
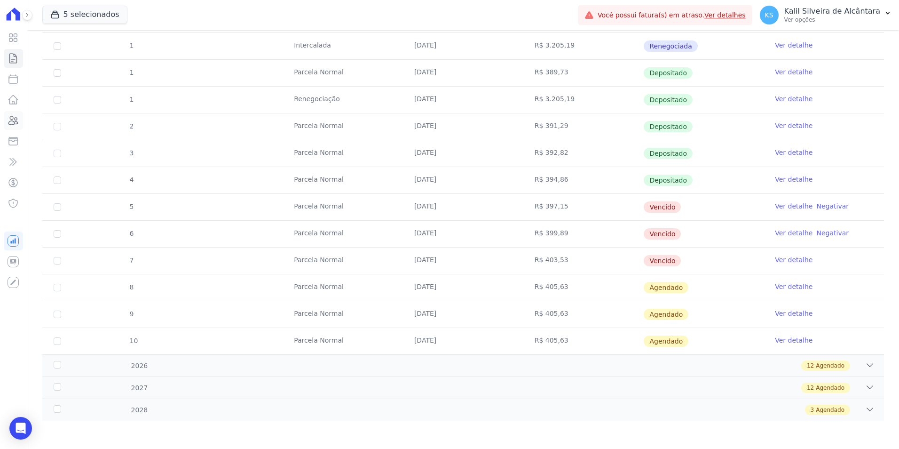
click at [4, 121] on link "Clientes" at bounding box center [13, 120] width 19 height 19
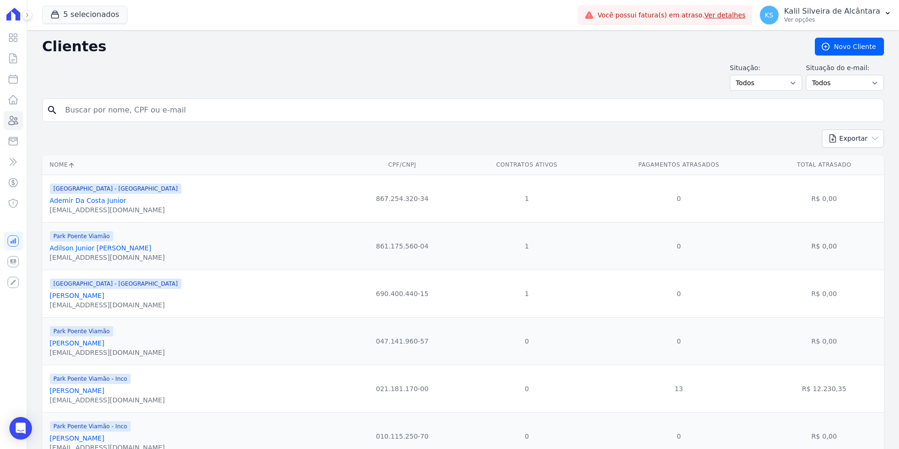
click at [109, 106] on input "search" at bounding box center [470, 110] width 820 height 19
paste input "Scarlett Trindade Gaspar"
type input "Scarlett Trindade Gaspar"
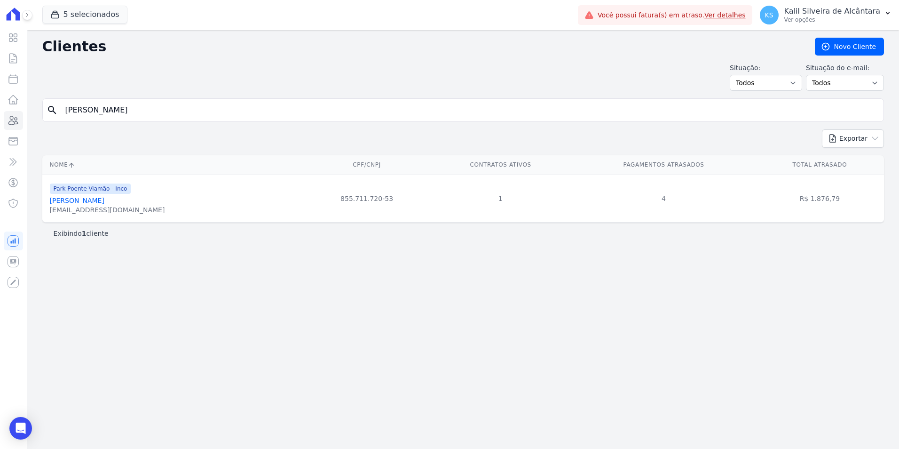
drag, startPoint x: 177, startPoint y: 106, endPoint x: 24, endPoint y: 102, distance: 152.9
click at [24, 102] on div "Visão Geral Contratos Parcelas Lotes Clientes Minha Carteira Transferências Cré…" at bounding box center [449, 224] width 899 height 449
paste input "Jonas Lopes De Oliveira"
type input "Jonas Lopes De Oliveira"
click at [104, 200] on link "Jonas Lopes De Oliveira" at bounding box center [77, 201] width 55 height 8
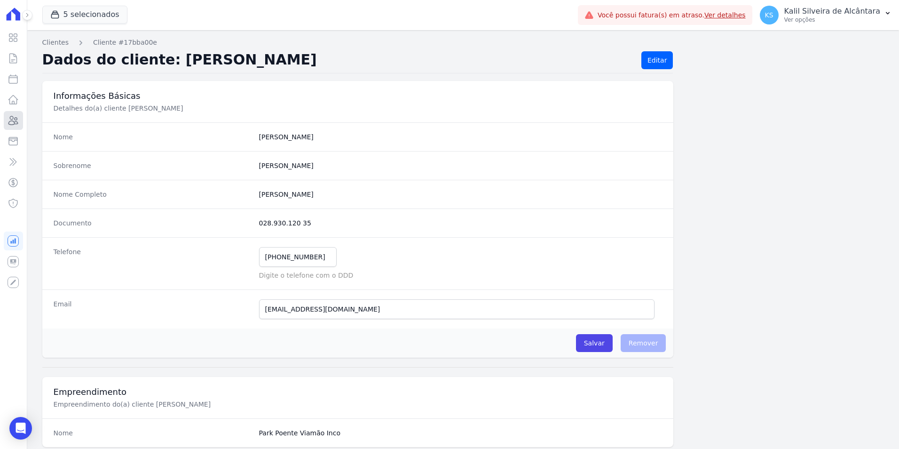
click at [21, 119] on link "Clientes" at bounding box center [13, 120] width 19 height 19
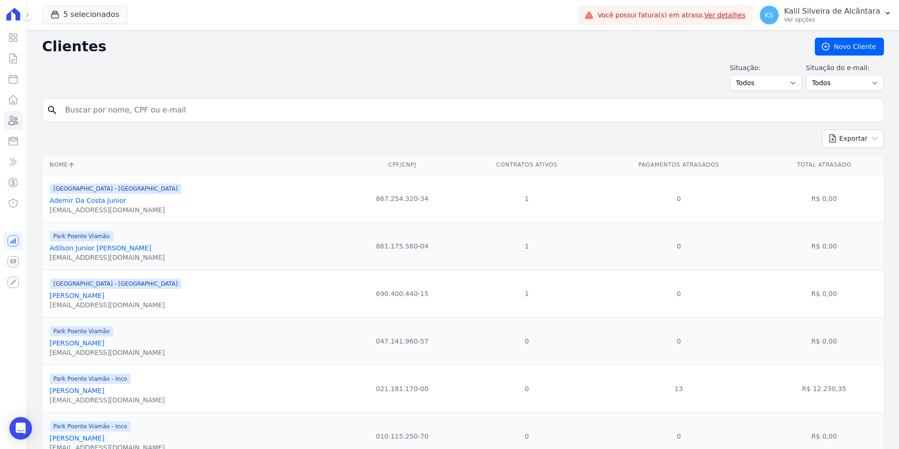
click at [179, 106] on input "search" at bounding box center [470, 110] width 820 height 19
type input "joyc"
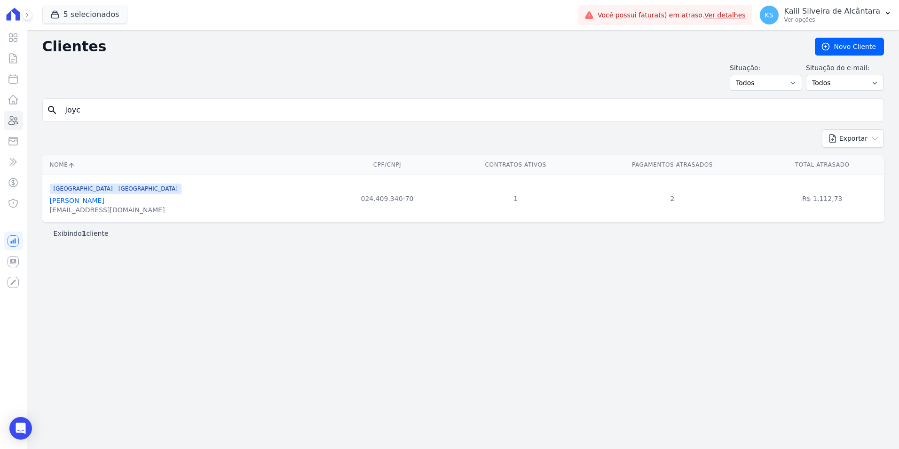
click at [104, 203] on link "Joyci Barboza Limberger" at bounding box center [77, 201] width 55 height 8
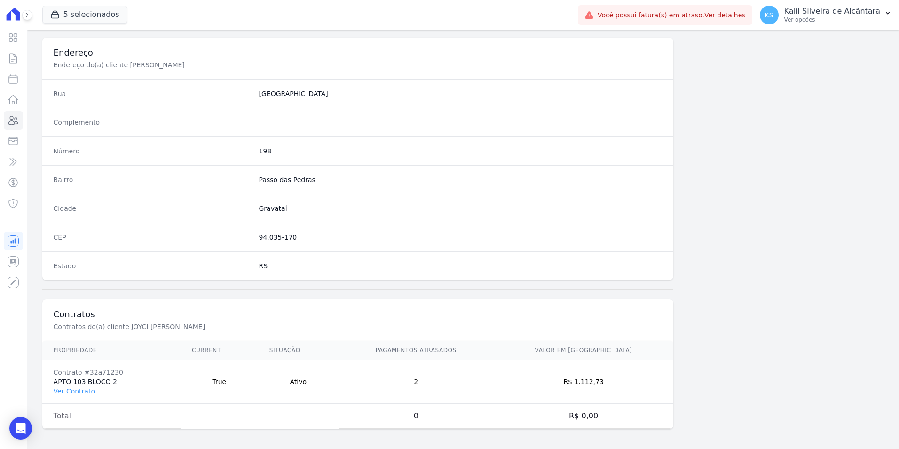
scroll to position [431, 0]
click at [65, 387] on link "Ver Contrato" at bounding box center [74, 388] width 41 height 8
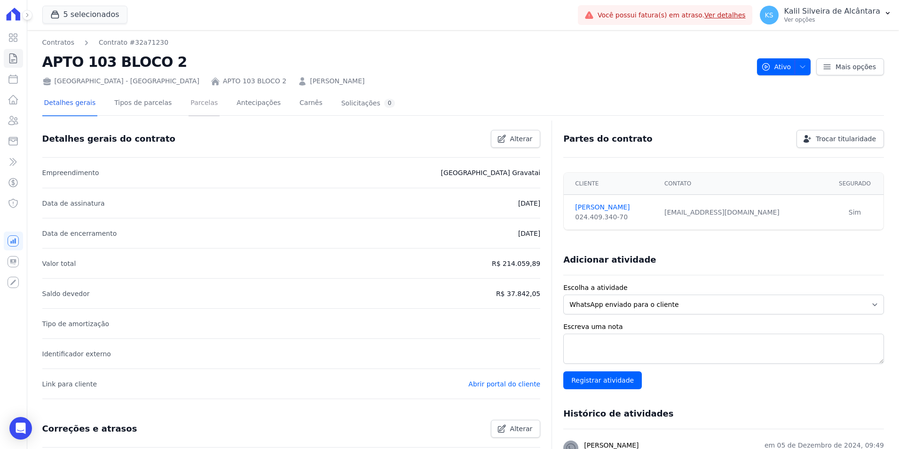
click at [189, 111] on link "Parcelas" at bounding box center [204, 103] width 31 height 25
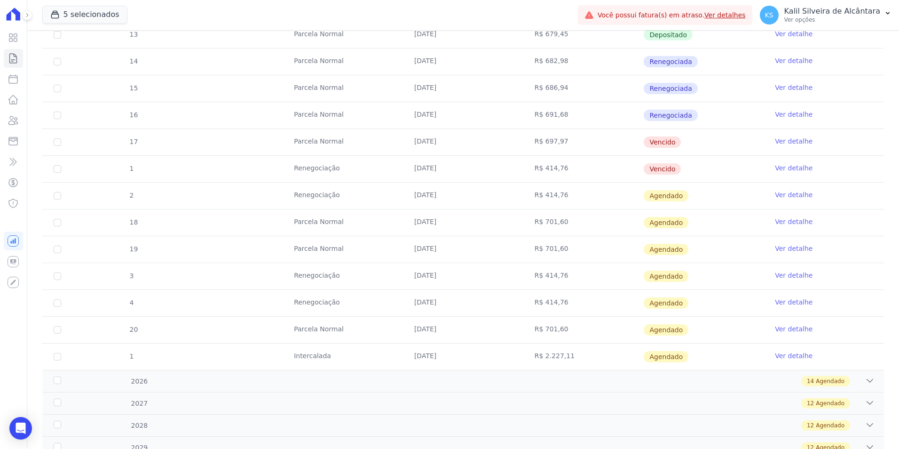
scroll to position [423, 0]
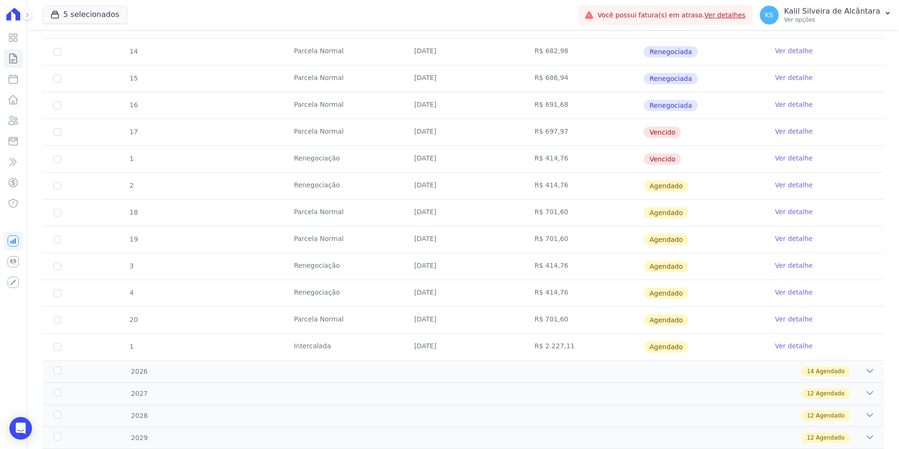
drag, startPoint x: 683, startPoint y: 160, endPoint x: 405, endPoint y: 126, distance: 280.5
click at [405, 126] on tbody "9 Parcela Normal 25/01/2025 R$ 665,23 Depositado Ver detalhe 1 Renegociação 25/…" at bounding box center [463, 78] width 842 height 562
drag, startPoint x: 405, startPoint y: 126, endPoint x: 452, endPoint y: 141, distance: 49.8
click at [452, 141] on td "25/09/2025" at bounding box center [463, 132] width 120 height 26
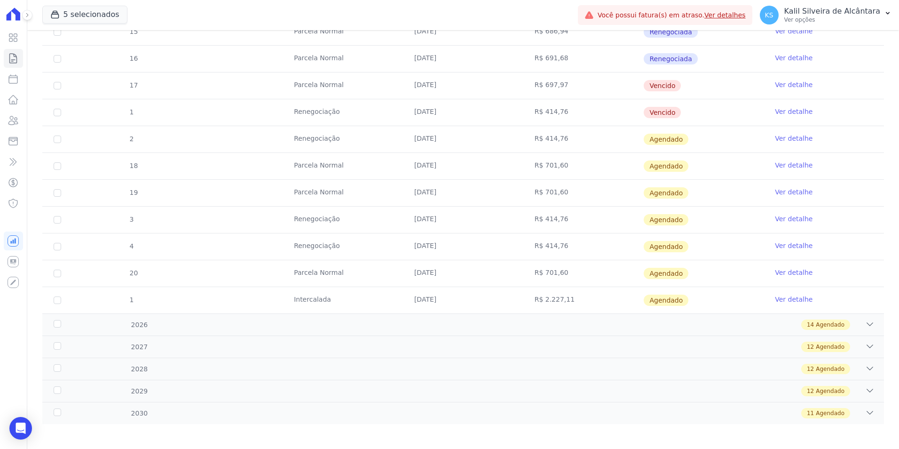
scroll to position [470, 0]
drag, startPoint x: 575, startPoint y: 114, endPoint x: 496, endPoint y: 94, distance: 81.1
click at [496, 94] on tbody "9 Parcela Normal 25/01/2025 R$ 665,23 Depositado Ver detalhe 1 Renegociação 25/…" at bounding box center [463, 31] width 842 height 562
click at [197, 104] on tr "1 Renegociação 25/09/2025 R$ 414,76 Vencido Ver detalhe" at bounding box center [463, 111] width 842 height 27
click at [61, 107] on td "1" at bounding box center [57, 112] width 30 height 26
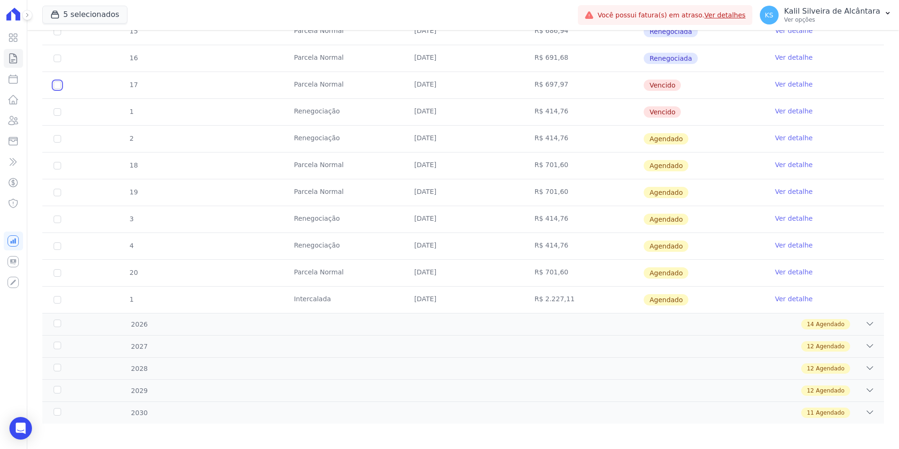
click at [55, 85] on input "checkbox" at bounding box center [58, 85] width 8 height 8
checkbox input "true"
click at [56, 109] on input "checkbox" at bounding box center [58, 112] width 8 height 8
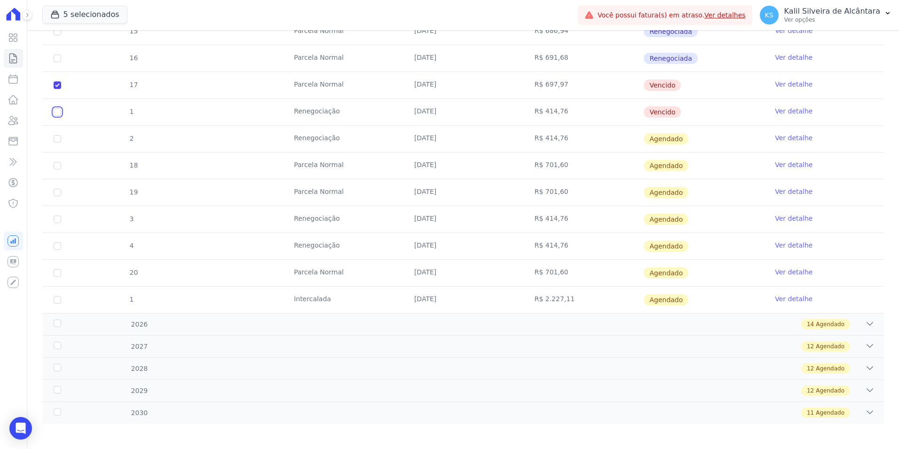
checkbox input "true"
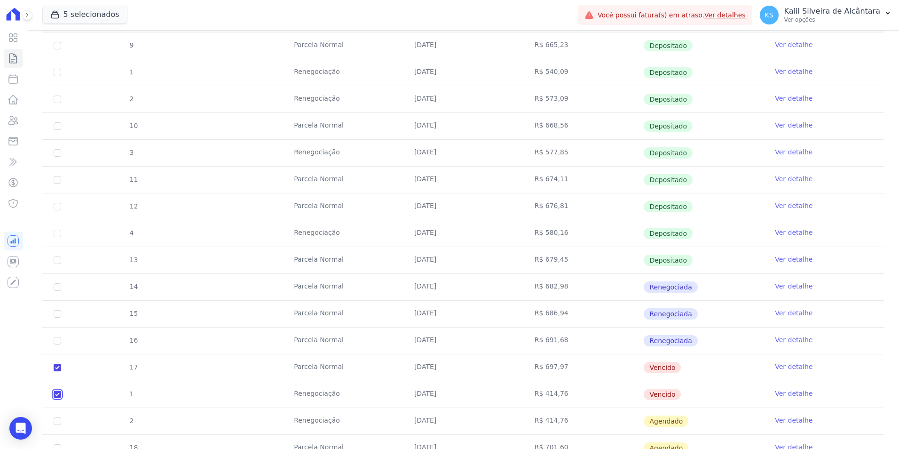
scroll to position [0, 0]
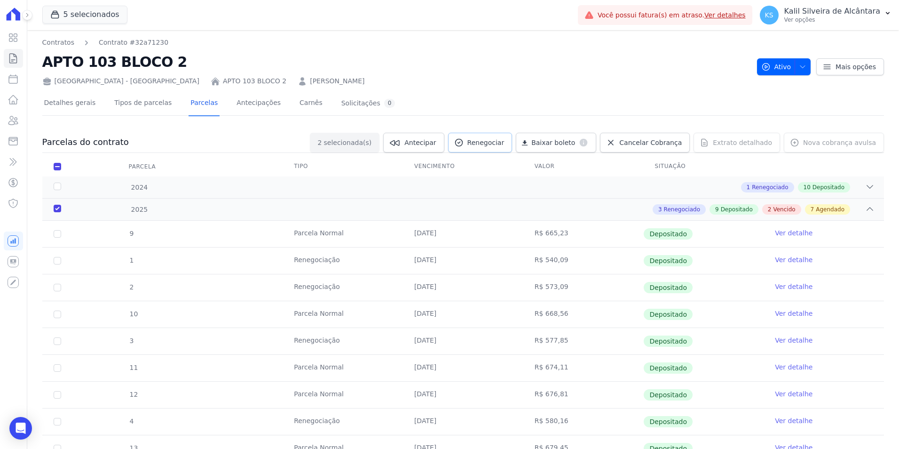
click at [502, 142] on span "Renegociar" at bounding box center [485, 142] width 37 height 9
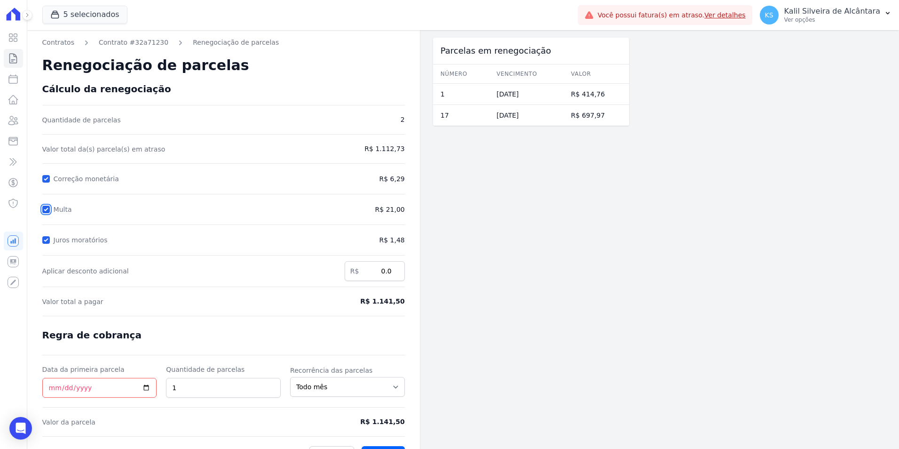
click at [47, 210] on input "Multa" at bounding box center [46, 209] width 8 height 8
checkbox input "false"
click at [45, 244] on div "Juros moratórios" at bounding box center [176, 239] width 269 height 11
click at [45, 241] on input "Juros moratórios" at bounding box center [46, 240] width 8 height 8
checkbox input "false"
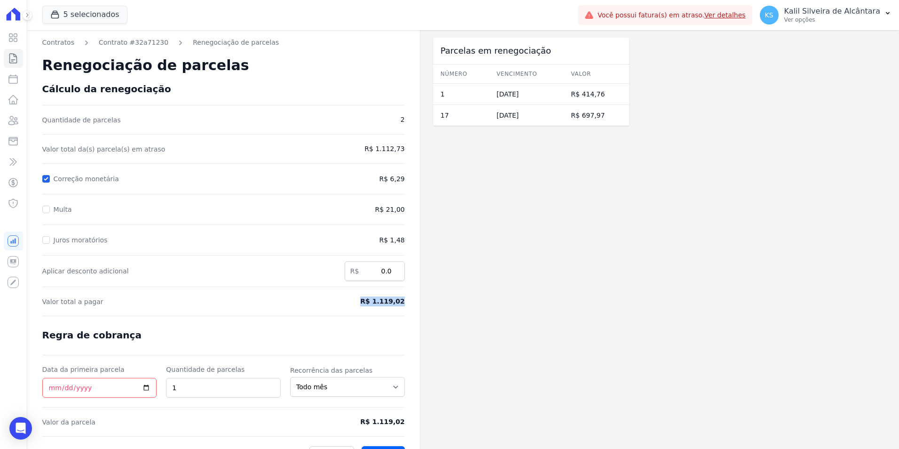
drag, startPoint x: 389, startPoint y: 302, endPoint x: 368, endPoint y: 303, distance: 20.7
click at [368, 303] on div "Contratos Contrato #32a71230 Renegociação de parcelas Renegociação de parcelas …" at bounding box center [223, 250] width 393 height 441
copy span "R$ 1.119,02"
click at [111, 41] on link "Contrato #32a71230" at bounding box center [134, 43] width 70 height 10
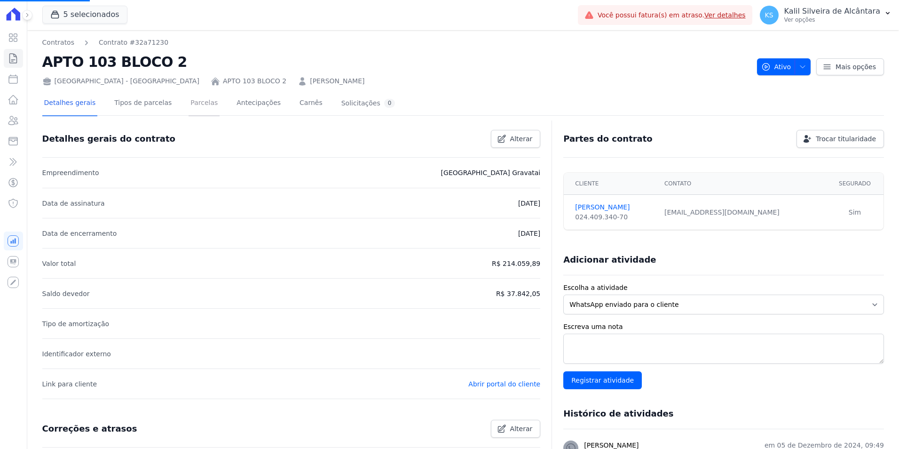
click at [197, 104] on link "Parcelas" at bounding box center [204, 103] width 31 height 25
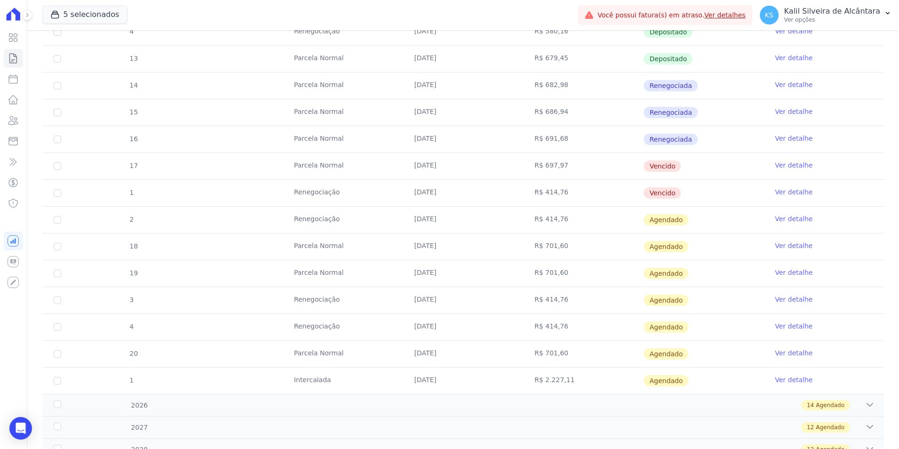
scroll to position [423, 0]
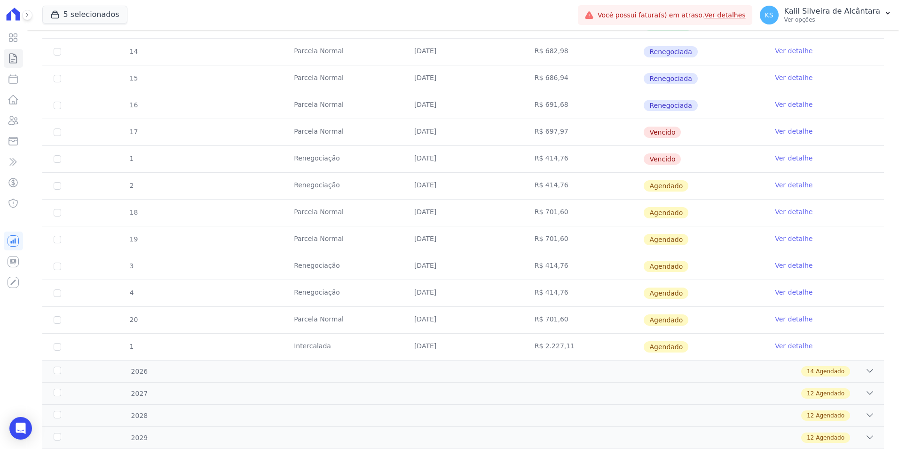
drag, startPoint x: 662, startPoint y: 162, endPoint x: 64, endPoint y: 127, distance: 598.6
click at [64, 127] on tbody "9 Parcela Normal 25/01/2025 R$ 665,23 Depositado Ver detalhe 1 Renegociação 25/…" at bounding box center [463, 78] width 842 height 562
click at [57, 137] on td "17" at bounding box center [57, 132] width 30 height 26
click at [58, 157] on input "checkbox" at bounding box center [58, 159] width 8 height 8
checkbox input "true"
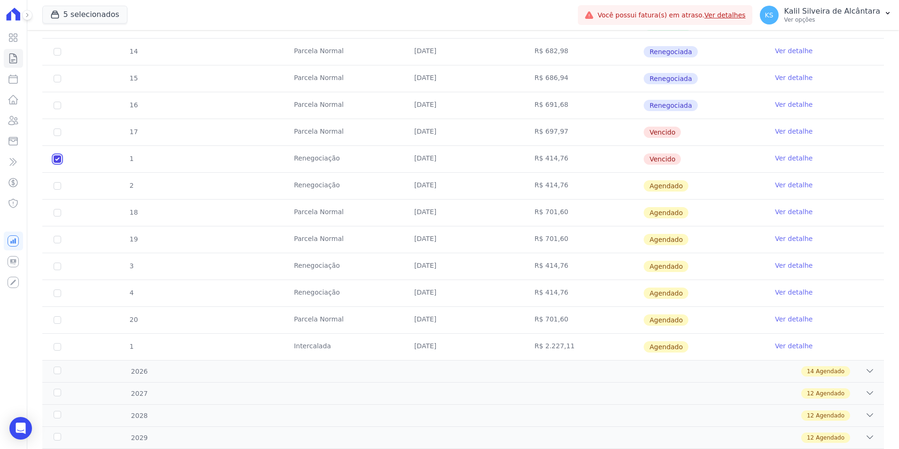
checkbox input "true"
click at [57, 130] on input "checkbox" at bounding box center [58, 132] width 8 height 8
checkbox input "true"
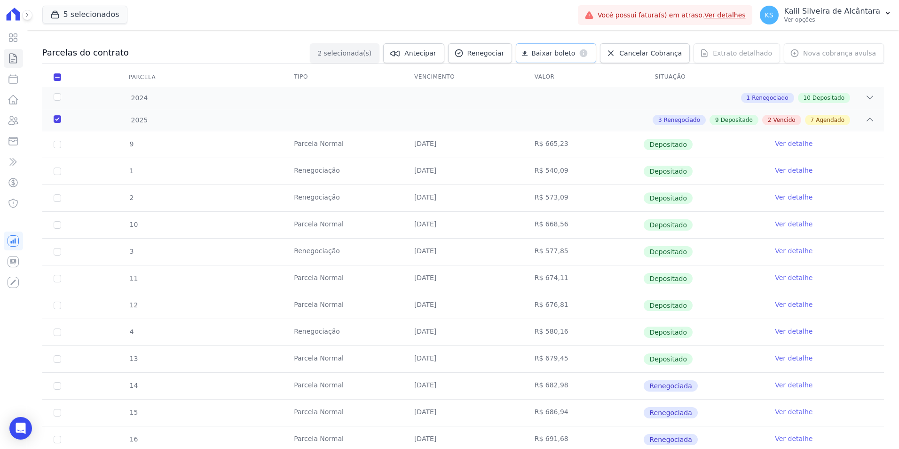
scroll to position [0, 0]
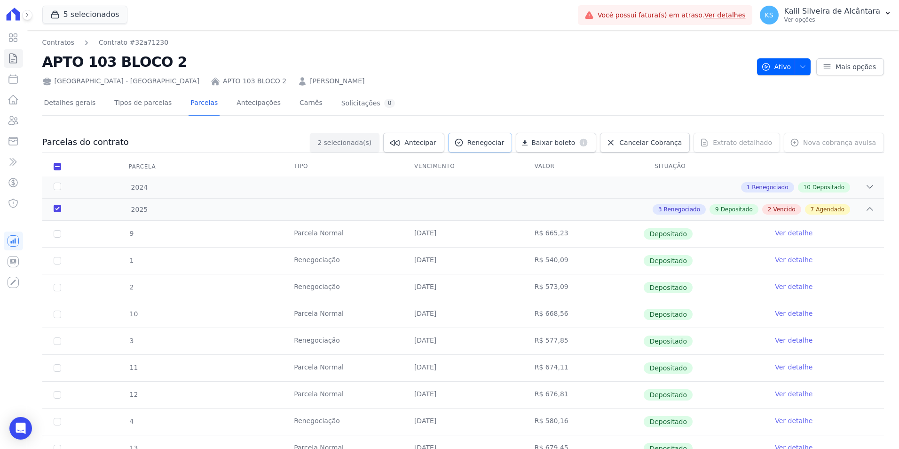
click at [500, 141] on span "Renegociar" at bounding box center [485, 142] width 37 height 9
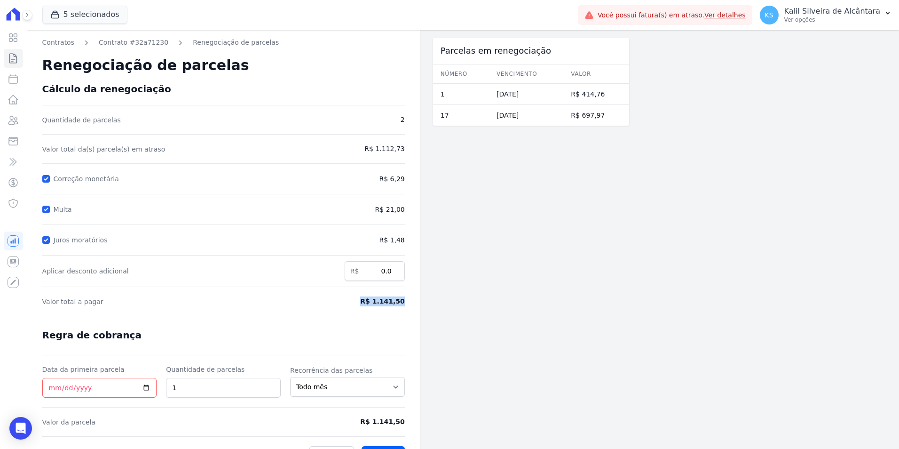
drag, startPoint x: 406, startPoint y: 302, endPoint x: 366, endPoint y: 302, distance: 39.5
click at [366, 302] on div "Contratos Contrato #32a71230 Renegociação de parcelas Renegociação de parcelas …" at bounding box center [223, 250] width 393 height 441
copy span "R$ 1.141,50"
click at [42, 241] on input "Juros moratórios" at bounding box center [46, 240] width 8 height 8
checkbox input "false"
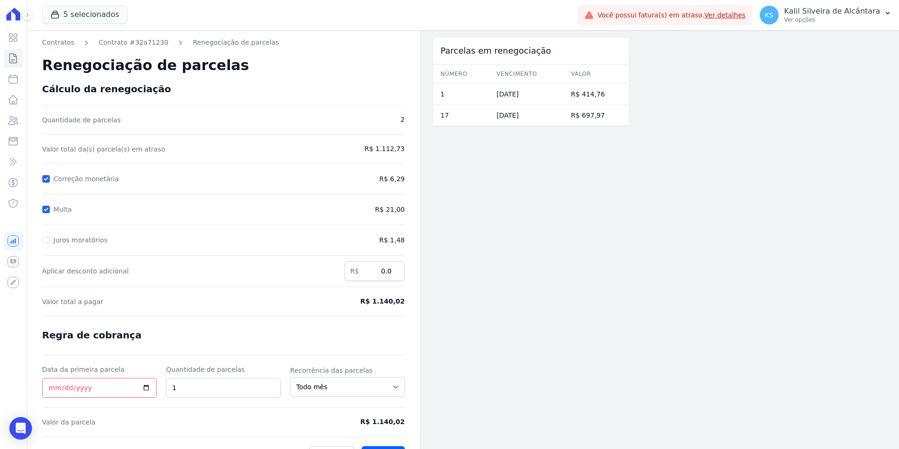
click at [39, 214] on div "Contratos Contrato #32a71230 Renegociação de parcelas Renegociação de parcelas …" at bounding box center [223, 250] width 393 height 441
click at [46, 210] on input "Multa" at bounding box center [46, 209] width 8 height 8
checkbox input "false"
click at [12, 126] on link "Clientes" at bounding box center [13, 120] width 19 height 19
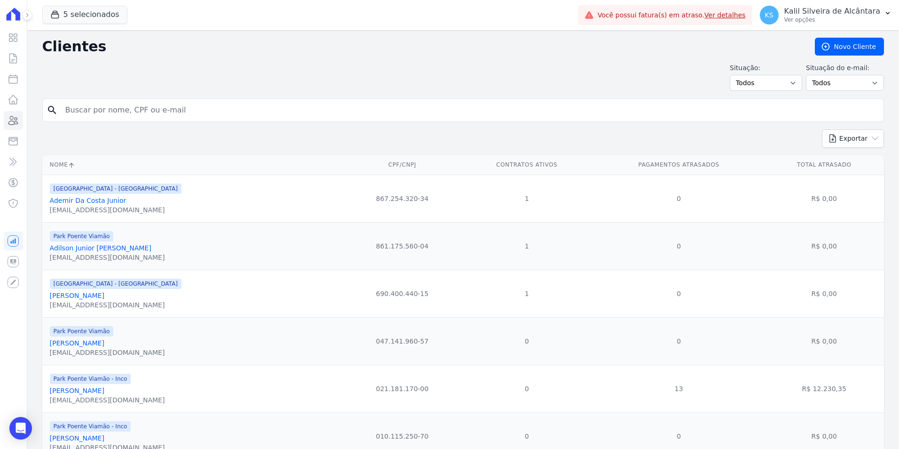
drag, startPoint x: 150, startPoint y: 102, endPoint x: 149, endPoint y: 108, distance: 6.2
click at [150, 102] on input "search" at bounding box center [470, 110] width 820 height 19
type input "joyci"
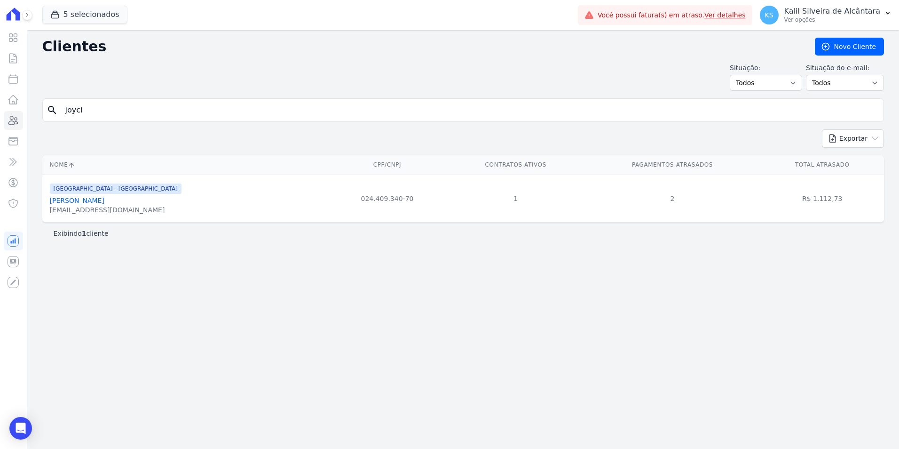
click at [89, 204] on link "Joyci Barboza Limberger" at bounding box center [77, 201] width 55 height 8
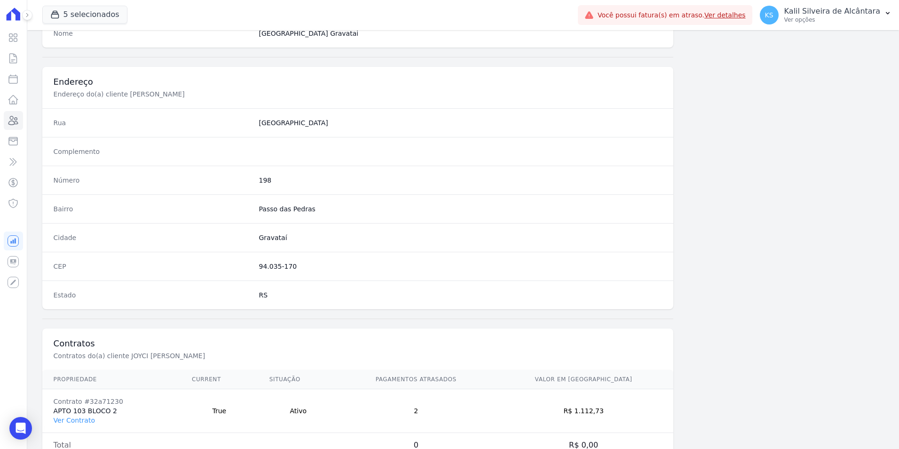
scroll to position [431, 0]
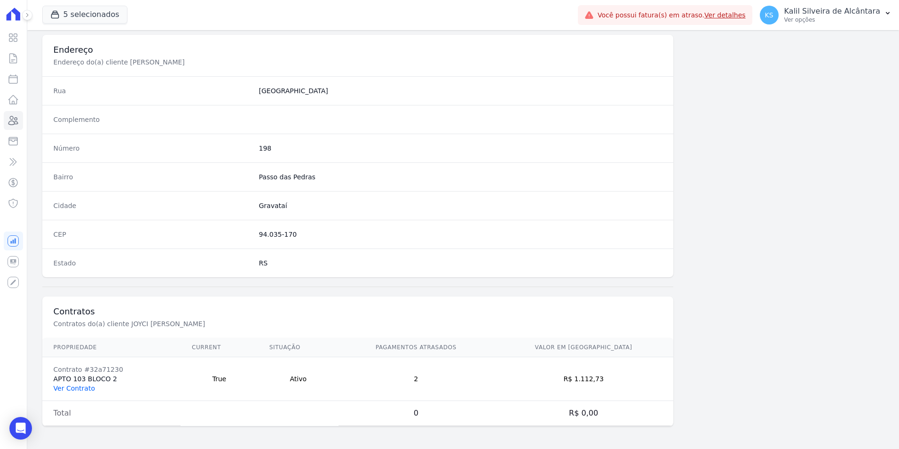
click at [85, 388] on link "Ver Contrato" at bounding box center [74, 388] width 41 height 8
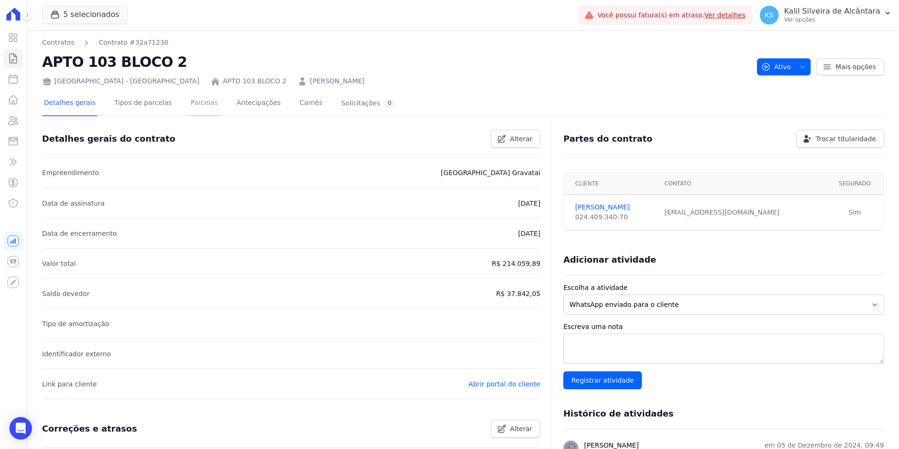
click at [195, 103] on link "Parcelas" at bounding box center [204, 103] width 31 height 25
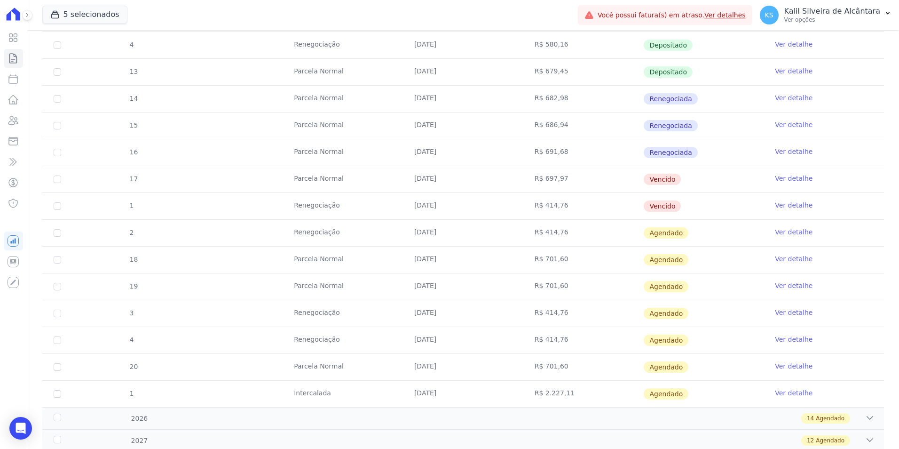
scroll to position [473, 0]
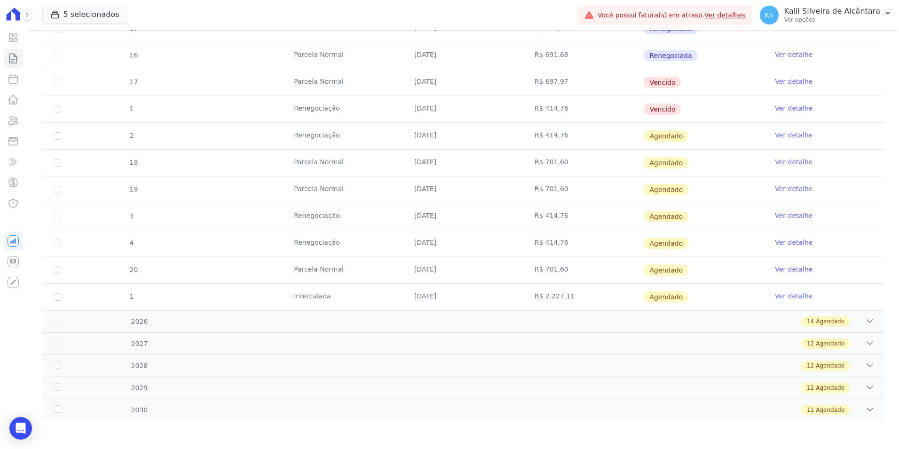
click at [237, 311] on div "9 Parcela Normal 25/01/2025 R$ 665,23 Depositado Ver detalhe 1 Renegociação 25/…" at bounding box center [463, 29] width 872 height 570
click at [237, 318] on div "14 Agendado" at bounding box center [504, 321] width 740 height 10
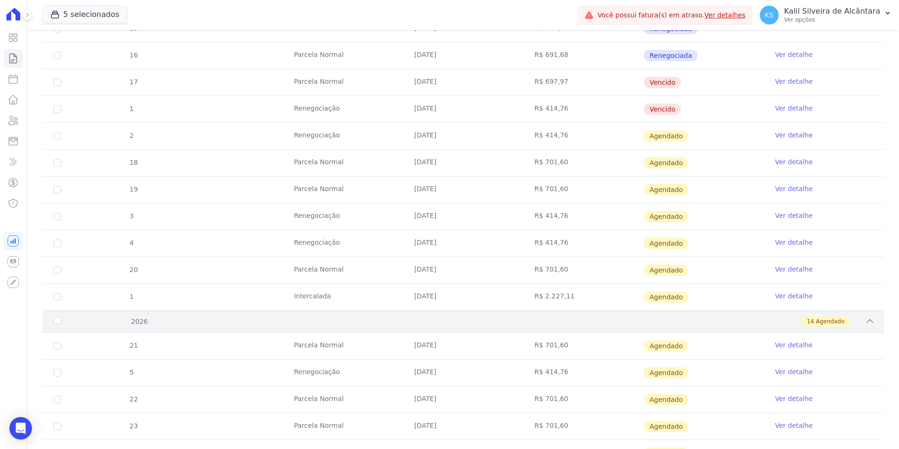
click at [228, 321] on div "14 Agendado" at bounding box center [504, 321] width 740 height 10
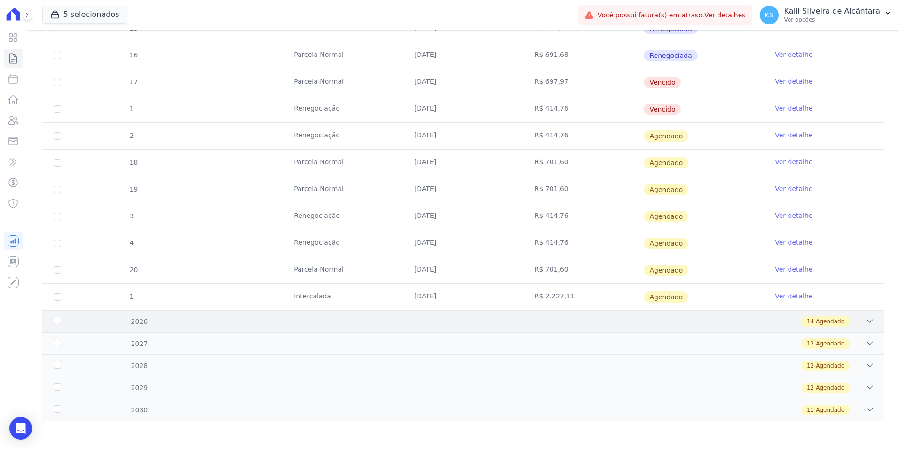
click at [197, 324] on div "14 Agendado" at bounding box center [504, 321] width 740 height 10
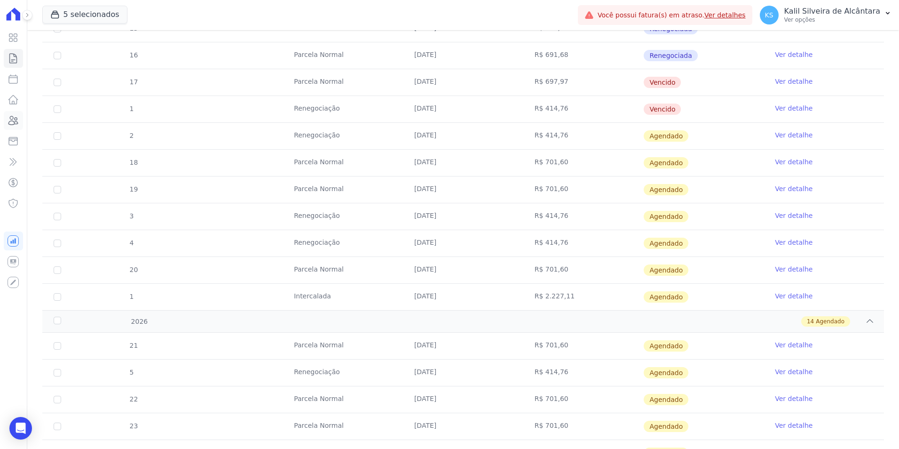
click at [17, 124] on icon at bounding box center [13, 120] width 11 height 11
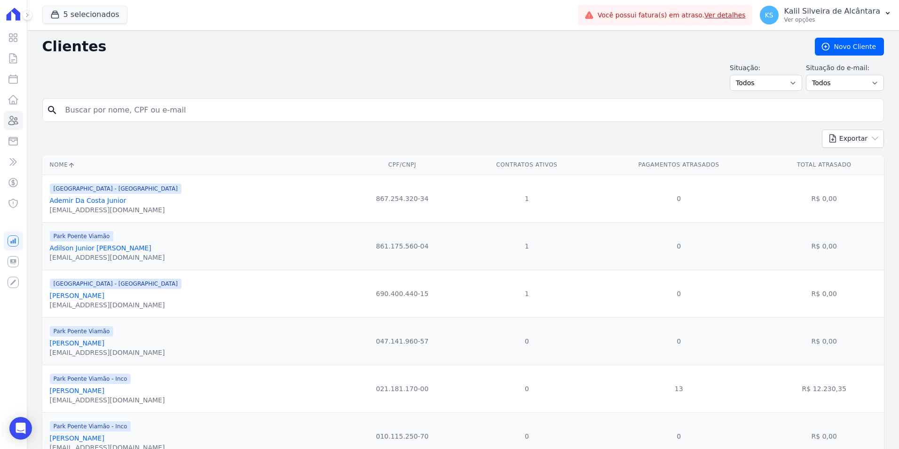
click at [119, 110] on input "search" at bounding box center [470, 110] width 820 height 19
paste input "Ariadny Fernanda Costa Bittencour"
type input "Ariadny Fernanda Costa Bittencour"
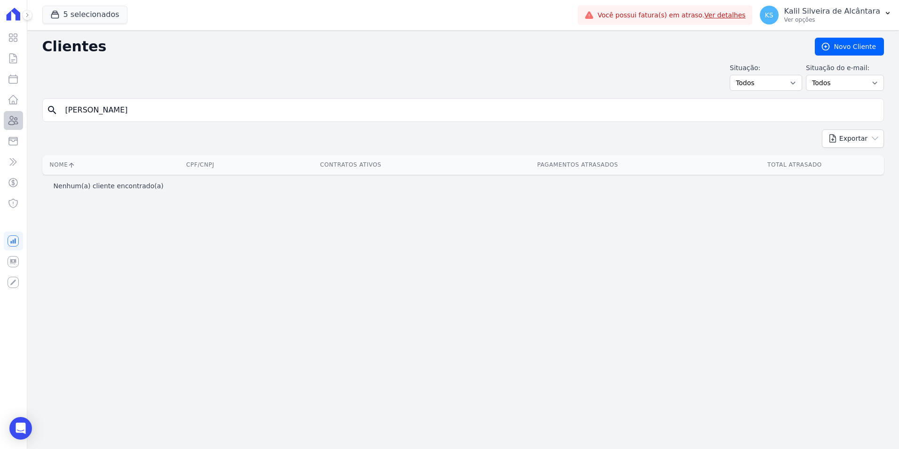
drag, startPoint x: 32, startPoint y: 117, endPoint x: 7, endPoint y: 118, distance: 25.9
click at [10, 118] on div "Visão Geral Contratos Parcelas Lotes Clientes Minha Carteira Transferências Cré…" at bounding box center [449, 224] width 899 height 449
type input "joyci"
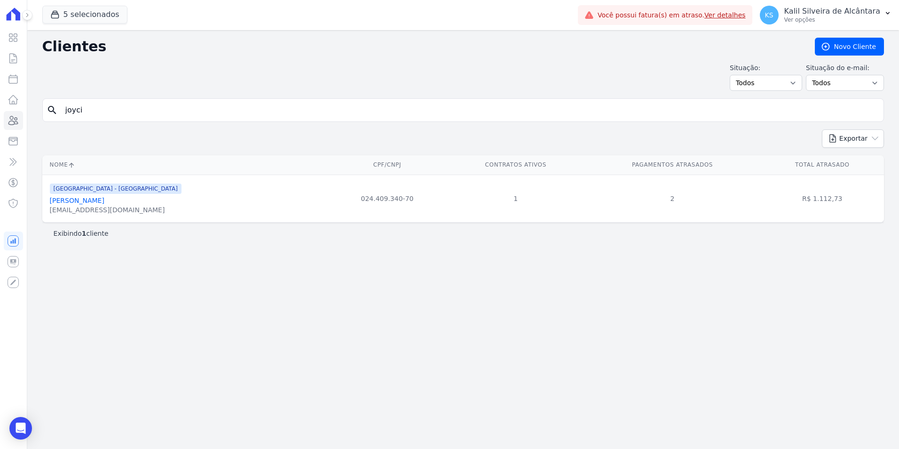
click at [82, 198] on link "Joyci Barboza Limberger" at bounding box center [77, 201] width 55 height 8
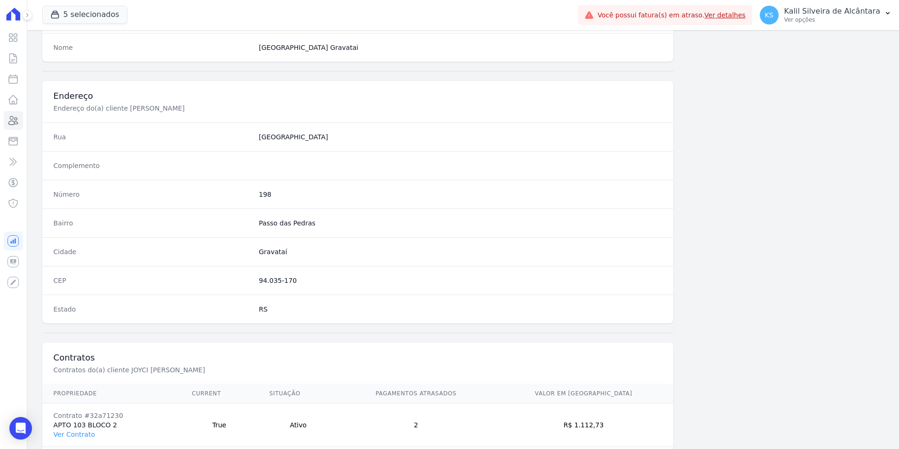
scroll to position [431, 0]
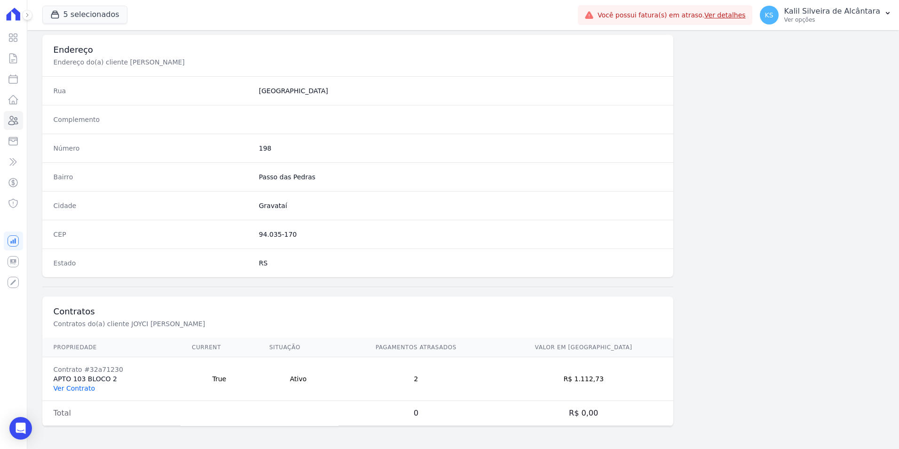
click at [74, 387] on link "Ver Contrato" at bounding box center [74, 388] width 41 height 8
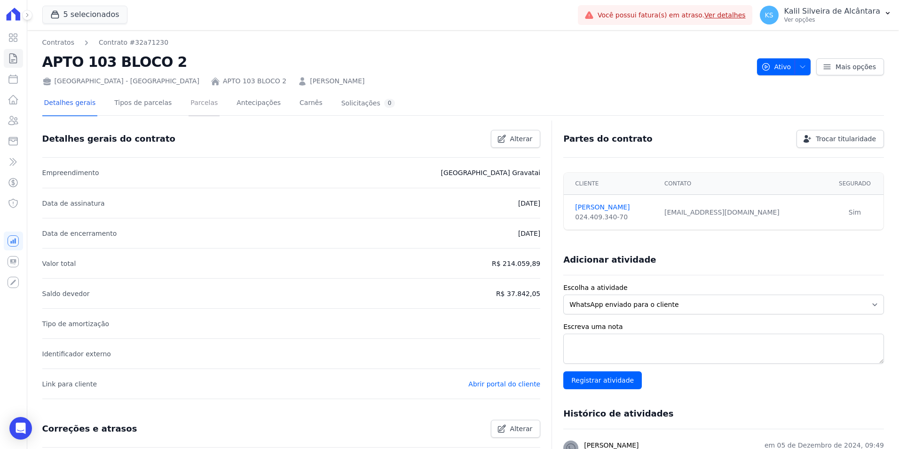
click at [189, 109] on link "Parcelas" at bounding box center [204, 103] width 31 height 25
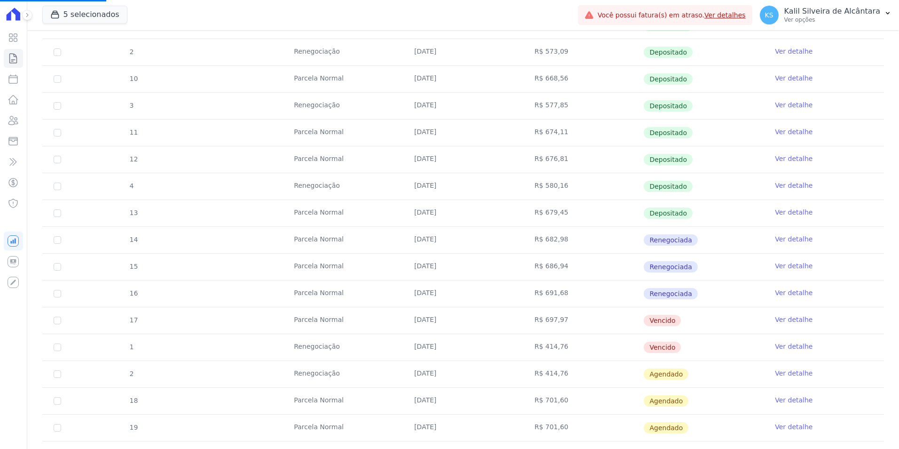
scroll to position [331, 0]
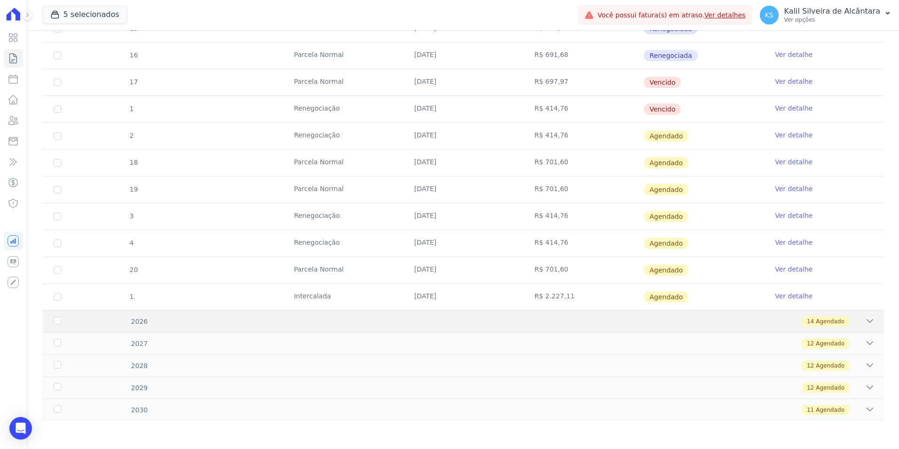
click at [173, 321] on div "14 Agendado" at bounding box center [504, 321] width 740 height 10
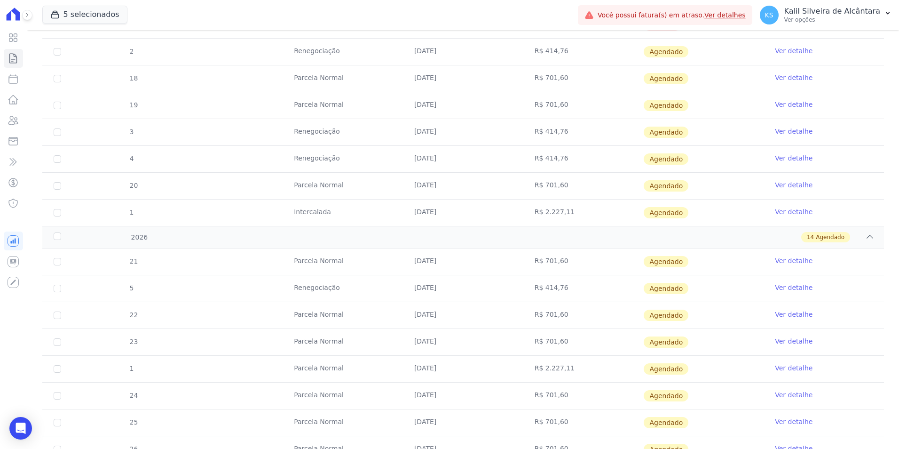
scroll to position [567, 0]
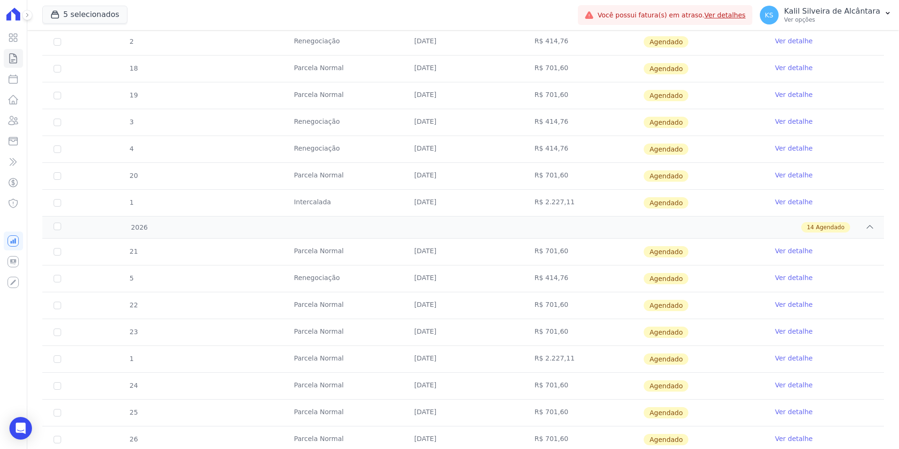
drag, startPoint x: 470, startPoint y: 281, endPoint x: 115, endPoint y: 290, distance: 354.6
click at [115, 290] on tr "5 Renegociação 25/01/2026 R$ 414,76 Agendado Ver detalhe" at bounding box center [463, 278] width 842 height 27
drag, startPoint x: 115, startPoint y: 290, endPoint x: 52, endPoint y: 280, distance: 64.2
click at [51, 280] on td "5" at bounding box center [57, 278] width 30 height 26
click at [56, 280] on input "checkbox" at bounding box center [58, 279] width 8 height 8
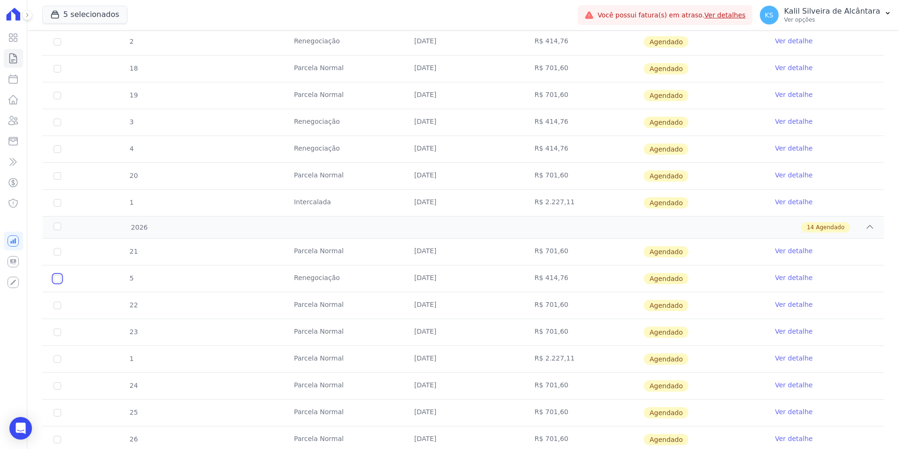
checkbox input "true"
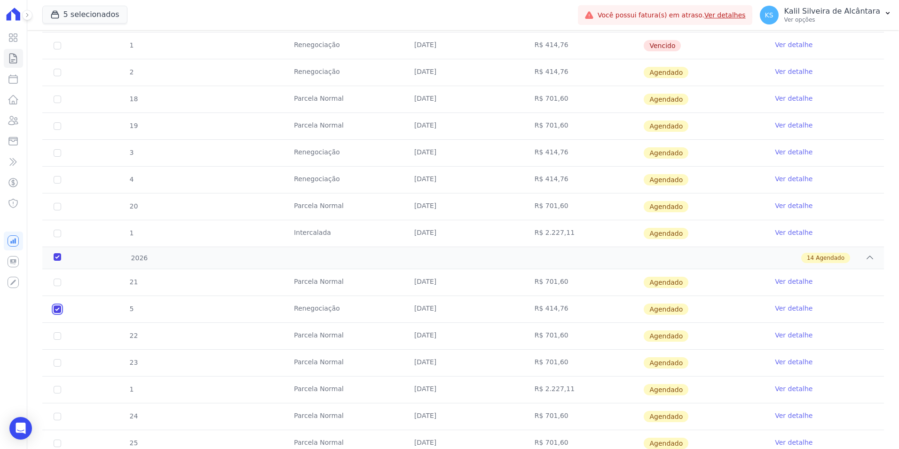
scroll to position [520, 0]
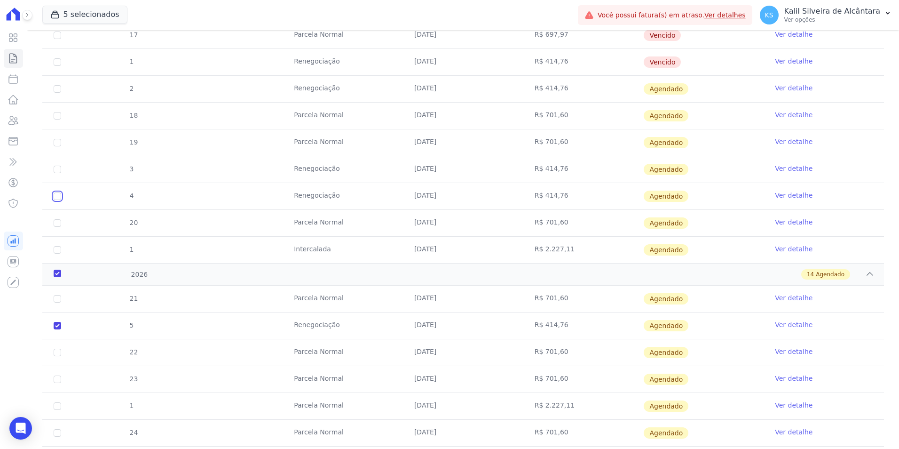
click at [61, 194] on input "checkbox" at bounding box center [58, 196] width 8 height 8
checkbox input "true"
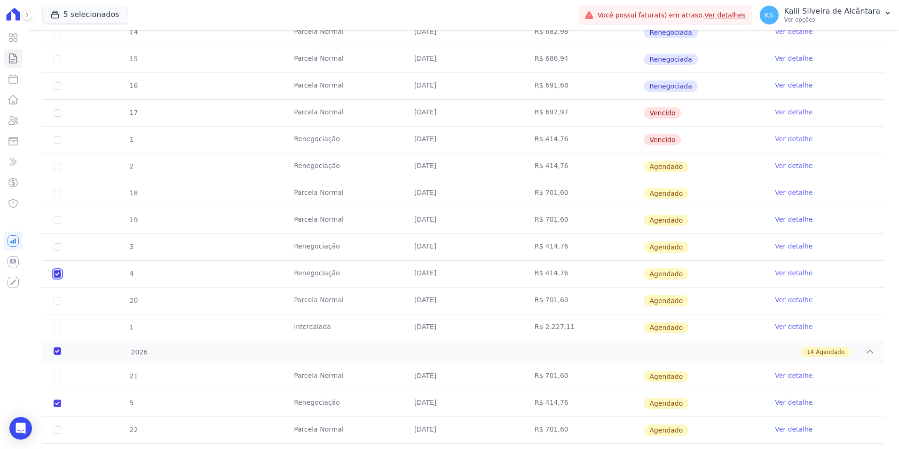
scroll to position [426, 0]
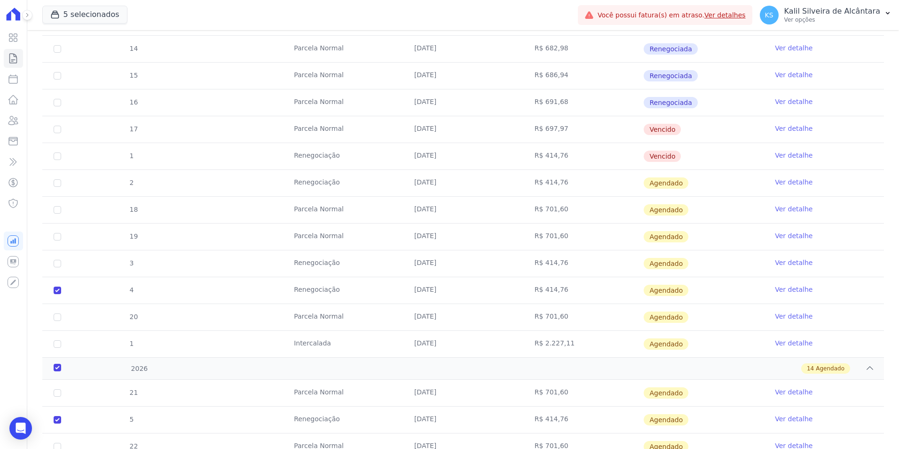
drag, startPoint x: 315, startPoint y: 181, endPoint x: 77, endPoint y: 187, distance: 238.0
click at [77, 187] on tr "2 Renegociação 25/10/2025 R$ 414,76 Agendado Ver detalhe" at bounding box center [463, 182] width 842 height 27
drag, startPoint x: 77, startPoint y: 187, endPoint x: 58, endPoint y: 183, distance: 19.2
click at [58, 183] on input "checkbox" at bounding box center [58, 183] width 8 height 8
checkbox input "true"
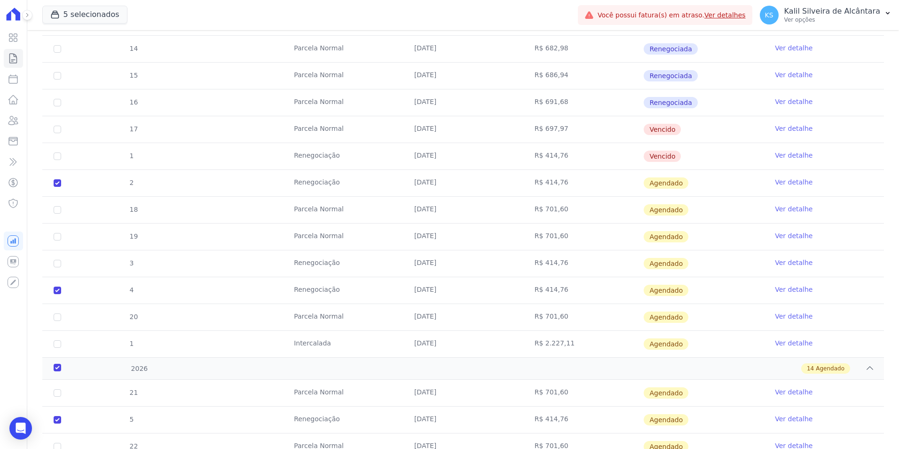
checkbox input "true"
click at [59, 156] on input "checkbox" at bounding box center [58, 156] width 8 height 8
checkbox input "true"
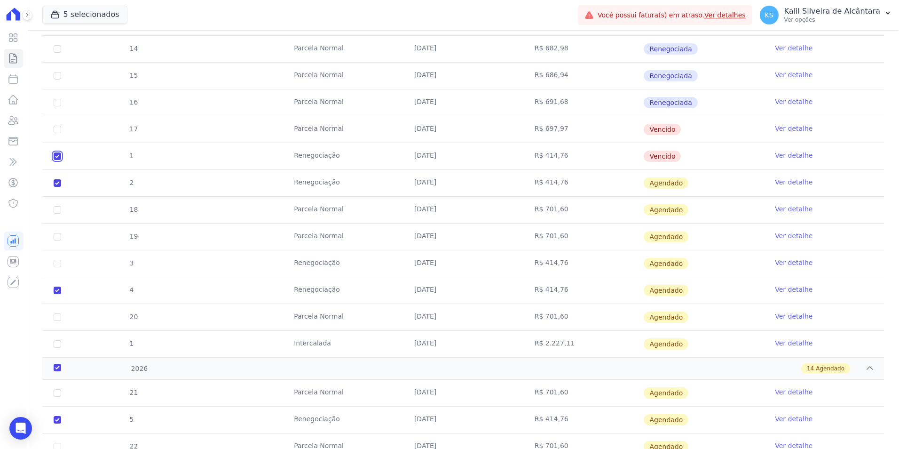
checkbox input "true"
click at [55, 129] on input "checkbox" at bounding box center [58, 130] width 8 height 8
checkbox input "true"
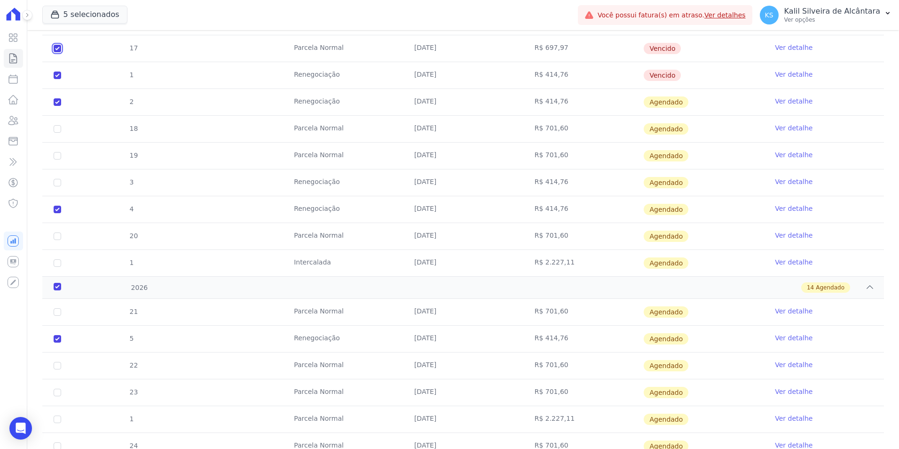
scroll to position [423, 0]
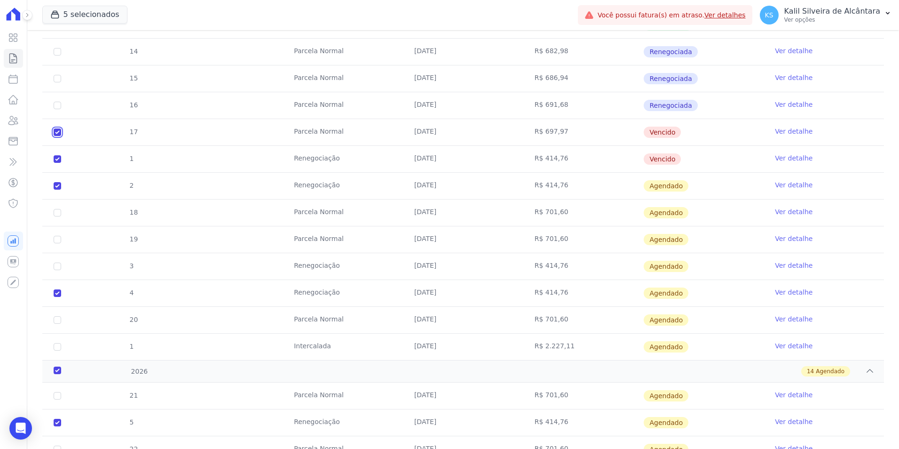
drag, startPoint x: 58, startPoint y: 131, endPoint x: 55, endPoint y: 147, distance: 16.3
click at [60, 131] on input "checkbox" at bounding box center [58, 132] width 8 height 8
checkbox input "false"
checkbox input "true"
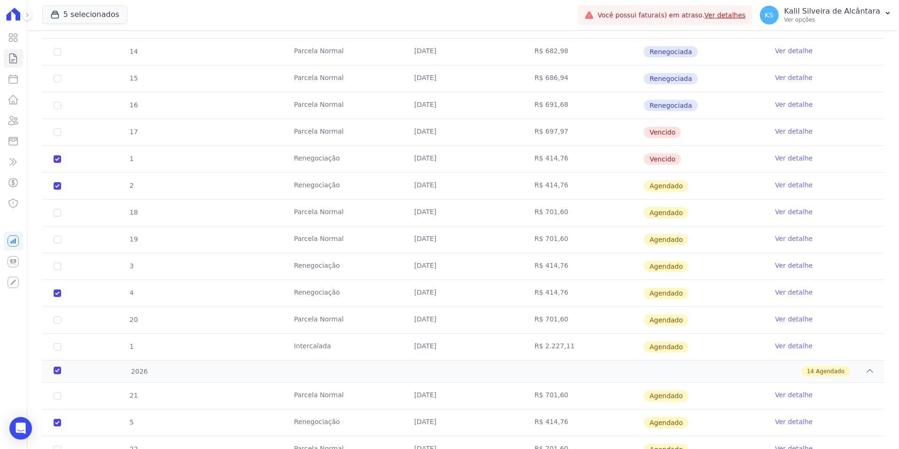
click at [61, 155] on td "1" at bounding box center [57, 159] width 30 height 26
click at [59, 158] on input "checkbox" at bounding box center [58, 159] width 8 height 8
checkbox input "false"
checkbox input "true"
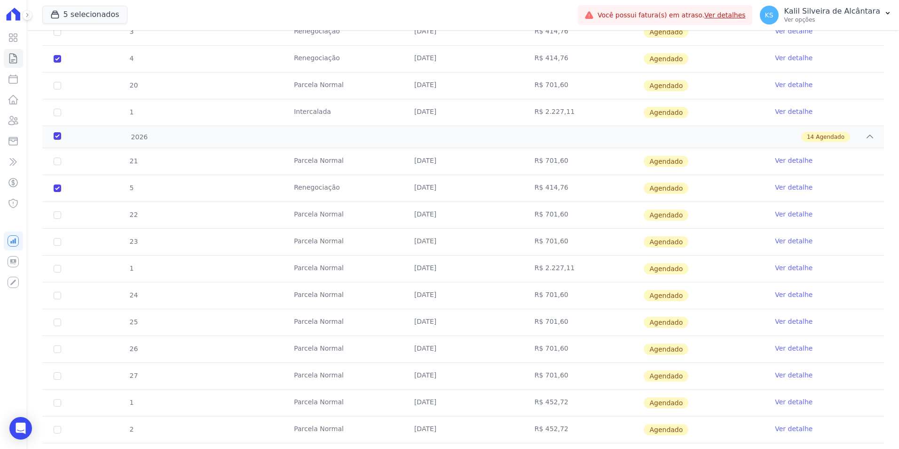
scroll to position [658, 0]
click at [58, 186] on input "checkbox" at bounding box center [58, 187] width 8 height 8
checkbox input "false"
checkbox input "true"
checkbox input "false"
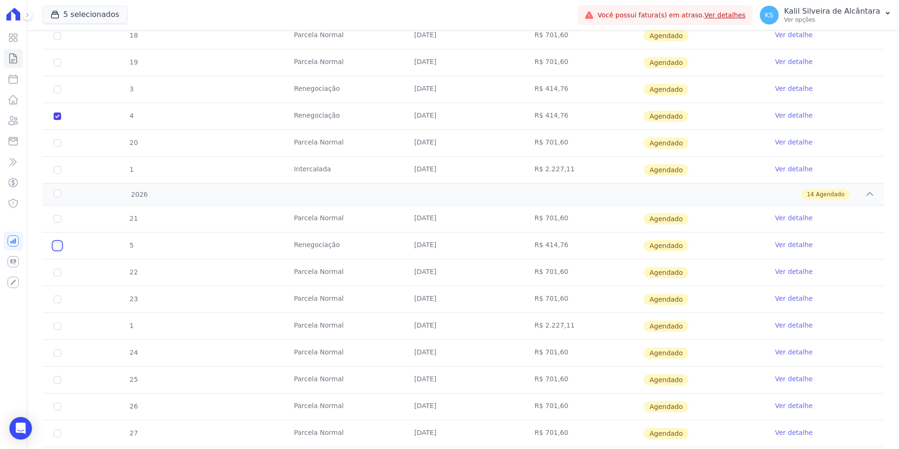
scroll to position [517, 0]
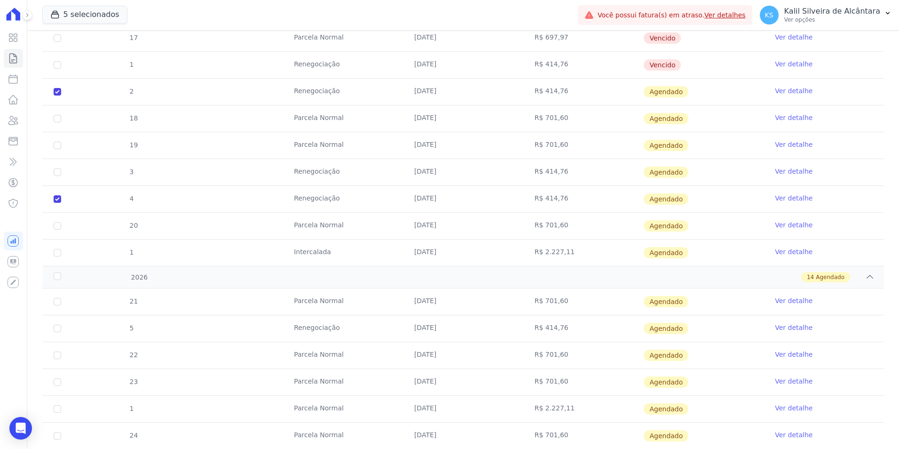
click at [55, 192] on td "4" at bounding box center [57, 199] width 30 height 26
click at [59, 198] on input "checkbox" at bounding box center [58, 199] width 8 height 8
checkbox input "false"
checkbox input "true"
click at [59, 92] on input "checkbox" at bounding box center [58, 92] width 8 height 8
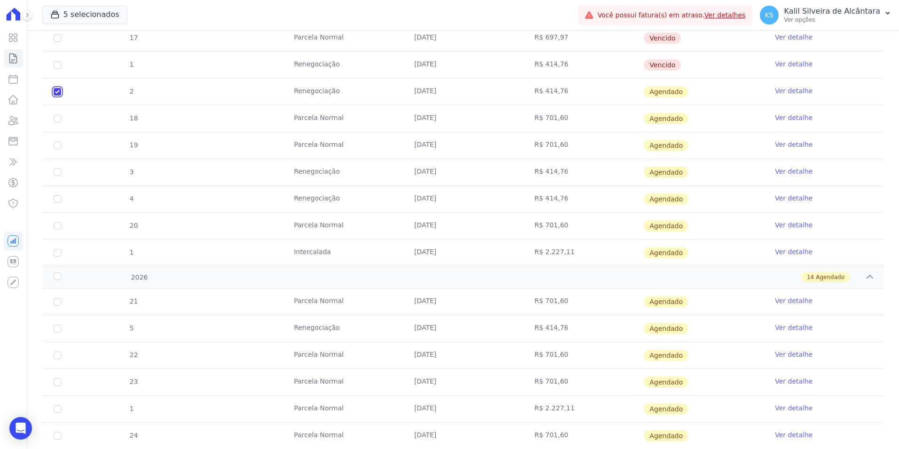
checkbox input "false"
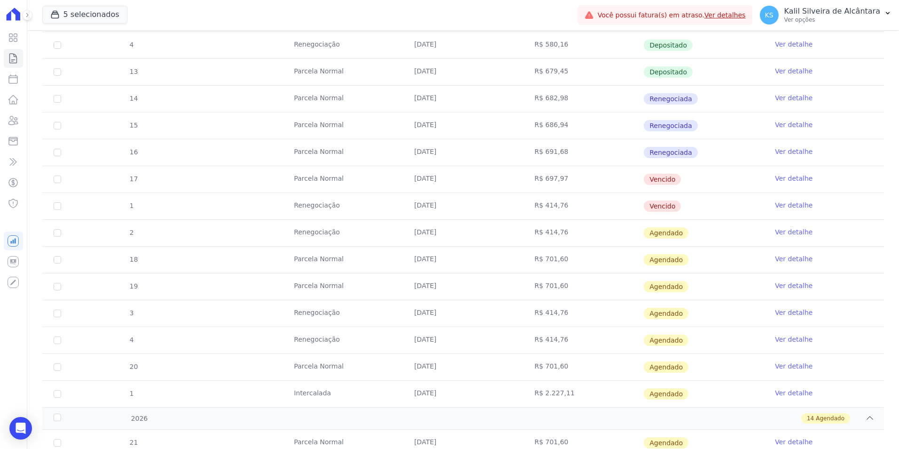
drag, startPoint x: 327, startPoint y: 230, endPoint x: 332, endPoint y: 230, distance: 5.2
click at [332, 230] on td "Renegociação" at bounding box center [343, 233] width 120 height 26
drag, startPoint x: 246, startPoint y: 239, endPoint x: 213, endPoint y: 226, distance: 36.1
click at [213, 225] on tr "2 Renegociação 25/10/2025 R$ 414,76 Agendado Ver detalhe" at bounding box center [463, 232] width 842 height 27
click at [54, 233] on input "checkbox" at bounding box center [58, 233] width 8 height 8
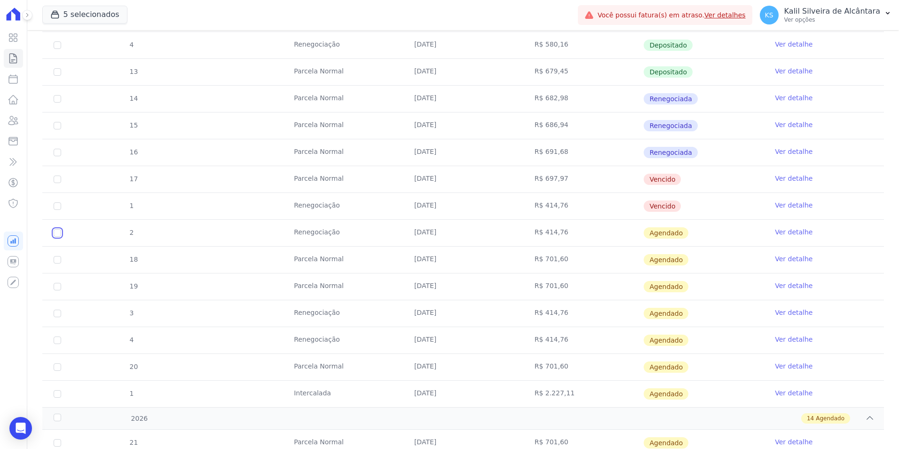
checkbox input "true"
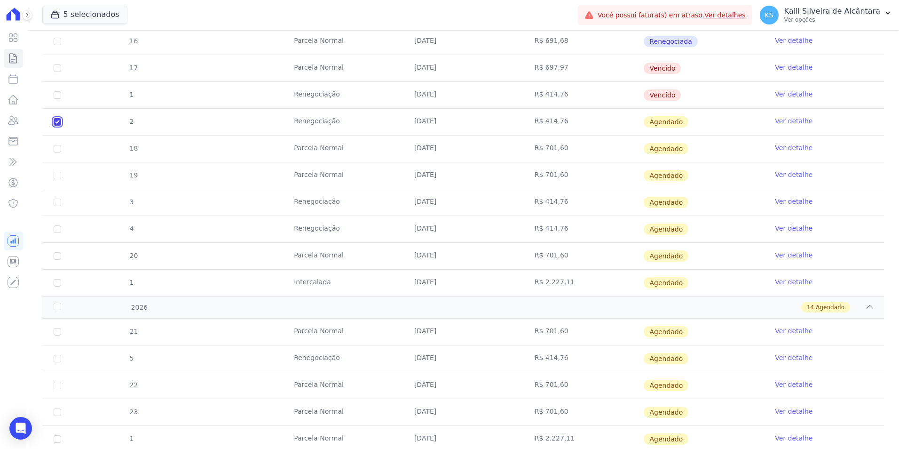
scroll to position [517, 0]
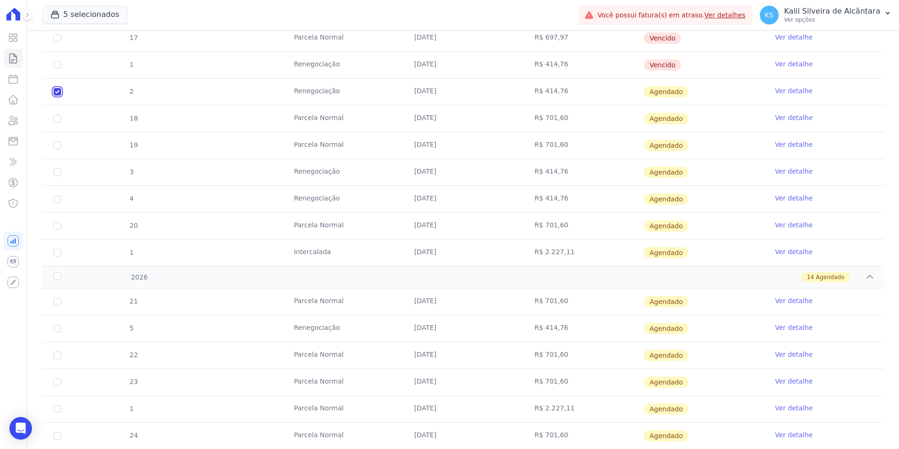
click at [58, 89] on input "checkbox" at bounding box center [58, 92] width 8 height 8
checkbox input "false"
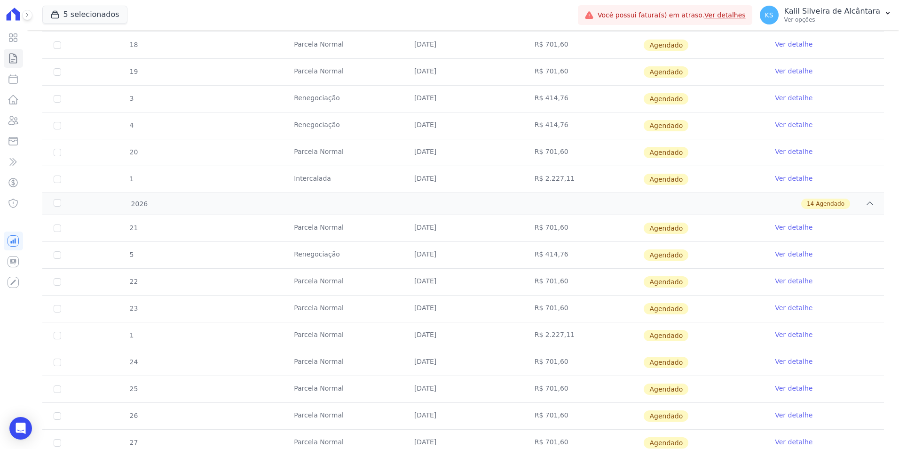
scroll to position [566, 0]
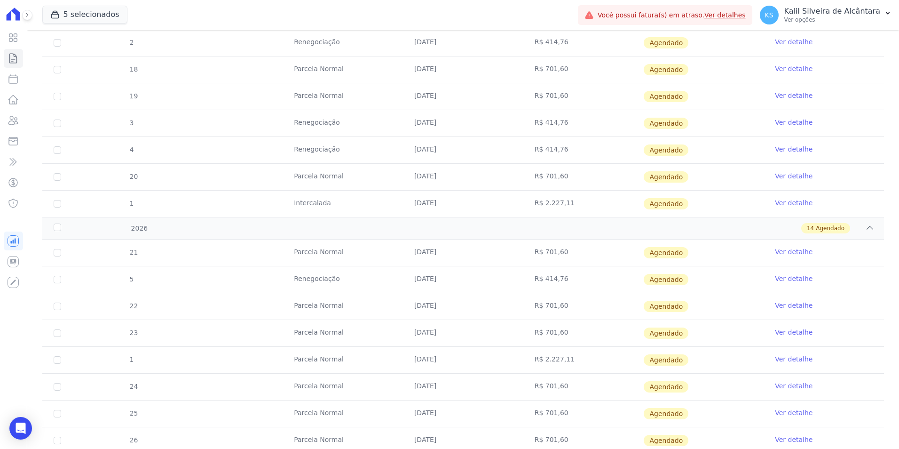
click at [295, 285] on td "Renegociação" at bounding box center [343, 279] width 120 height 26
drag, startPoint x: 295, startPoint y: 285, endPoint x: 344, endPoint y: 275, distance: 49.8
click at [344, 275] on td "Renegociação" at bounding box center [343, 279] width 120 height 26
click at [343, 276] on td "Renegociação" at bounding box center [343, 279] width 120 height 26
drag, startPoint x: 563, startPoint y: 277, endPoint x: 541, endPoint y: 278, distance: 22.1
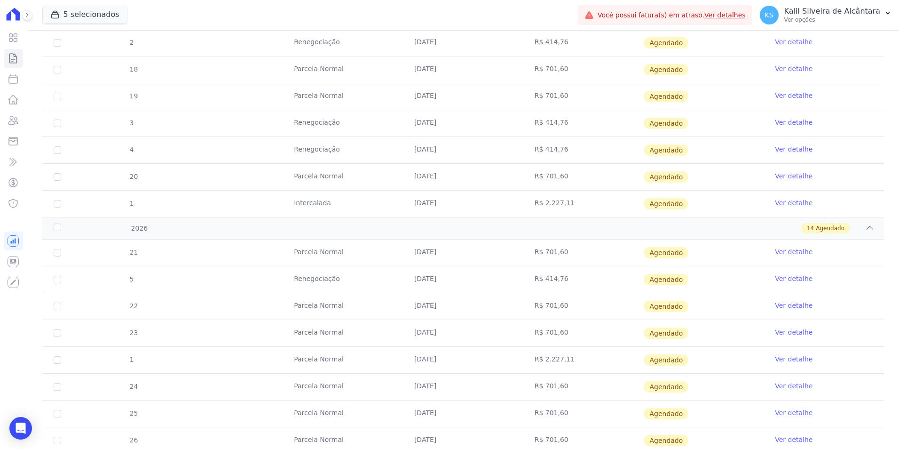
click at [541, 278] on td "R$ 414,76" at bounding box center [583, 279] width 120 height 26
copy td "414,76"
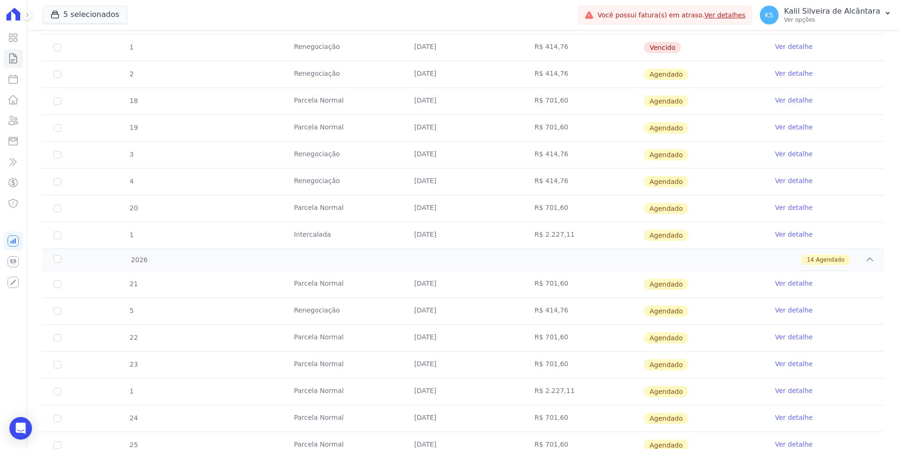
scroll to position [519, 0]
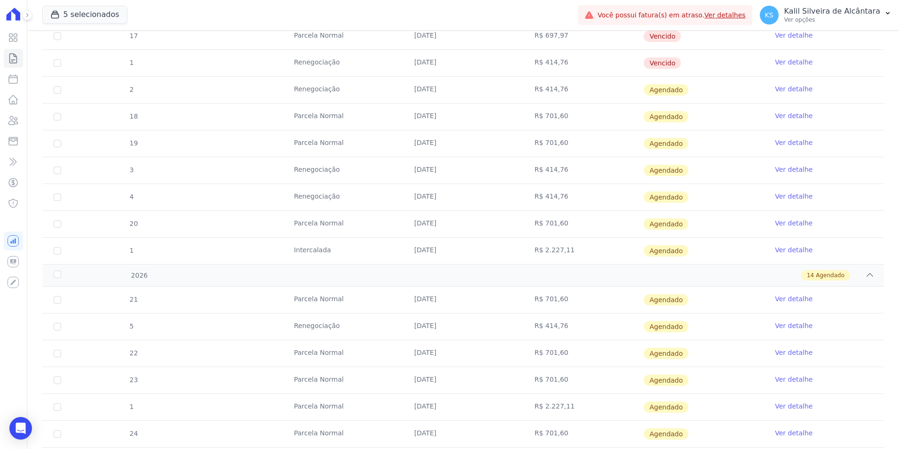
drag, startPoint x: 482, startPoint y: 207, endPoint x: 519, endPoint y: 203, distance: 37.4
click at [482, 207] on td "25/12/2025" at bounding box center [463, 197] width 120 height 26
drag, startPoint x: 562, startPoint y: 192, endPoint x: 538, endPoint y: 196, distance: 23.8
click at [538, 196] on td "R$ 414,76" at bounding box center [583, 197] width 120 height 26
copy td "414,76"
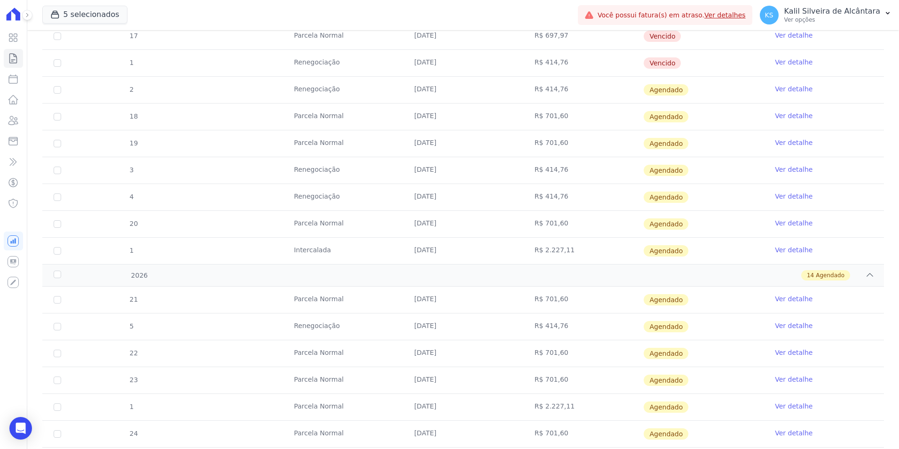
click at [523, 223] on td "R$ 701,60" at bounding box center [583, 224] width 120 height 26
drag, startPoint x: 582, startPoint y: 200, endPoint x: 538, endPoint y: 198, distance: 43.3
click at [538, 198] on td "R$ 414,76" at bounding box center [583, 197] width 120 height 26
copy td "414,76"
drag, startPoint x: 467, startPoint y: 291, endPoint x: 474, endPoint y: 304, distance: 15.3
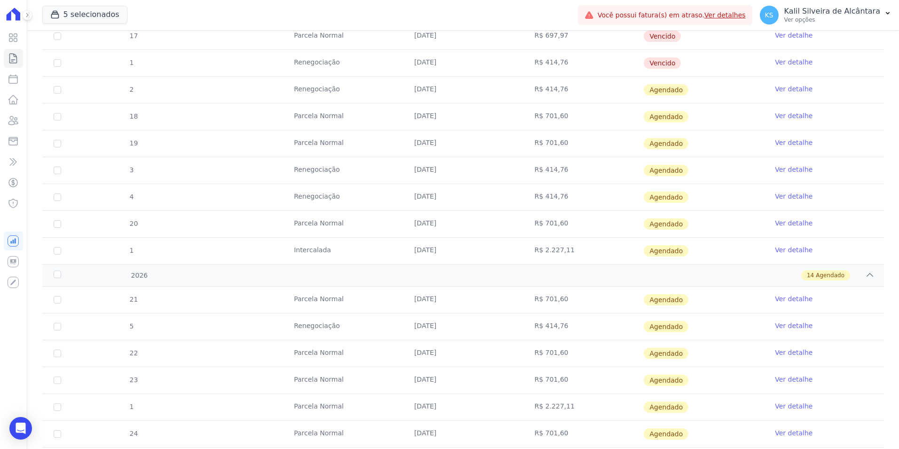
click at [467, 291] on td "25/01/2026" at bounding box center [463, 299] width 120 height 26
drag, startPoint x: 564, startPoint y: 325, endPoint x: 541, endPoint y: 325, distance: 23.0
click at [541, 325] on td "R$ 414,76" at bounding box center [583, 326] width 120 height 26
copy td "414,76"
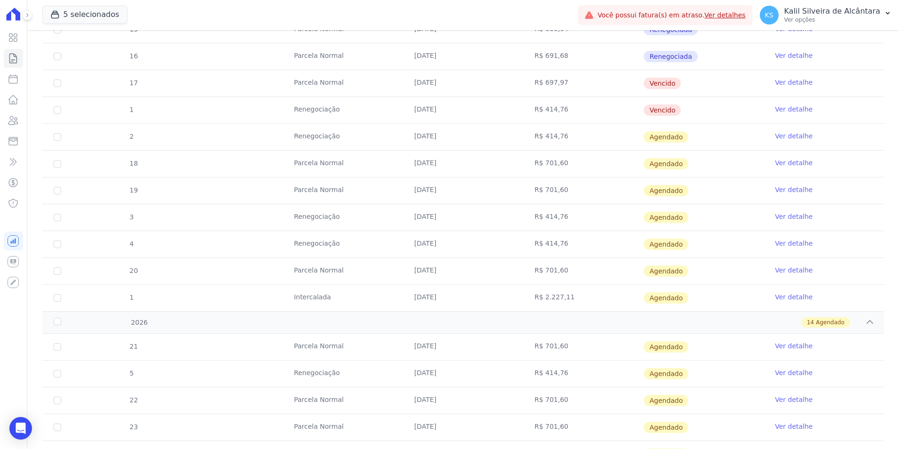
scroll to position [425, 0]
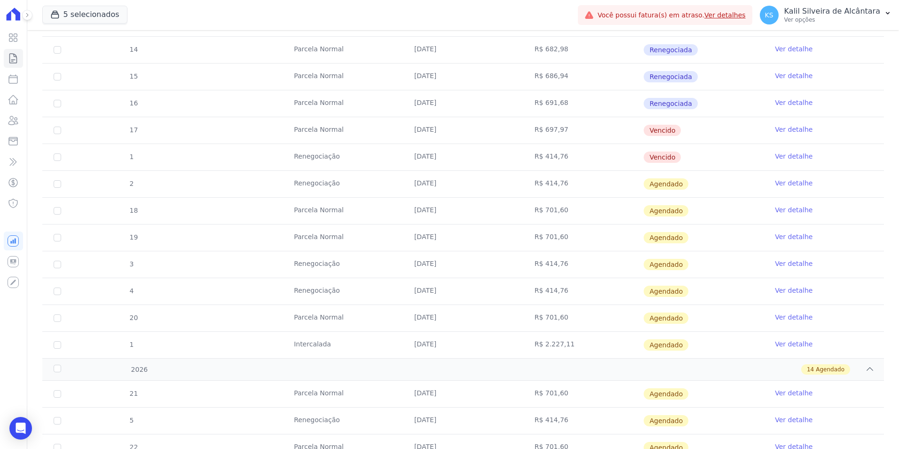
drag, startPoint x: 483, startPoint y: 259, endPoint x: 559, endPoint y: 259, distance: 75.7
click at [559, 259] on tr "3 Renegociação 25/11/2025 R$ 414,76 Agendado Ver detalhe" at bounding box center [463, 264] width 842 height 27
drag, startPoint x: 559, startPoint y: 259, endPoint x: 572, endPoint y: 264, distance: 14.1
click at [572, 264] on td "R$ 414,76" at bounding box center [583, 264] width 120 height 26
drag, startPoint x: 567, startPoint y: 264, endPoint x: 540, endPoint y: 264, distance: 27.3
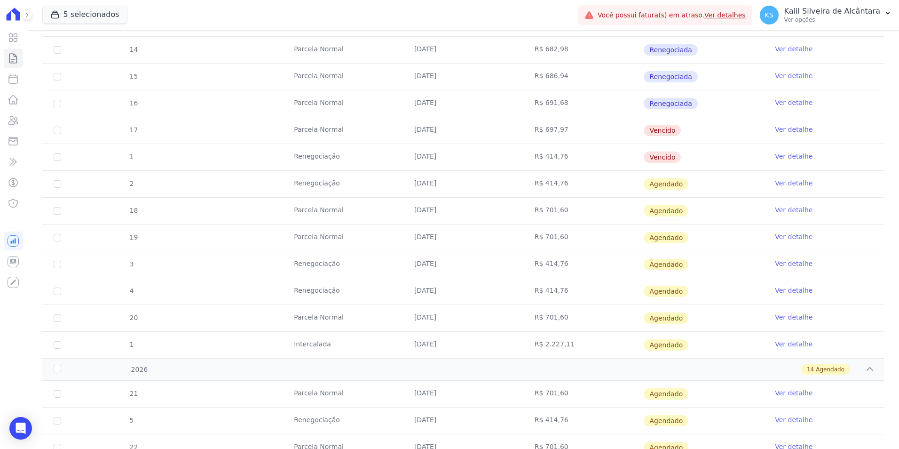
click at [540, 264] on td "R$ 414,76" at bounding box center [583, 264] width 120 height 26
copy td "414,76"
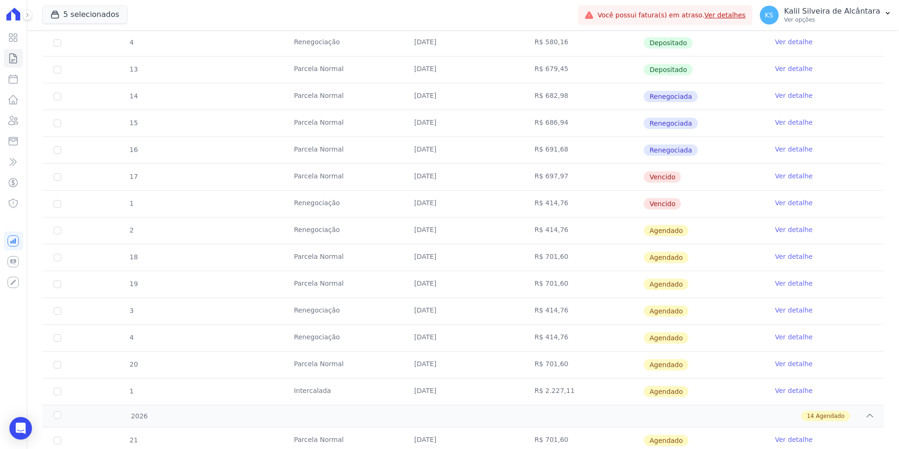
scroll to position [378, 0]
drag, startPoint x: 563, startPoint y: 227, endPoint x: 540, endPoint y: 234, distance: 24.5
click at [540, 234] on td "R$ 414,76" at bounding box center [583, 231] width 120 height 26
copy td "414,76"
drag, startPoint x: 567, startPoint y: 202, endPoint x: 540, endPoint y: 201, distance: 27.3
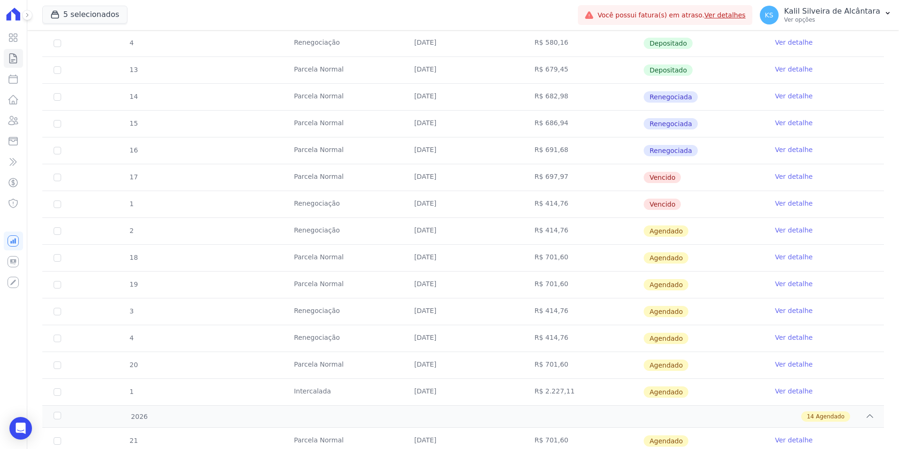
click at [540, 201] on td "R$ 414,76" at bounding box center [583, 204] width 120 height 26
copy td "414,76"
drag, startPoint x: 561, startPoint y: 173, endPoint x: 541, endPoint y: 180, distance: 21.7
click at [541, 180] on td "R$ 697,97" at bounding box center [583, 177] width 120 height 26
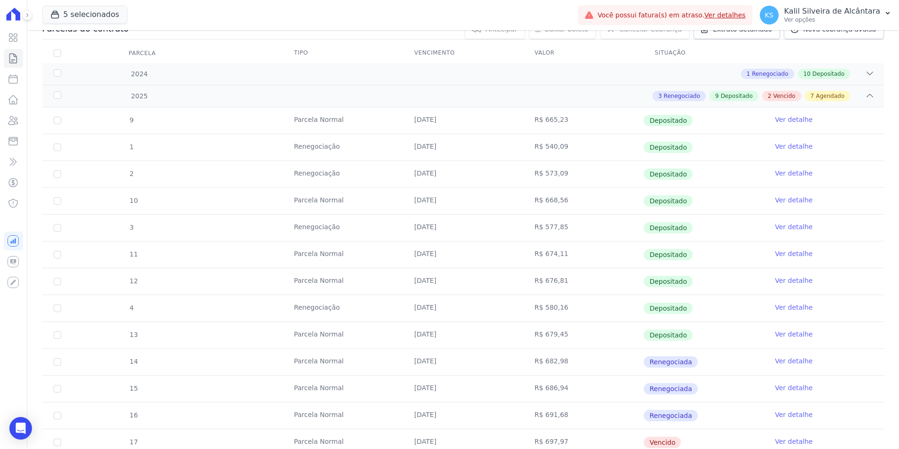
scroll to position [0, 0]
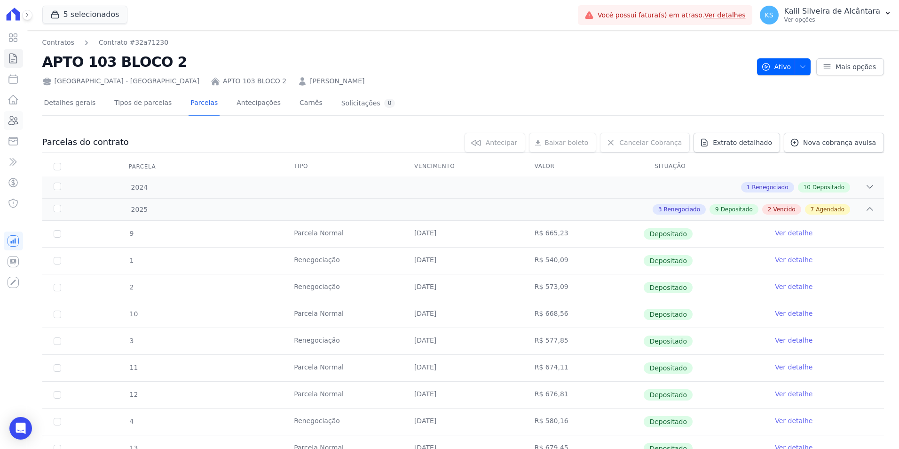
click at [12, 122] on icon at bounding box center [13, 120] width 11 height 11
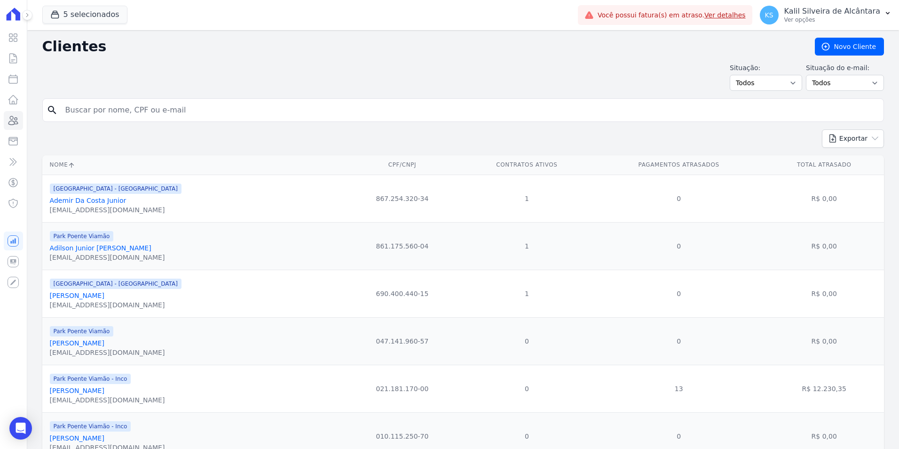
click at [141, 113] on input "search" at bounding box center [470, 110] width 820 height 19
paste input "Amanda da Silva Gomes"
type input "Amanda da Silva Gomes"
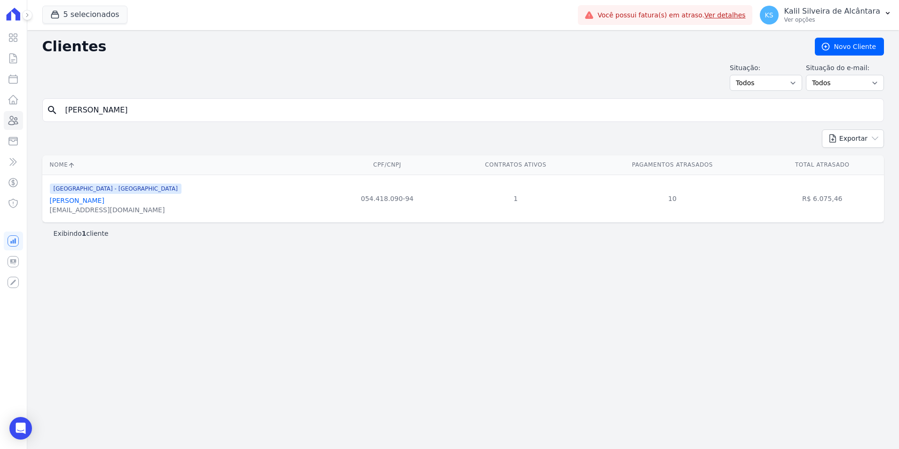
click at [104, 197] on link "Amanda Da Silva Gomes" at bounding box center [77, 201] width 55 height 8
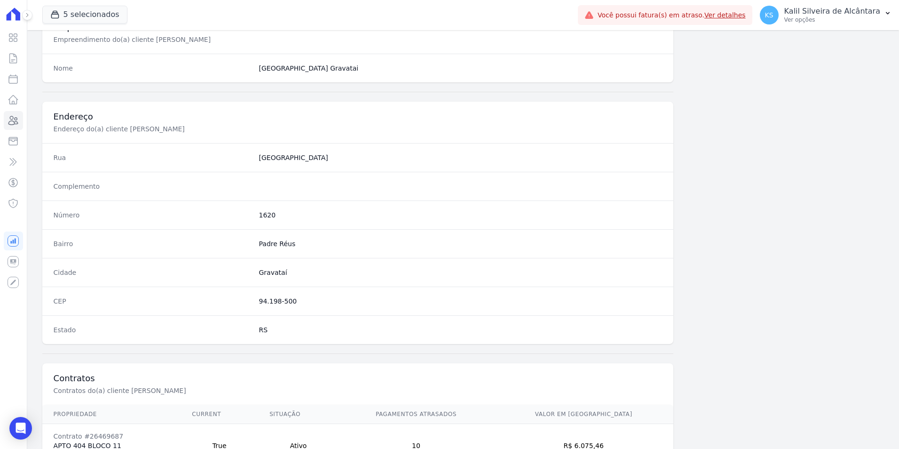
scroll to position [431, 0]
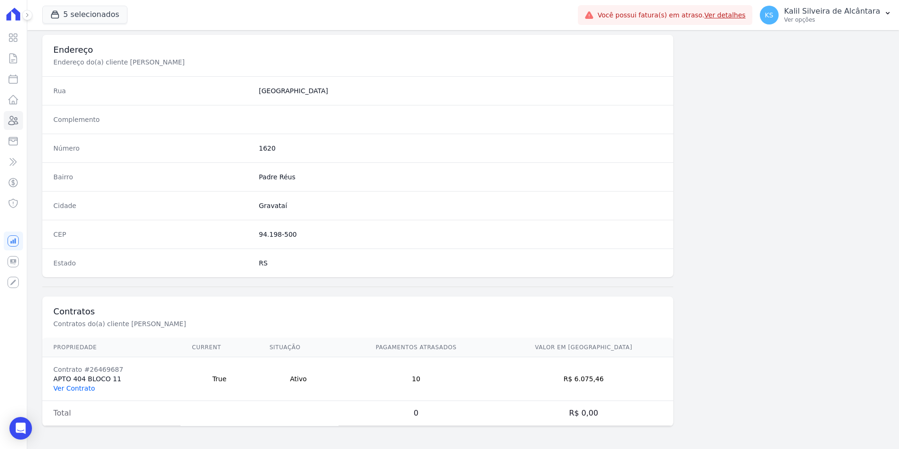
click at [74, 386] on link "Ver Contrato" at bounding box center [74, 388] width 41 height 8
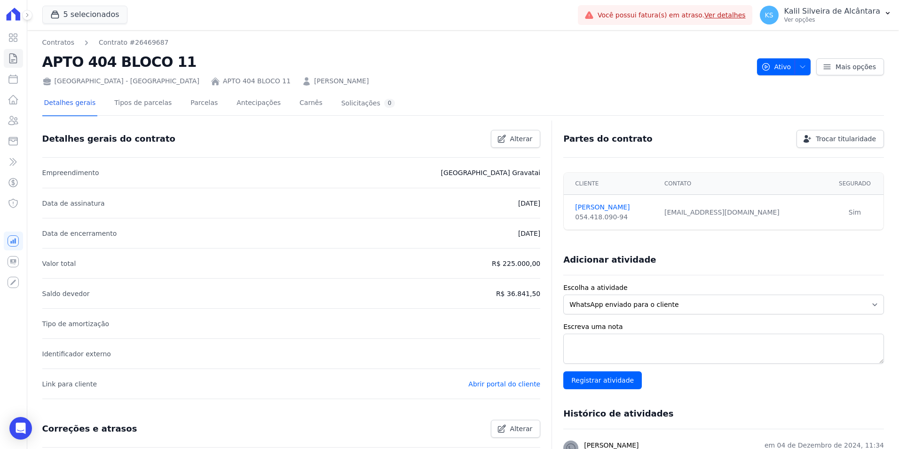
click at [235, 89] on div "Detalhes gerais Tipos de parcelas Parcelas Antecipações Carnês Solicitações 0 D…" at bounding box center [463, 366] width 842 height 560
click at [314, 84] on link "Amanda da Silva Gomes" at bounding box center [341, 81] width 55 height 10
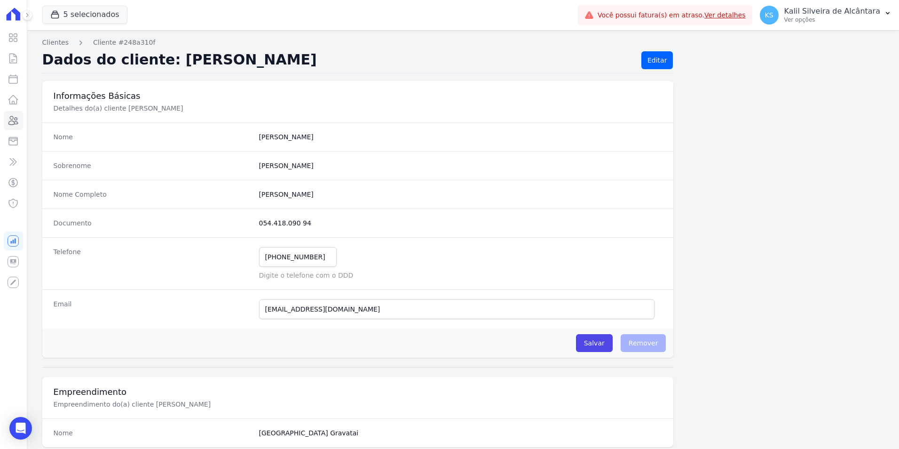
click at [333, 191] on completo "Amanda Da Silva Gomes" at bounding box center [460, 193] width 403 height 9
drag, startPoint x: 296, startPoint y: 221, endPoint x: 256, endPoint y: 224, distance: 40.5
click at [256, 224] on div "Documento 054.418.090 94" at bounding box center [357, 222] width 631 height 29
drag, startPoint x: 256, startPoint y: 224, endPoint x: 267, endPoint y: 224, distance: 11.3
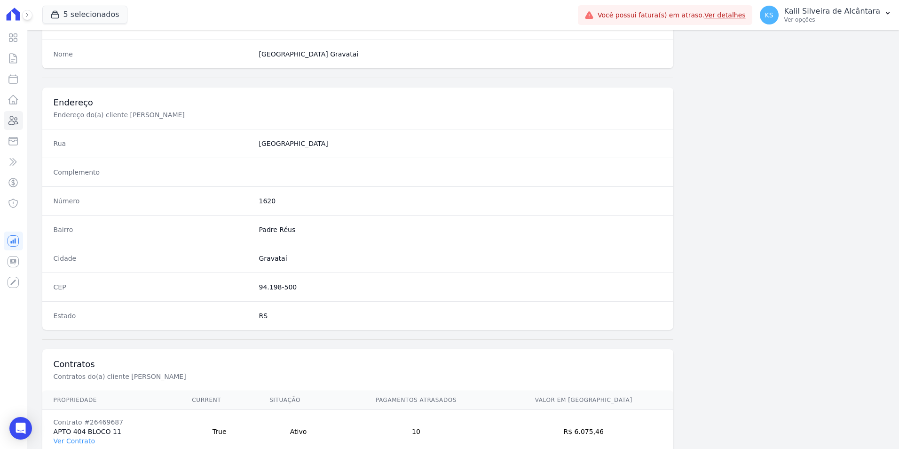
scroll to position [431, 0]
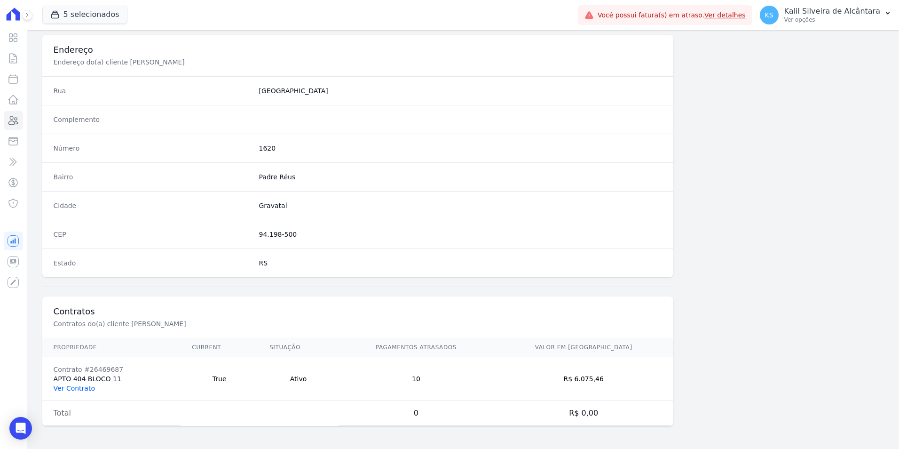
click at [84, 386] on link "Ver Contrato" at bounding box center [74, 388] width 41 height 8
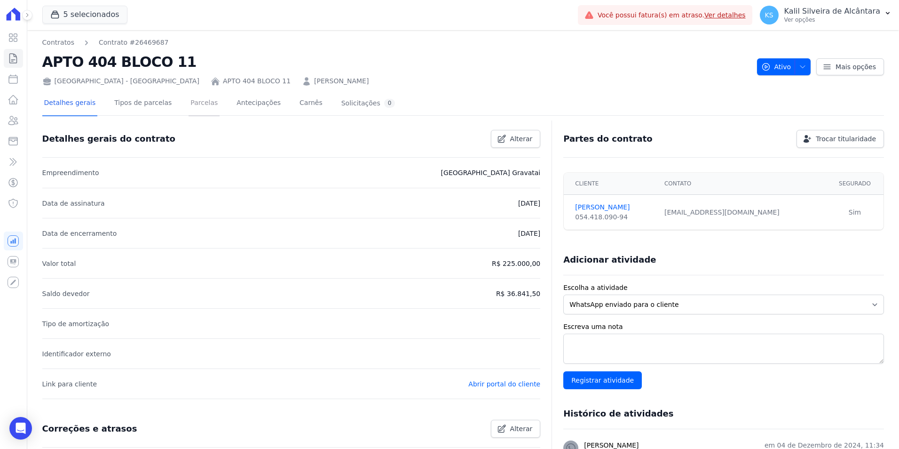
click at [189, 107] on link "Parcelas" at bounding box center [204, 103] width 31 height 25
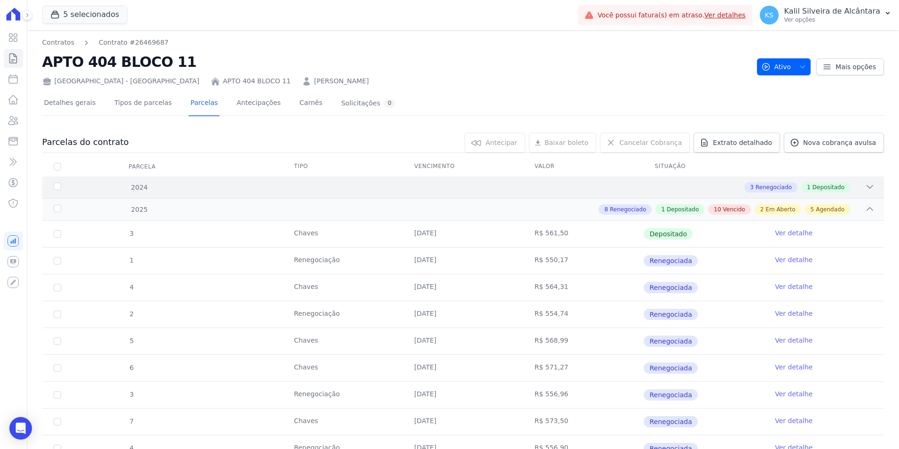
click at [348, 194] on div "2024 3 Renegociado 1 Depositado" at bounding box center [463, 187] width 842 height 22
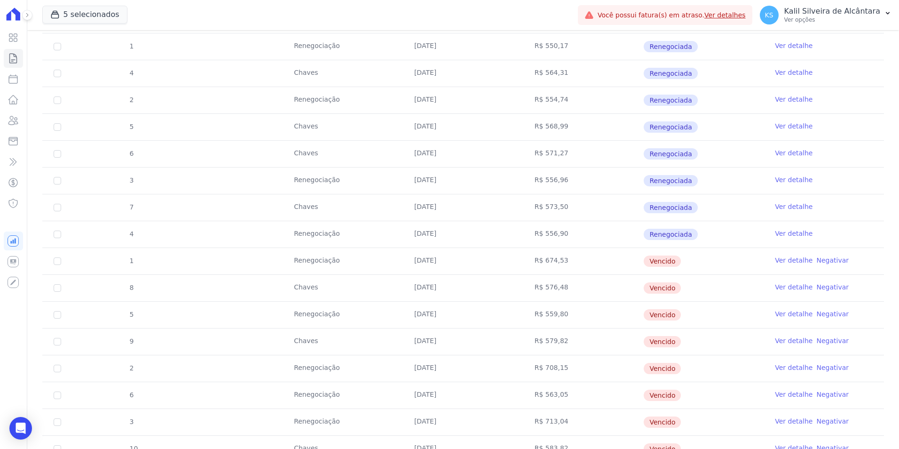
scroll to position [329, 0]
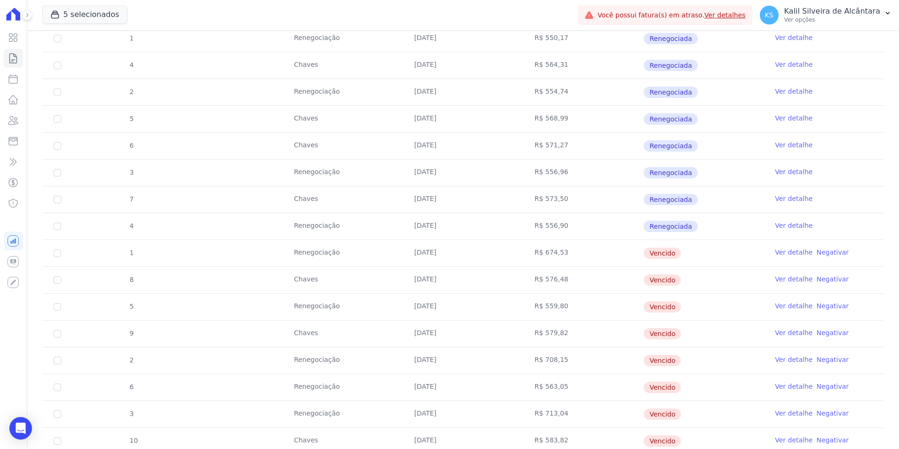
drag, startPoint x: 553, startPoint y: 250, endPoint x: 423, endPoint y: 253, distance: 130.3
click at [423, 253] on tr "1 Renegociação 10/06/2025 R$ 674,53 Vencido Ver detalhe Negativar" at bounding box center [463, 252] width 842 height 27
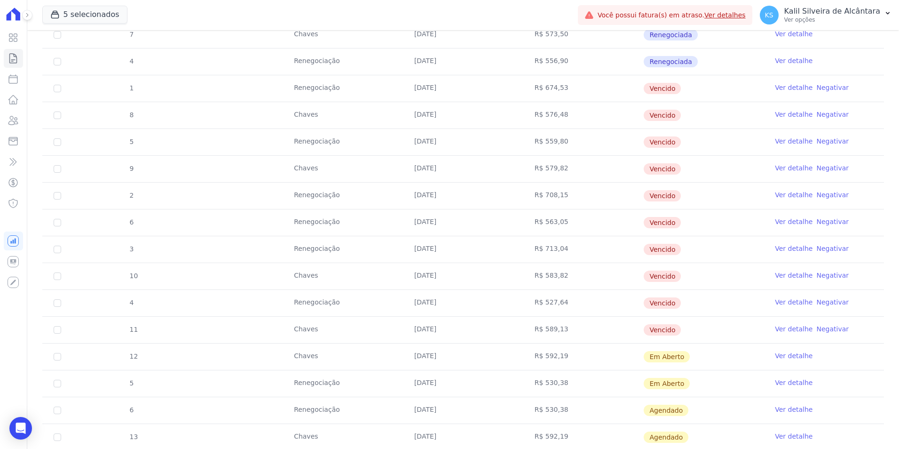
scroll to position [385, 0]
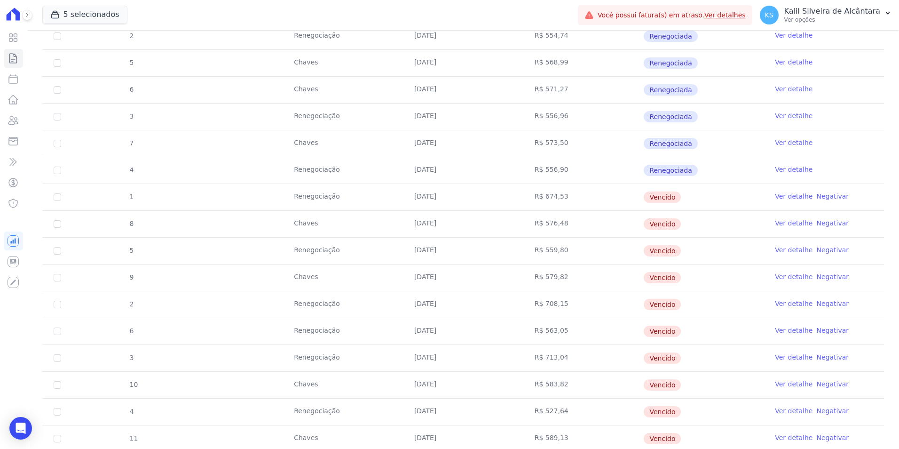
drag, startPoint x: 569, startPoint y: 257, endPoint x: 410, endPoint y: 184, distance: 174.4
click at [410, 184] on tbody "3 Chaves 30/01/2025 R$ 561,50 Depositado Ver detalhe 1 Renegociação 10/02/2025 …" at bounding box center [463, 291] width 842 height 696
click at [571, 220] on td "R$ 576,48" at bounding box center [583, 224] width 120 height 26
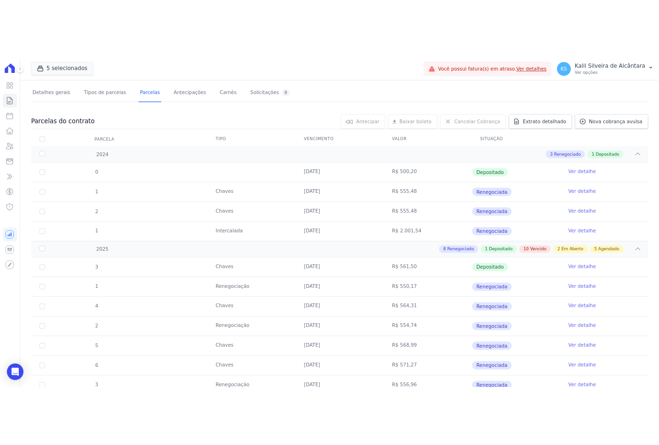
scroll to position [0, 0]
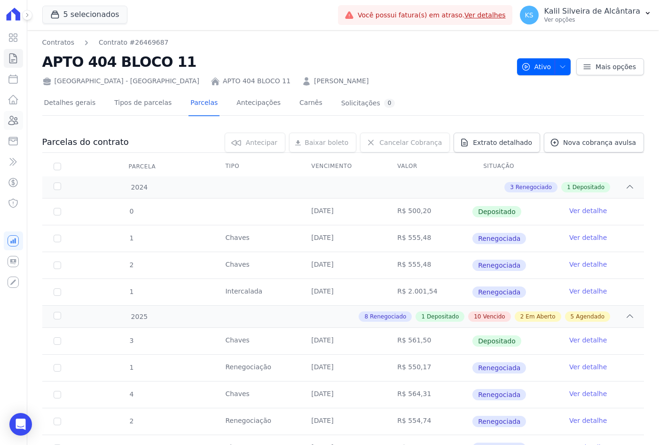
click at [16, 120] on icon at bounding box center [13, 120] width 9 height 8
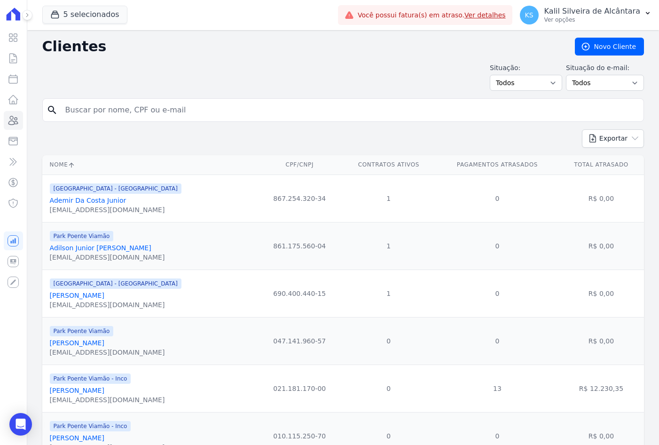
click at [129, 112] on input "search" at bounding box center [350, 110] width 580 height 19
type input "o"
type input "roger santos"
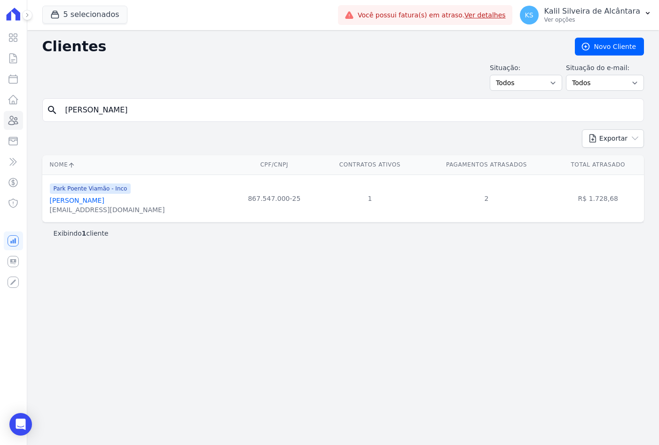
click at [102, 202] on link "Roger Santos Pereira" at bounding box center [77, 201] width 55 height 8
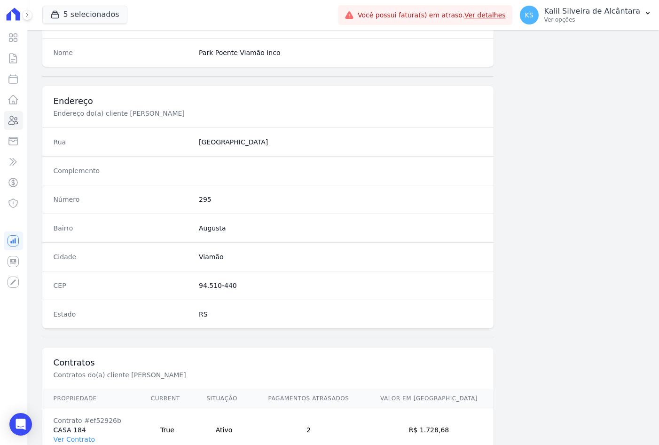
scroll to position [435, 0]
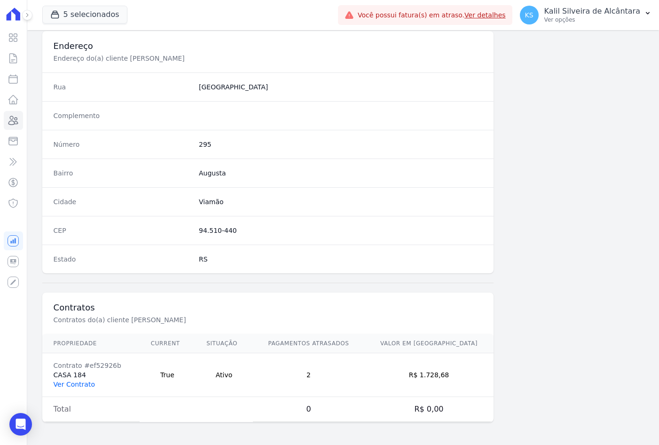
click at [71, 386] on link "Ver Contrato" at bounding box center [74, 384] width 41 height 8
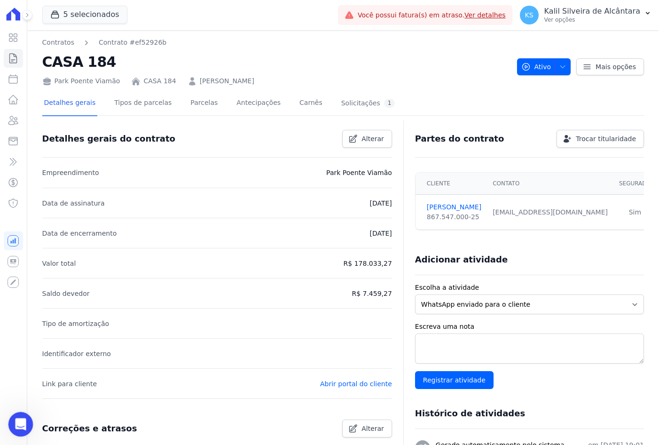
click at [27, 427] on div "Abertura do Messenger da Intercom" at bounding box center [19, 422] width 31 height 31
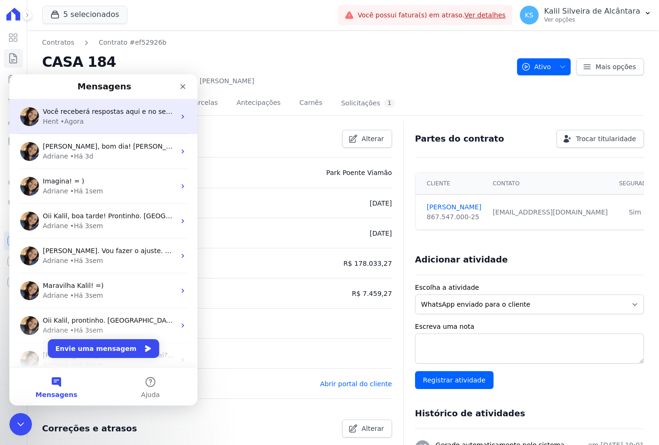
click at [96, 126] on div "Hent • Agora" at bounding box center [109, 122] width 133 height 10
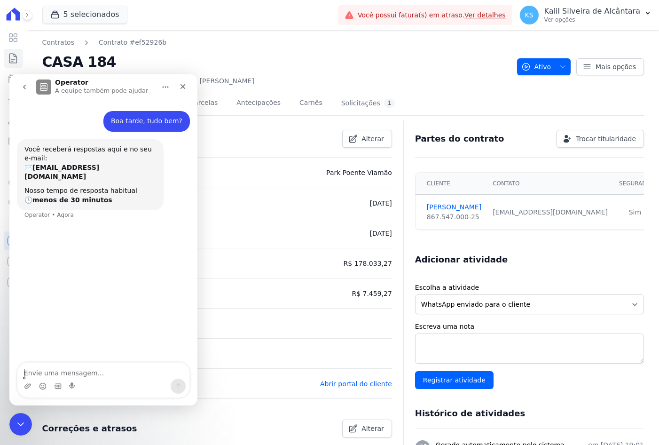
click at [323, 59] on h2 "CASA 184" at bounding box center [275, 61] width 467 height 21
click at [247, 242] on li "Data de encerramento 25/07/2028" at bounding box center [217, 233] width 350 height 30
click at [177, 83] on div "Fechar" at bounding box center [182, 86] width 17 height 17
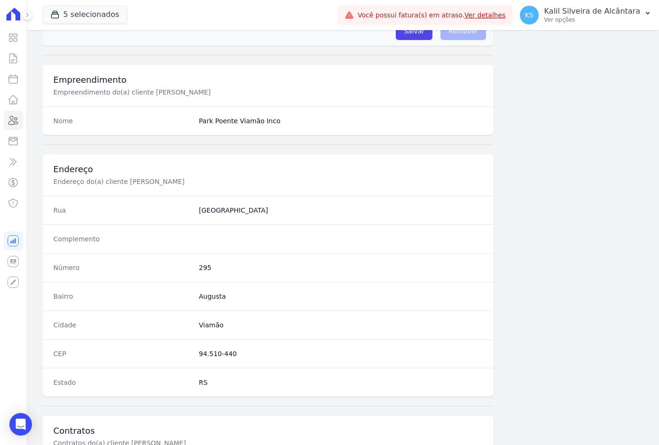
scroll to position [435, 0]
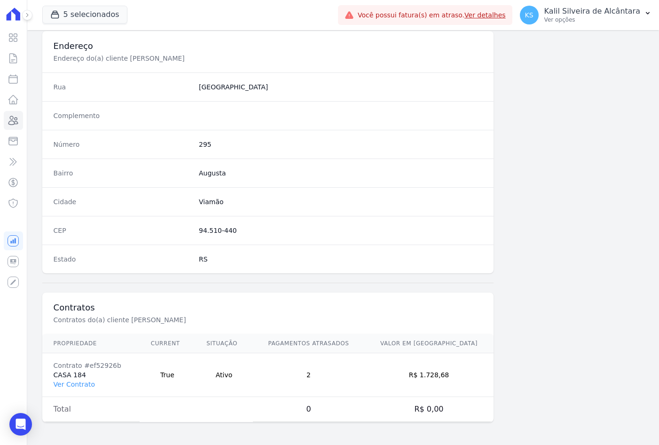
drag, startPoint x: 332, startPoint y: 375, endPoint x: 324, endPoint y: 375, distance: 8.0
click at [324, 375] on td "2" at bounding box center [308, 375] width 111 height 44
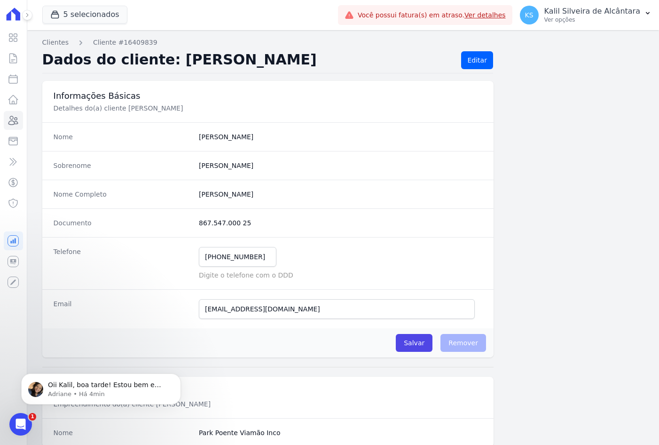
scroll to position [0, 0]
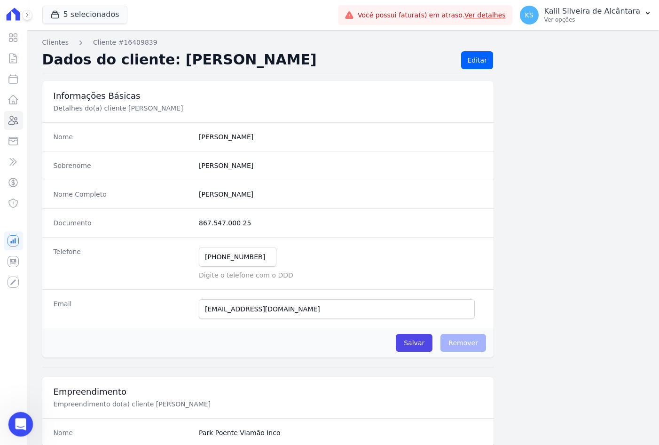
click at [20, 423] on icon "Abertura do Messenger da Intercom" at bounding box center [20, 423] width 16 height 16
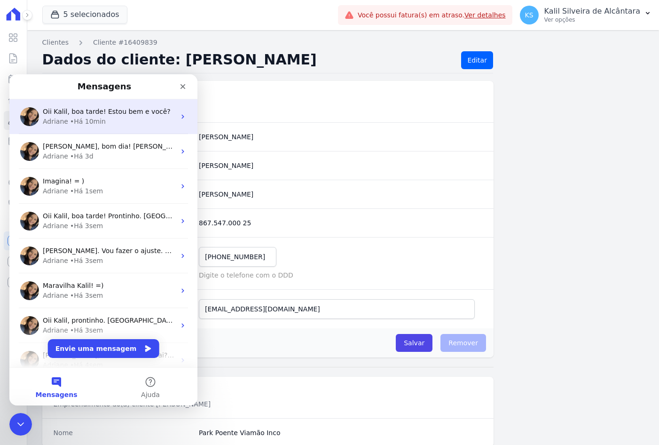
click at [103, 125] on div "Adriane • Há 10min" at bounding box center [109, 122] width 133 height 10
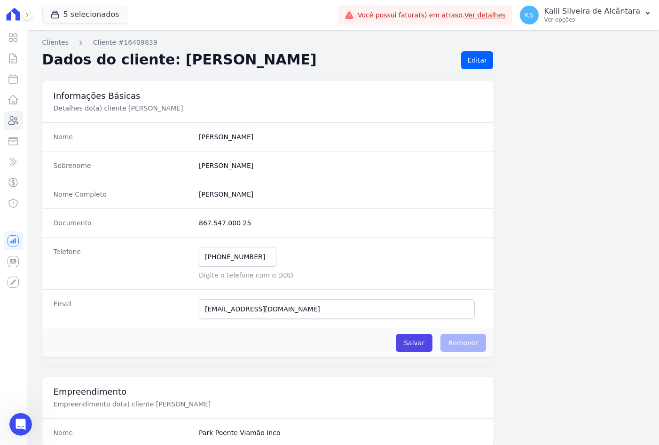
scroll to position [211, 0]
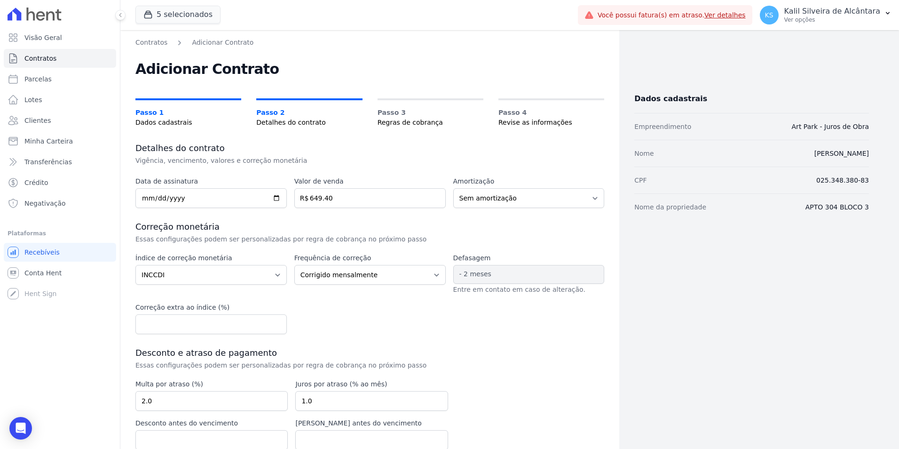
select select "inccdi"
select select "monthly"
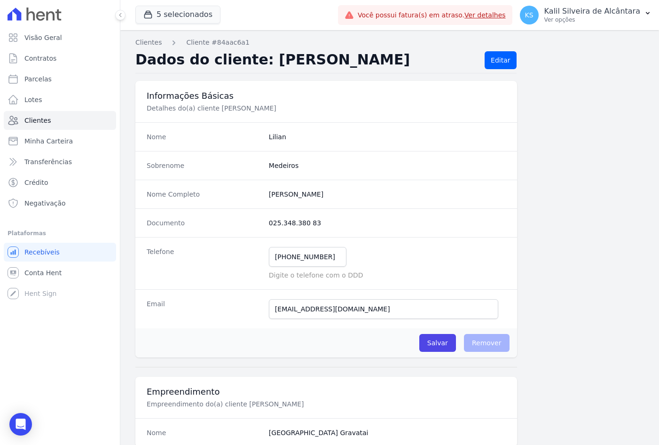
click at [385, 217] on div "Documento 025.348.380 83" at bounding box center [326, 222] width 382 height 29
click at [60, 118] on link "Clientes" at bounding box center [60, 120] width 112 height 19
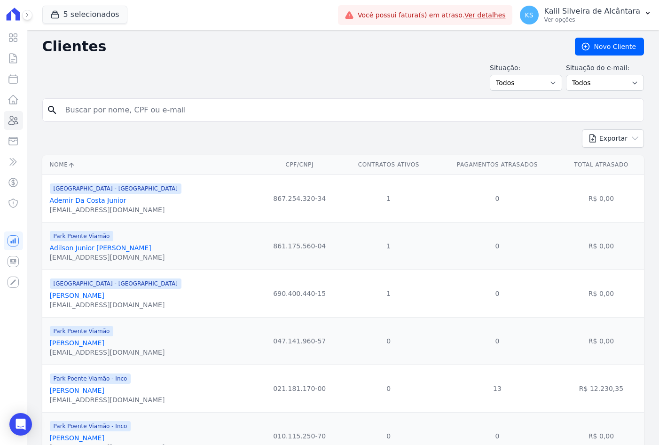
click at [145, 108] on input "search" at bounding box center [350, 110] width 580 height 19
type input "lilian de s"
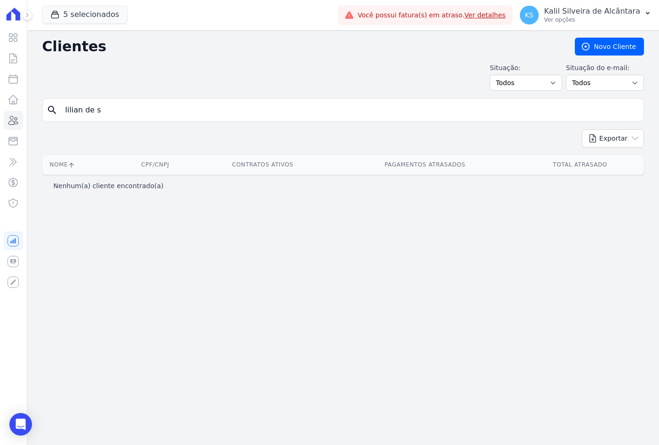
drag, startPoint x: 108, startPoint y: 111, endPoint x: 95, endPoint y: 115, distance: 13.7
click at [95, 115] on input "lilian de s" at bounding box center [350, 110] width 580 height 19
type input "lilian med"
drag, startPoint x: 116, startPoint y: 104, endPoint x: 0, endPoint y: 110, distance: 116.3
click at [10, 108] on div "Visão Geral Contratos [GEOGRAPHIC_DATA] Lotes Clientes Minha Carteira Transferê…" at bounding box center [329, 222] width 659 height 445
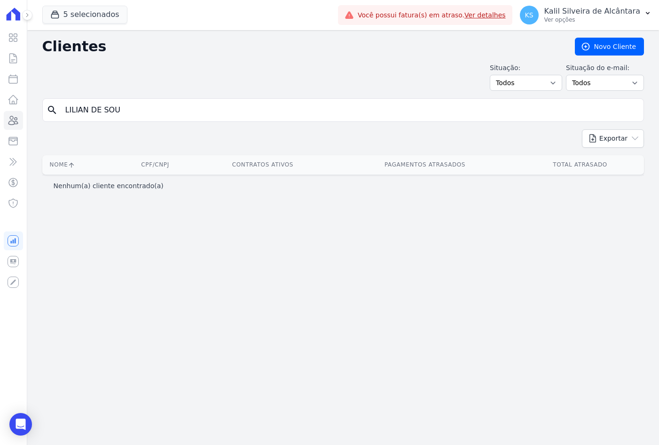
type input "LILIAN DE SOU"
click at [9, 125] on icon at bounding box center [13, 120] width 11 height 11
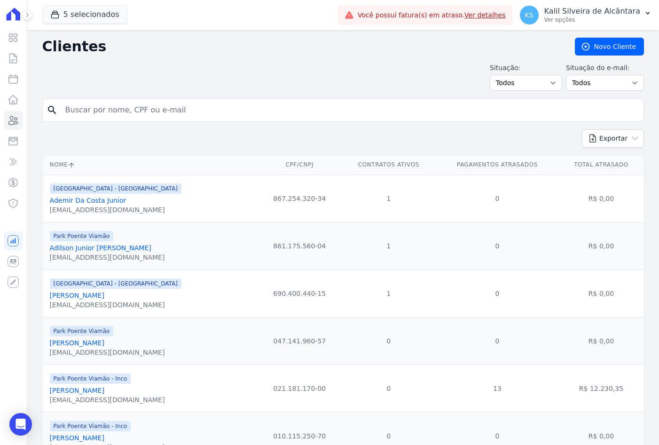
click at [112, 109] on input "search" at bounding box center [350, 110] width 580 height 19
type input "LILIAN"
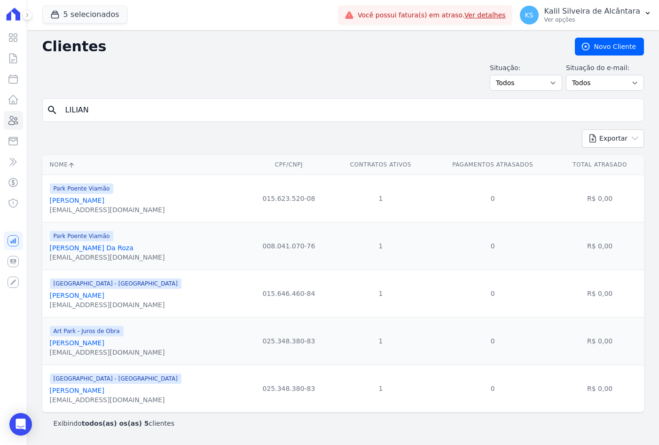
click at [172, 103] on input "LILIAN" at bounding box center [350, 110] width 580 height 19
type input "LILIANSOUZA"
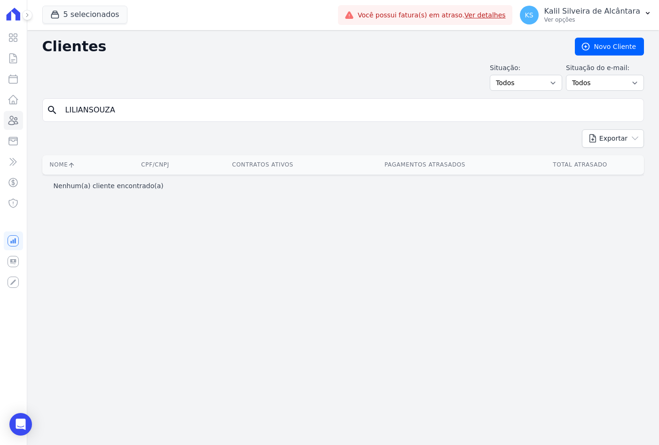
click at [87, 115] on input "LILIANSOUZA" at bounding box center [350, 110] width 580 height 19
type input "LILIAN SOUZA"
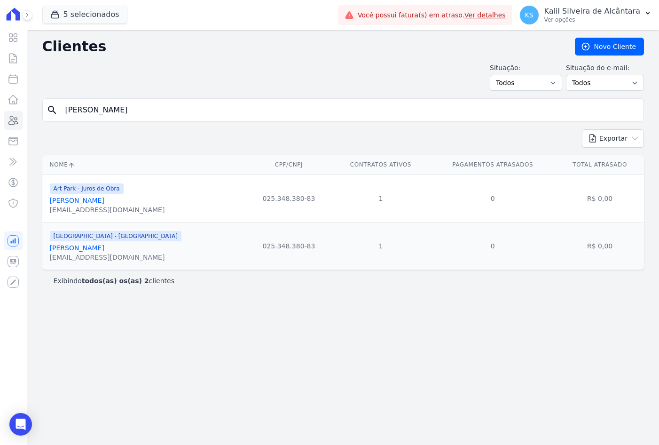
click at [88, 198] on link "[PERSON_NAME]" at bounding box center [77, 201] width 55 height 8
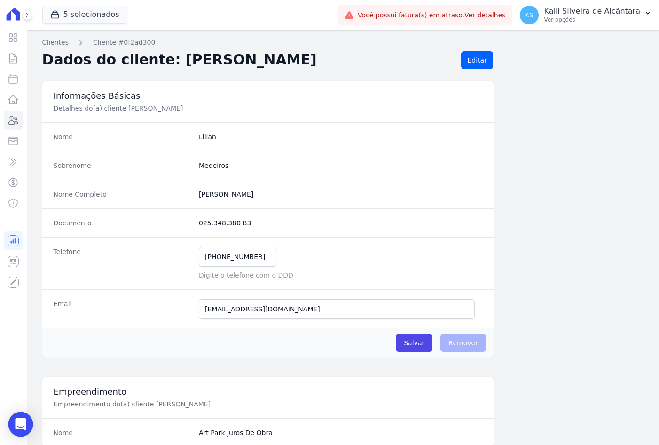
click at [16, 423] on icon "Open Intercom Messenger" at bounding box center [20, 424] width 11 height 12
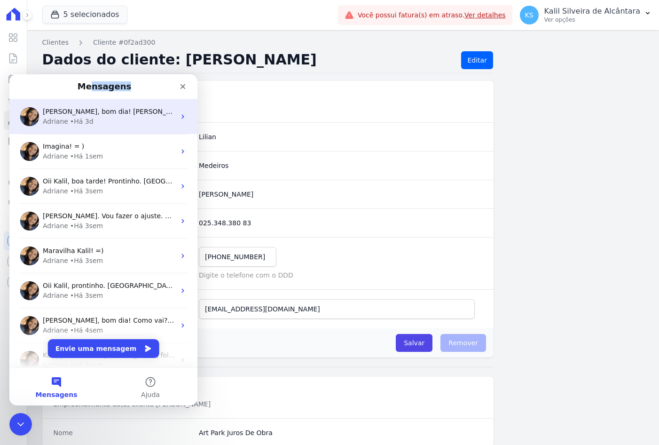
drag, startPoint x: 94, startPoint y: 79, endPoint x: 28, endPoint y: 115, distance: 74.9
click at [28, 115] on div "Mensagens Olá Kalil, bom dia! Sim, há o portal do cliente. ;) Separei este arti…" at bounding box center [103, 220] width 188 height 293
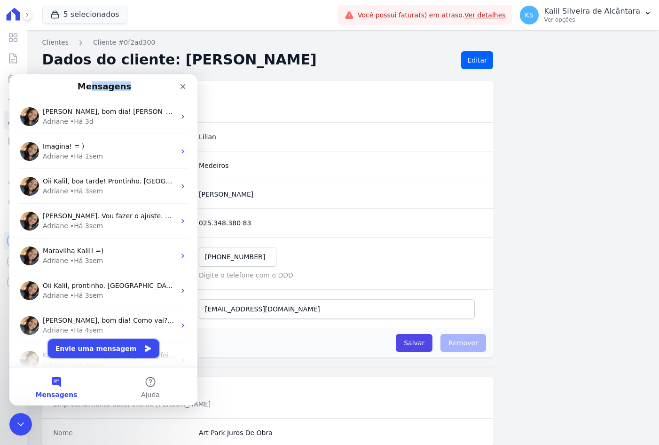
click at [95, 351] on button "Envie uma mensagem" at bounding box center [103, 348] width 111 height 19
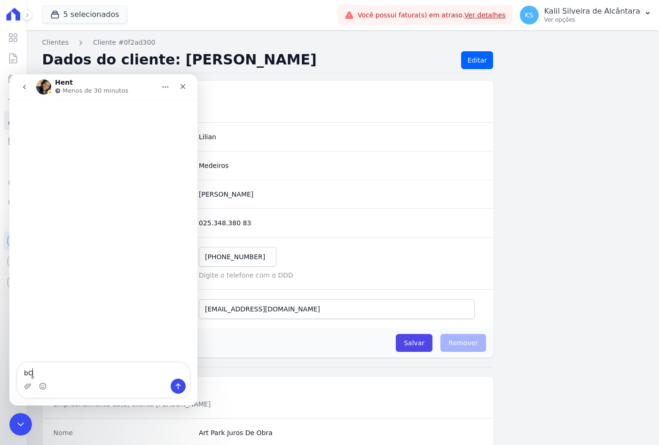
type textarea "b"
type textarea "Boa tarde, tudo bem?"
click at [357, 227] on dd "025.348.380 83" at bounding box center [340, 222] width 283 height 9
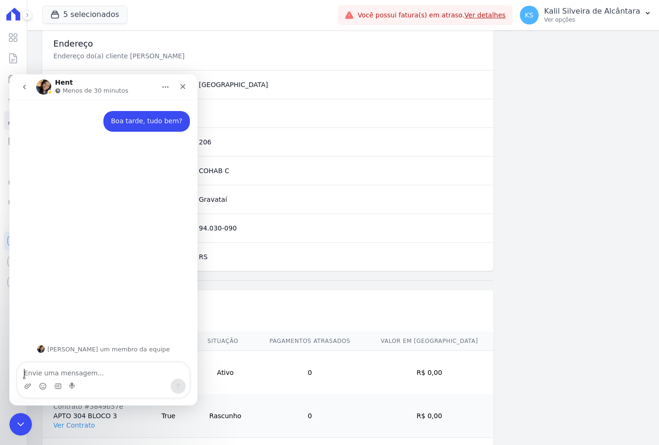
scroll to position [478, 0]
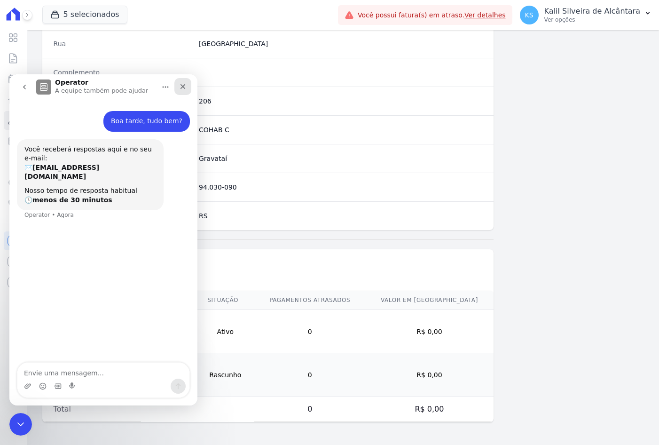
click at [184, 87] on icon "Fechar" at bounding box center [183, 87] width 8 height 8
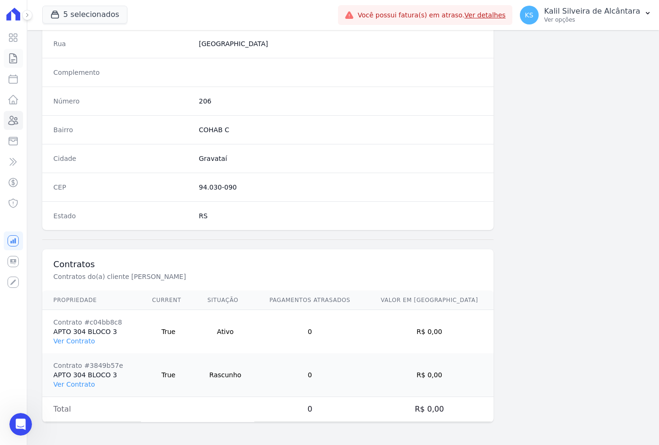
click at [13, 59] on icon at bounding box center [13, 58] width 11 height 11
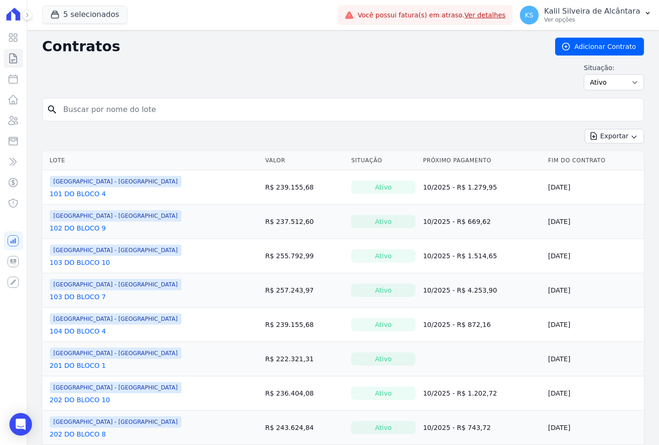
click at [110, 111] on input "search" at bounding box center [349, 109] width 582 height 19
type input "lilian"
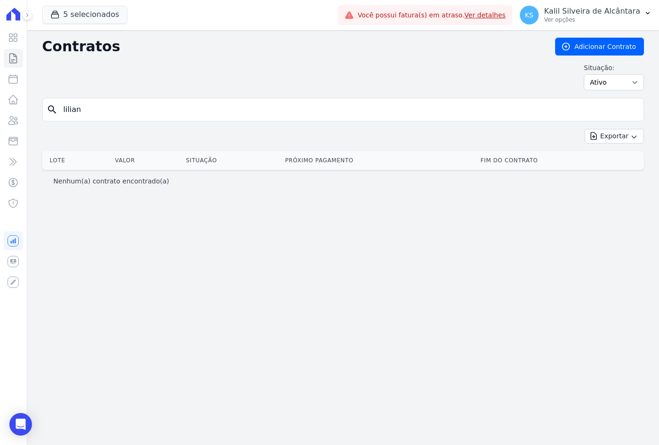
click at [100, 121] on div "search lilian" at bounding box center [343, 110] width 602 height 24
click at [110, 112] on input "lilian" at bounding box center [349, 109] width 582 height 19
type input "l"
type input "LILIAN"
click at [117, 108] on input "LILIAN" at bounding box center [349, 109] width 582 height 19
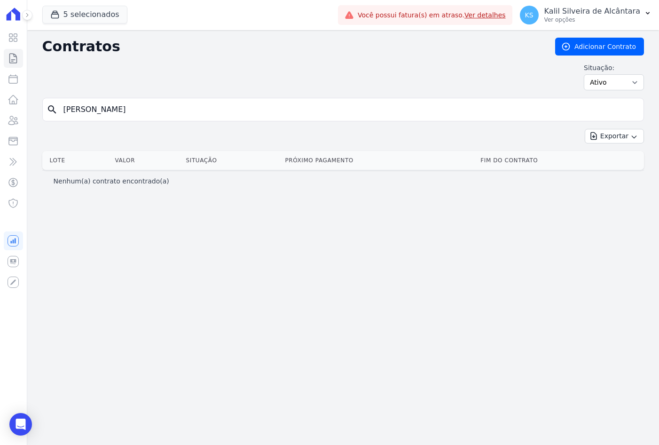
type input "LILIAN SOUZA"
drag, startPoint x: 117, startPoint y: 108, endPoint x: 0, endPoint y: 119, distance: 117.1
click at [14, 119] on div "Visão Geral Contratos Parcelas Lotes Clientes Minha Carteira Transferências Cré…" at bounding box center [329, 222] width 659 height 445
type input "CASA"
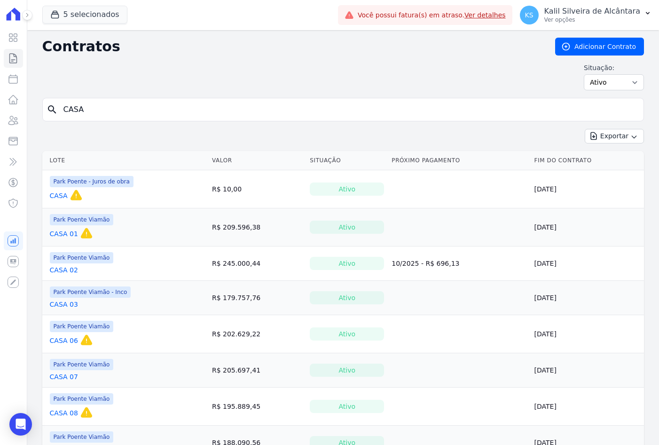
click at [95, 110] on input "CASA" at bounding box center [349, 109] width 582 height 19
type input "C"
click at [14, 123] on icon at bounding box center [13, 120] width 11 height 11
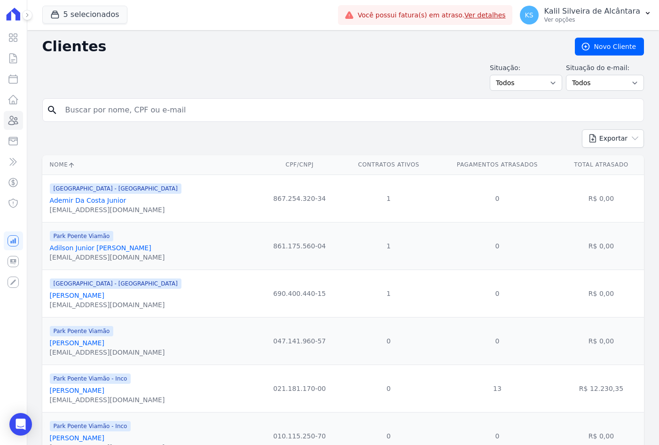
click at [102, 107] on input "search" at bounding box center [350, 110] width 580 height 19
type input "LILIAN SOUZA"
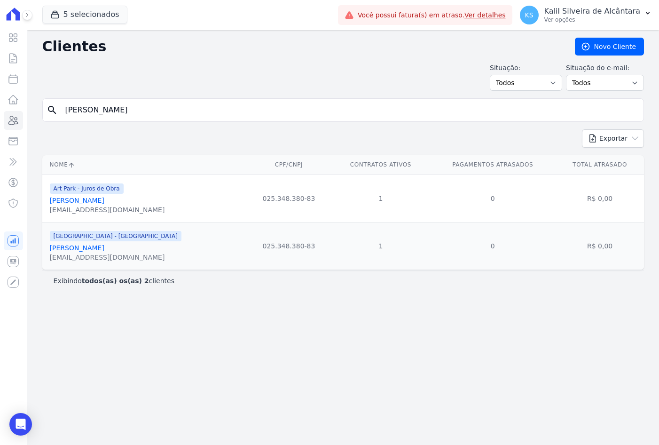
click at [104, 197] on link "[PERSON_NAME]" at bounding box center [77, 201] width 55 height 8
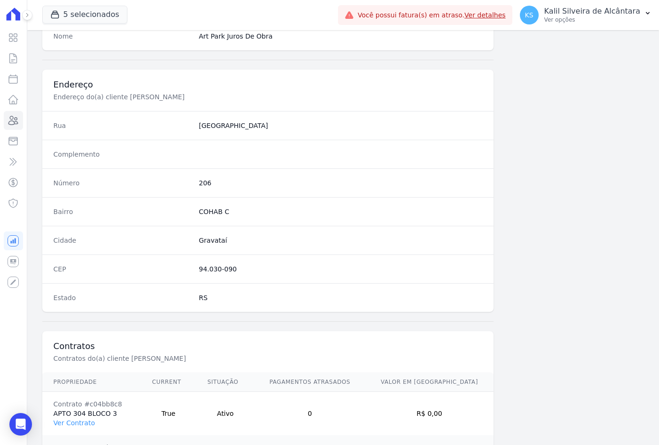
scroll to position [478, 0]
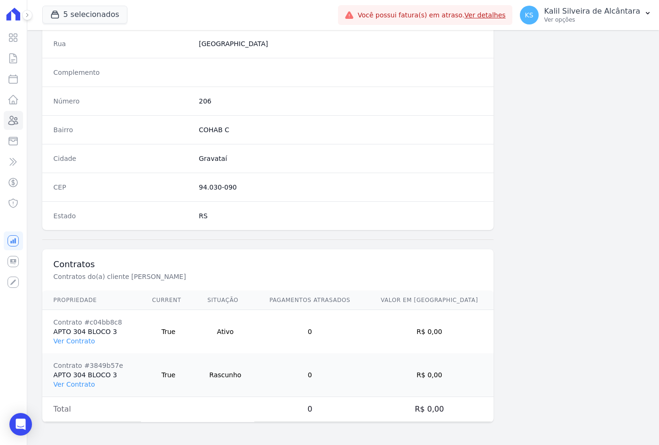
drag, startPoint x: 108, startPoint y: 332, endPoint x: 50, endPoint y: 333, distance: 57.4
click at [50, 333] on td "Contrato #c04bb8c8 APTO 304 BLOCO 3 Ver Contrato" at bounding box center [91, 332] width 99 height 44
click at [13, 62] on icon at bounding box center [13, 58] width 11 height 11
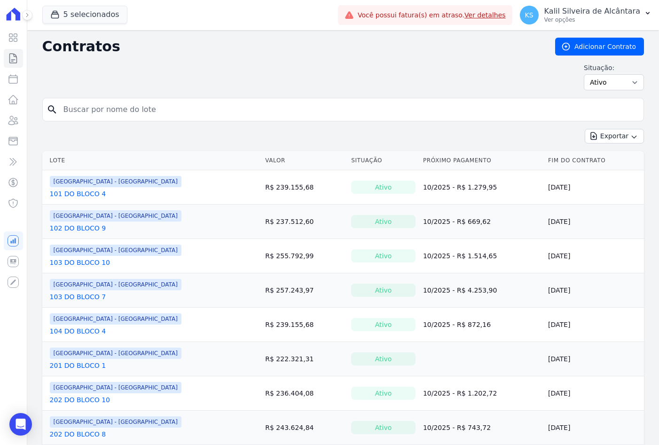
click at [82, 112] on input "search" at bounding box center [349, 109] width 582 height 19
paste input "APTO 304 BLOCO 3"
type input "APTO 304 BLOCO 3"
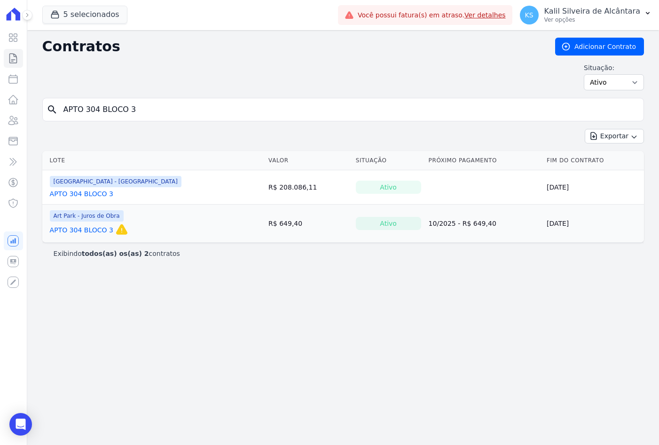
click at [91, 228] on link "APTO 304 BLOCO 3" at bounding box center [81, 229] width 63 height 9
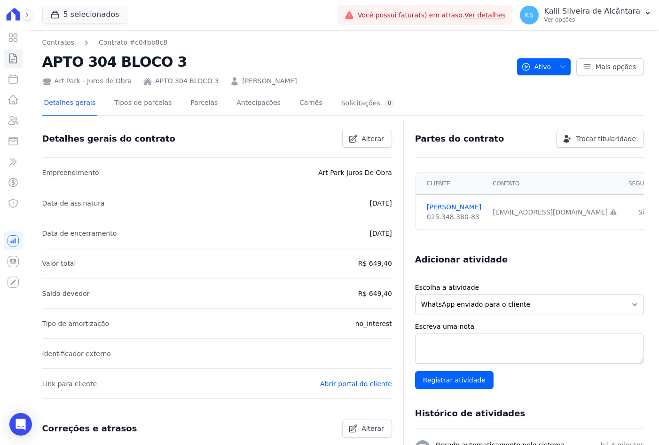
click at [251, 79] on link "[PERSON_NAME]" at bounding box center [269, 81] width 55 height 10
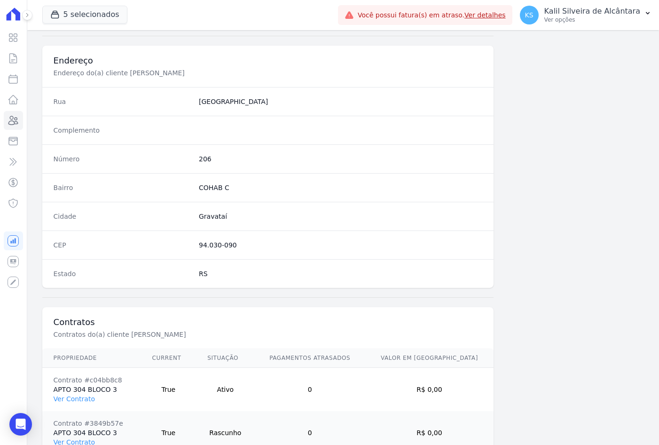
scroll to position [478, 0]
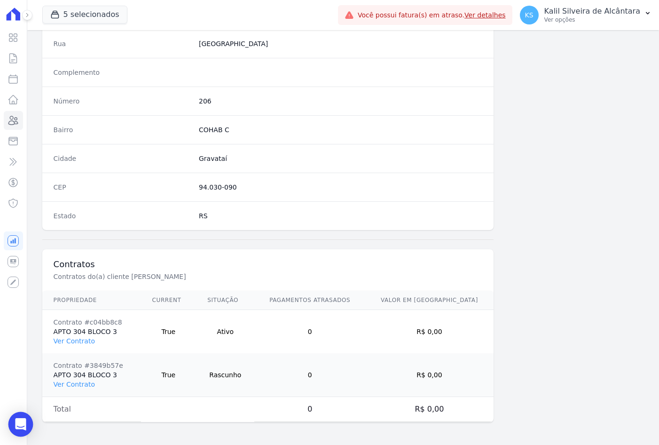
click at [29, 431] on div "Open Intercom Messenger" at bounding box center [20, 424] width 25 height 25
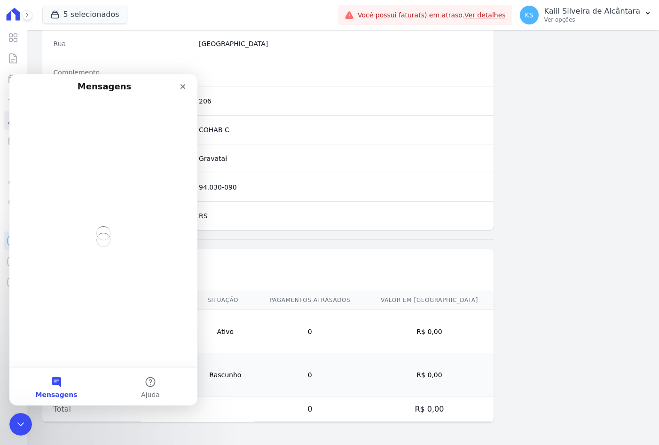
scroll to position [0, 0]
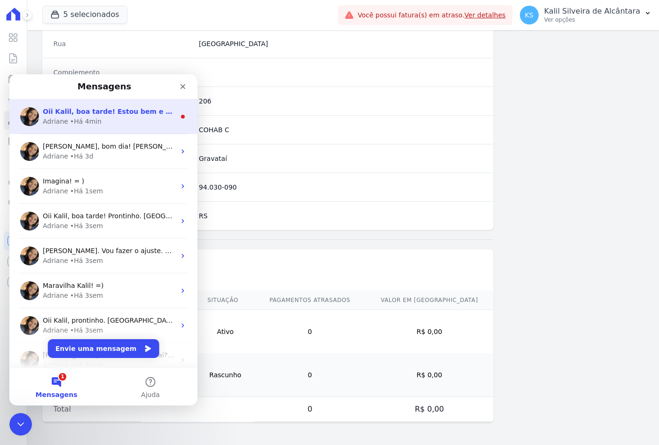
click at [74, 125] on div "• Há 4min" at bounding box center [85, 122] width 31 height 10
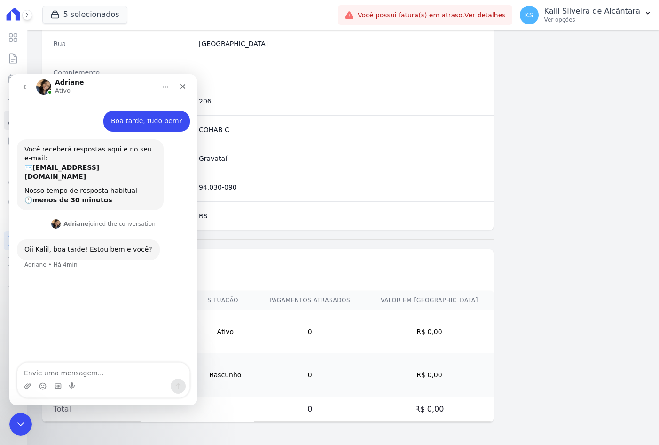
scroll to position [1, 0]
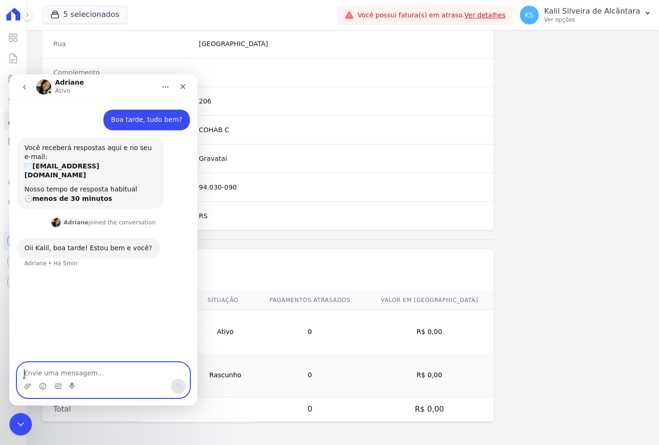
click at [57, 374] on textarea "Envie uma mensagem..." at bounding box center [103, 370] width 172 height 16
type textarea "Tudo certo!"
type textarea "Gostaria de excluir um contrato de uma cliente"
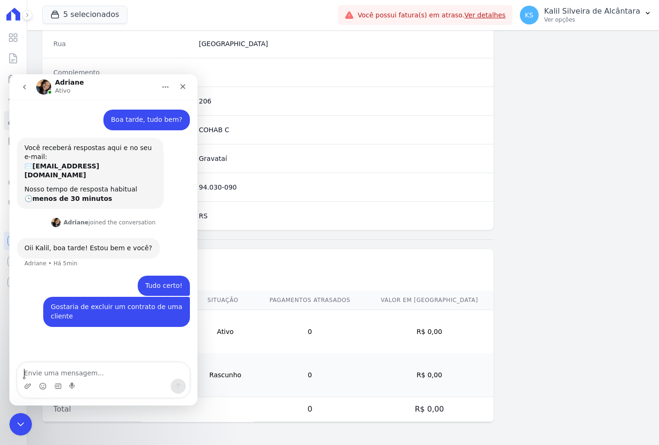
click at [417, 241] on div at bounding box center [267, 239] width 451 height 19
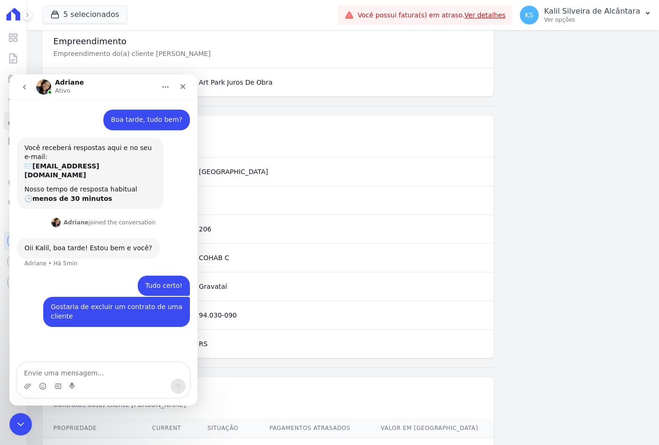
scroll to position [196, 0]
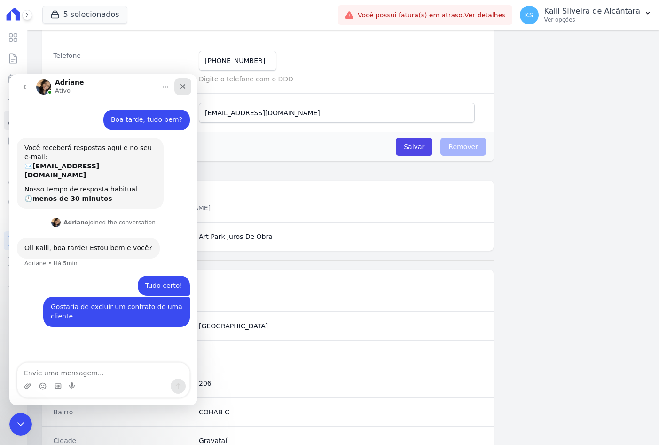
click at [180, 86] on icon "Fechar" at bounding box center [183, 87] width 8 height 8
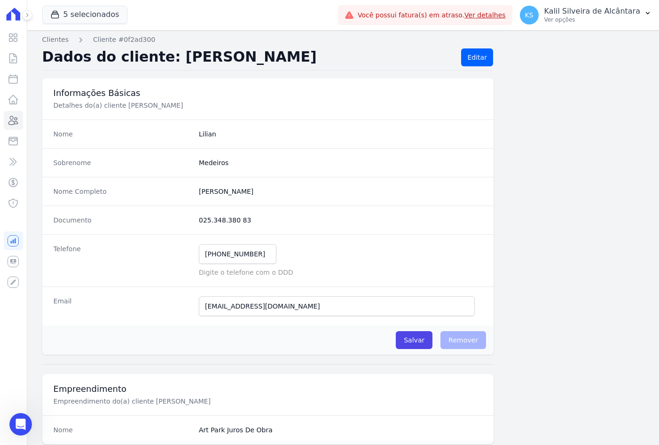
scroll to position [0, 0]
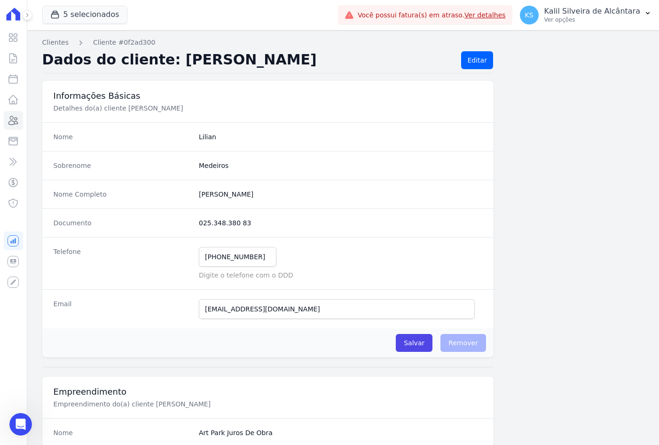
click at [22, 411] on div "Visão Geral Contratos Parcelas Lotes Clientes Minha Carteira Transferências Cré…" at bounding box center [13, 222] width 27 height 445
click at [22, 413] on div "Abertura do Messenger da Intercom" at bounding box center [19, 422] width 31 height 31
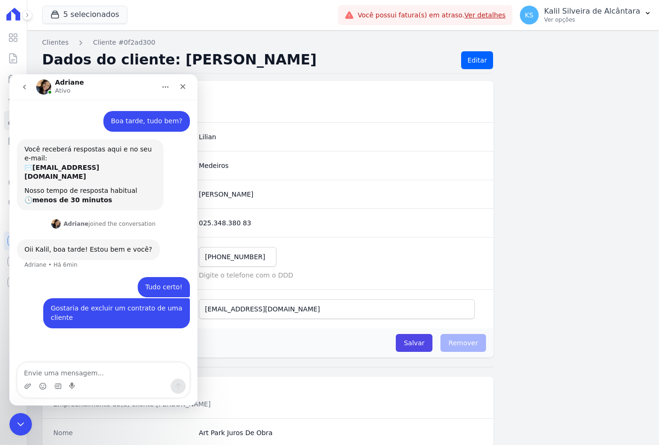
click at [84, 375] on textarea "Envie uma mensagem..." at bounding box center [103, 370] width 172 height 16
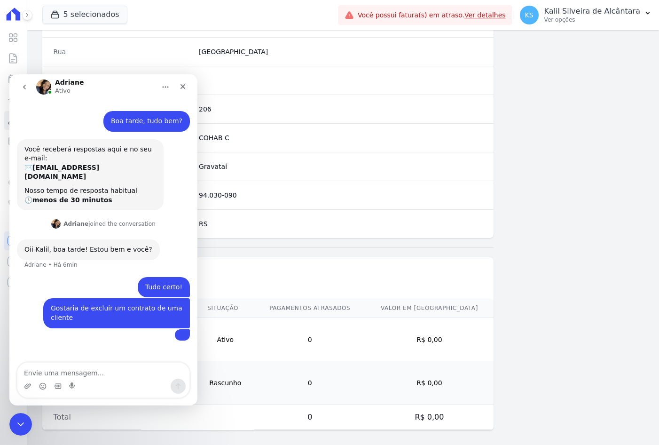
scroll to position [478, 0]
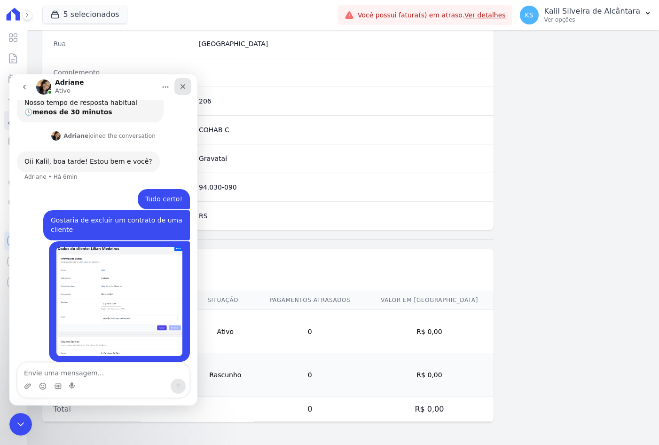
click at [181, 86] on icon "Fechar" at bounding box center [183, 87] width 8 height 8
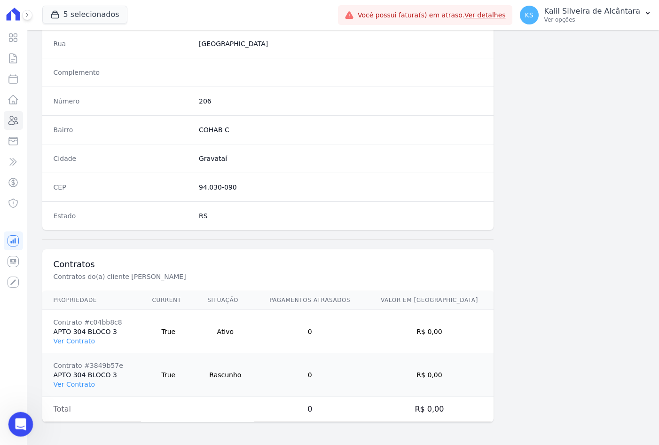
click at [18, 426] on icon "Abertura do Messenger da Intercom" at bounding box center [20, 423] width 16 height 16
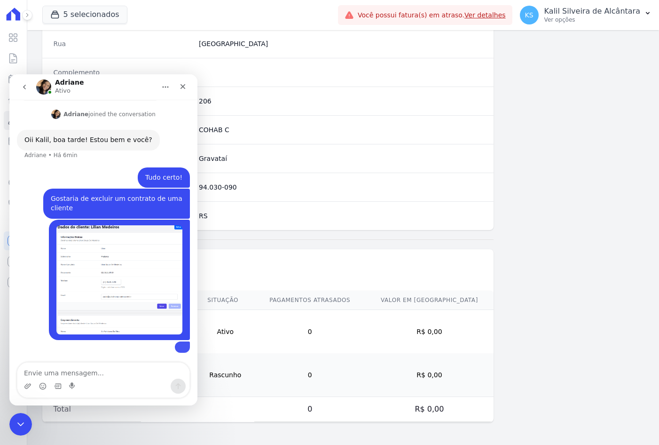
scroll to position [150, 0]
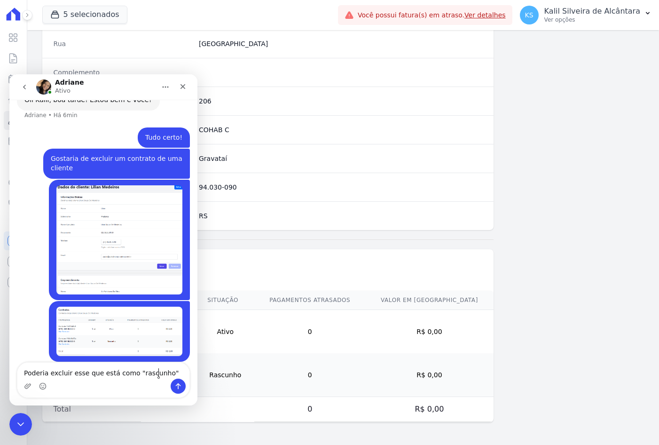
type textarea "Poderia excluir esse que está como "rascunho"?"
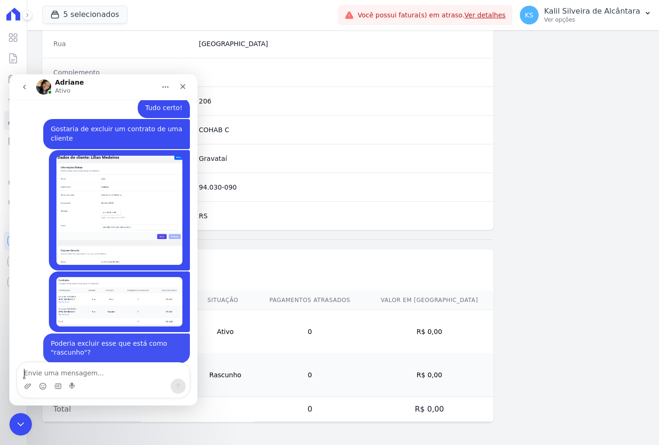
scroll to position [180, 0]
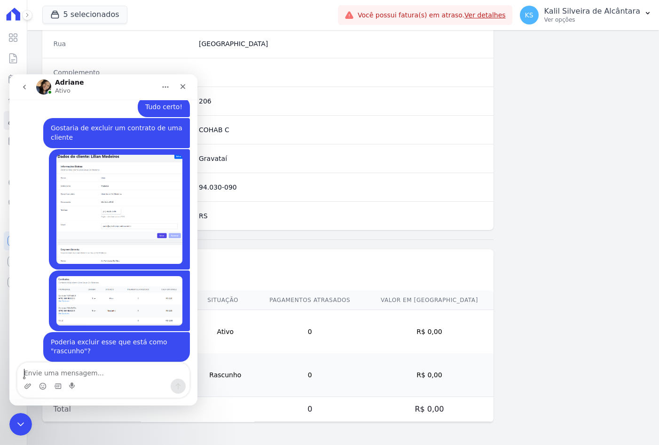
click at [269, 252] on div "Contratos Contratos do(a) cliente Lilian Souza De Medeiros" at bounding box center [267, 269] width 451 height 41
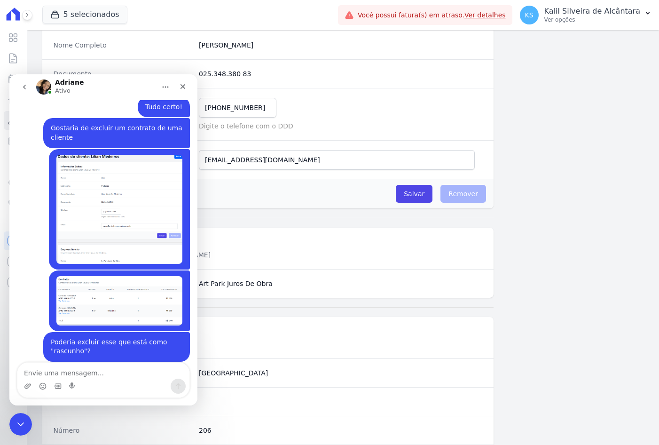
scroll to position [0, 0]
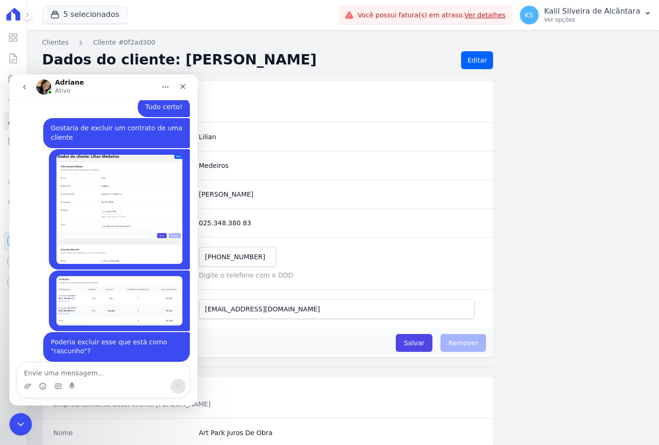
click at [291, 195] on completo "Lilian Souza De Medeiros" at bounding box center [340, 193] width 283 height 9
drag, startPoint x: 290, startPoint y: 195, endPoint x: 198, endPoint y: 195, distance: 91.7
click at [199, 195] on completo "Lilian Souza De Medeiros" at bounding box center [340, 193] width 283 height 9
copy dl "Lilian Souza De Medeiros"
click at [63, 368] on textarea "Envie uma mensagem..." at bounding box center [103, 370] width 172 height 16
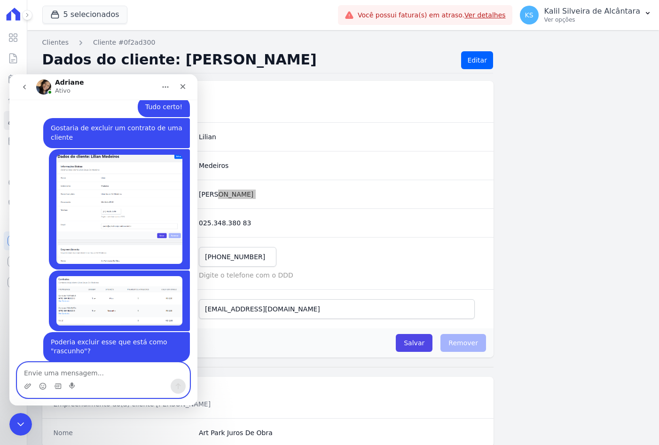
type textarea "Lilian Souza De Medeiros"
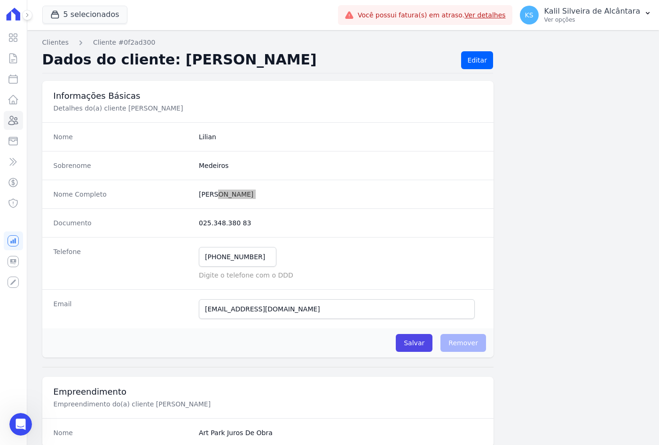
scroll to position [211, 0]
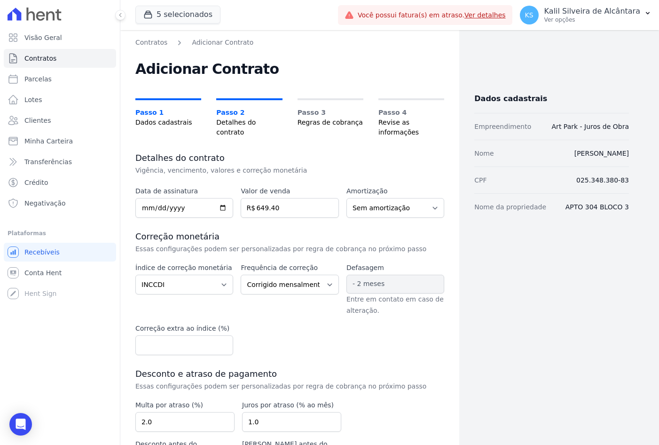
select select "inccdi"
select select "monthly"
click at [400, 231] on h3 "Correção monetária" at bounding box center [289, 236] width 309 height 11
click at [147, 200] on input "[DATE]" at bounding box center [184, 208] width 98 height 20
type input "[DATE]"
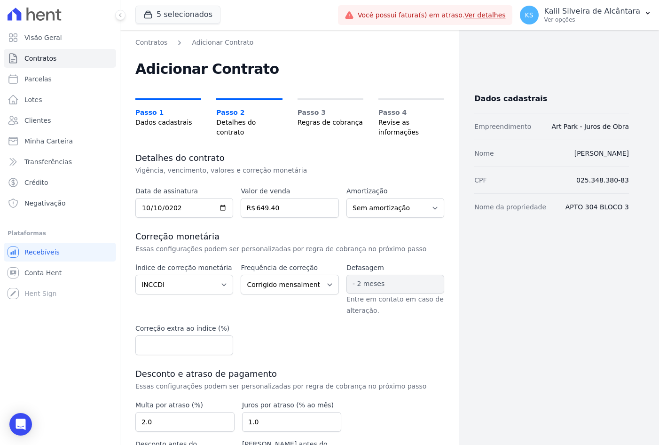
click at [296, 220] on div "Data de assinatura [DATE] Valor de venda 649.40 R$ Amortização Sem amortização …" at bounding box center [289, 350] width 309 height 329
click at [363, 200] on select "Sem amortização Price Sac" at bounding box center [395, 208] width 98 height 20
click at [371, 200] on select "Sem amortização Price Sac" at bounding box center [395, 208] width 98 height 20
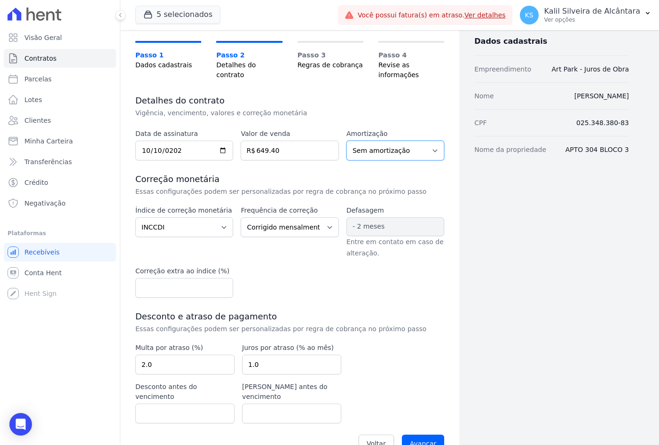
scroll to position [60, 0]
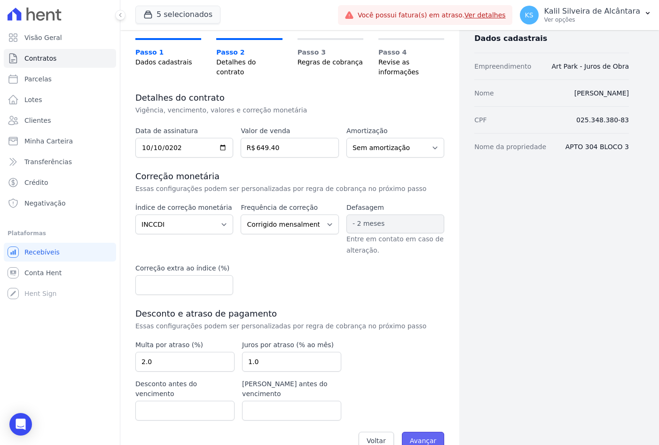
click at [423, 432] on input "Avançar" at bounding box center [423, 441] width 43 height 18
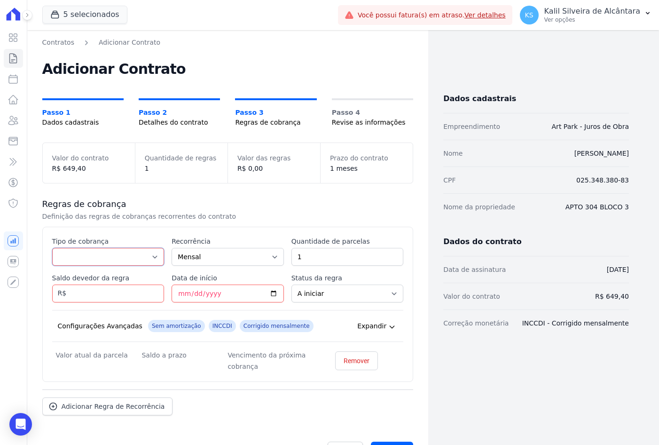
click at [113, 259] on select "Parcela Normal Entrada Sinal Intercalada Chaves Pré-chaves Pós-chaves Impostos …" at bounding box center [108, 257] width 112 height 18
select select "standard"
click at [52, 248] on select "Parcela Normal Entrada Sinal Intercalada Chaves Pré-chaves Pós-chaves Impostos …" at bounding box center [108, 257] width 112 height 18
click at [114, 296] on input "Saldo devedor da regra" at bounding box center [108, 293] width 112 height 18
click at [176, 298] on input "Data de início" at bounding box center [228, 293] width 112 height 18
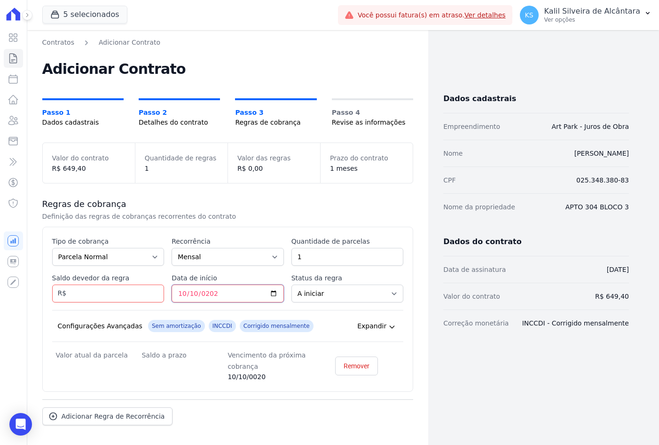
type input "2025-10-10"
click at [278, 217] on p "Definição das regras de cobranças recorrentes do contrato" at bounding box center [200, 216] width 316 height 9
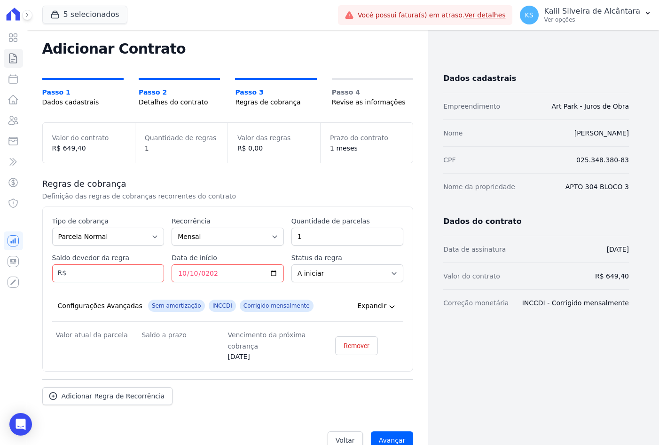
scroll to position [39, 0]
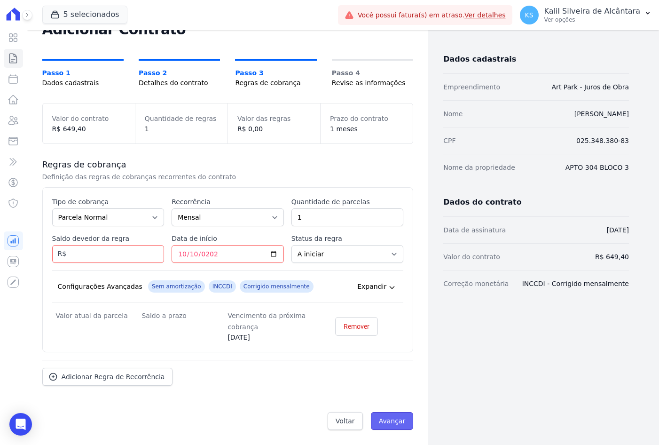
click at [390, 427] on input "Avançar" at bounding box center [392, 421] width 43 height 18
click at [104, 259] on input "Saldo devedor da regra" at bounding box center [108, 254] width 112 height 18
type input "3"
type input "649.40"
click at [309, 386] on div "Regras de cobrança Definição das regras de cobranças recorrentes do contrato Es…" at bounding box center [227, 272] width 371 height 257
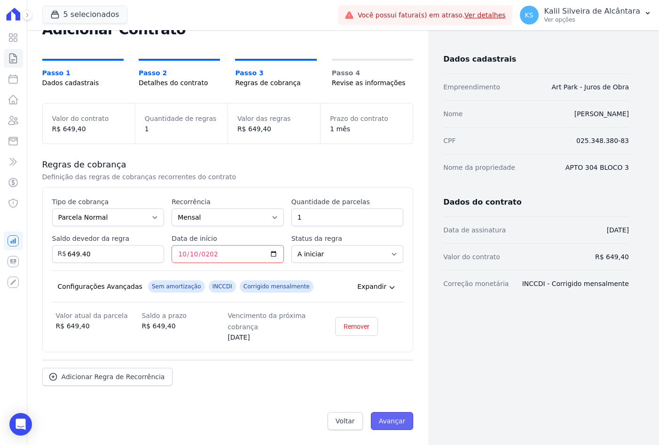
click at [393, 422] on input "Avançar" at bounding box center [392, 421] width 43 height 18
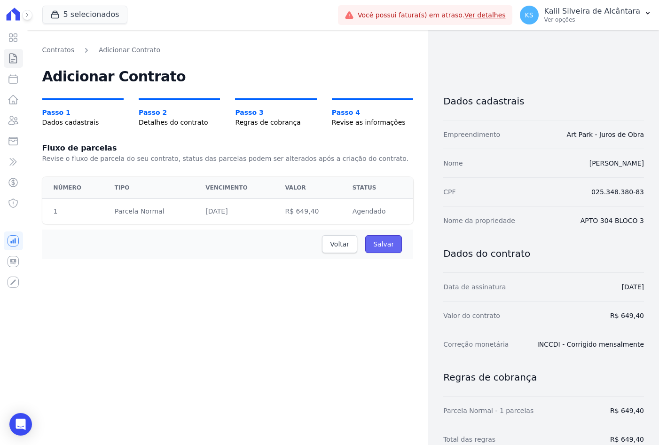
click at [378, 247] on input "Salvar" at bounding box center [383, 244] width 37 height 18
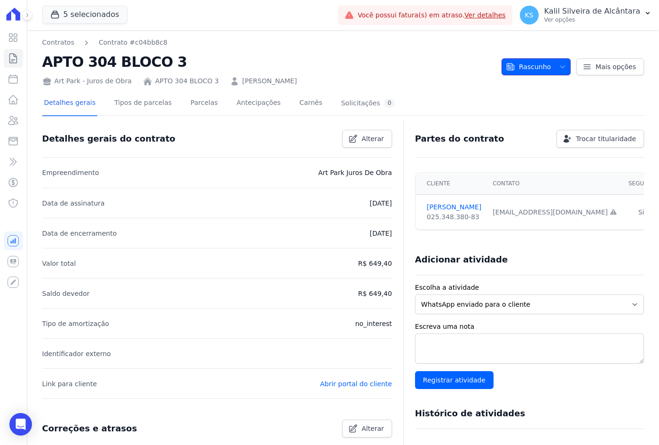
click at [566, 69] on button "Rascunho" at bounding box center [536, 66] width 69 height 17
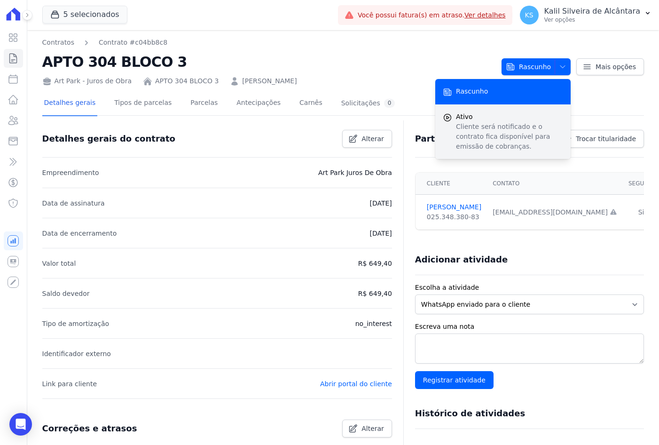
click at [458, 123] on p "Cliente será notificado e o contrato fica disponível para emissão de cobranças." at bounding box center [509, 137] width 107 height 30
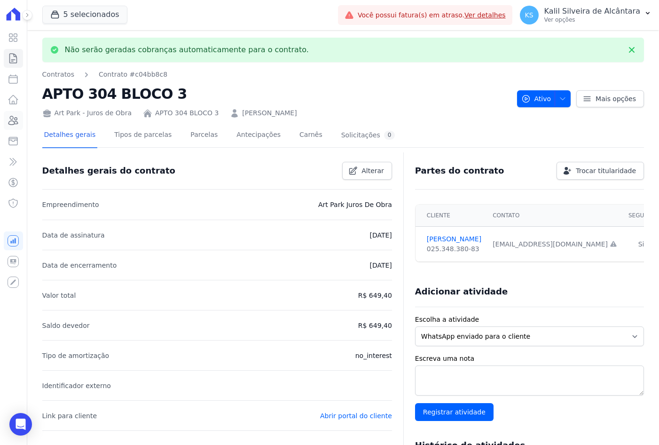
click at [20, 124] on link "Clientes" at bounding box center [13, 120] width 19 height 19
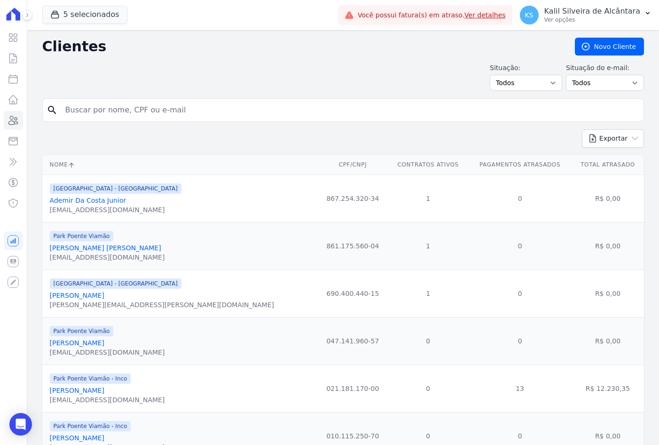
click at [112, 114] on input "search" at bounding box center [350, 110] width 580 height 19
type input "l"
type input "[PERSON_NAME] de"
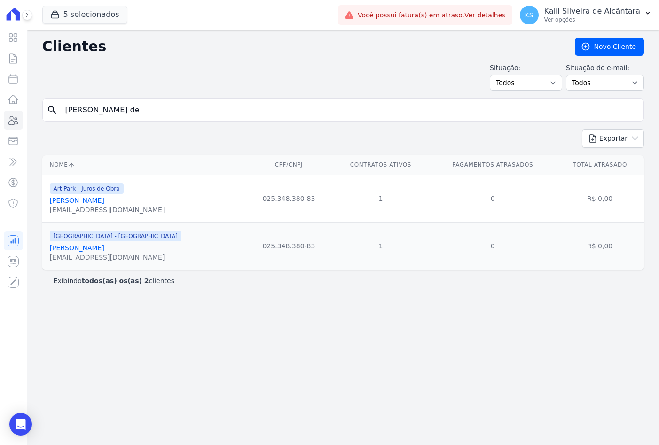
click at [88, 200] on link "[PERSON_NAME]" at bounding box center [77, 201] width 55 height 8
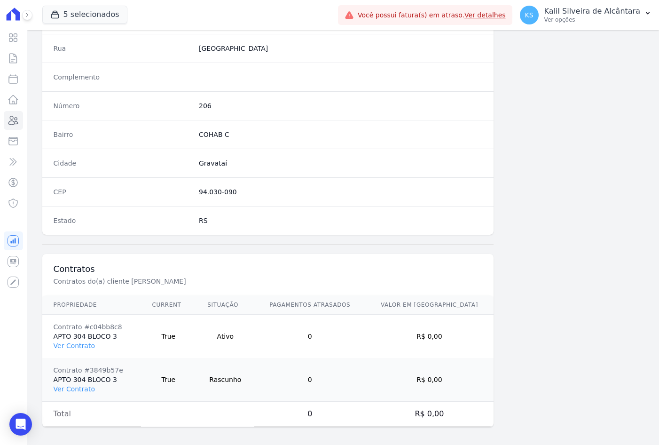
scroll to position [478, 0]
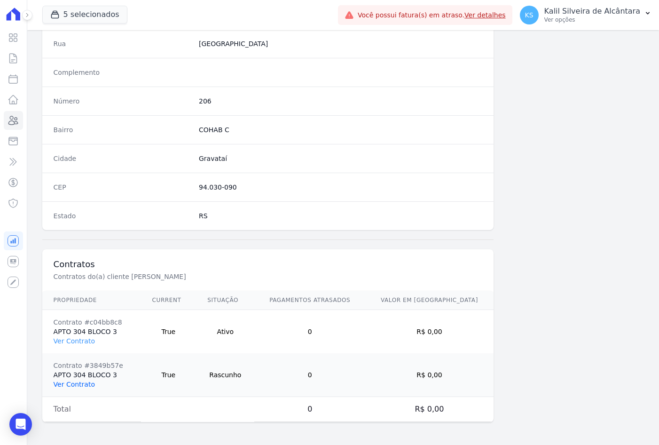
click at [83, 384] on link "Ver Contrato" at bounding box center [74, 384] width 41 height 8
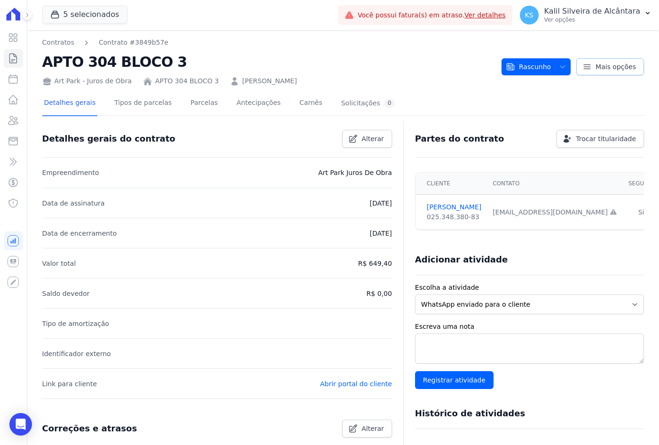
click at [596, 67] on span "Mais opções" at bounding box center [616, 66] width 40 height 9
click at [559, 65] on icon "button" at bounding box center [563, 67] width 8 height 8
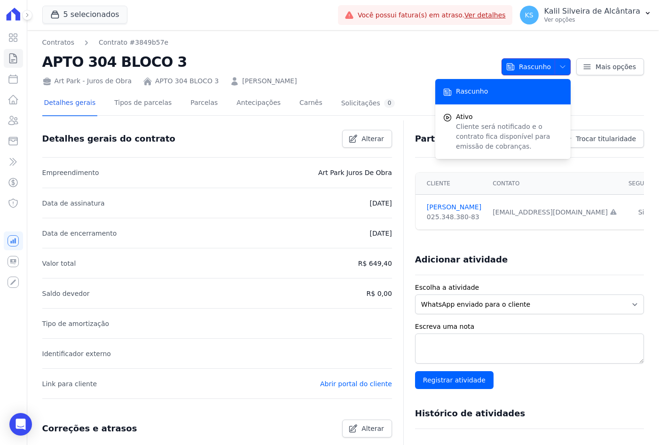
click at [559, 65] on icon "button" at bounding box center [563, 67] width 8 height 8
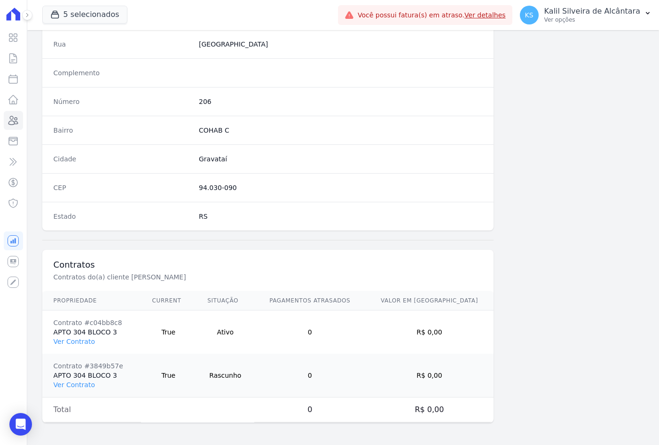
scroll to position [478, 0]
click at [77, 339] on link "Ver Contrato" at bounding box center [74, 341] width 41 height 8
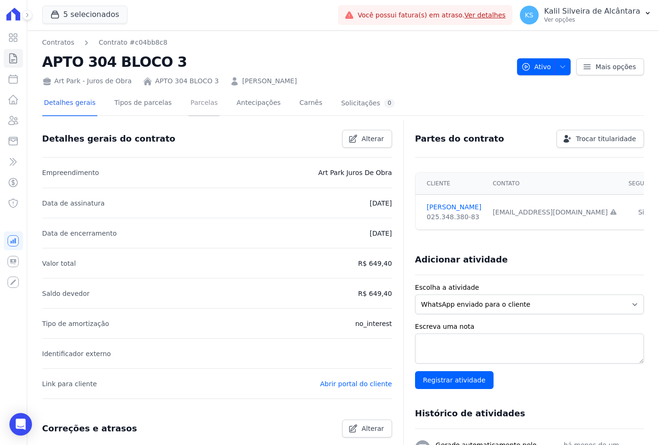
click at [191, 102] on link "Parcelas" at bounding box center [204, 103] width 31 height 25
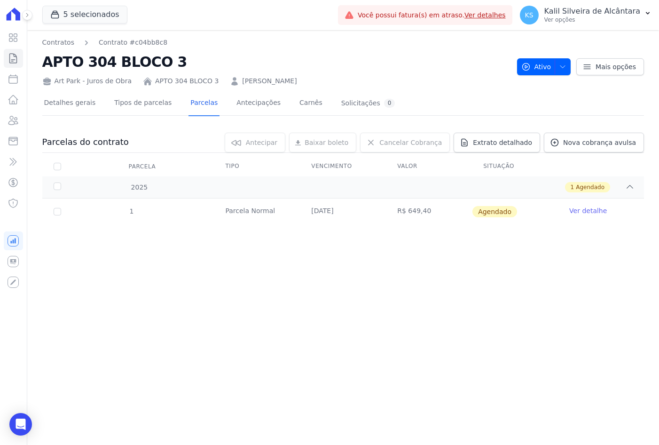
click at [587, 214] on link "Ver detalhe" at bounding box center [588, 210] width 38 height 9
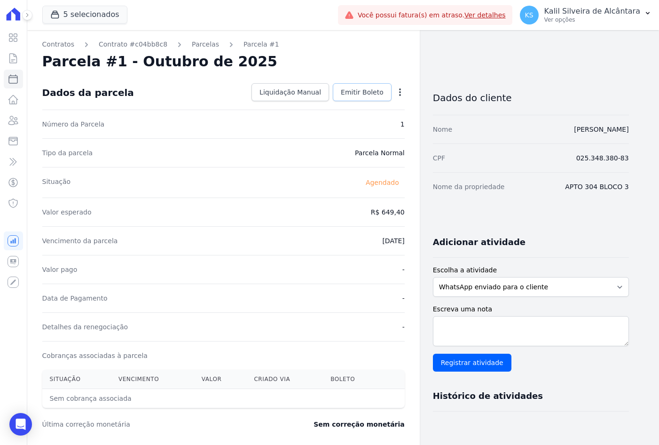
click at [370, 91] on span "Emitir Boleto" at bounding box center [362, 91] width 43 height 9
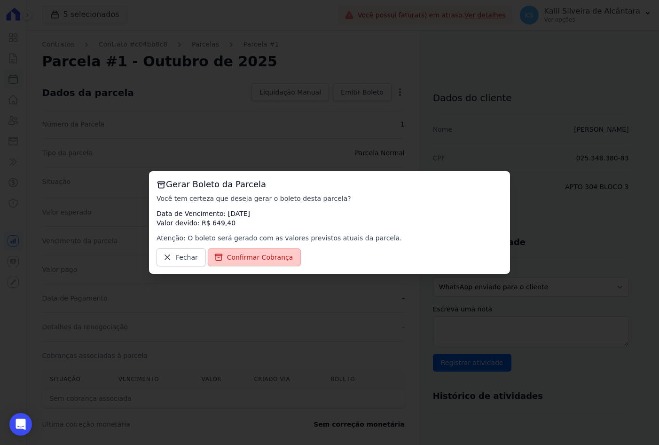
click at [243, 260] on span "Confirmar Cobrança" at bounding box center [260, 256] width 66 height 9
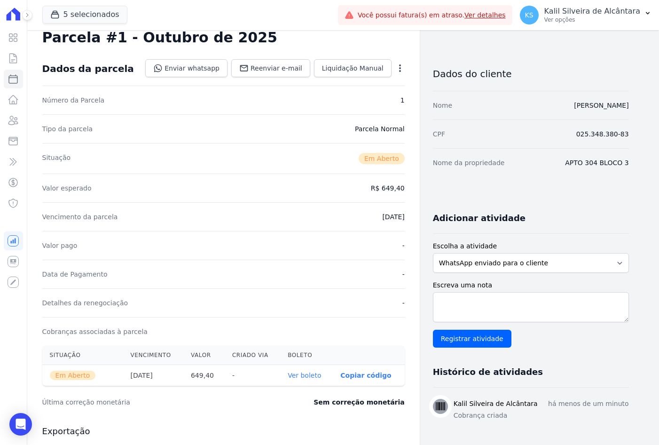
scroll to position [199, 0]
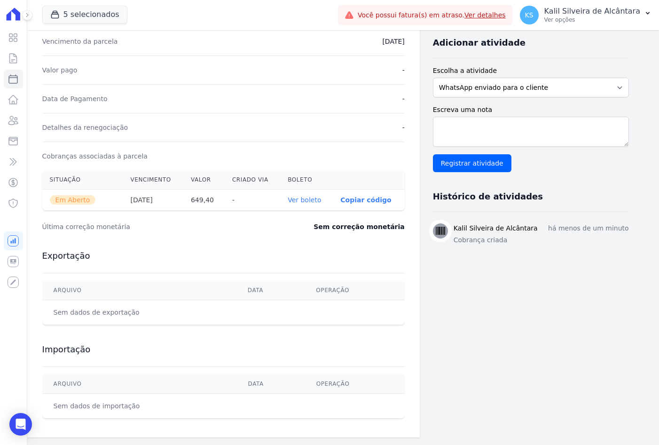
click at [310, 203] on link "Ver boleto" at bounding box center [304, 200] width 33 height 8
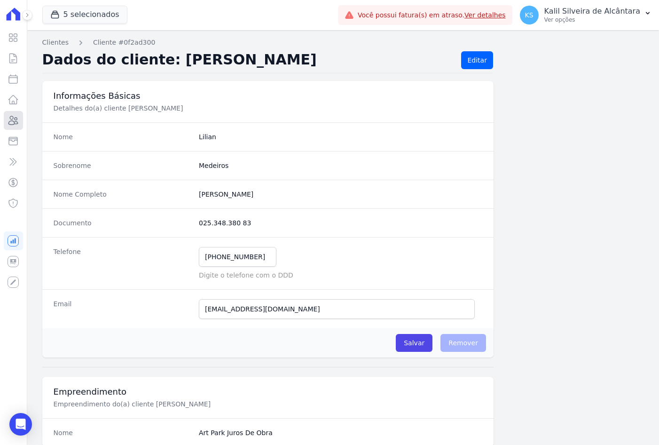
click at [13, 129] on link "Clientes" at bounding box center [13, 120] width 19 height 19
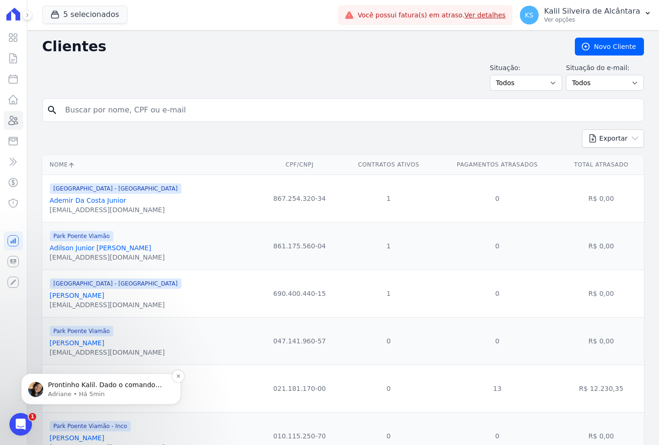
click at [116, 391] on p "Adriane • Há 5min" at bounding box center [108, 394] width 121 height 8
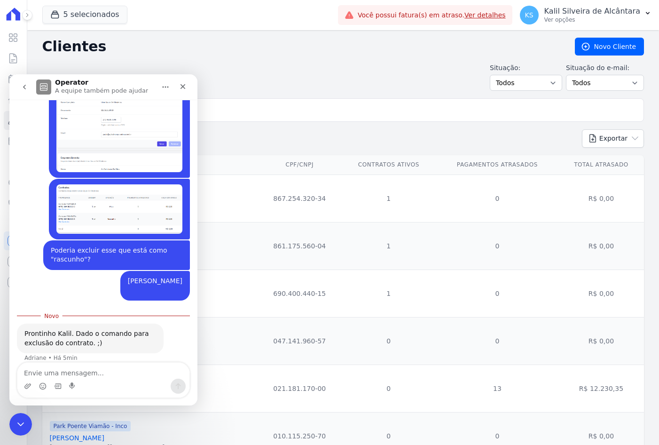
scroll to position [264, 0]
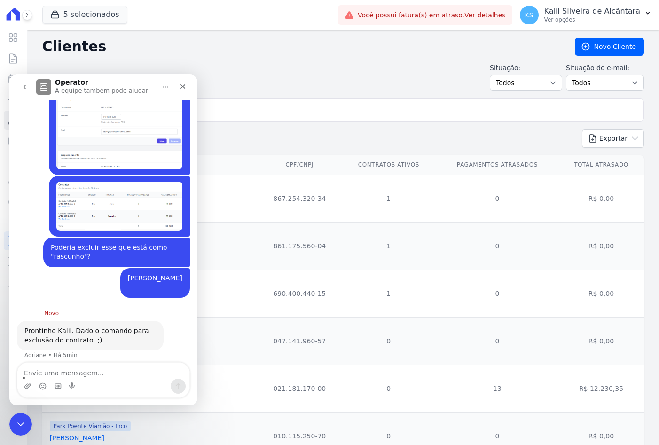
click at [60, 374] on textarea "Envie uma mensagem..." at bounding box center [103, 370] width 172 height 16
click at [245, 105] on input "search" at bounding box center [350, 110] width 580 height 19
click at [274, 85] on div "Situação: Todos Adimplentes Inadimplentes Situação do e-mail: Todos Confirmado …" at bounding box center [343, 77] width 602 height 28
click at [179, 88] on div "Fechar" at bounding box center [182, 86] width 17 height 17
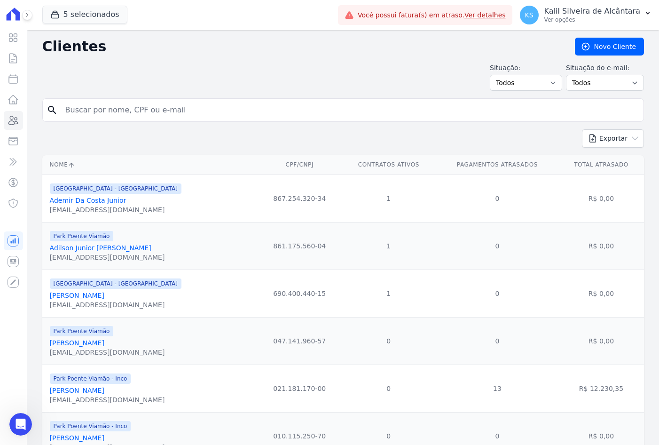
scroll to position [0, 0]
click at [129, 107] on input "search" at bounding box center [350, 110] width 580 height 19
type input "lilian de souz"
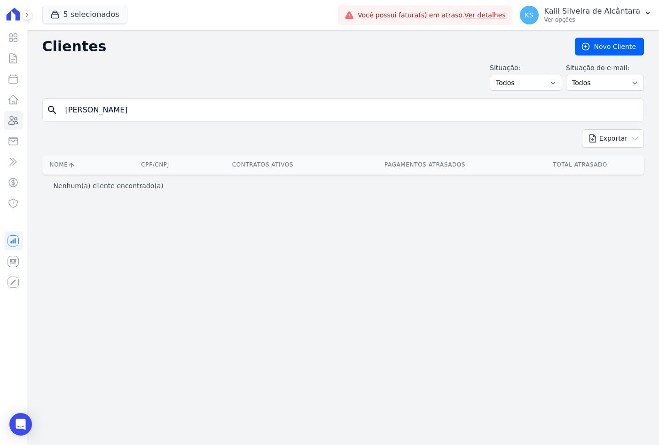
click at [112, 112] on input "lilian de souz" at bounding box center [350, 110] width 580 height 19
type input "lilian souz"
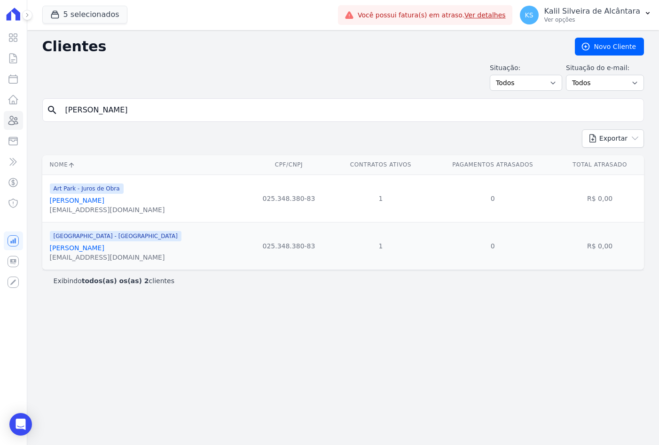
click at [97, 199] on link "Lilian Souza De Medeiros" at bounding box center [77, 201] width 55 height 8
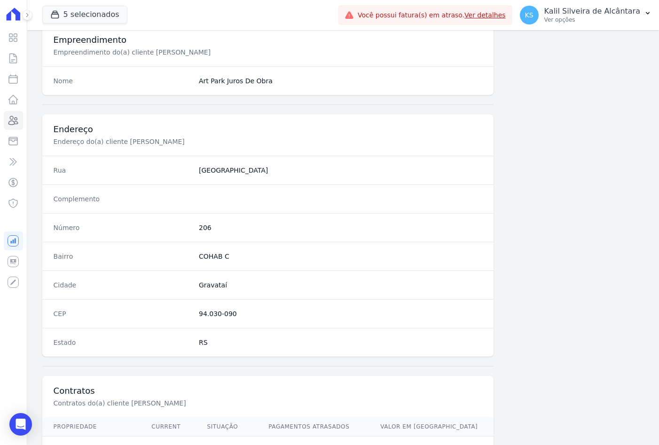
scroll to position [435, 0]
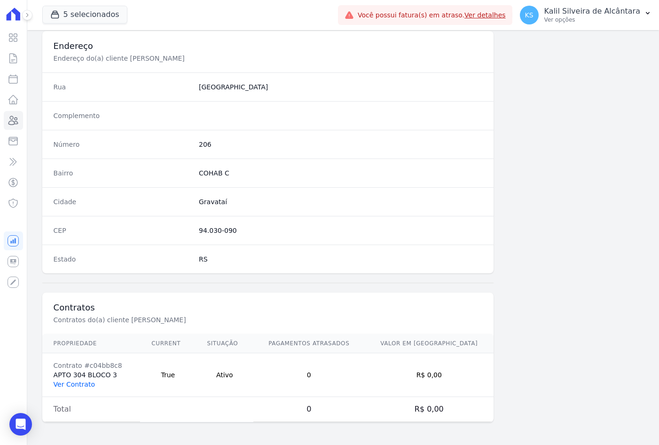
click at [81, 385] on link "Ver Contrato" at bounding box center [74, 384] width 41 height 8
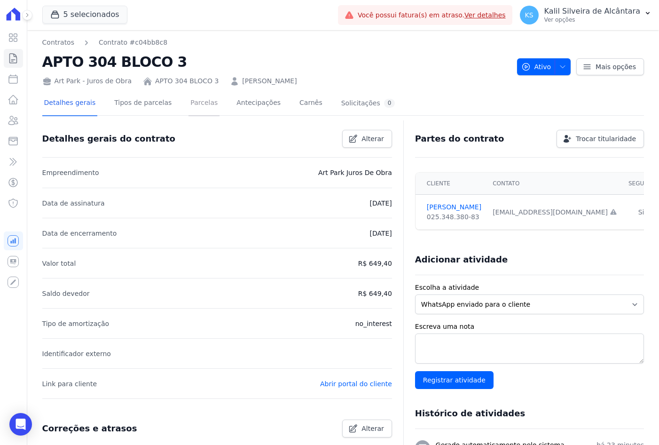
click at [194, 107] on link "Parcelas" at bounding box center [204, 103] width 31 height 25
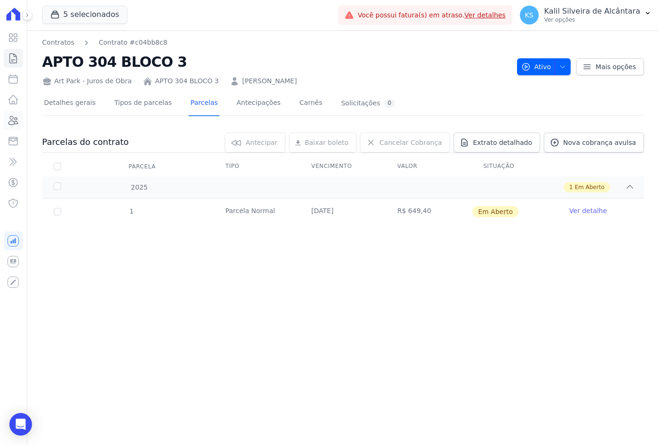
click at [12, 123] on icon at bounding box center [13, 120] width 11 height 11
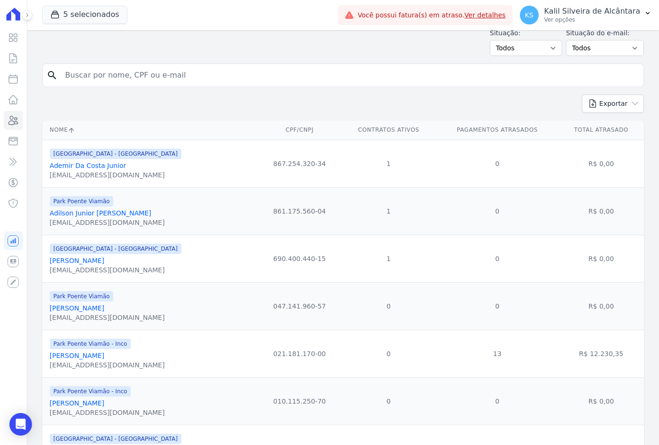
scroll to position [47, 0]
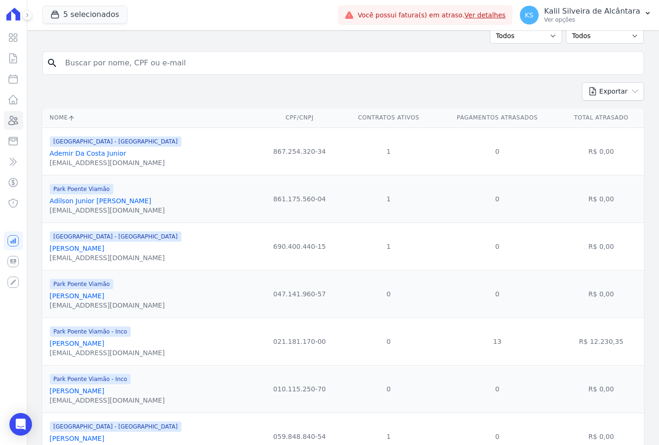
click at [246, 58] on input "search" at bounding box center [350, 63] width 580 height 19
paste input "Andressa Da Silva Araujo"
type input "Andressa Da Silva Araujo"
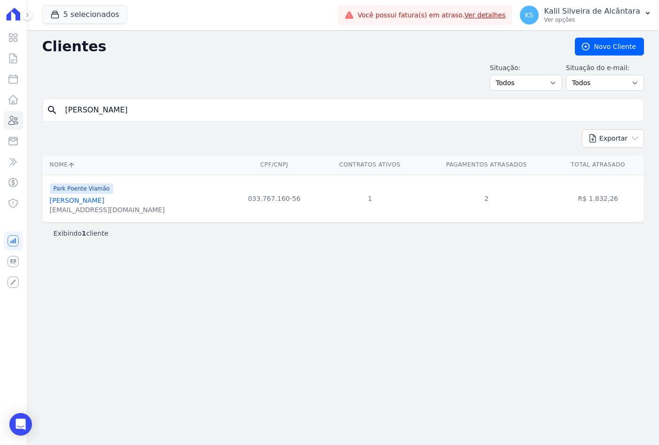
click at [68, 202] on link "Andressa Da Silva Araujo" at bounding box center [77, 201] width 55 height 8
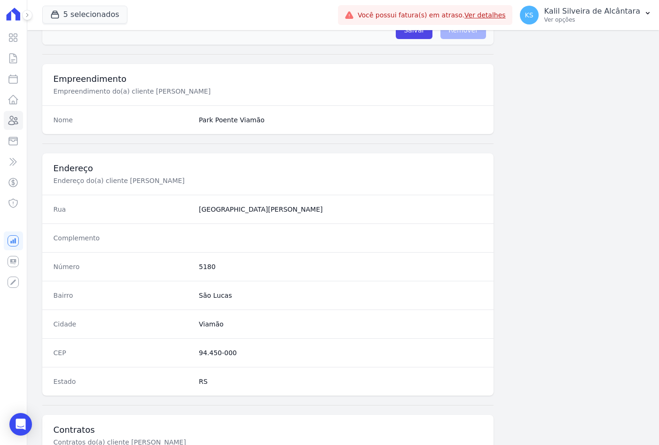
scroll to position [435, 0]
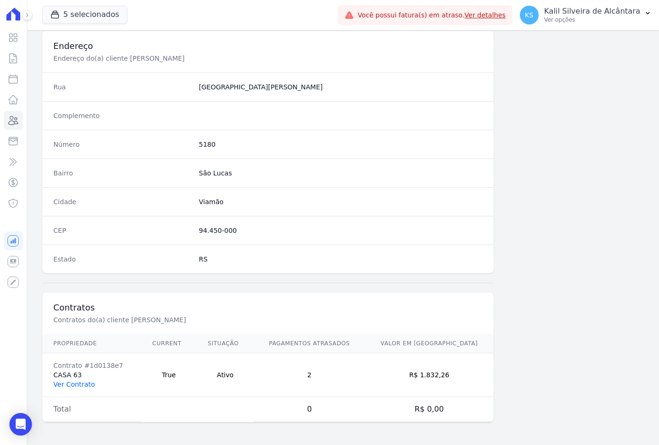
click at [65, 385] on link "Ver Contrato" at bounding box center [74, 384] width 41 height 8
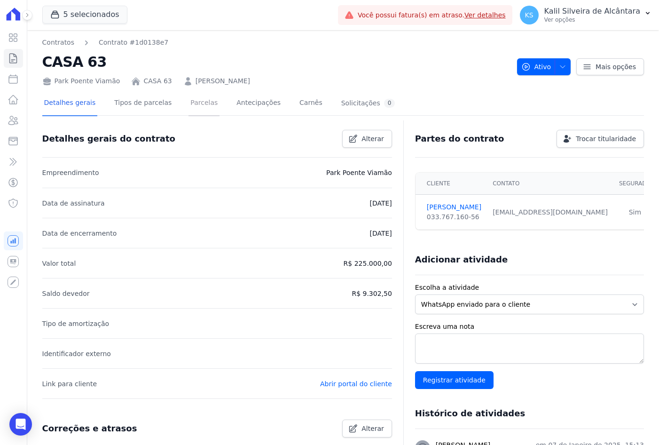
click at [189, 104] on link "Parcelas" at bounding box center [204, 103] width 31 height 25
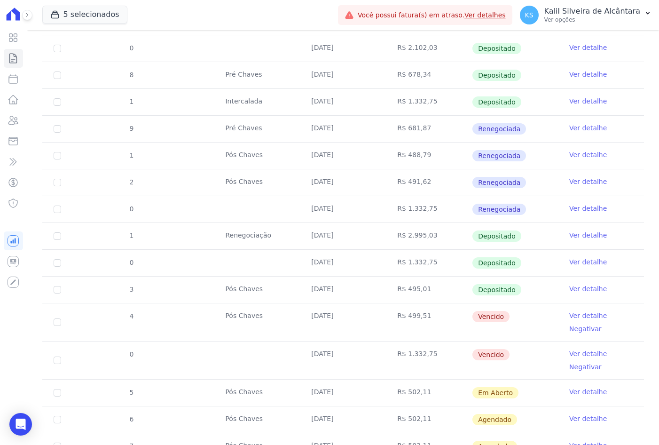
scroll to position [423, 0]
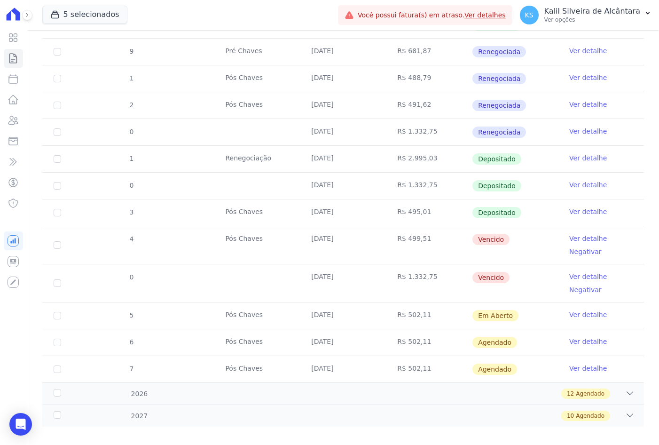
click at [221, 222] on tbody "4 Pré Chaves 10/01/2025 R$ 666,75 Depositado Ver detalhe 0 10/01/2025 R$ 500,00…" at bounding box center [343, 89] width 602 height 585
drag, startPoint x: 221, startPoint y: 222, endPoint x: 437, endPoint y: 286, distance: 224.5
click at [436, 286] on td "R$ 1.332,75" at bounding box center [429, 283] width 86 height 38
click at [16, 121] on icon at bounding box center [13, 120] width 9 height 8
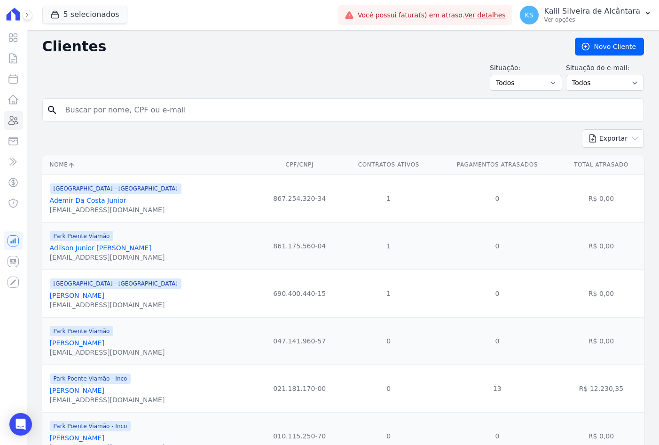
click at [175, 115] on input "search" at bounding box center [350, 110] width 580 height 19
paste input "Erica Mietlicki Metz"
type input "Erica Mietlicki Metz"
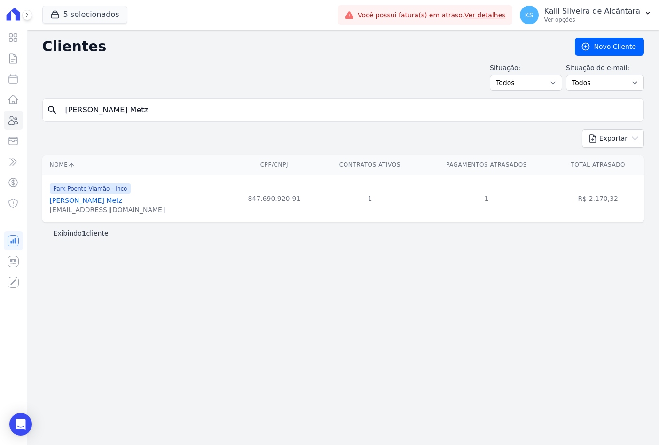
click at [92, 204] on link "Erica Mietlicki Metz" at bounding box center [86, 201] width 72 height 8
click at [91, 200] on link "Erica Mietlicki Metz" at bounding box center [86, 201] width 72 height 8
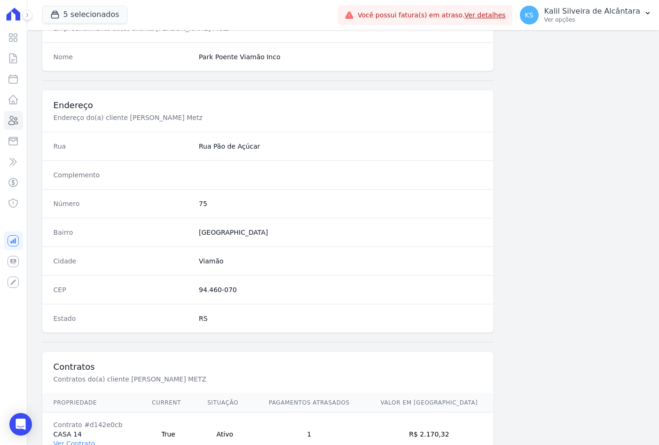
scroll to position [435, 0]
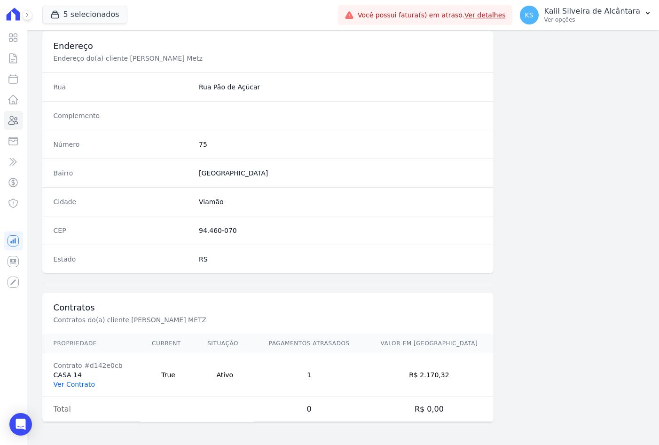
click at [71, 383] on link "Ver Contrato" at bounding box center [74, 384] width 41 height 8
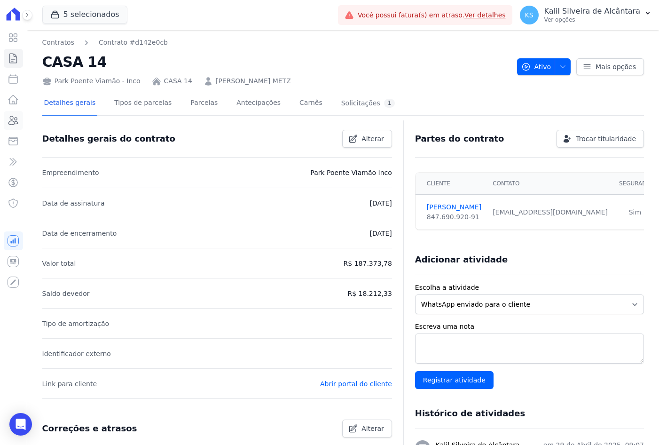
click at [8, 127] on link "Clientes" at bounding box center [13, 120] width 19 height 19
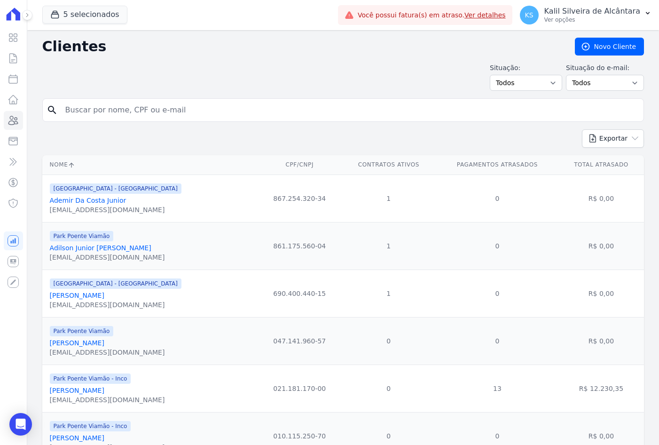
click at [167, 110] on input "search" at bounding box center [350, 110] width 580 height 19
paste input "Taissa De Bairros Baptista"
type input "Taissa De Bairros Baptista"
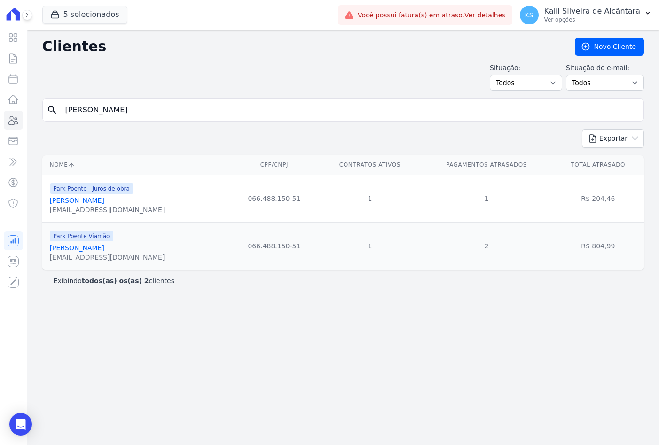
click at [104, 247] on link "Taissa De Bairros Baptista" at bounding box center [77, 248] width 55 height 8
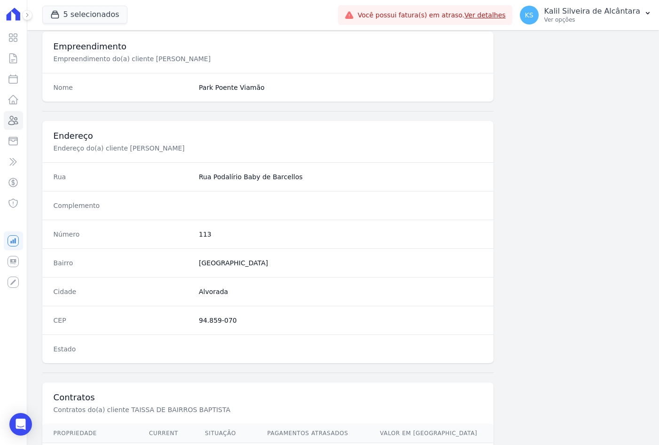
scroll to position [435, 0]
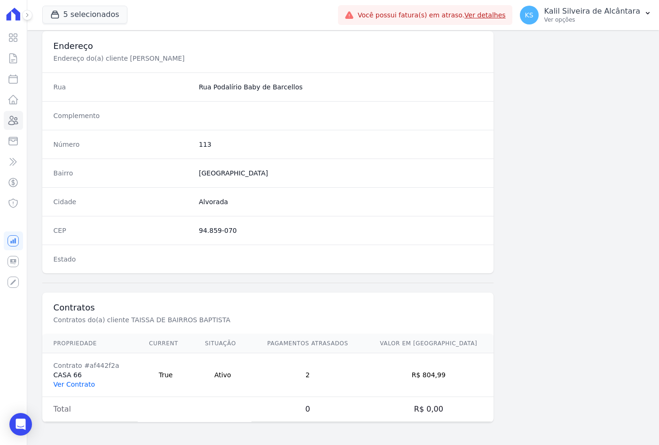
click at [69, 385] on link "Ver Contrato" at bounding box center [74, 384] width 41 height 8
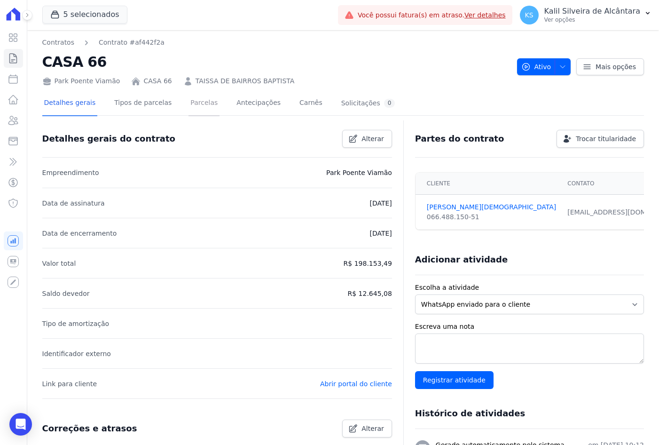
click at [189, 104] on link "Parcelas" at bounding box center [204, 103] width 31 height 25
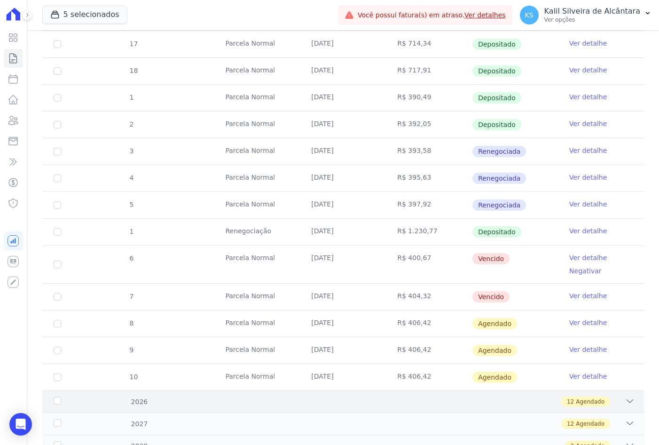
scroll to position [252, 0]
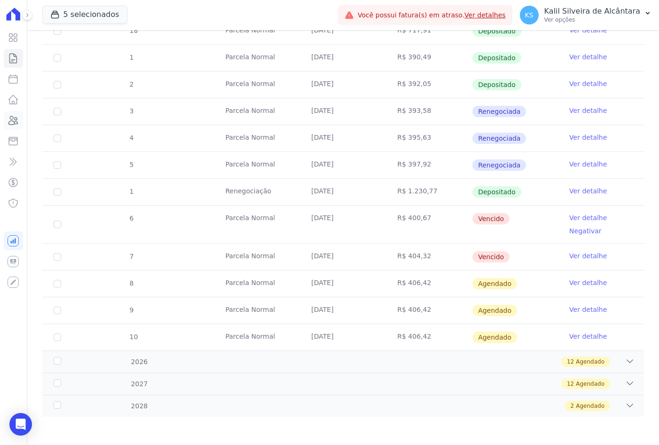
click at [14, 123] on icon at bounding box center [13, 120] width 11 height 11
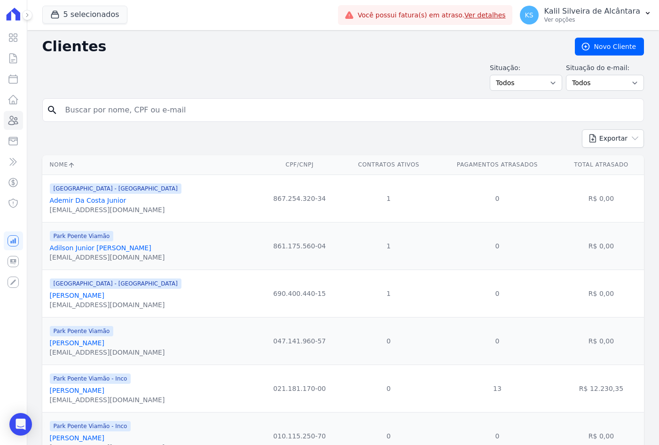
click at [132, 104] on input "search" at bounding box center [350, 110] width 580 height 19
paste input "Andreia Vargas Welter"
type input "Andreia Vargas Welter"
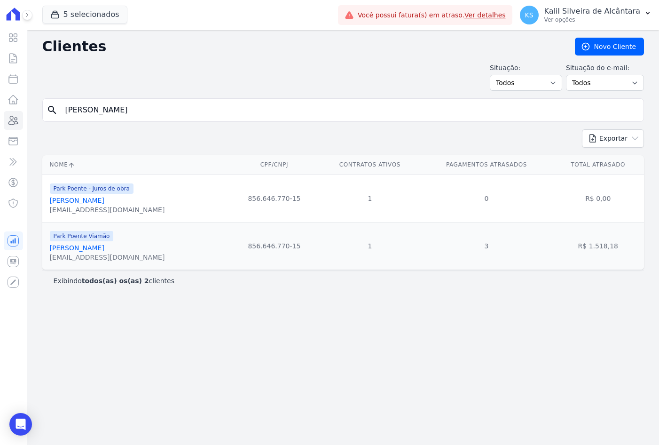
click at [97, 247] on link "Andreia Vargas Welter" at bounding box center [77, 248] width 55 height 8
click at [100, 247] on link "Andreia Vargas Welter" at bounding box center [77, 248] width 55 height 8
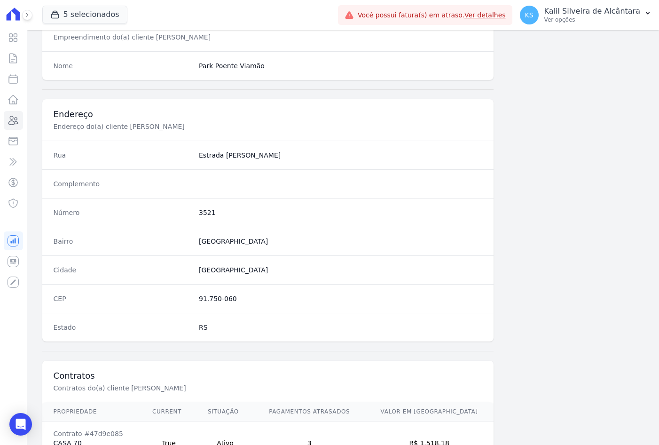
scroll to position [435, 0]
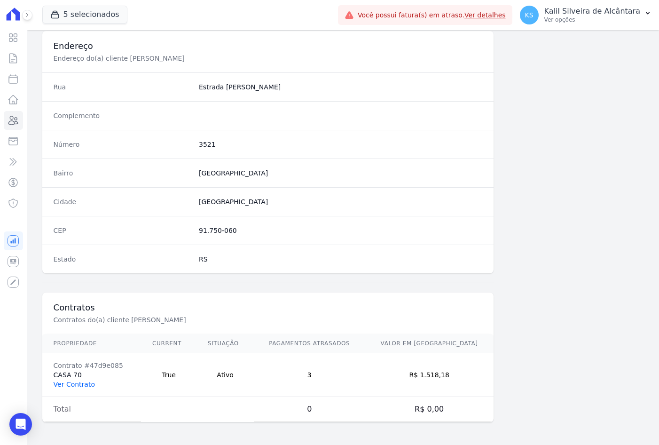
click at [73, 387] on link "Ver Contrato" at bounding box center [74, 384] width 41 height 8
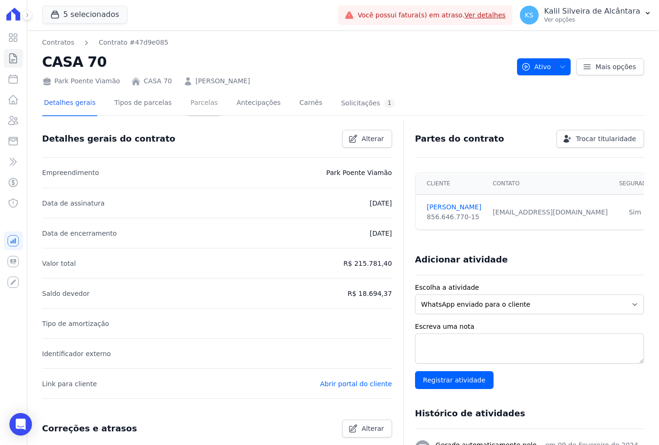
click at [199, 100] on link "Parcelas" at bounding box center [204, 103] width 31 height 25
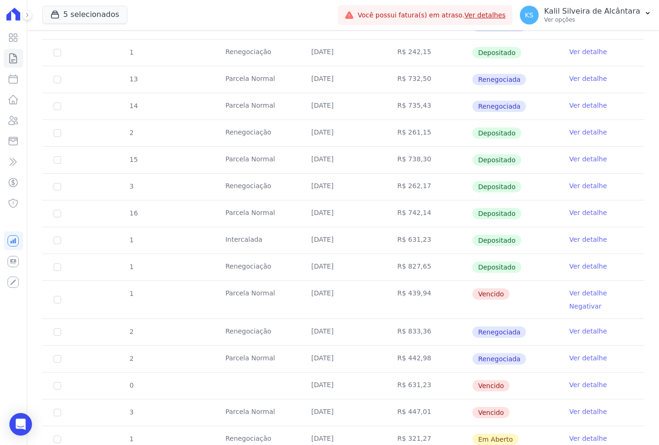
scroll to position [235, 0]
click at [14, 122] on icon at bounding box center [13, 120] width 11 height 11
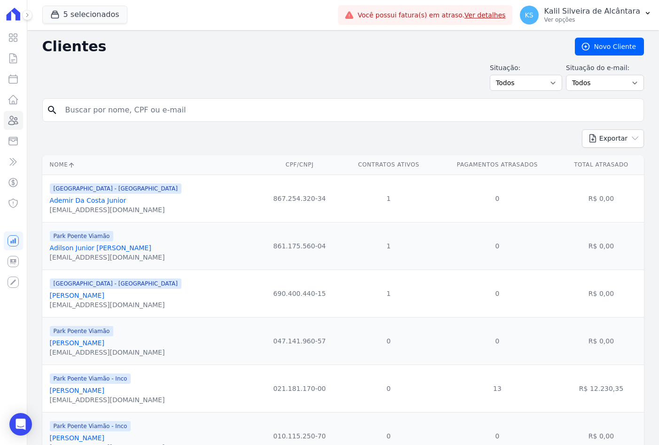
click at [157, 103] on input "search" at bounding box center [350, 110] width 580 height 19
paste input "Juan Jaques Da Silva Goulart"
type input "Juan Jaques Da Silva Goulart"
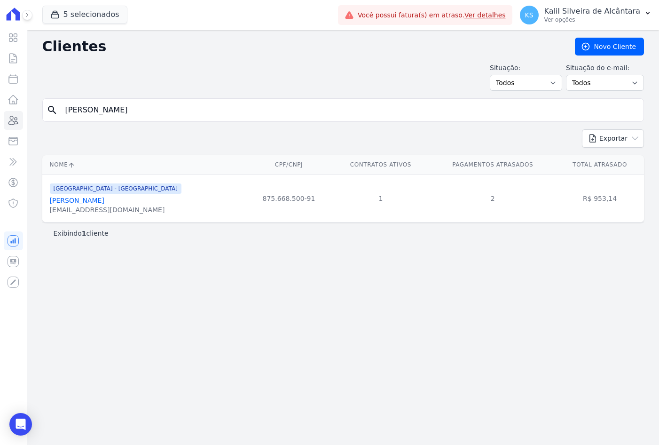
click at [87, 201] on link "Juan Jaques Da Silva Goulart" at bounding box center [77, 201] width 55 height 8
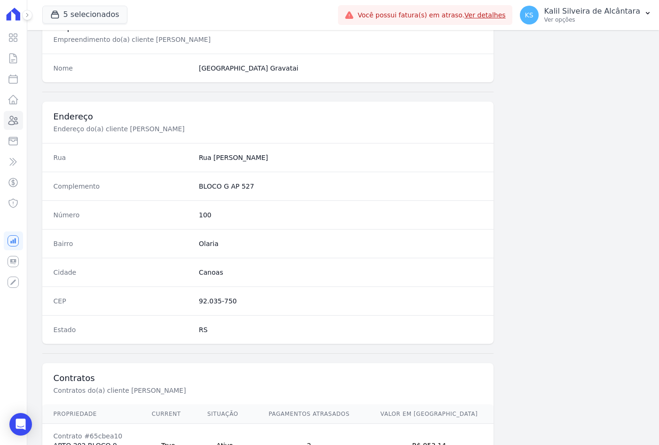
scroll to position [435, 0]
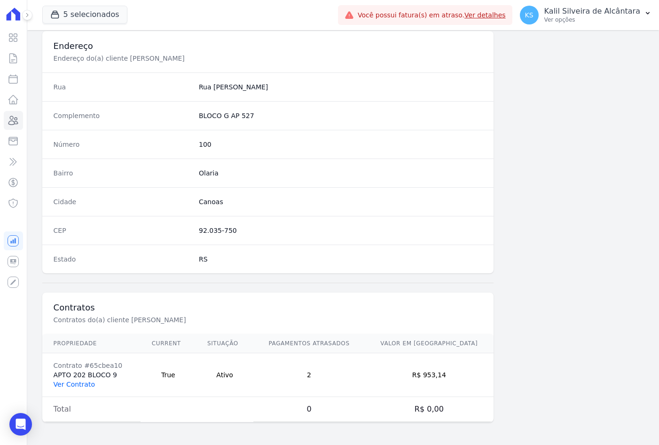
click at [59, 386] on link "Ver Contrato" at bounding box center [74, 384] width 41 height 8
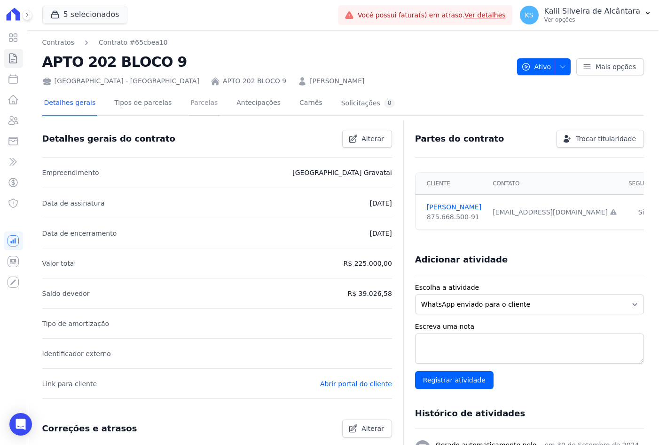
click at [189, 99] on link "Parcelas" at bounding box center [204, 103] width 31 height 25
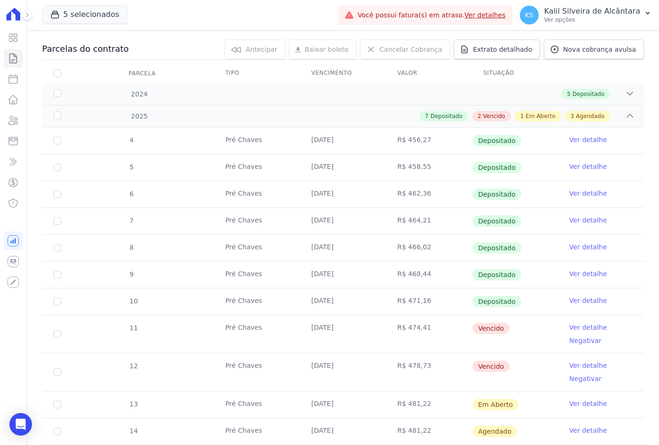
scroll to position [94, 0]
click at [11, 122] on icon at bounding box center [13, 120] width 11 height 11
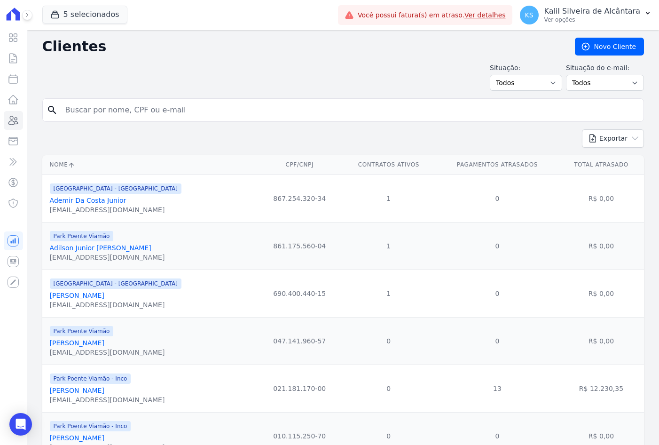
click at [167, 114] on input "search" at bounding box center [350, 110] width 580 height 19
paste input "Ariane Ramos Meirelles"
type input "Ariane Ramos Meirelles"
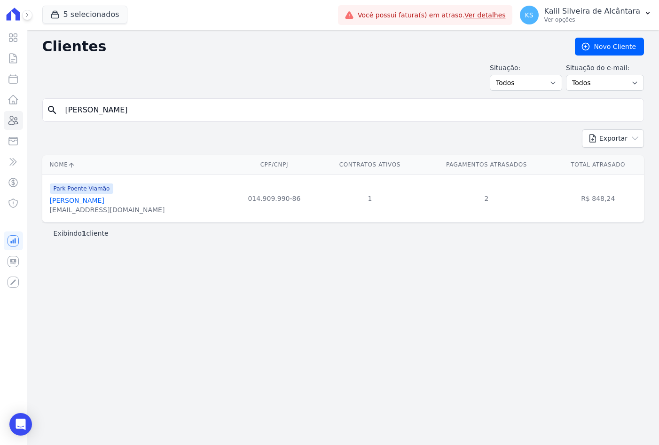
click at [72, 201] on link "Ariane Ramos Meirelles" at bounding box center [77, 201] width 55 height 8
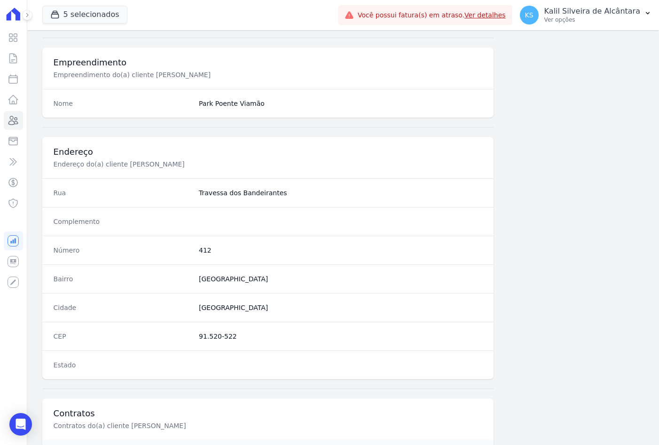
scroll to position [435, 0]
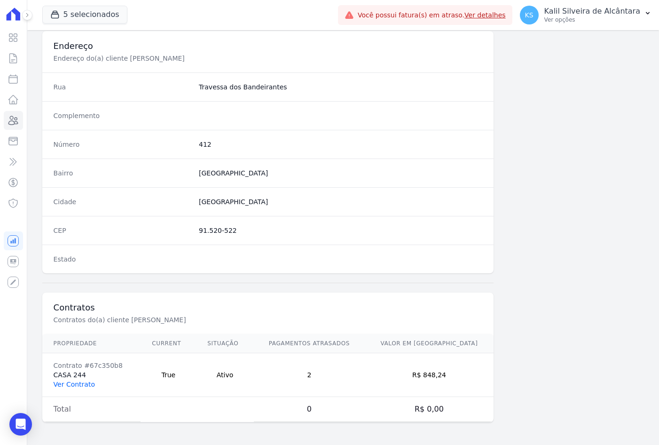
click at [89, 386] on link "Ver Contrato" at bounding box center [74, 384] width 41 height 8
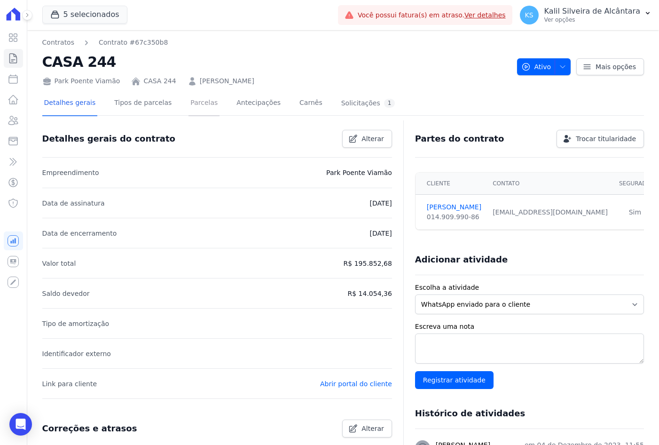
click at [195, 106] on link "Parcelas" at bounding box center [204, 103] width 31 height 25
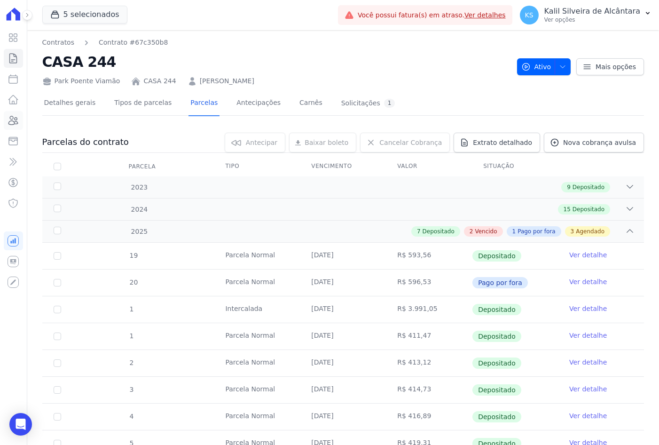
click at [13, 126] on icon at bounding box center [13, 120] width 11 height 11
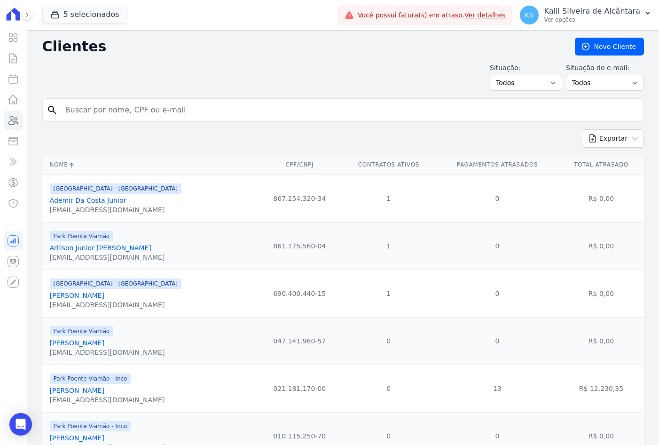
click at [156, 111] on input "search" at bounding box center [350, 110] width 580 height 19
paste input "Rochelly Euclides Velasques"
type input "Rochelly Euclides Velasques"
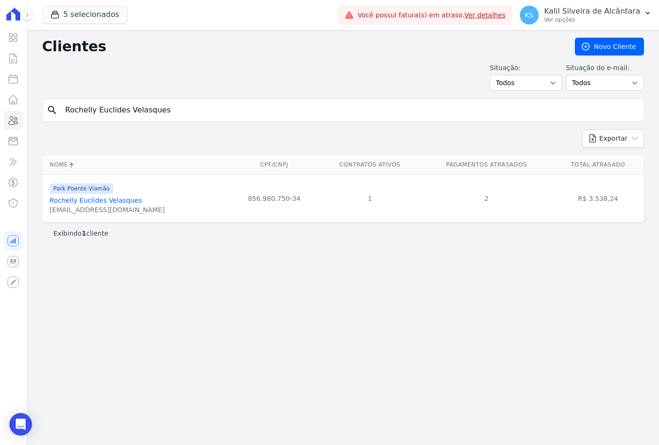
click at [122, 200] on link "Rochelly Euclides Velasques" at bounding box center [96, 201] width 92 height 8
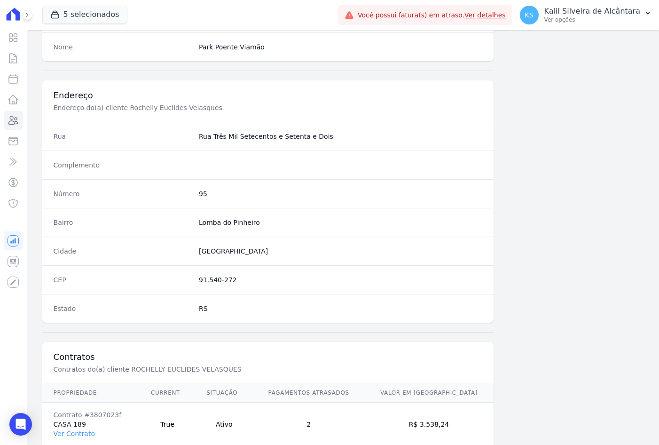
scroll to position [435, 0]
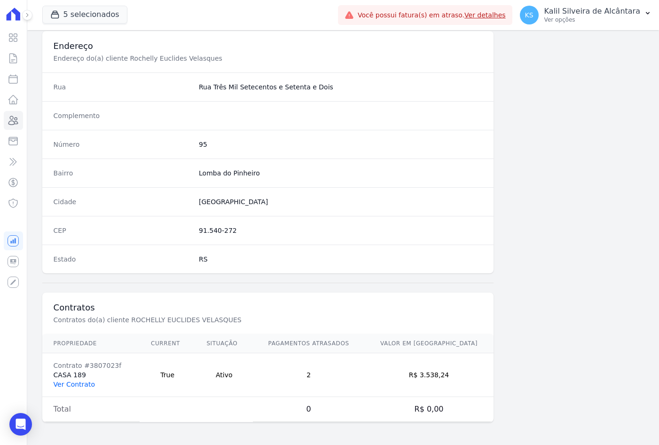
click at [89, 381] on link "Ver Contrato" at bounding box center [74, 384] width 41 height 8
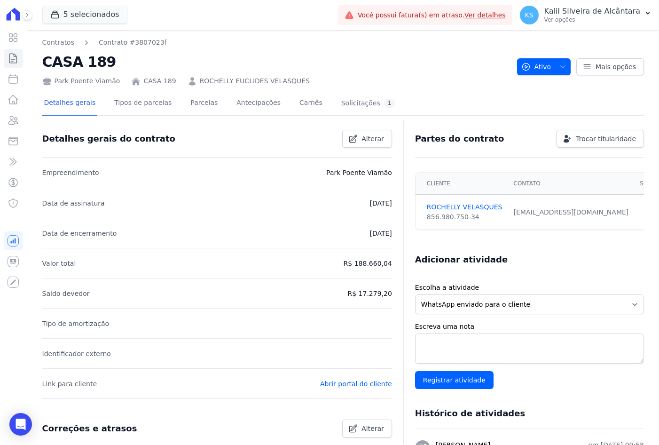
click at [175, 105] on div "Detalhes gerais Tipos de parcelas Parcelas Antecipações Carnês Solicitações 1" at bounding box center [219, 103] width 355 height 25
click at [189, 105] on link "Parcelas" at bounding box center [204, 103] width 31 height 25
click at [189, 104] on link "Parcelas" at bounding box center [204, 103] width 31 height 25
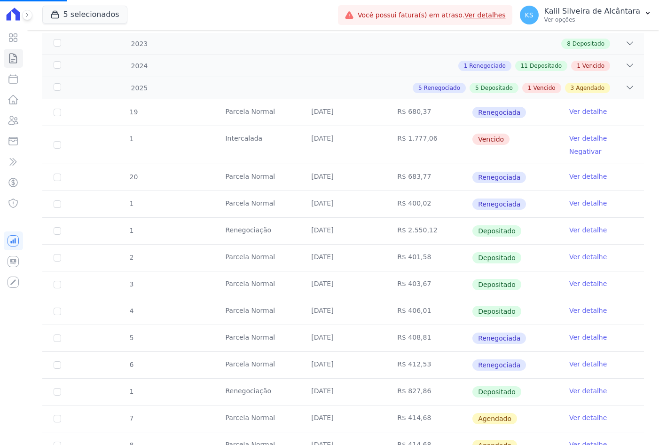
scroll to position [278, 0]
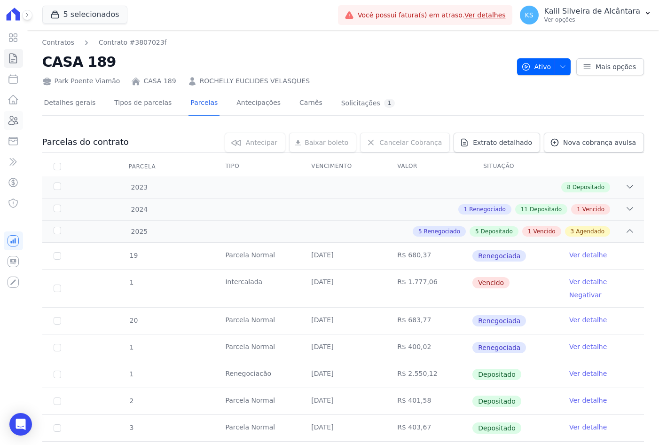
click at [13, 118] on icon at bounding box center [13, 120] width 9 height 8
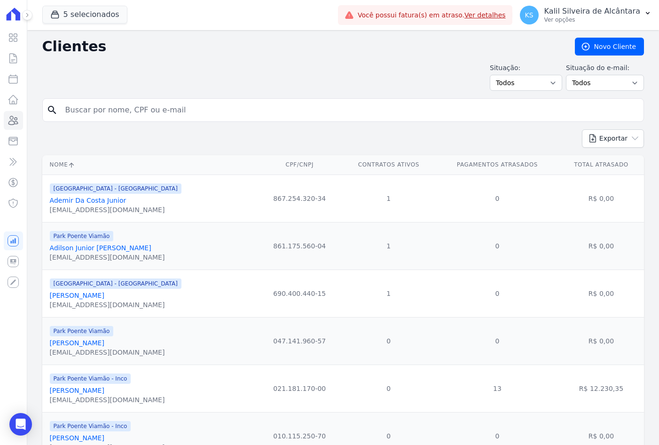
click at [174, 109] on input "search" at bounding box center [350, 110] width 580 height 19
type input "geisson"
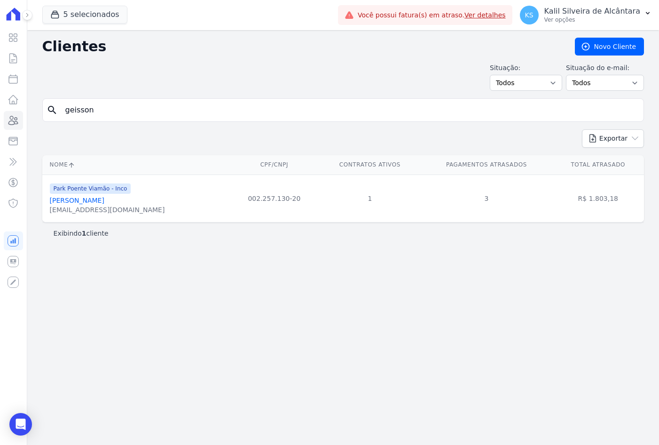
click at [104, 203] on link "Geisson Guimaraes Alves" at bounding box center [77, 201] width 55 height 8
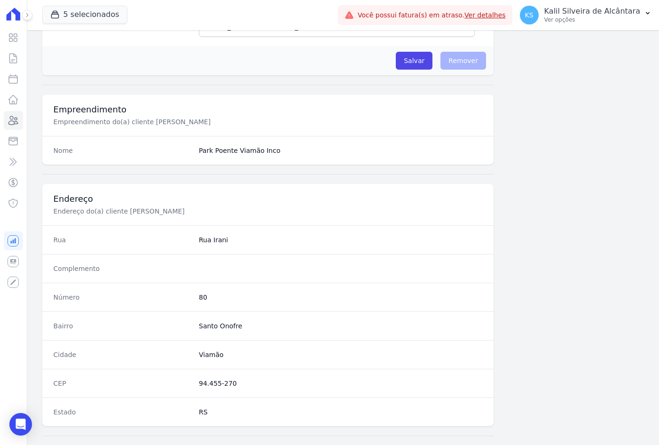
scroll to position [435, 0]
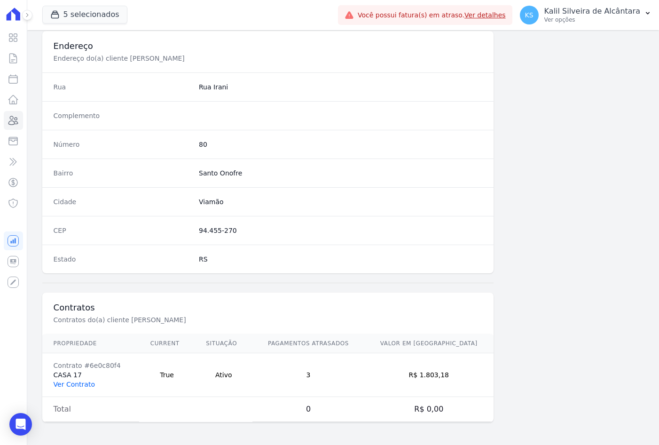
click at [72, 383] on link "Ver Contrato" at bounding box center [74, 384] width 41 height 8
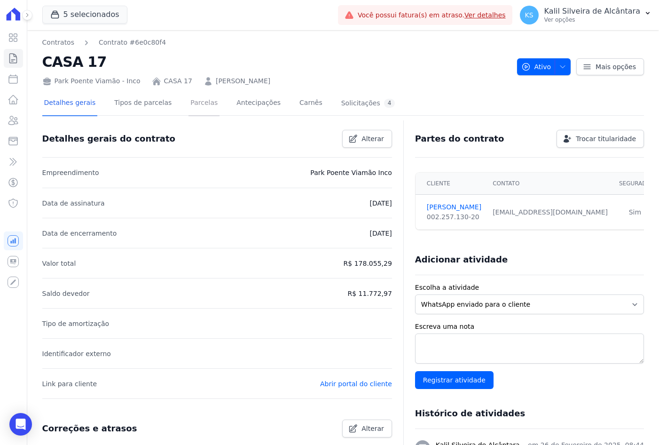
click at [189, 102] on link "Parcelas" at bounding box center [204, 103] width 31 height 25
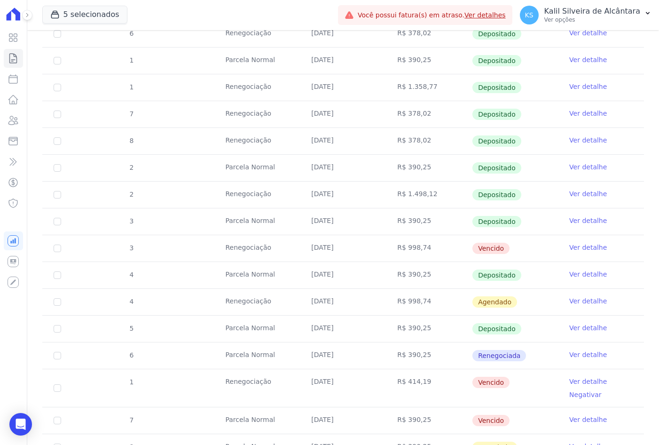
scroll to position [376, 0]
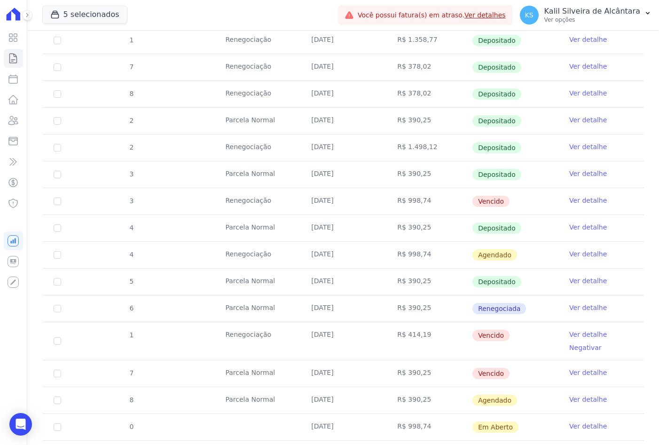
drag, startPoint x: 528, startPoint y: 332, endPoint x: 428, endPoint y: 347, distance: 101.3
click at [428, 347] on tr "1 Renegociação 10/09/2025 R$ 414,19 Vencido Ver detalhe Negativar" at bounding box center [343, 341] width 602 height 38
drag, startPoint x: 428, startPoint y: 347, endPoint x: 439, endPoint y: 384, distance: 38.4
click at [439, 384] on td "R$ 390,25" at bounding box center [429, 373] width 86 height 26
click at [51, 372] on td "7" at bounding box center [57, 373] width 30 height 26
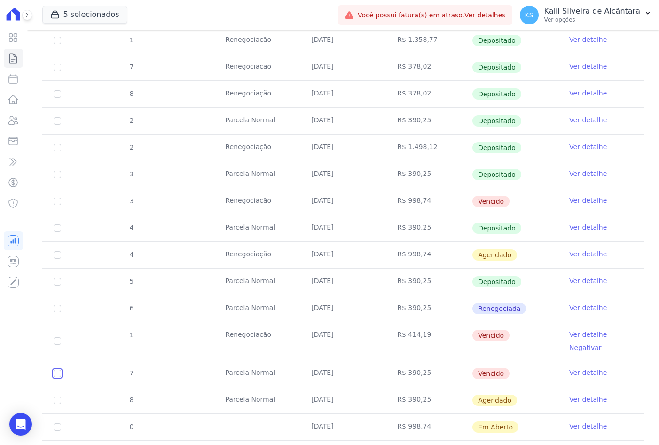
click at [56, 373] on input "checkbox" at bounding box center [58, 374] width 8 height 8
checkbox input "true"
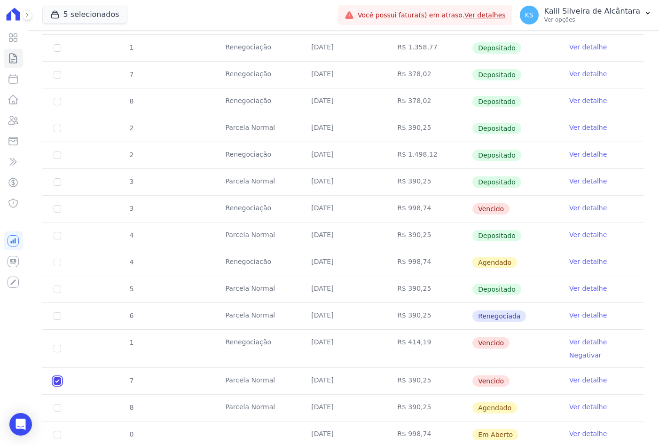
scroll to position [384, 0]
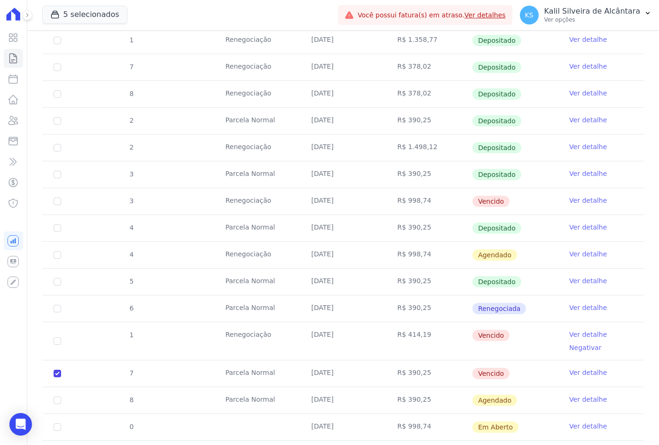
drag, startPoint x: 449, startPoint y: 213, endPoint x: 57, endPoint y: 206, distance: 391.7
click at [57, 206] on tr "3 Renegociação 25/09/2025 R$ 998,74 Vencido Ver detalhe" at bounding box center [343, 201] width 602 height 27
click at [55, 203] on input "checkbox" at bounding box center [58, 201] width 8 height 8
checkbox input "true"
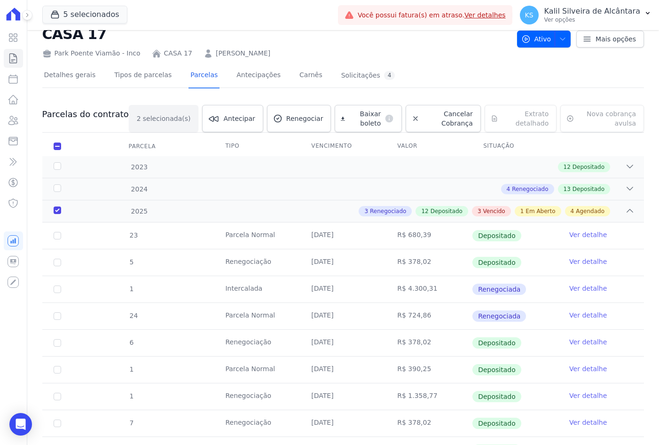
scroll to position [0, 0]
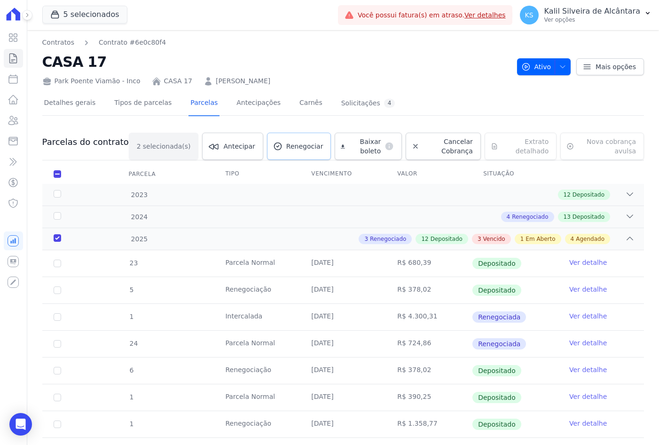
click at [286, 148] on span "Renegociar" at bounding box center [304, 146] width 37 height 9
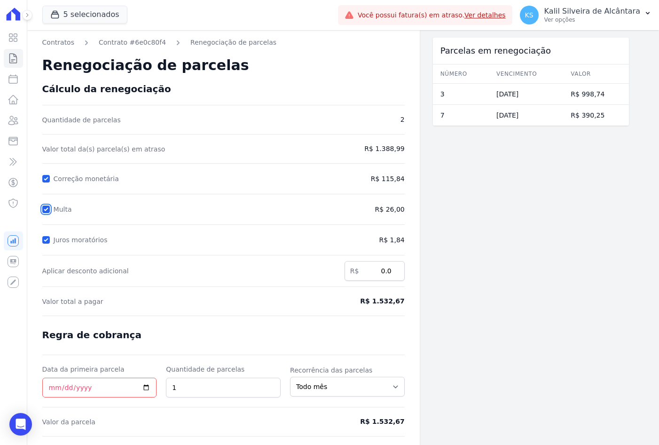
click at [45, 210] on input "Multa" at bounding box center [46, 209] width 8 height 8
checkbox input "false"
click at [48, 239] on input "Juros moratórios" at bounding box center [46, 240] width 8 height 8
checkbox input "false"
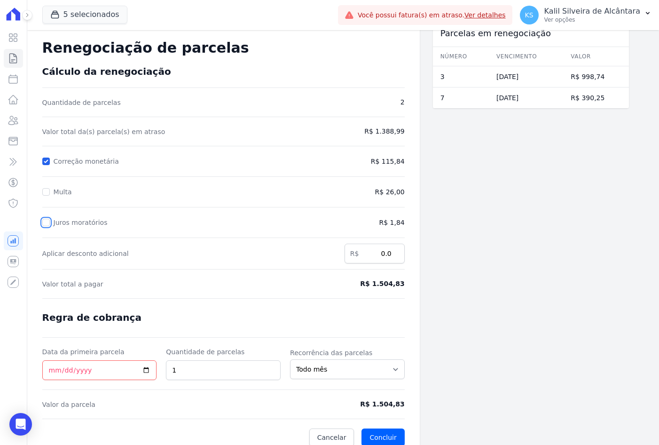
scroll to position [26, 0]
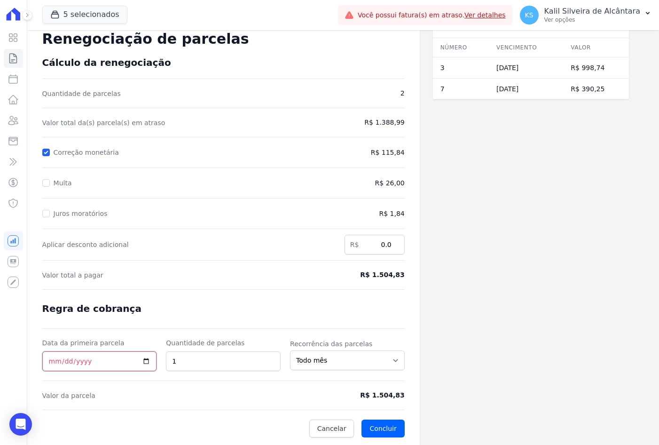
click at [52, 360] on input "Data da primeira parcela" at bounding box center [99, 361] width 115 height 20
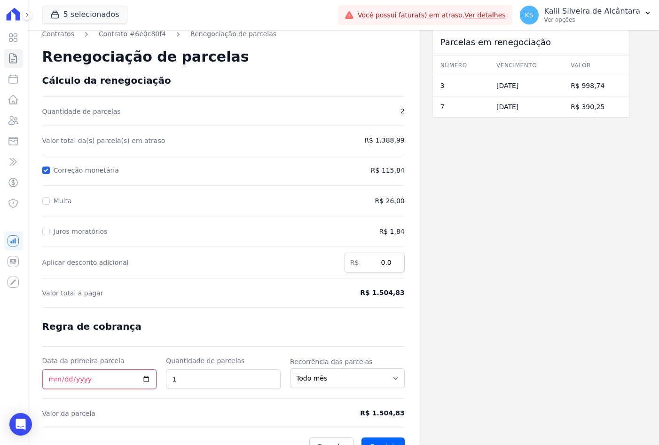
scroll to position [0, 0]
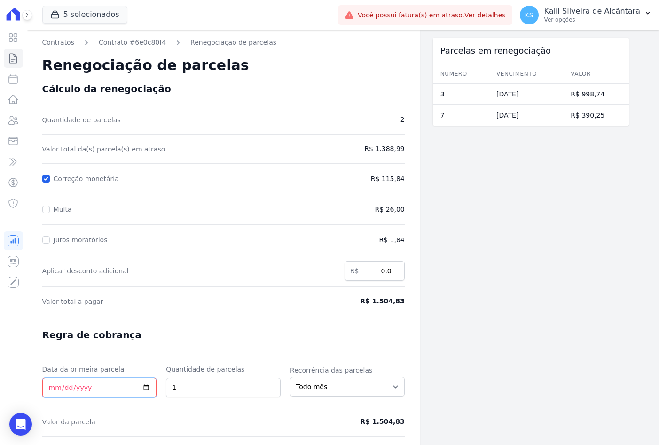
click at [49, 384] on input "Data da primeira parcela" at bounding box center [99, 388] width 115 height 20
type input "2025-11-25"
drag, startPoint x: 182, startPoint y: 384, endPoint x: 159, endPoint y: 388, distance: 23.3
click at [161, 388] on div "Data da primeira parcela 2025-11-25 Quantidade de parcelas 1 Recorrência das pa…" at bounding box center [223, 380] width 362 height 33
type input "3"
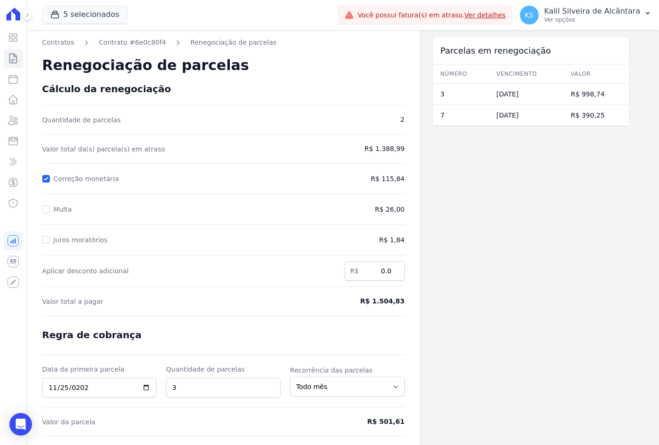
drag, startPoint x: 278, startPoint y: 425, endPoint x: 300, endPoint y: 412, distance: 25.7
click at [279, 425] on span "Valor da parcela" at bounding box center [176, 421] width 269 height 9
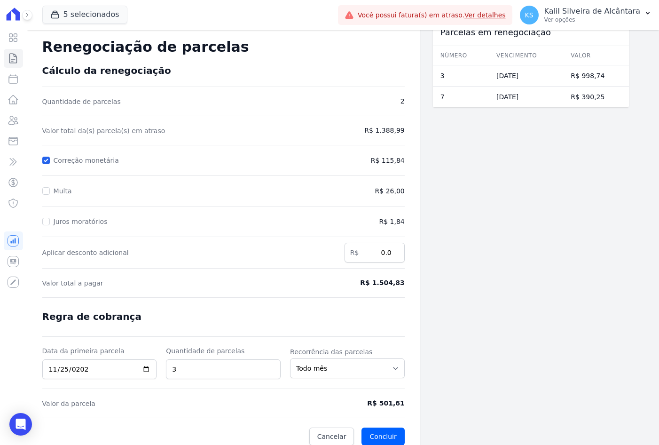
scroll to position [26, 0]
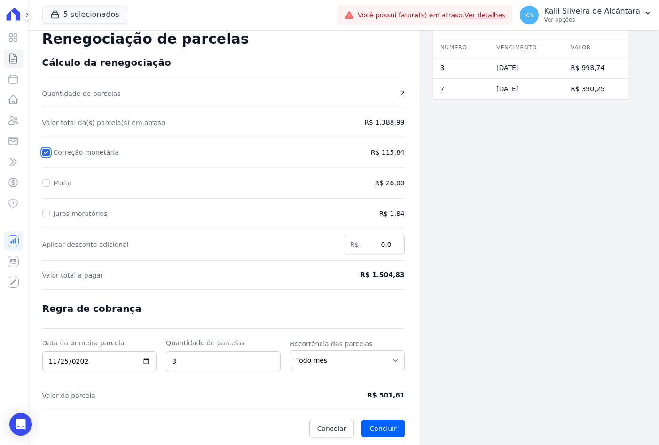
click at [46, 153] on input "Correção monetária" at bounding box center [46, 153] width 8 height 8
checkbox input "true"
click at [392, 428] on button "Concluir" at bounding box center [383, 428] width 43 height 18
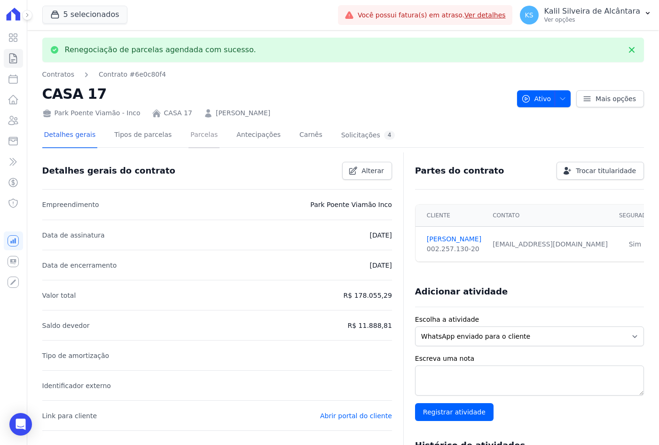
click at [189, 138] on link "Parcelas" at bounding box center [204, 135] width 31 height 25
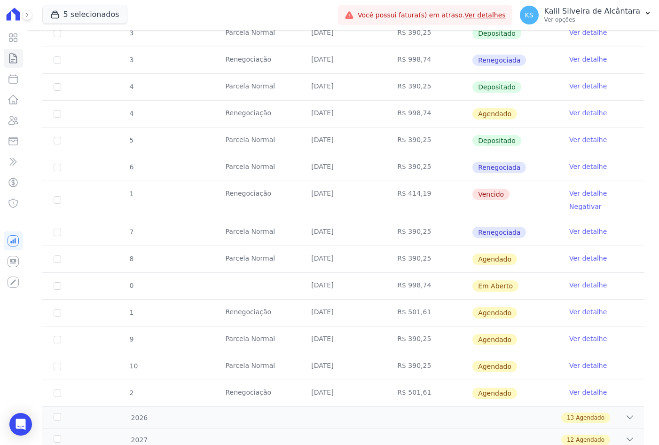
scroll to position [573, 0]
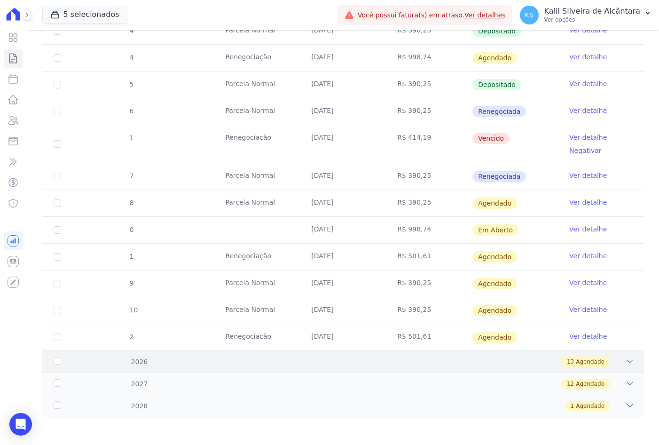
click at [207, 357] on div "13 Agendado" at bounding box center [372, 361] width 524 height 10
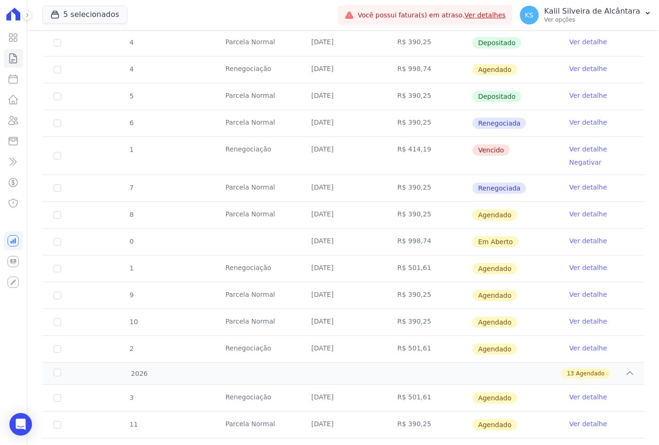
scroll to position [479, 0]
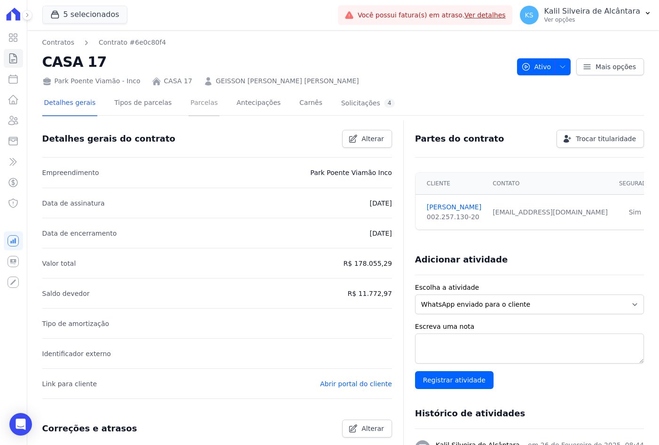
click at [189, 105] on link "Parcelas" at bounding box center [204, 103] width 31 height 25
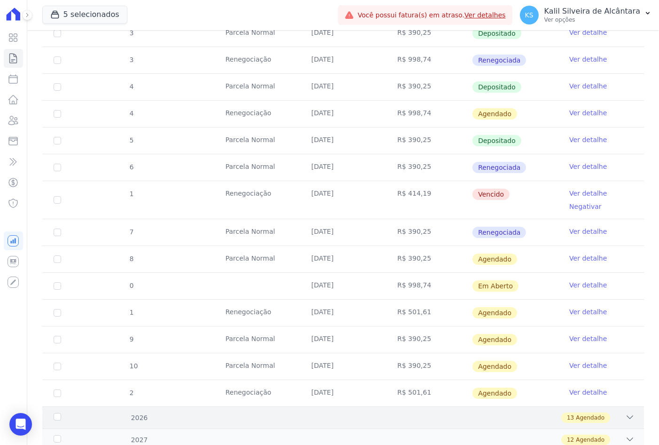
scroll to position [564, 0]
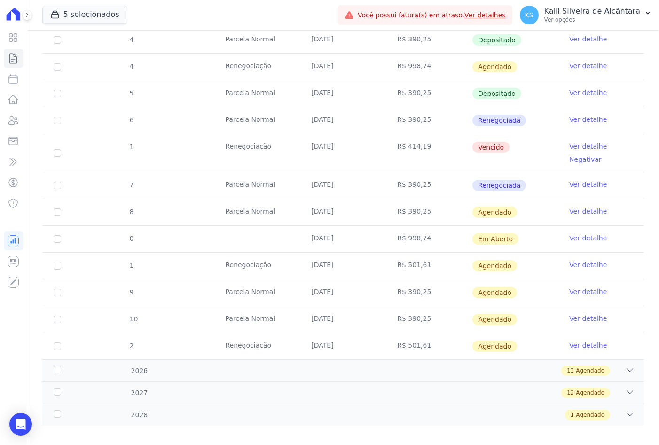
click at [283, 361] on div "5 Renegociação [DATE] R$ 378,02 Depositado Ver detalhe 23 [GEOGRAPHIC_DATA] [DA…" at bounding box center [343, 19] width 632 height 688
click at [284, 367] on div "13 Agendado" at bounding box center [372, 370] width 524 height 10
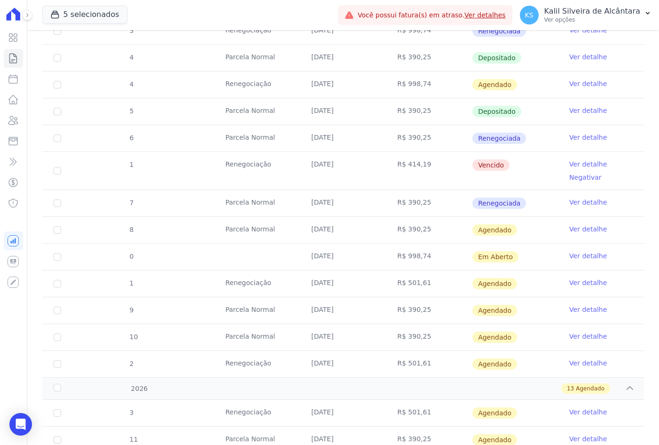
scroll to position [517, 0]
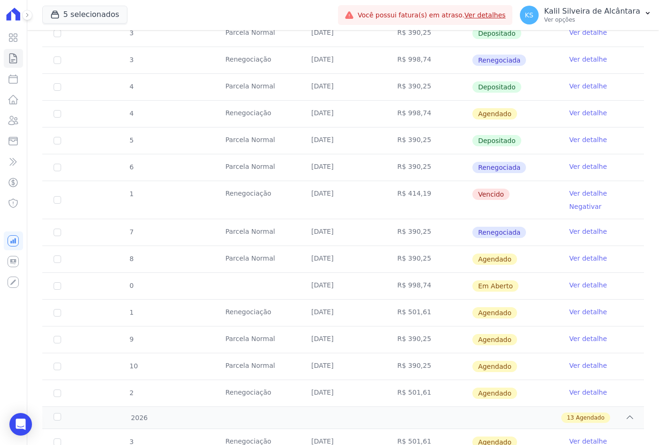
drag, startPoint x: 344, startPoint y: 342, endPoint x: 292, endPoint y: 280, distance: 81.1
click at [292, 280] on tbody "5 Renegociação [DATE] R$ 378,02 Depositado Ver detalhe 23 [GEOGRAPHIC_DATA] [DA…" at bounding box center [343, 65] width 602 height 681
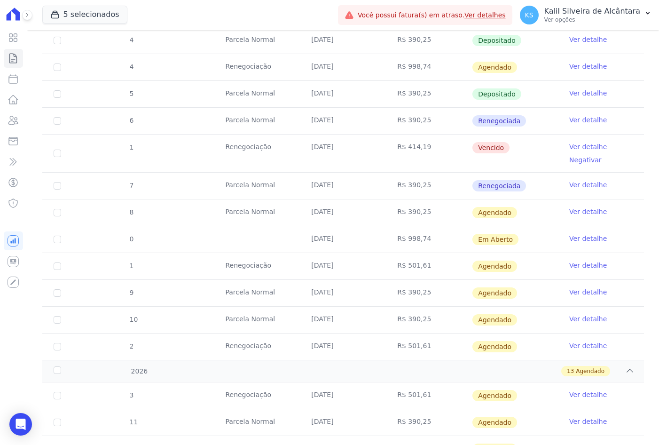
scroll to position [564, 0]
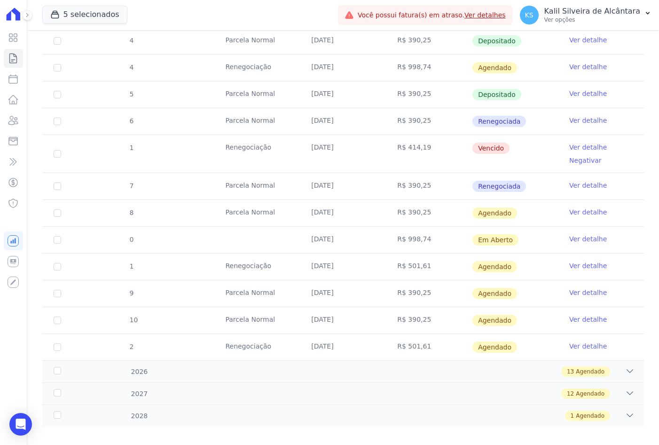
scroll to position [564, 0]
drag, startPoint x: 352, startPoint y: 241, endPoint x: 371, endPoint y: 241, distance: 19.7
click at [371, 241] on td "[DATE]" at bounding box center [343, 239] width 86 height 26
drag, startPoint x: 371, startPoint y: 241, endPoint x: 325, endPoint y: 266, distance: 53.0
click at [325, 266] on td "[DATE]" at bounding box center [343, 265] width 86 height 26
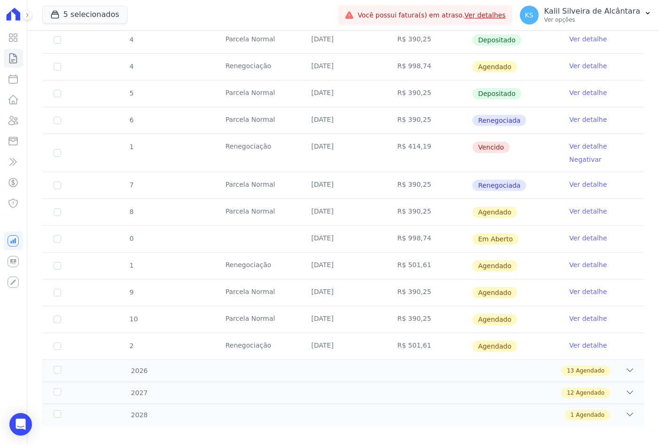
drag, startPoint x: 325, startPoint y: 266, endPoint x: 341, endPoint y: 292, distance: 30.4
click at [341, 292] on td "25/11/2025" at bounding box center [343, 292] width 86 height 26
drag, startPoint x: 8, startPoint y: 120, endPoint x: 60, endPoint y: 125, distance: 51.9
click at [8, 120] on icon at bounding box center [13, 120] width 11 height 11
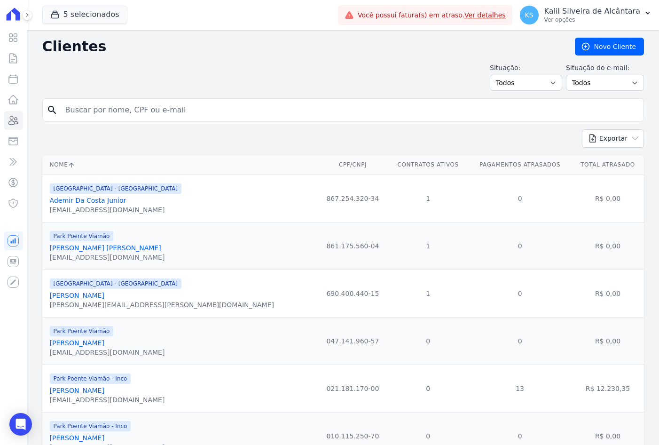
click at [91, 105] on input "search" at bounding box center [350, 110] width 580 height 19
paste input "Rochelly Euclides Velasques"
type input "Rochelly Euclides Velasques"
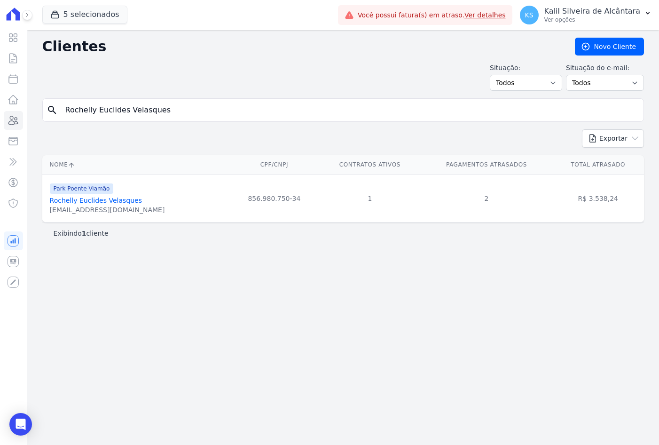
click at [82, 195] on div "Park Poente Viamão Rochelly Euclides Velasques rochelly.velasques@gmail.com" at bounding box center [107, 198] width 115 height 32
click at [71, 202] on link "Rochelly Euclides Velasques" at bounding box center [96, 201] width 92 height 8
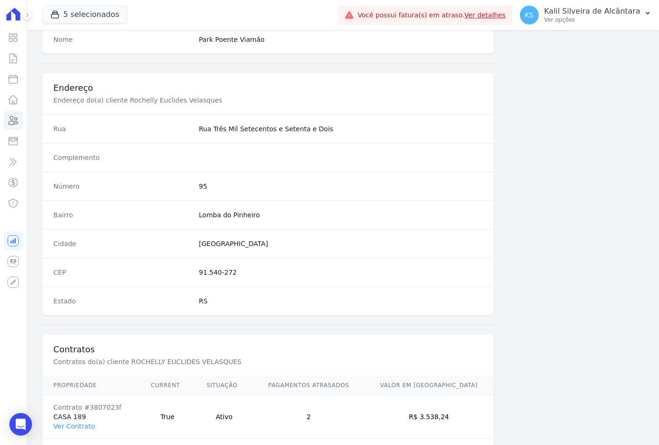
scroll to position [435, 0]
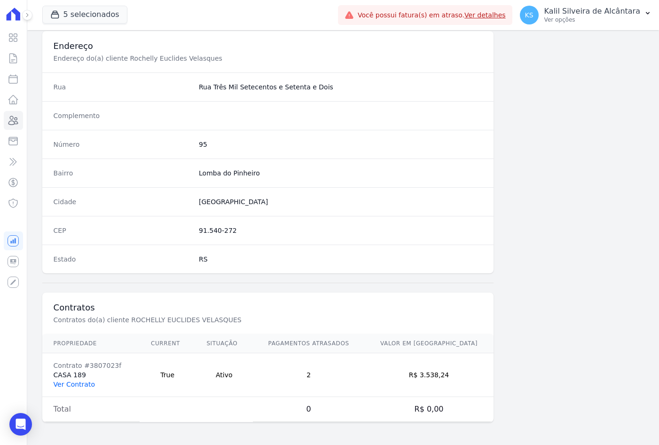
click at [76, 388] on link "Ver Contrato" at bounding box center [74, 384] width 41 height 8
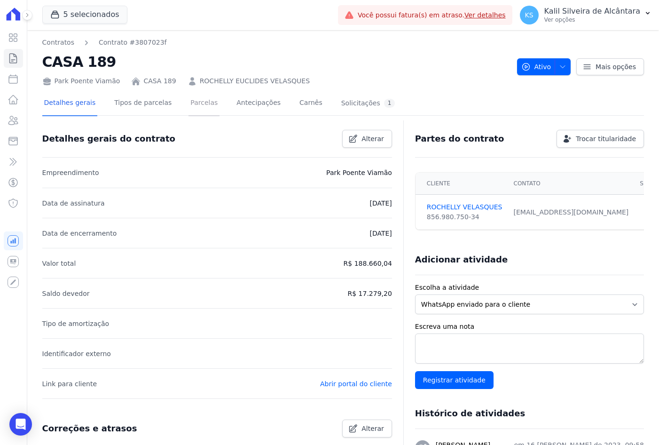
click at [197, 103] on link "Parcelas" at bounding box center [204, 103] width 31 height 25
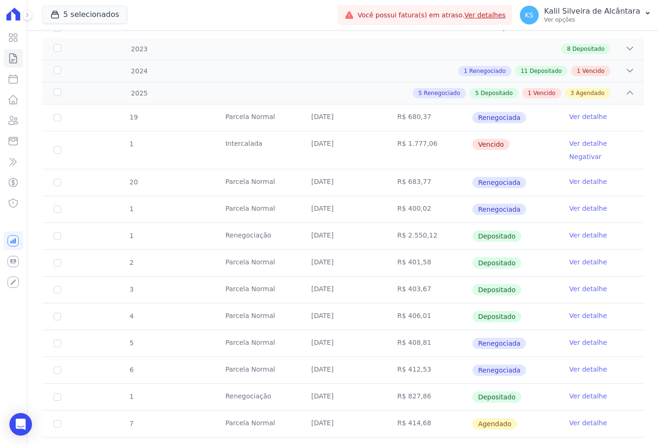
scroll to position [278, 0]
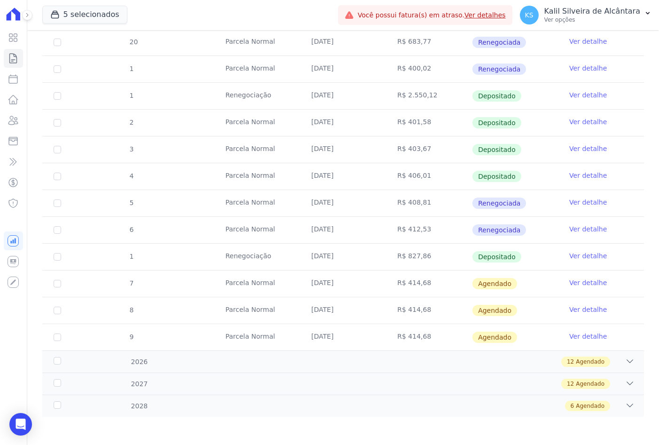
drag, startPoint x: 534, startPoint y: 227, endPoint x: 544, endPoint y: 240, distance: 16.7
click at [544, 240] on td "Renegociada" at bounding box center [515, 230] width 86 height 26
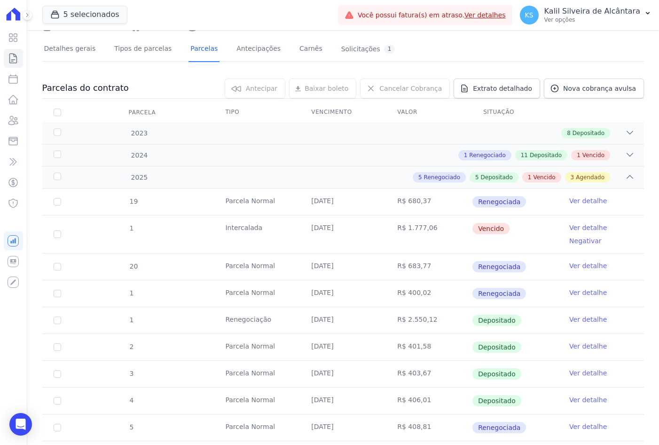
scroll to position [43, 0]
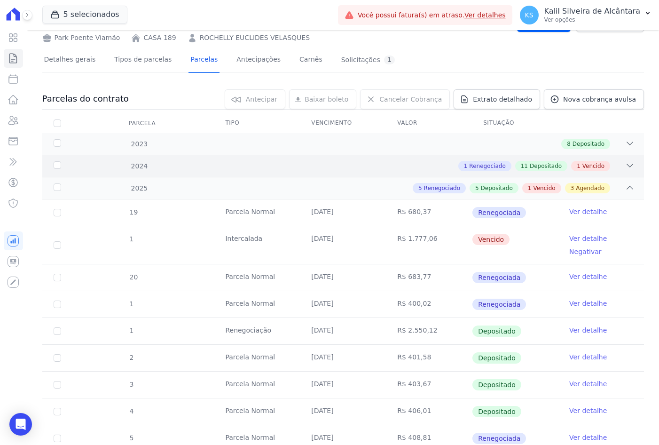
click at [318, 164] on div "1 Renegociado 11 Depositado 1 Vencido" at bounding box center [372, 166] width 524 height 10
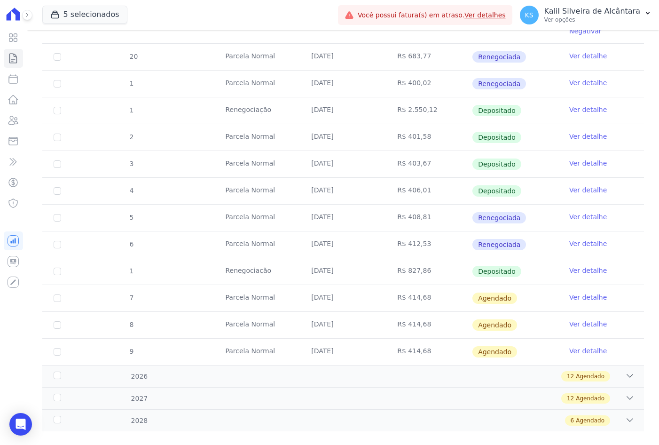
scroll to position [649, 0]
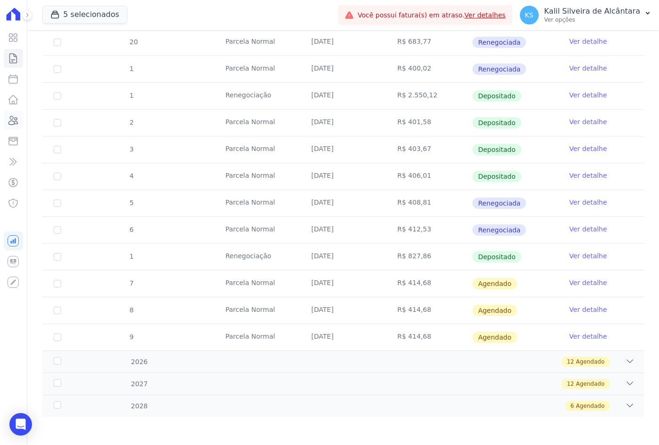
click at [8, 125] on icon at bounding box center [13, 120] width 11 height 11
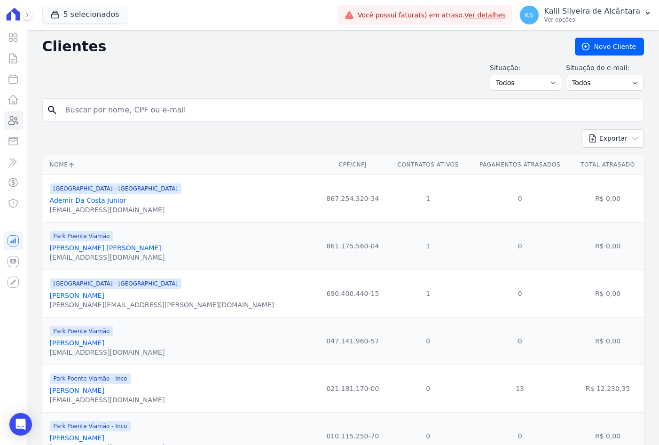
click at [191, 104] on input "search" at bounding box center [350, 110] width 580 height 19
type input "gustavp -"
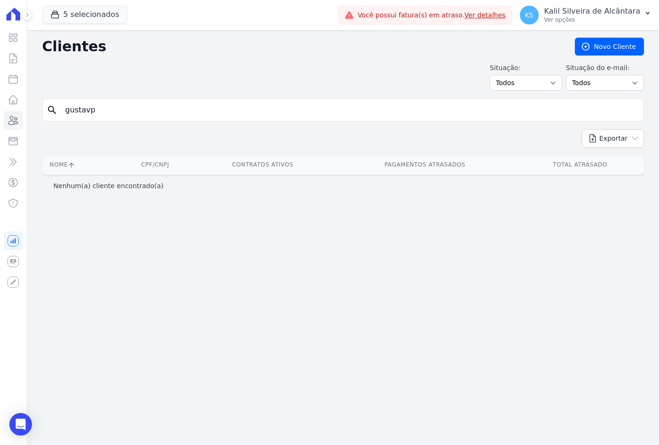
click at [205, 98] on div "Clientes Novo Cliente Situação: Todos Adimplentes Inadimplentes Situação do e-m…" at bounding box center [343, 237] width 632 height 415
click at [215, 106] on input "gustavp" at bounding box center [350, 110] width 580 height 19
type input "gustavo"
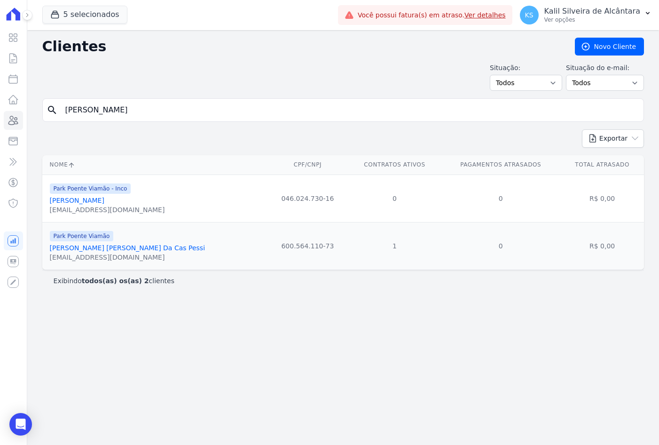
drag, startPoint x: 250, startPoint y: 116, endPoint x: -2, endPoint y: 116, distance: 252.0
click at [0, 116] on html "Visão Geral Contratos Parcelas Lotes Clientes Minha Carteira Transferências Cré…" at bounding box center [329, 222] width 659 height 445
paste input "Paulo Eduardo Silva De Souza"
type input "Paulo Eduardo Silva De Souza"
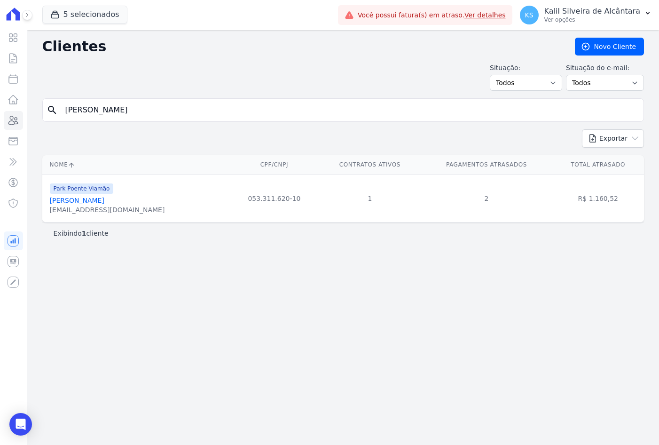
click at [82, 198] on link "Paulo Eduardo Silva De Souza" at bounding box center [77, 201] width 55 height 8
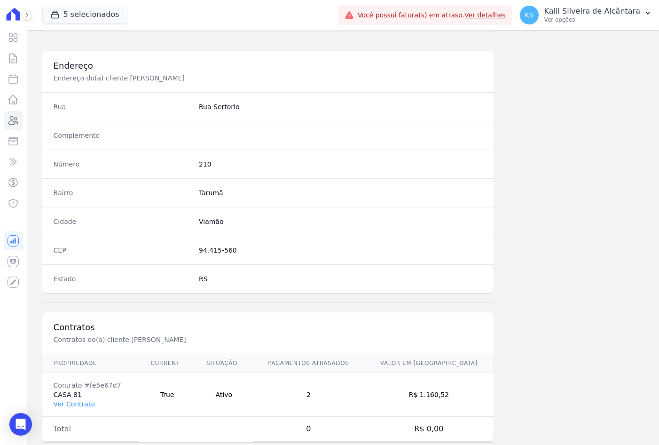
scroll to position [435, 0]
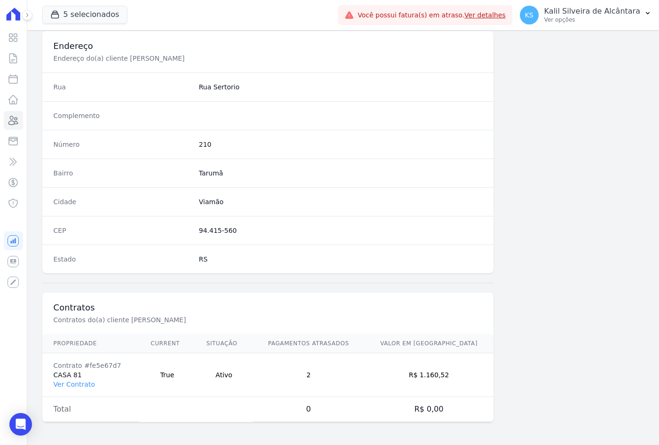
click at [82, 377] on td "Contrato #fe5e67d7 CASA 81 Ver Contrato" at bounding box center [90, 375] width 97 height 44
click at [82, 382] on link "Ver Contrato" at bounding box center [74, 384] width 41 height 8
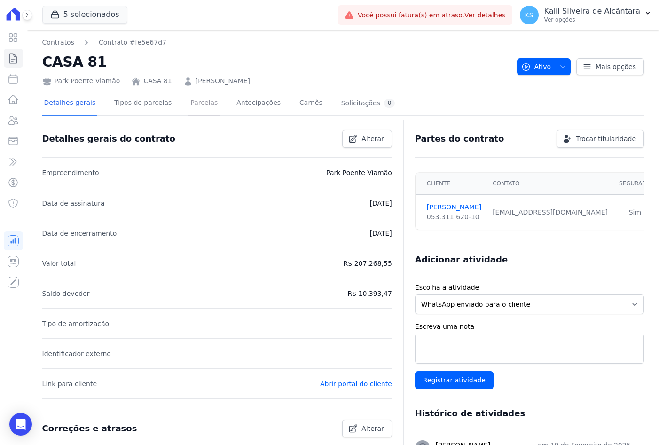
click at [195, 115] on link "Parcelas" at bounding box center [204, 103] width 31 height 25
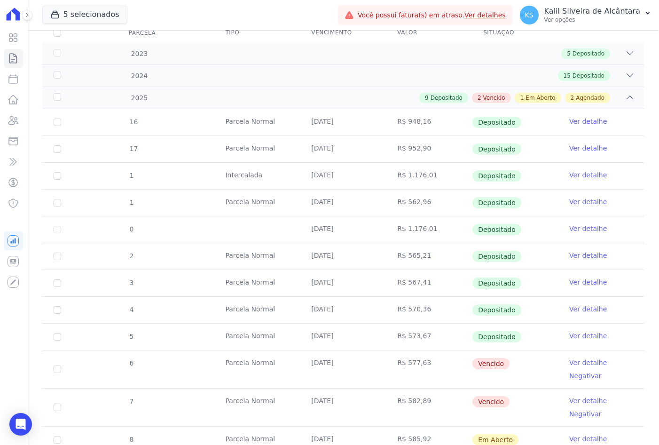
scroll to position [268, 0]
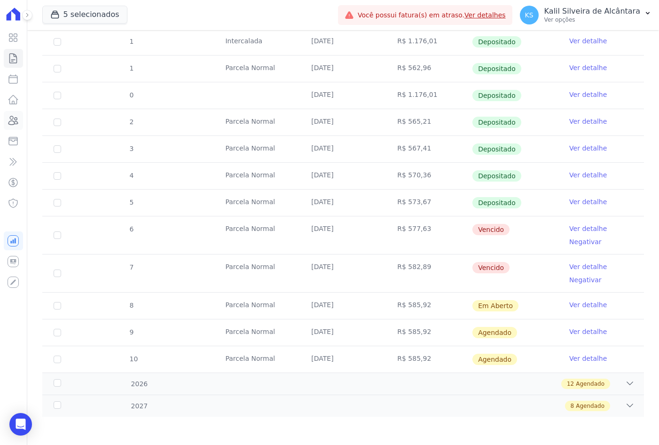
click at [22, 118] on link "Clientes" at bounding box center [13, 120] width 19 height 19
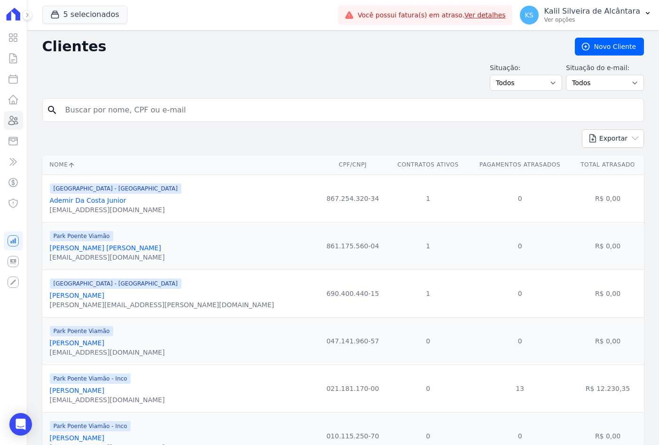
click at [108, 115] on input "search" at bounding box center [350, 110] width 580 height 19
type input "JUAN JAQUES"
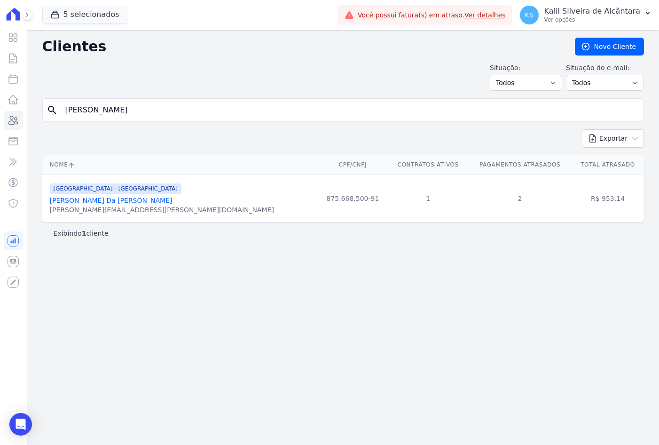
click at [124, 199] on link "Juan Jaques Da Silva Goulart" at bounding box center [111, 201] width 123 height 8
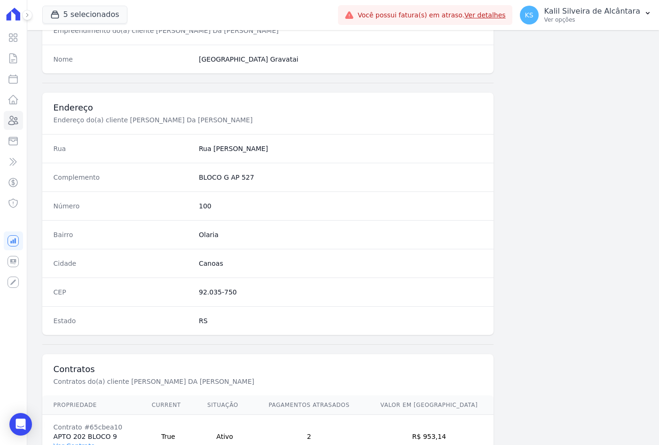
scroll to position [435, 0]
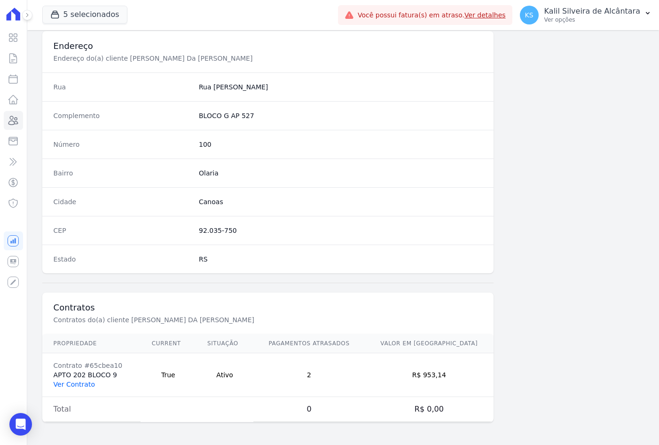
click at [91, 381] on link "Ver Contrato" at bounding box center [74, 384] width 41 height 8
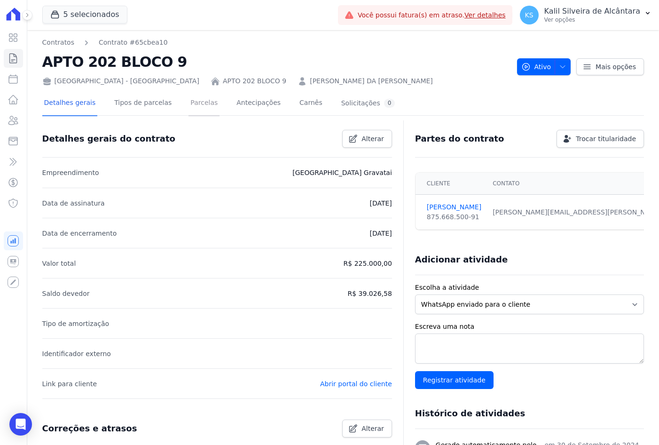
click at [197, 107] on link "Parcelas" at bounding box center [204, 103] width 31 height 25
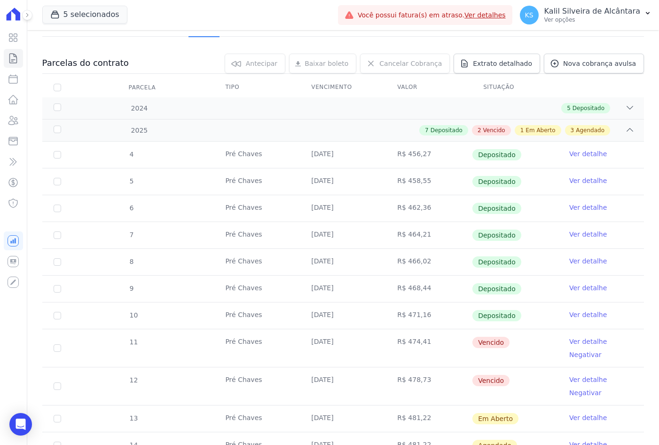
scroll to position [141, 0]
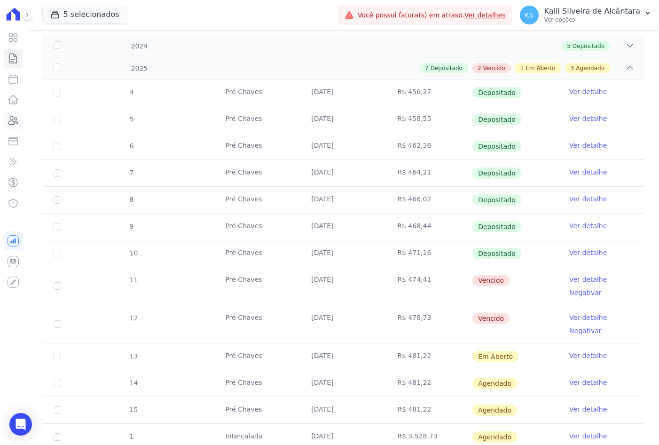
click at [6, 118] on link "Clientes" at bounding box center [13, 120] width 19 height 19
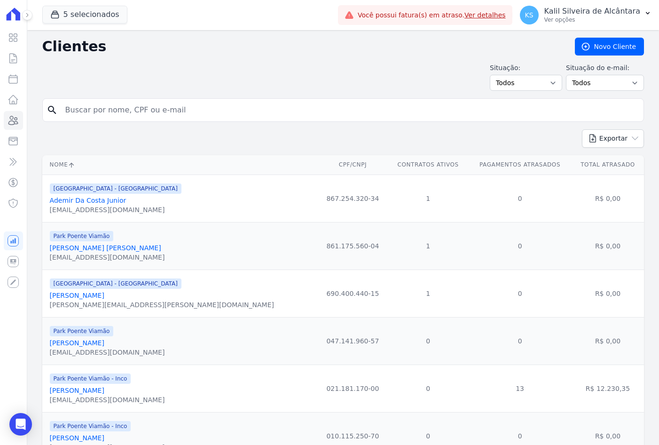
click at [163, 112] on input "search" at bounding box center [350, 110] width 580 height 19
type input "paulo eduardo"
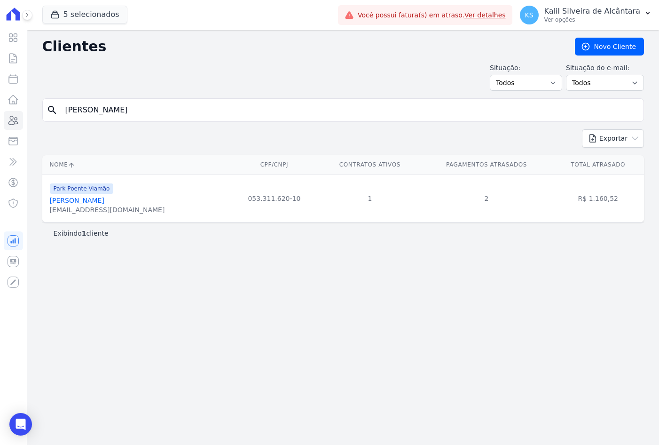
click at [104, 199] on link "Paulo Eduardo Silva De Souza" at bounding box center [77, 201] width 55 height 8
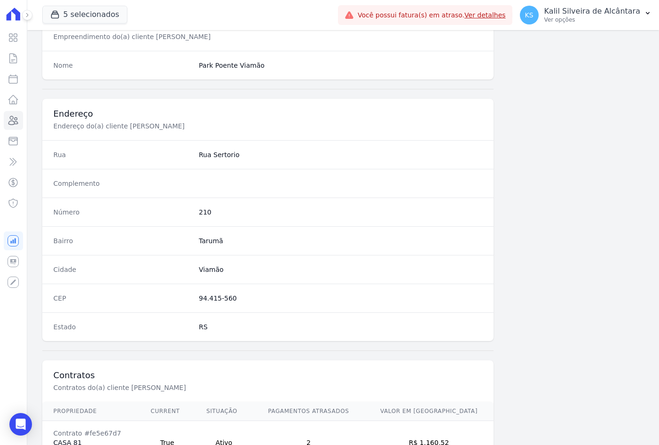
scroll to position [435, 0]
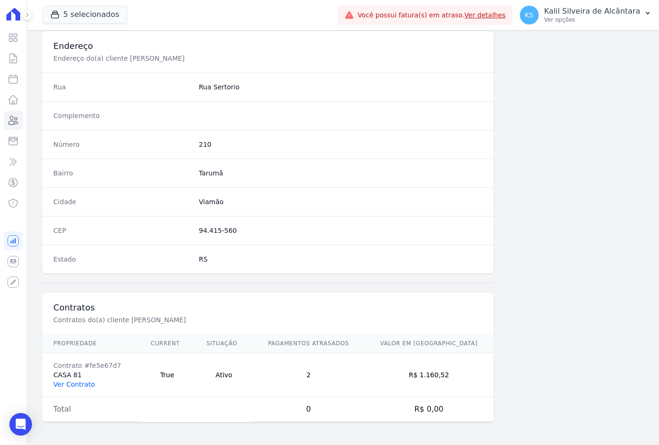
click at [74, 383] on link "Ver Contrato" at bounding box center [74, 384] width 41 height 8
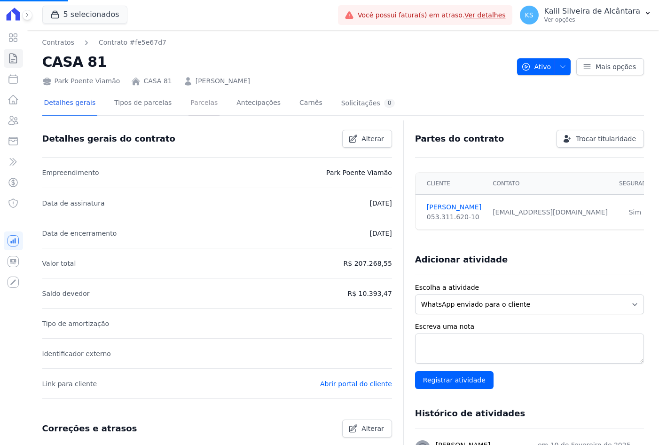
click at [194, 109] on link "Parcelas" at bounding box center [204, 103] width 31 height 25
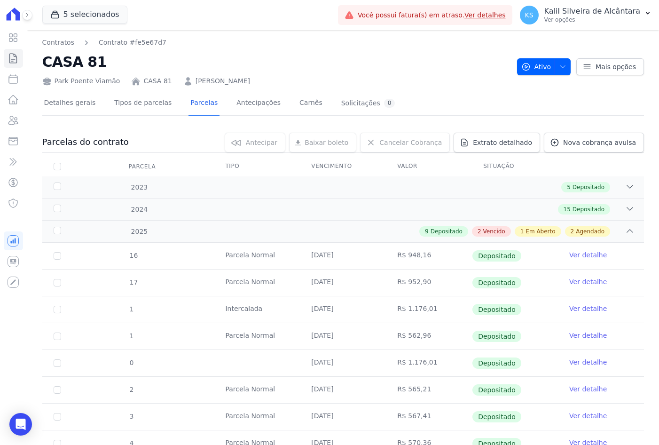
scroll to position [268, 0]
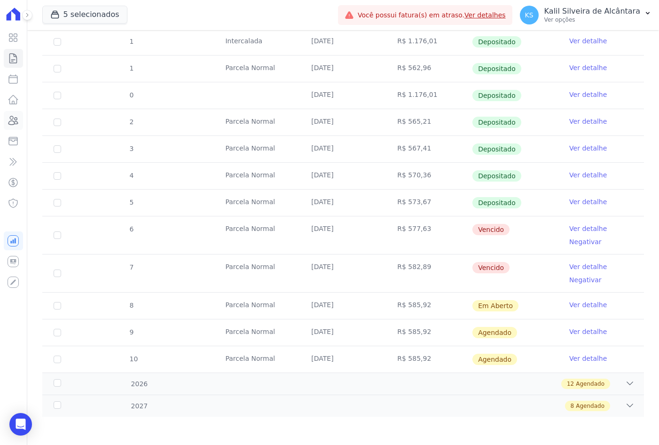
click at [14, 120] on icon at bounding box center [13, 120] width 11 height 11
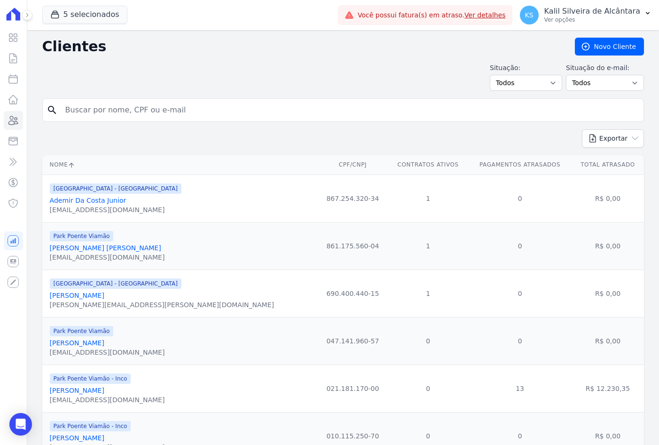
click at [115, 110] on input "search" at bounding box center [350, 110] width 580 height 19
paste input "Cristiano Da Silva Pereira"
type input "Cristiano Da Silva Pereira"
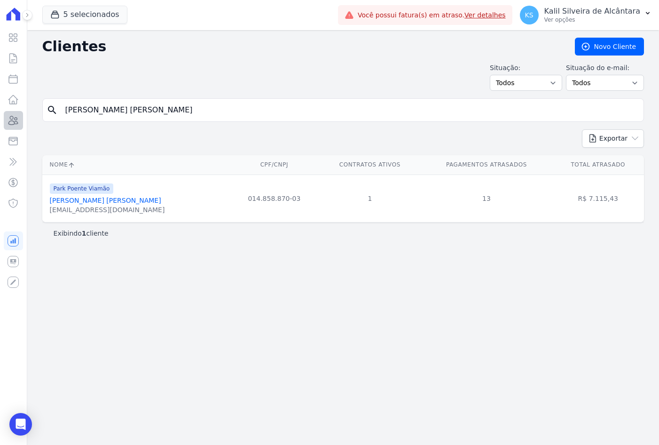
drag, startPoint x: 181, startPoint y: 119, endPoint x: 9, endPoint y: 119, distance: 172.1
click at [9, 119] on div "Visão Geral Contratos Parcelas Lotes Clientes Minha Carteira Transferências Cré…" at bounding box center [329, 222] width 659 height 445
type input "joyci"
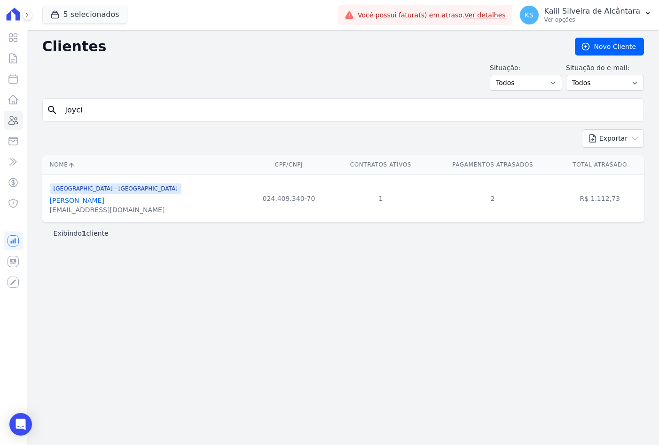
click at [58, 197] on link "Joyci Barboza Limberger" at bounding box center [77, 201] width 55 height 8
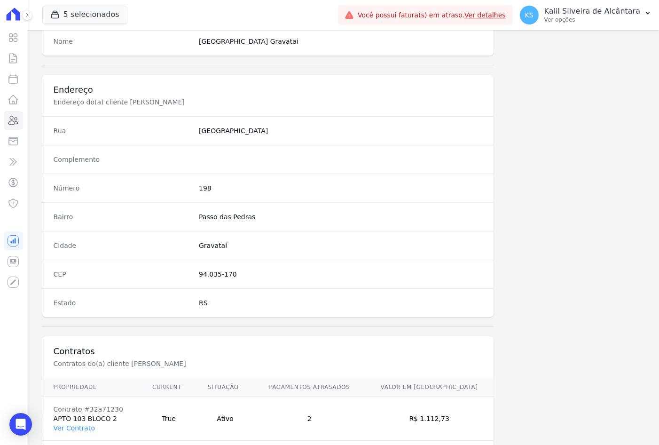
scroll to position [435, 0]
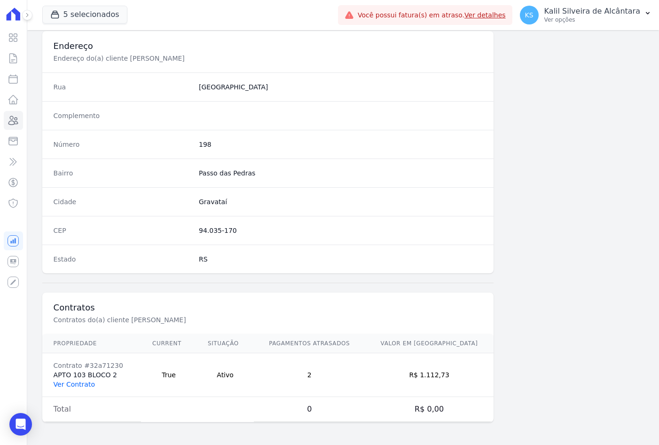
click at [70, 381] on link "Ver Contrato" at bounding box center [74, 384] width 41 height 8
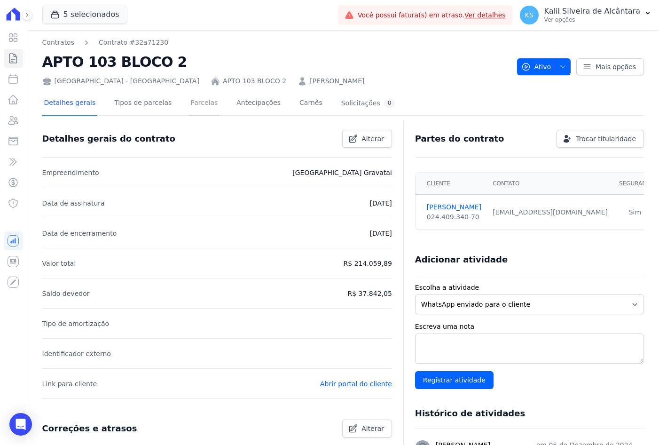
click at [201, 105] on link "Parcelas" at bounding box center [204, 103] width 31 height 25
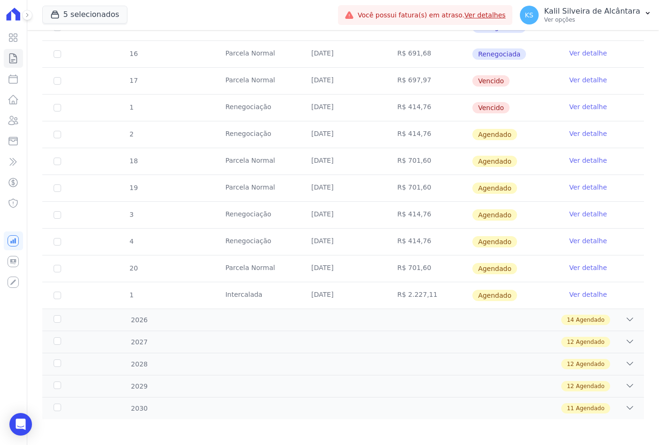
scroll to position [477, 0]
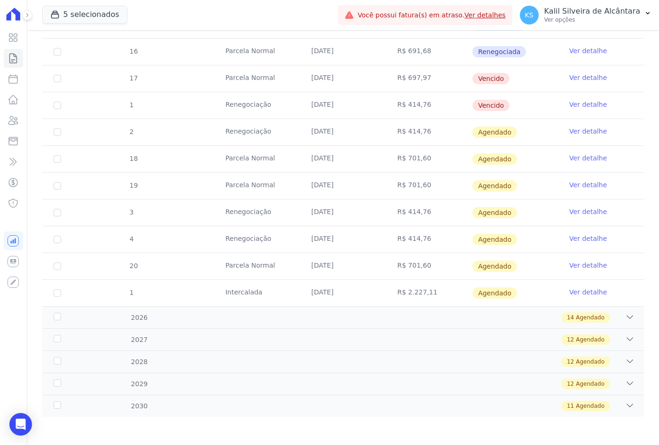
click at [55, 284] on td "1" at bounding box center [57, 293] width 30 height 26
click at [56, 267] on input "checkbox" at bounding box center [58, 266] width 8 height 8
checkbox input "true"
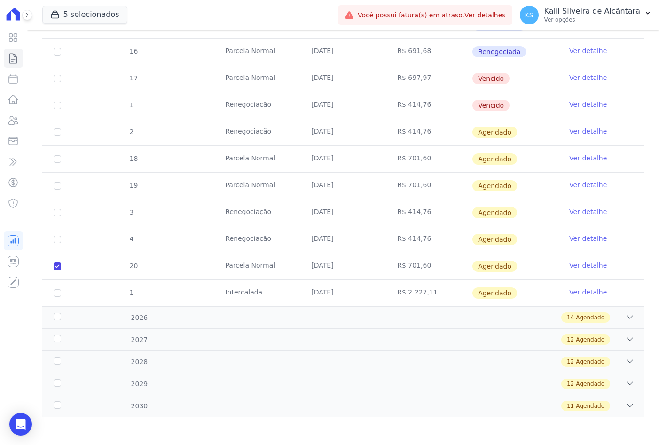
click at [55, 299] on td "1" at bounding box center [57, 293] width 30 height 26
click at [57, 292] on input "checkbox" at bounding box center [58, 293] width 8 height 8
checkbox input "true"
click at [55, 246] on td "4" at bounding box center [57, 239] width 30 height 26
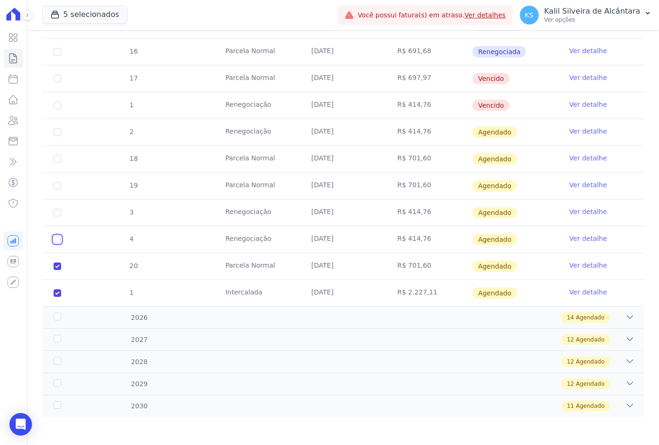
click at [56, 241] on input "checkbox" at bounding box center [58, 240] width 8 height 8
checkbox input "true"
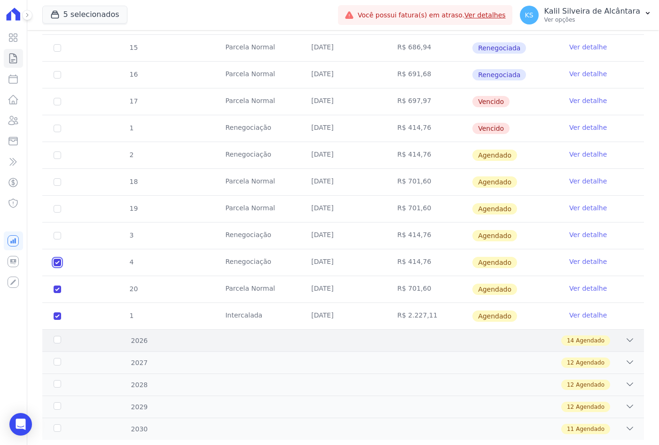
scroll to position [470, 0]
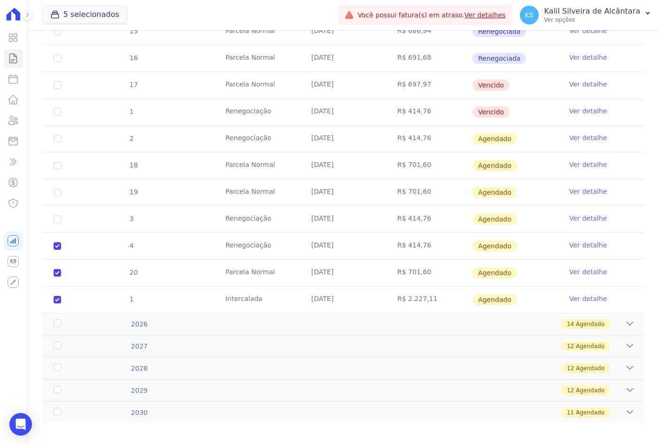
click at [58, 294] on td "1" at bounding box center [57, 299] width 30 height 26
click at [55, 297] on input "checkbox" at bounding box center [58, 300] width 8 height 8
checkbox input "false"
checkbox input "true"
click at [61, 269] on td "20" at bounding box center [57, 273] width 30 height 26
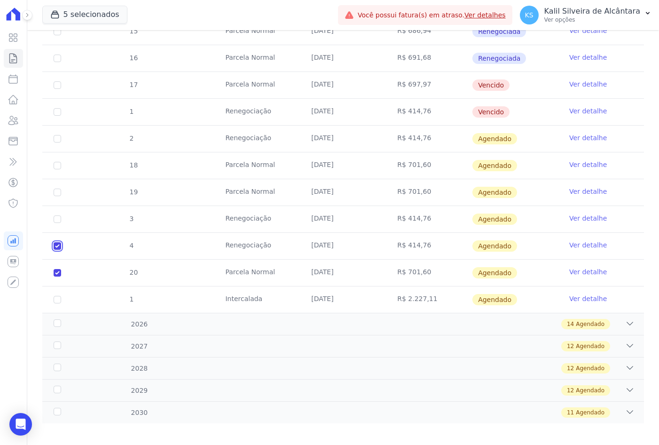
click at [56, 247] on input "checkbox" at bounding box center [58, 246] width 8 height 8
checkbox input "false"
checkbox input "true"
drag, startPoint x: 56, startPoint y: 270, endPoint x: 68, endPoint y: 268, distance: 12.4
click at [56, 270] on input "checkbox" at bounding box center [58, 273] width 8 height 8
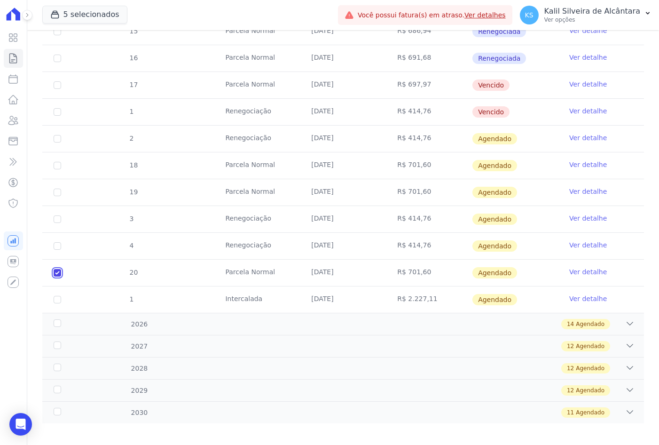
checkbox input "false"
click at [571, 245] on link "Ver detalhe" at bounding box center [588, 244] width 38 height 9
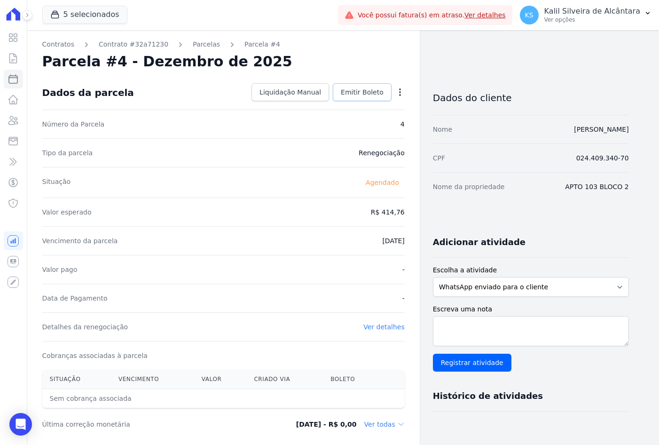
click at [357, 88] on span "Emitir Boleto" at bounding box center [362, 91] width 43 height 9
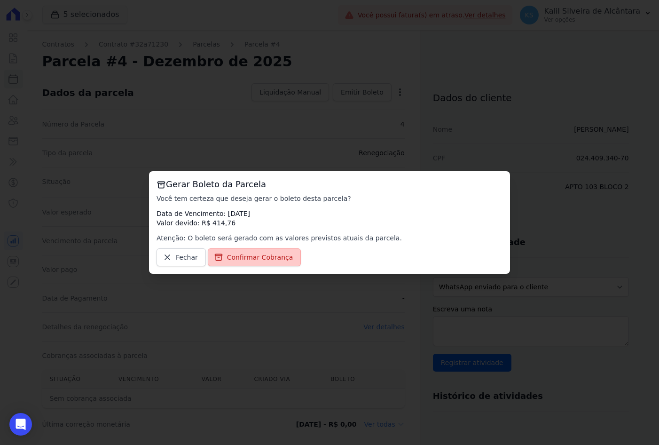
click at [250, 256] on span "Confirmar Cobrança" at bounding box center [260, 256] width 66 height 9
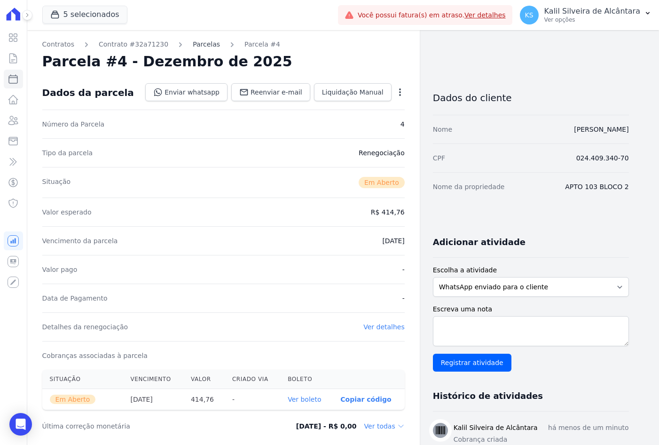
click at [195, 47] on link "Parcelas" at bounding box center [206, 44] width 27 height 10
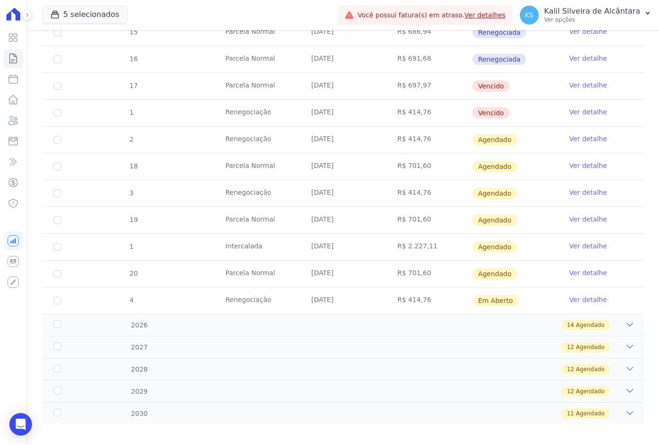
scroll to position [470, 0]
drag, startPoint x: 219, startPoint y: 189, endPoint x: 511, endPoint y: 192, distance: 292.0
click at [511, 192] on tr "3 Renegociação 25/11/2025 R$ 414,76 Agendado Ver detalhe" at bounding box center [343, 192] width 602 height 27
drag, startPoint x: 511, startPoint y: 192, endPoint x: 587, endPoint y: 191, distance: 76.2
click at [587, 191] on link "Ver detalhe" at bounding box center [588, 191] width 38 height 9
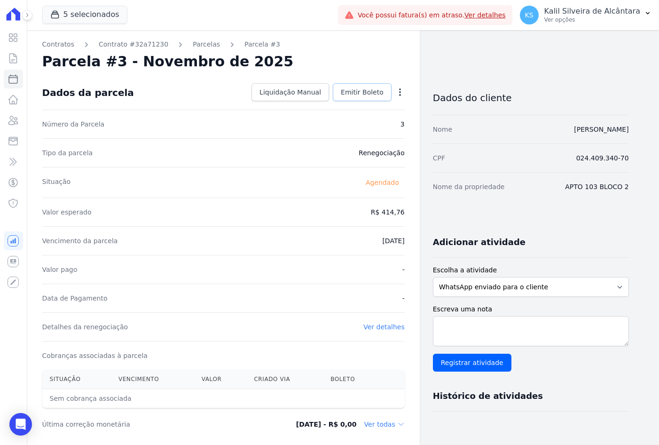
click at [366, 93] on span "Emitir Boleto" at bounding box center [362, 91] width 43 height 9
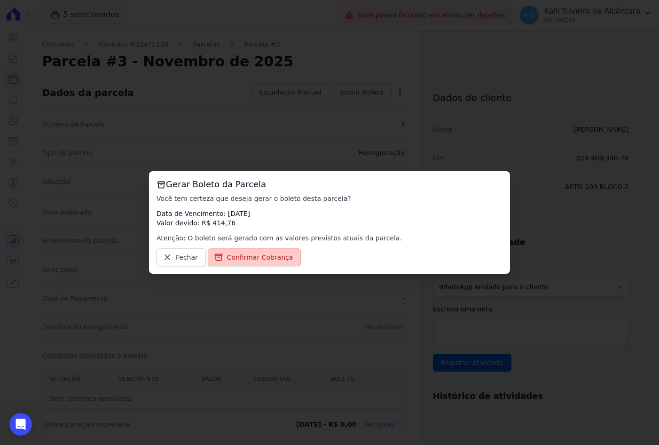
click at [251, 263] on link "Confirmar Cobrança" at bounding box center [255, 257] width 94 height 18
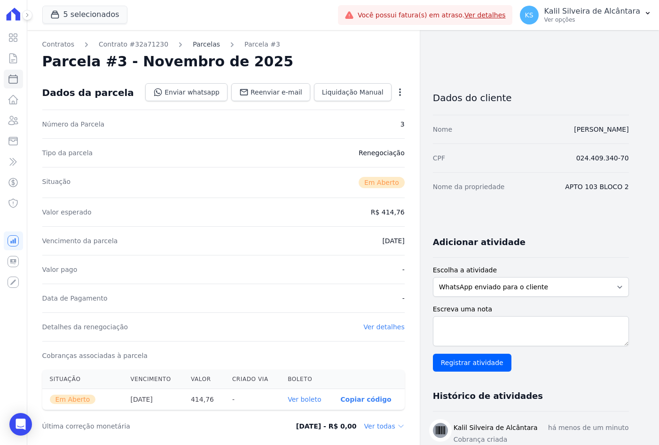
click at [195, 46] on link "Parcelas" at bounding box center [206, 44] width 27 height 10
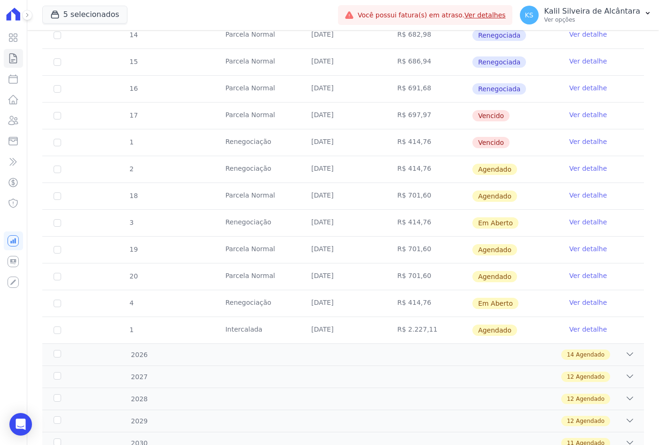
scroll to position [423, 0]
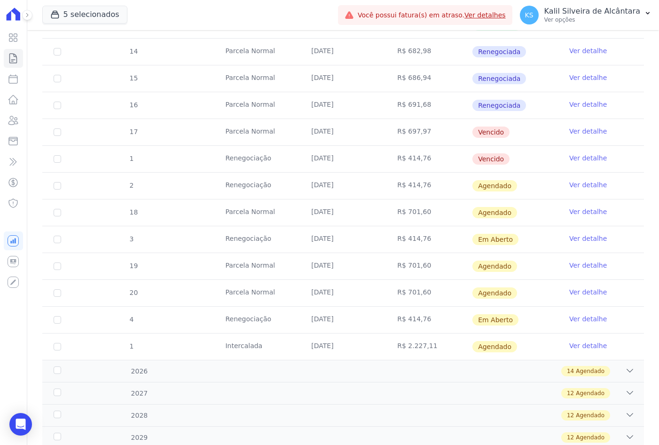
click at [577, 187] on link "Ver detalhe" at bounding box center [588, 184] width 38 height 9
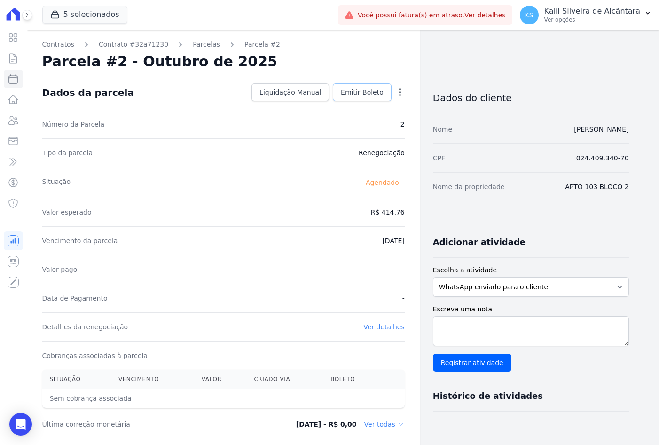
click at [372, 94] on span "Emitir Boleto" at bounding box center [362, 91] width 43 height 9
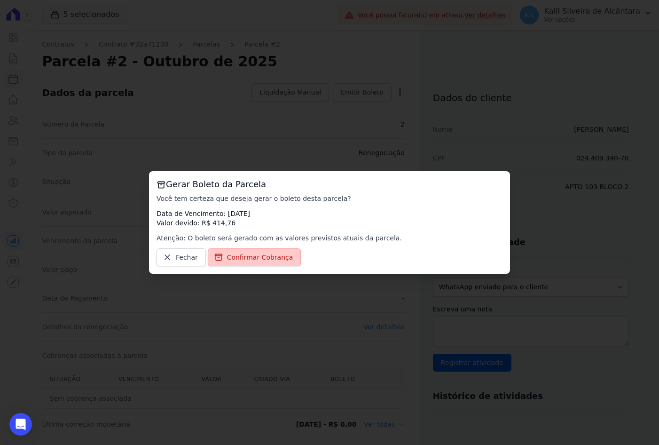
click at [244, 256] on span "Confirmar Cobrança" at bounding box center [260, 256] width 66 height 9
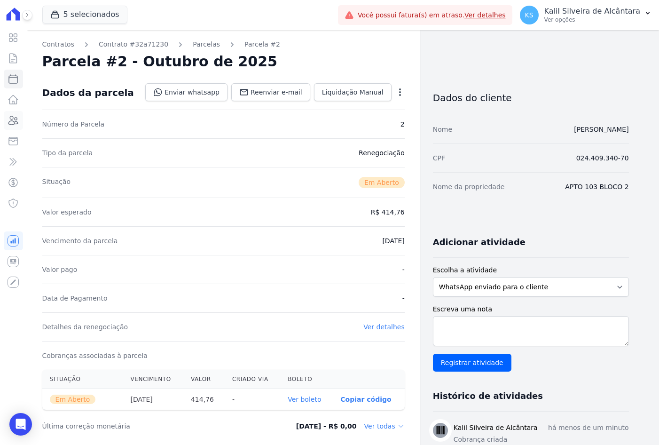
click at [19, 118] on icon at bounding box center [13, 120] width 11 height 11
click at [198, 43] on link "Parcelas" at bounding box center [206, 44] width 27 height 10
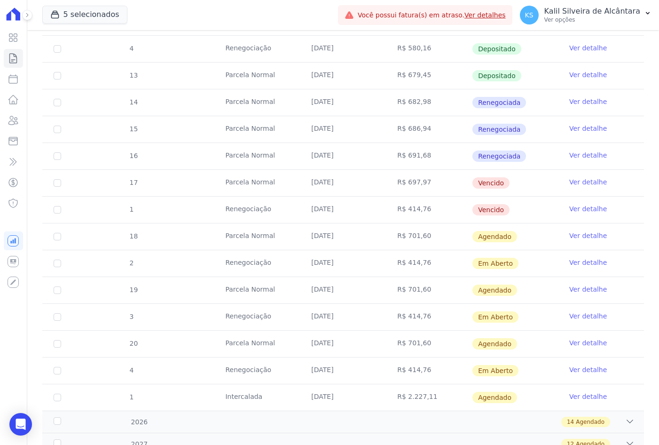
scroll to position [376, 0]
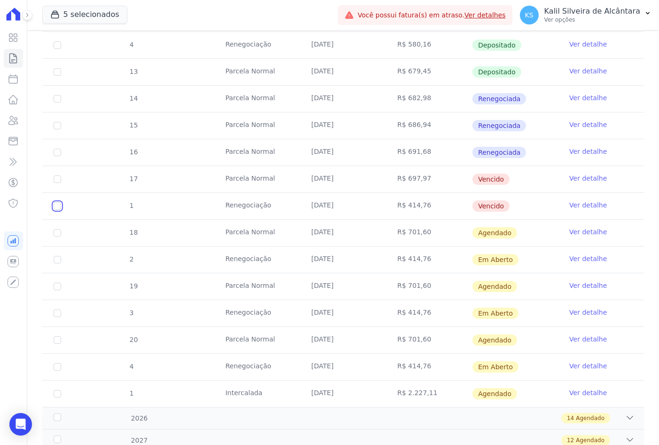
click at [58, 204] on input "checkbox" at bounding box center [58, 206] width 8 height 8
checkbox input "true"
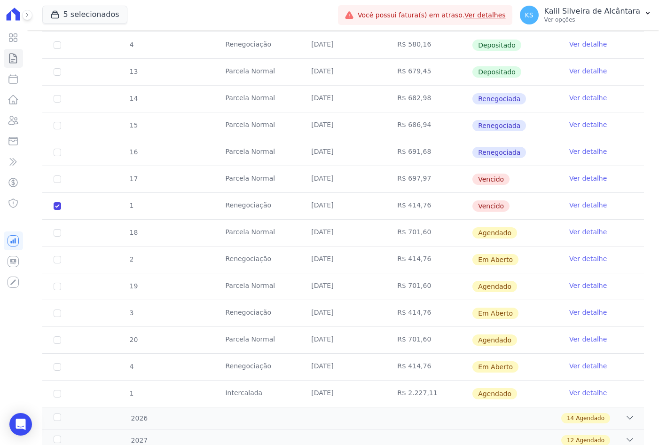
click at [63, 178] on td "17" at bounding box center [57, 179] width 30 height 26
click at [62, 177] on td "17" at bounding box center [57, 179] width 30 height 26
click at [59, 179] on input "checkbox" at bounding box center [58, 179] width 8 height 8
checkbox input "true"
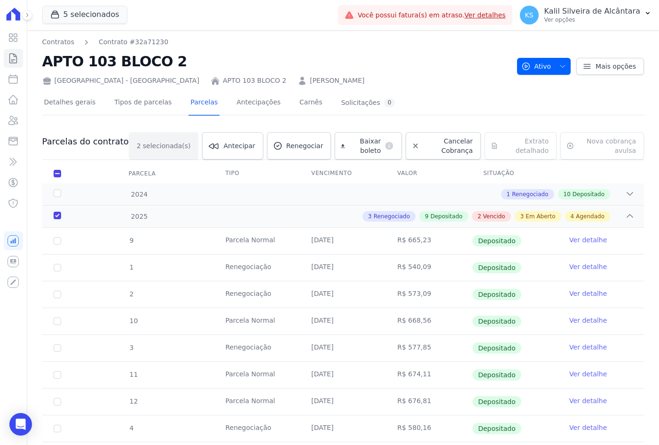
scroll to position [0, 0]
click at [284, 152] on link "Renegociar" at bounding box center [299, 146] width 64 height 27
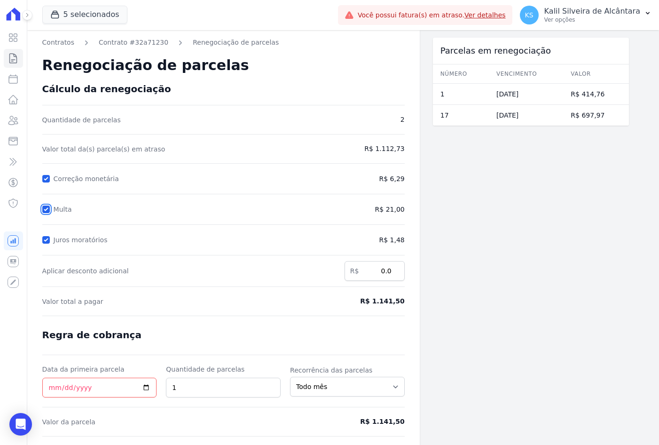
click at [45, 206] on input "Multa" at bounding box center [46, 209] width 8 height 8
checkbox input "false"
click at [47, 236] on input "Juros moratórios" at bounding box center [46, 240] width 8 height 8
checkbox input "false"
click at [42, 181] on input "Correção monetária" at bounding box center [46, 179] width 8 height 8
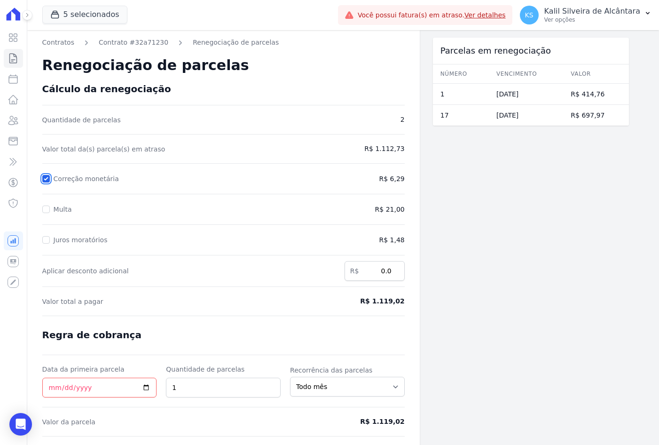
checkbox input "false"
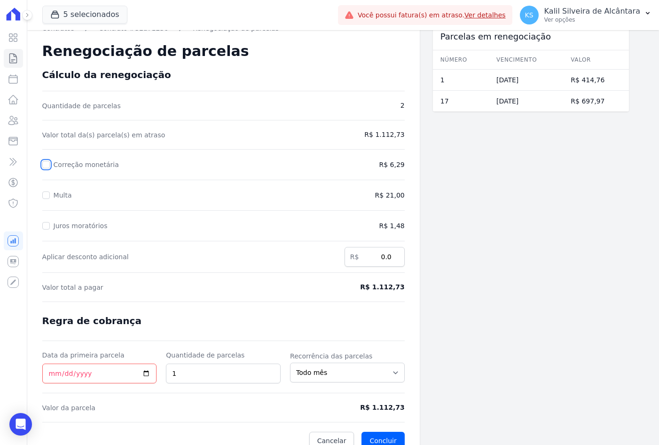
scroll to position [26, 0]
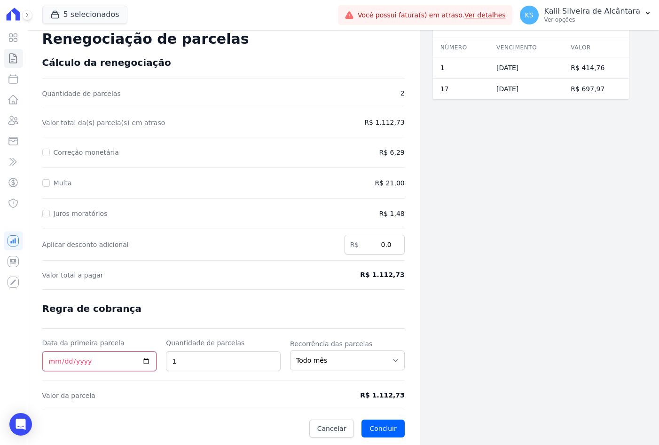
click at [51, 363] on input "Data da primeira parcela" at bounding box center [99, 361] width 115 height 20
type input "2025-09-29"
click at [385, 425] on button "Concluir" at bounding box center [383, 428] width 43 height 18
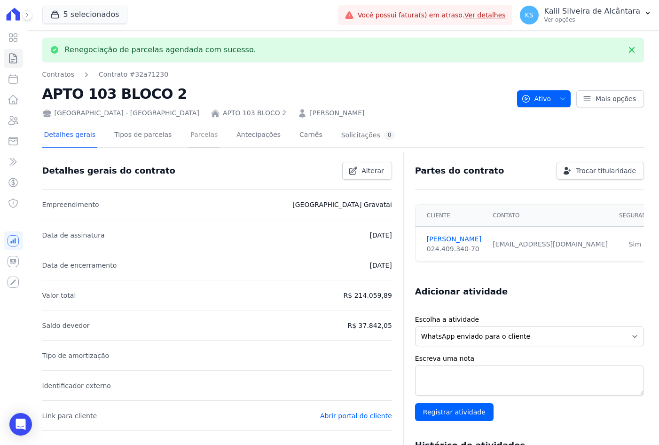
click at [202, 143] on link "Parcelas" at bounding box center [204, 135] width 31 height 25
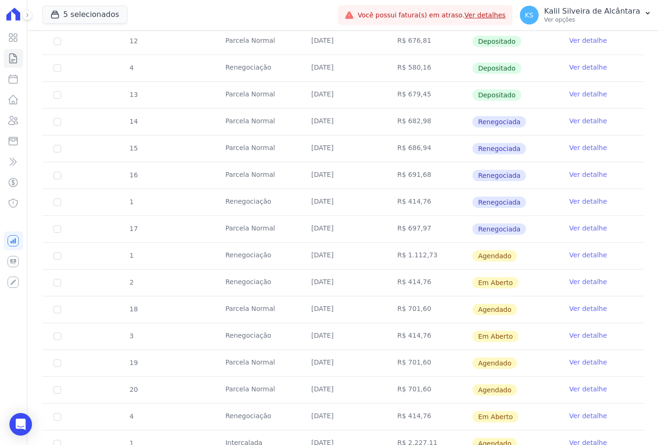
scroll to position [470, 0]
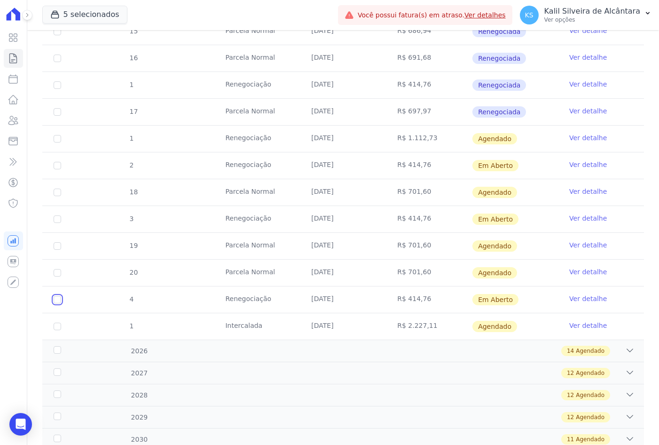
click at [54, 300] on input "checkbox" at bounding box center [58, 300] width 8 height 8
checkbox input "true"
click at [52, 221] on td "3" at bounding box center [57, 219] width 30 height 26
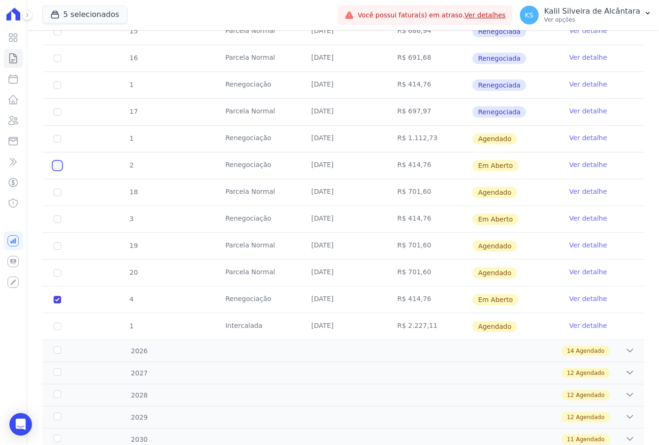
click at [58, 166] on input "checkbox" at bounding box center [58, 166] width 8 height 8
checkbox input "true"
click at [571, 135] on link "Ver detalhe" at bounding box center [588, 137] width 38 height 9
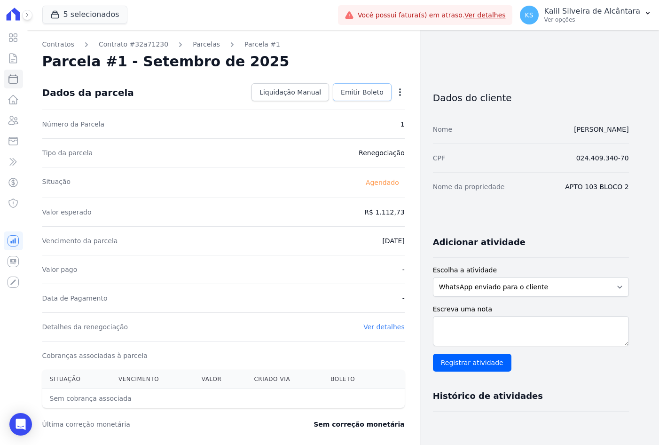
click at [347, 93] on span "Emitir Boleto" at bounding box center [362, 91] width 43 height 9
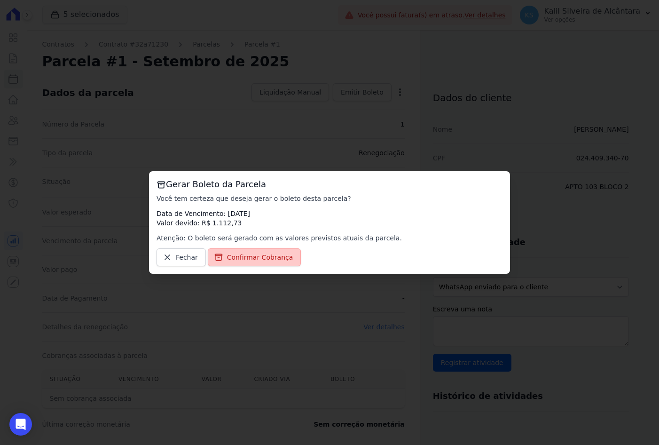
click at [233, 262] on link "Confirmar Cobrança" at bounding box center [255, 257] width 94 height 18
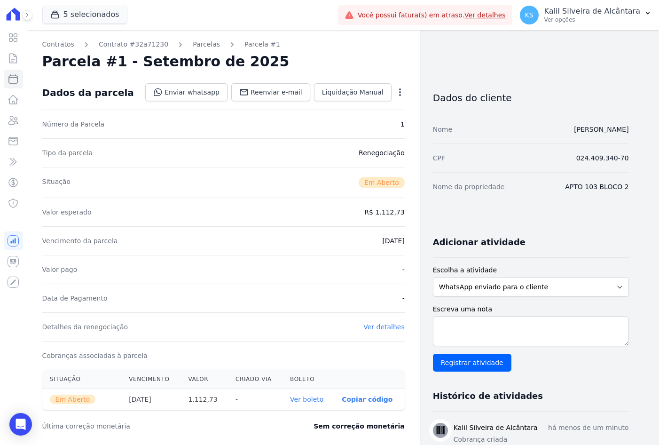
click at [193, 43] on link "Parcelas" at bounding box center [206, 44] width 27 height 10
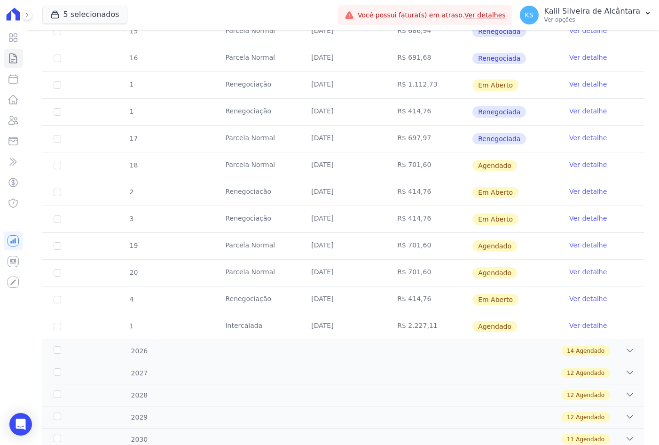
scroll to position [504, 0]
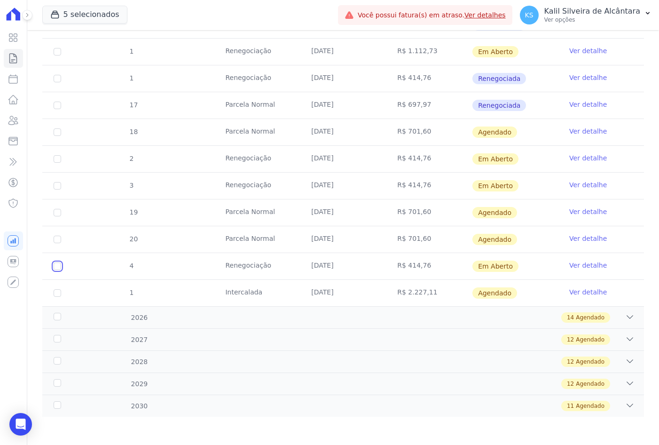
click at [58, 266] on input "checkbox" at bounding box center [58, 266] width 8 height 8
checkbox input "true"
click at [55, 209] on input "checkbox" at bounding box center [58, 213] width 8 height 8
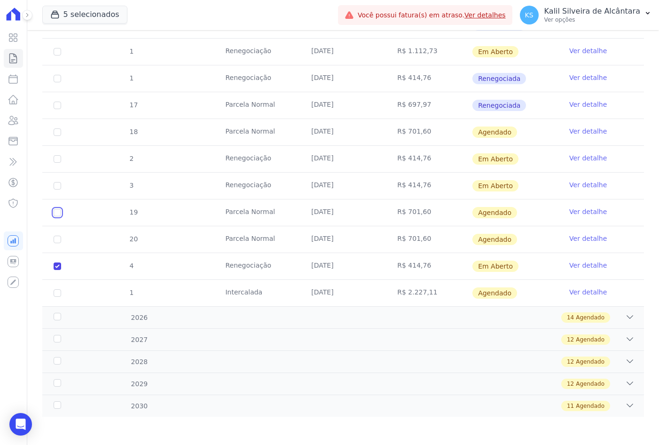
checkbox input "true"
click at [55, 209] on input "checkbox" at bounding box center [58, 213] width 8 height 8
checkbox input "false"
checkbox input "true"
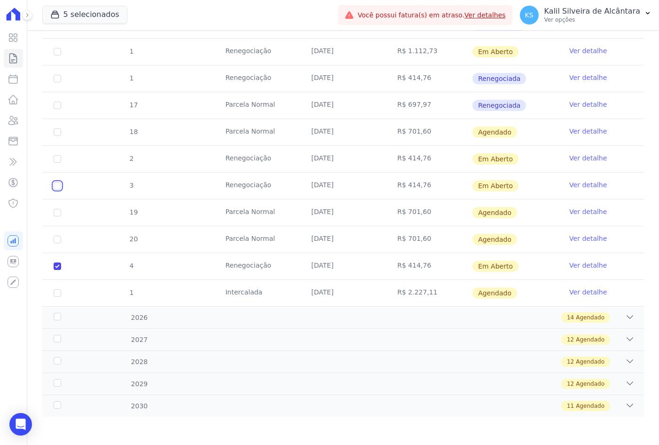
click at [56, 189] on input "checkbox" at bounding box center [58, 186] width 8 height 8
checkbox input "true"
click at [54, 159] on input "checkbox" at bounding box center [58, 159] width 8 height 8
checkbox input "true"
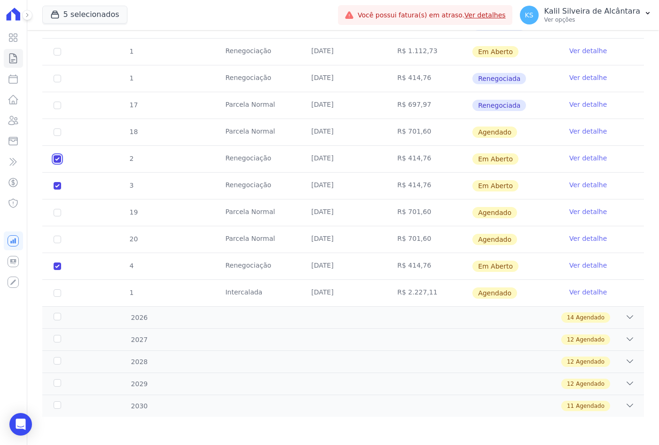
checkbox input "true"
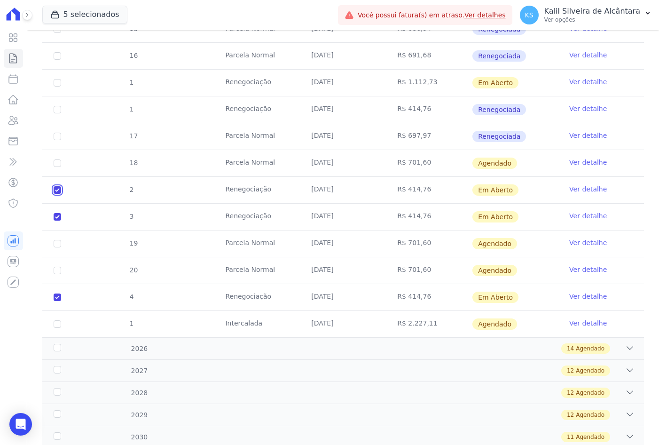
scroll to position [457, 0]
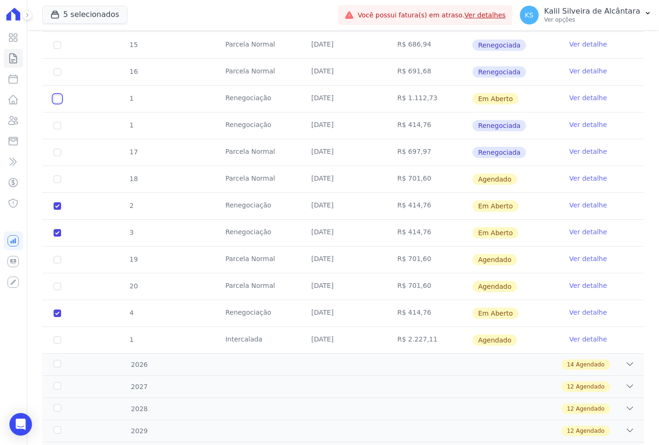
click at [60, 96] on input "checkbox" at bounding box center [58, 99] width 8 height 8
checkbox input "true"
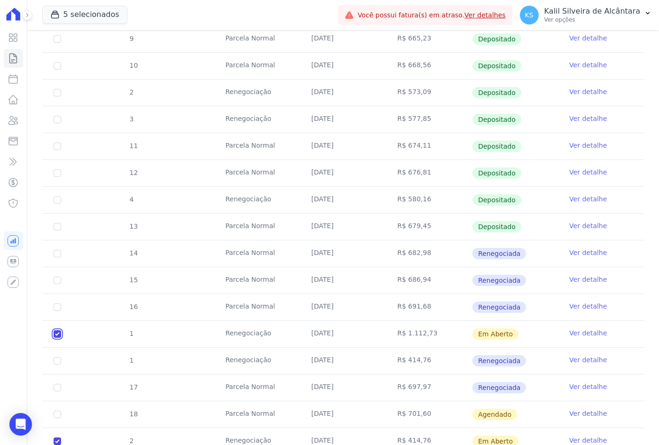
scroll to position [0, 0]
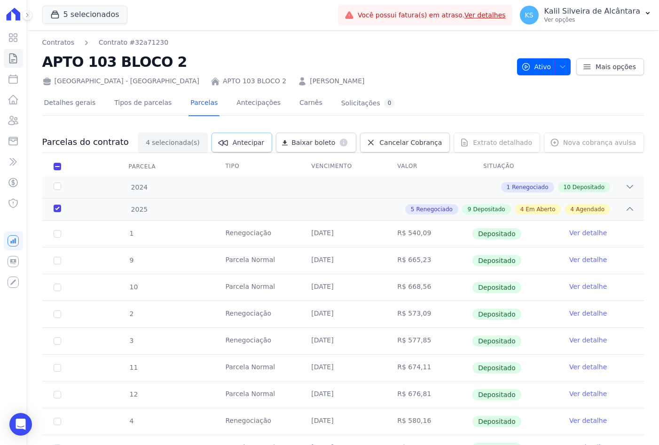
click at [262, 143] on span "Antecipar" at bounding box center [248, 142] width 31 height 9
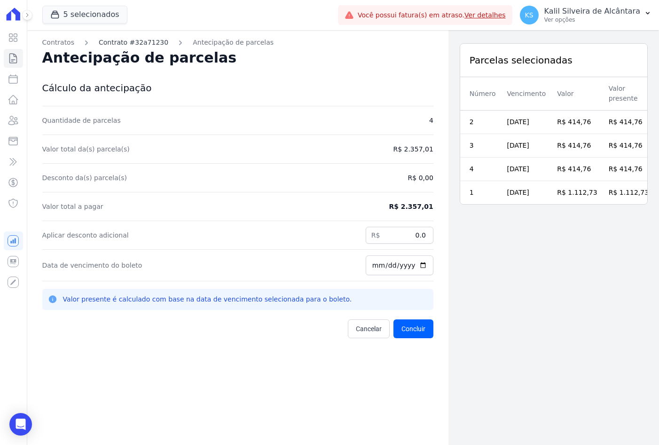
click at [136, 45] on link "Contrato #32a71230" at bounding box center [134, 43] width 70 height 10
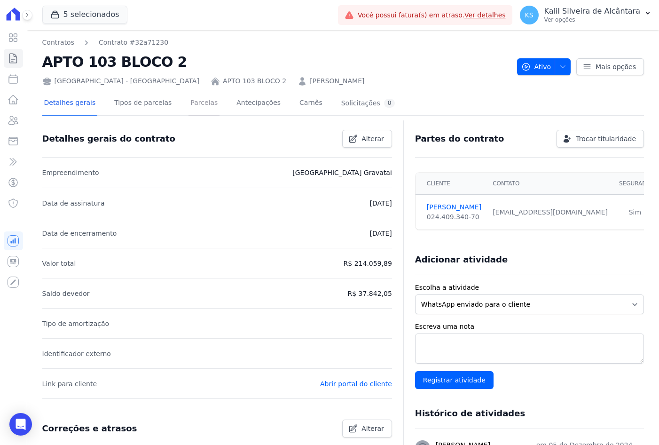
click at [195, 108] on link "Parcelas" at bounding box center [204, 103] width 31 height 25
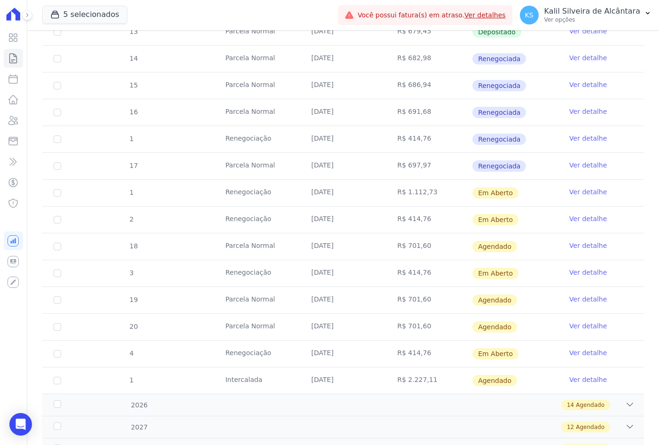
scroll to position [423, 0]
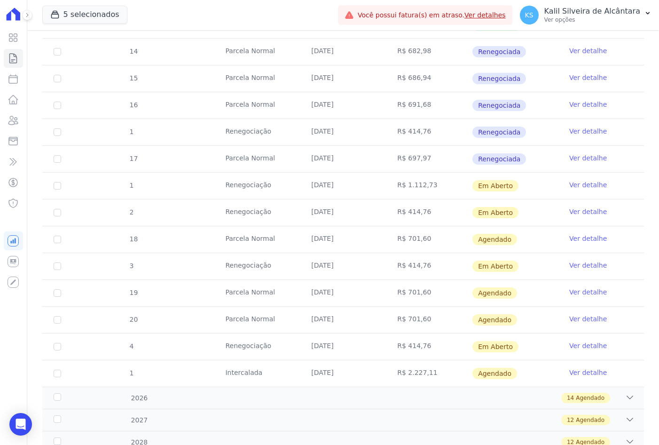
drag, startPoint x: 524, startPoint y: 236, endPoint x: 486, endPoint y: 242, distance: 38.1
click at [486, 242] on td "Agendado" at bounding box center [515, 239] width 86 height 26
drag, startPoint x: 486, startPoint y: 242, endPoint x: 504, endPoint y: 277, distance: 39.3
click at [503, 275] on td "Em Aberto" at bounding box center [515, 266] width 86 height 26
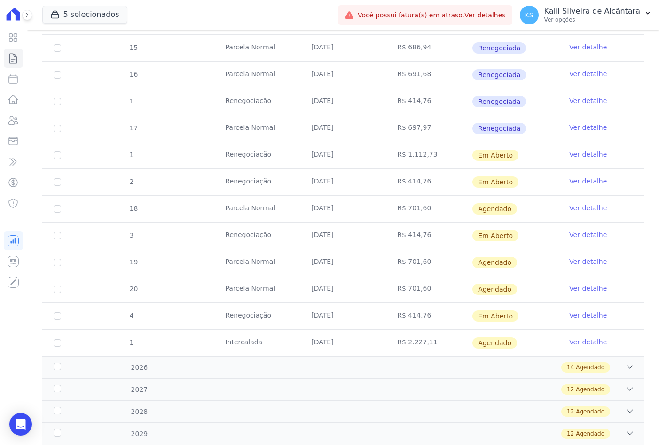
scroll to position [470, 0]
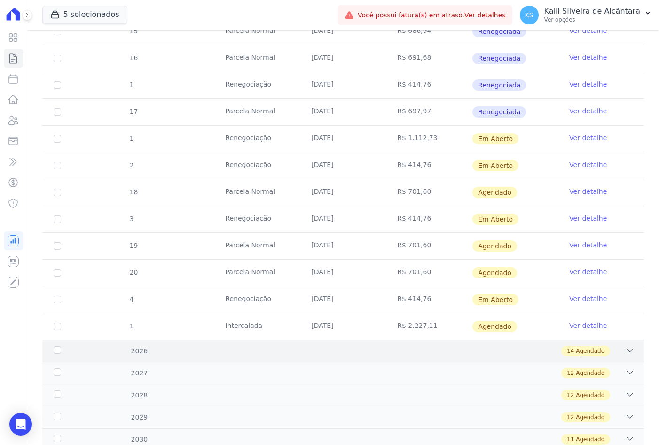
click at [286, 352] on div "14 Agendado" at bounding box center [372, 351] width 524 height 10
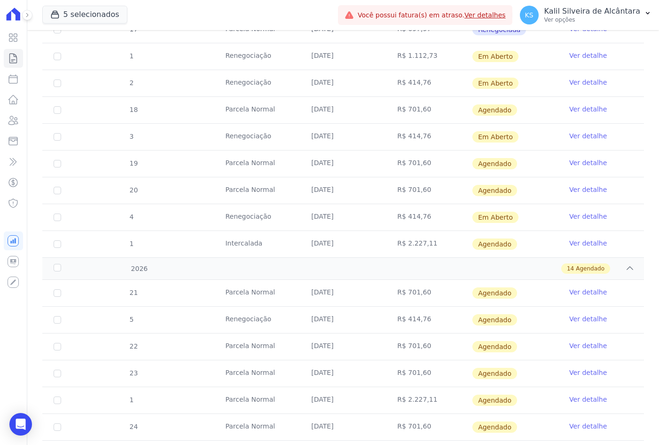
scroll to position [564, 0]
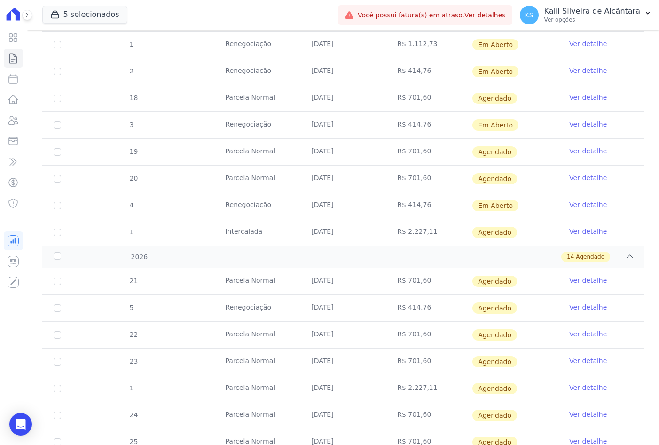
drag, startPoint x: 220, startPoint y: 309, endPoint x: 311, endPoint y: 308, distance: 90.7
click at [311, 308] on tr "5 Renegociação 25/01/2026 R$ 414,76 Agendado Ver detalhe" at bounding box center [343, 307] width 602 height 27
click at [576, 306] on link "Ver detalhe" at bounding box center [588, 306] width 38 height 9
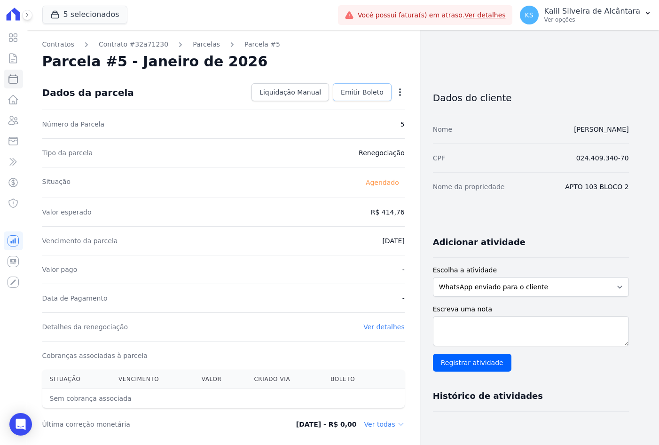
click at [342, 94] on link "Emitir Boleto" at bounding box center [362, 92] width 59 height 18
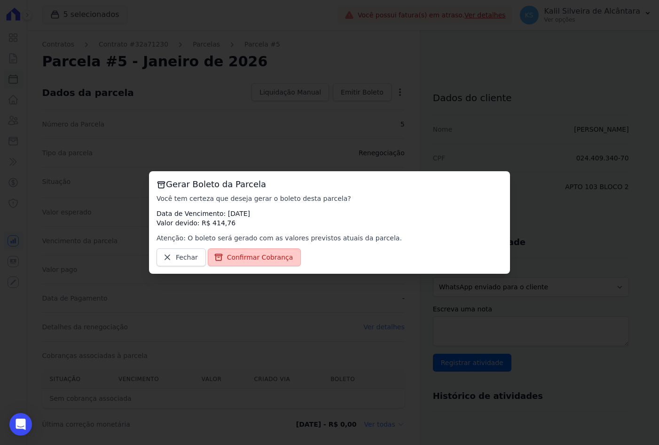
click at [274, 261] on span "Confirmar Cobrança" at bounding box center [260, 256] width 66 height 9
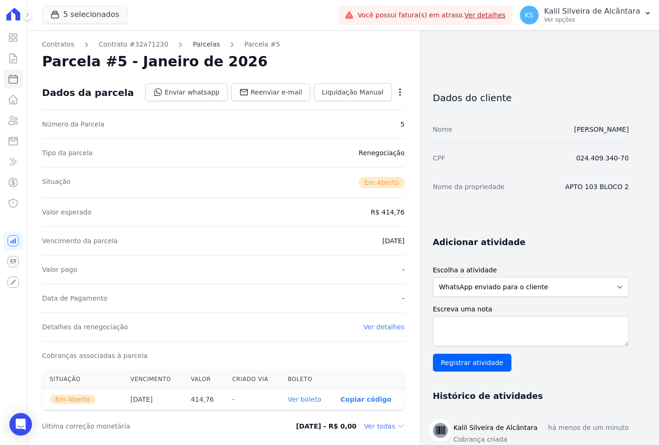
click at [196, 45] on link "Parcelas" at bounding box center [206, 44] width 27 height 10
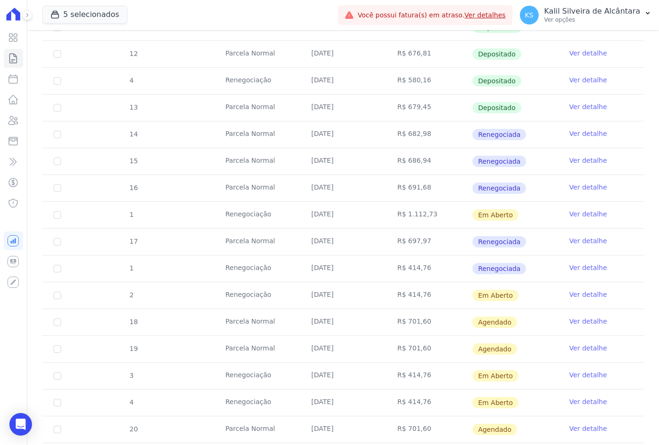
scroll to position [504, 0]
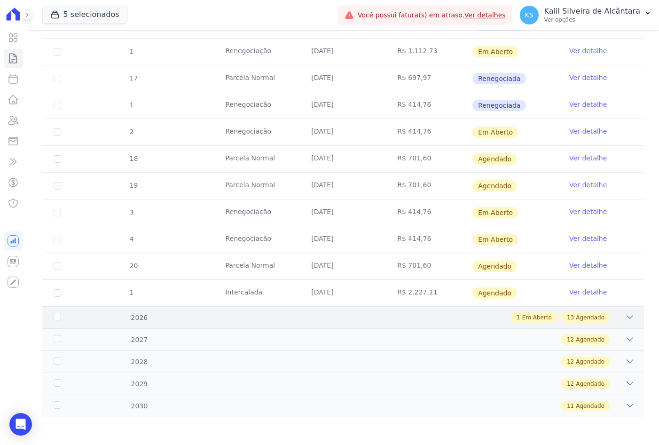
click at [205, 322] on div "1 Em Aberto 13 Agendado" at bounding box center [372, 317] width 524 height 10
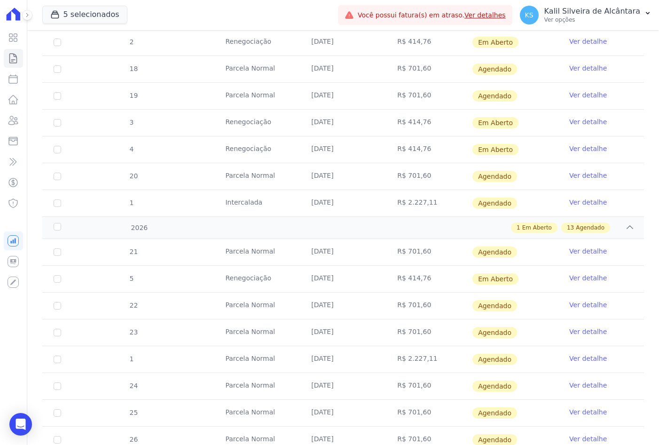
scroll to position [598, 0]
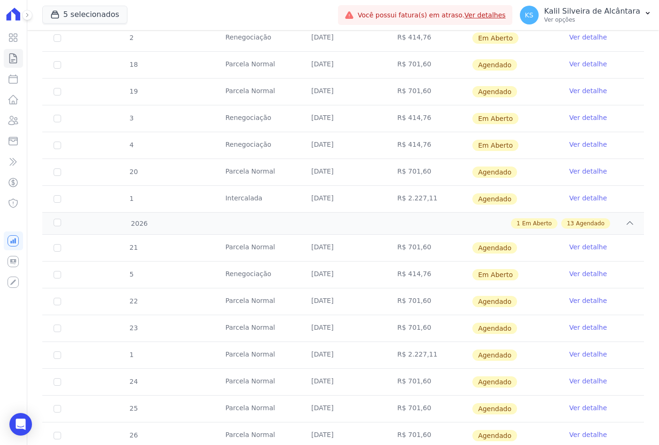
drag, startPoint x: 527, startPoint y: 276, endPoint x: 516, endPoint y: 278, distance: 12.0
click at [516, 278] on td "Em Aberto" at bounding box center [515, 274] width 86 height 26
drag, startPoint x: 51, startPoint y: 274, endPoint x: 57, endPoint y: 273, distance: 6.7
click at [56, 273] on td "5" at bounding box center [57, 274] width 30 height 26
click at [57, 273] on input "checkbox" at bounding box center [58, 275] width 8 height 8
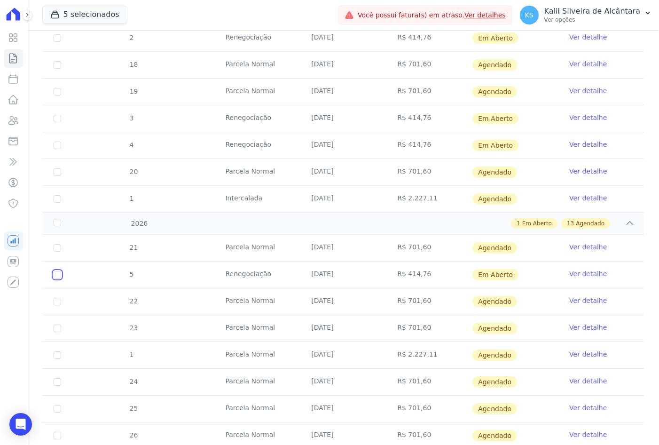
checkbox input "true"
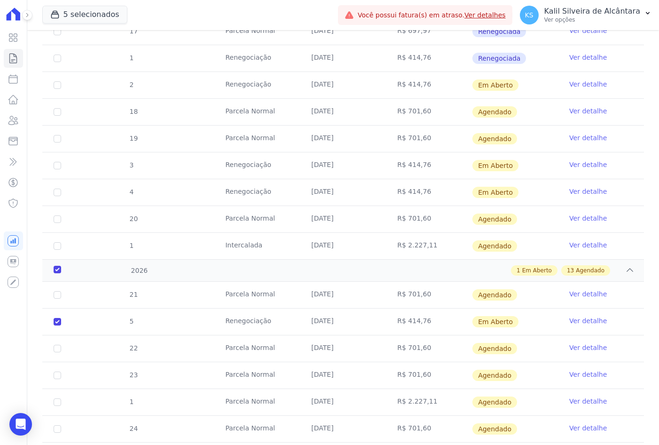
drag, startPoint x: 372, startPoint y: 189, endPoint x: 166, endPoint y: 189, distance: 205.9
click at [166, 189] on tr "4 Renegociação 25/12/2025 R$ 414,76 Em Aberto Ver detalhe" at bounding box center [343, 192] width 602 height 27
click at [59, 193] on input "checkbox" at bounding box center [58, 193] width 8 height 8
checkbox input "true"
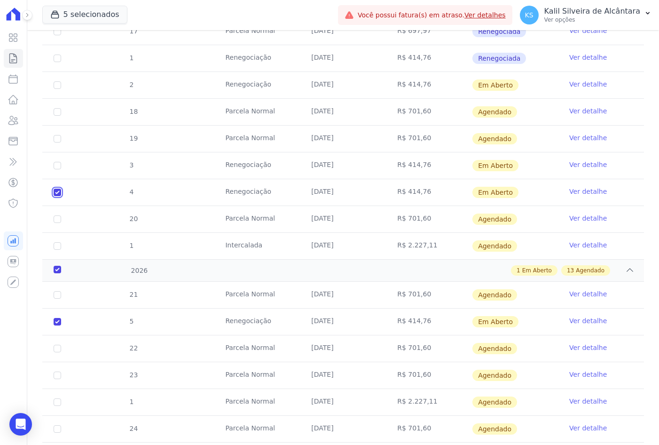
checkbox input "true"
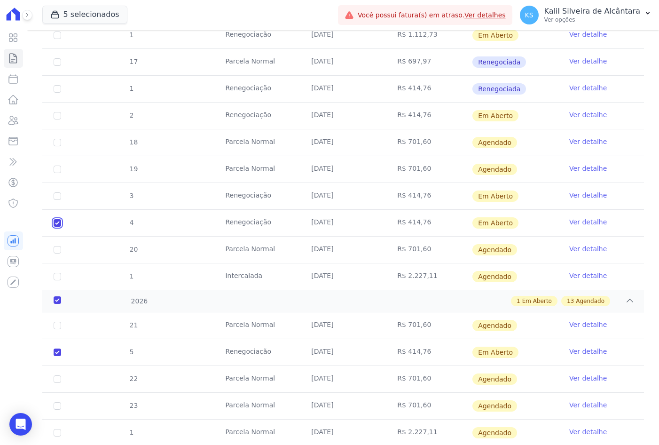
scroll to position [504, 0]
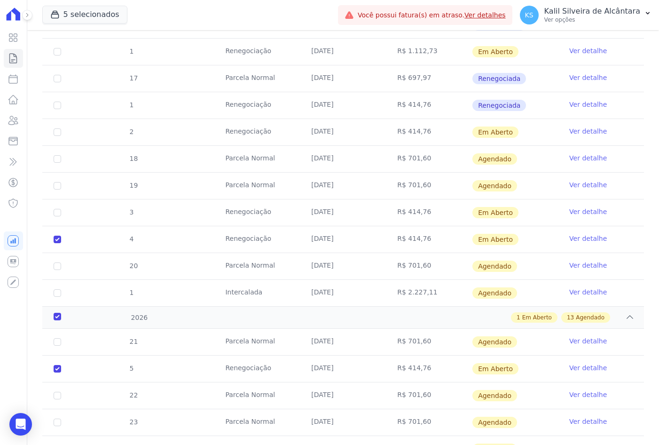
drag, startPoint x: 437, startPoint y: 215, endPoint x: 194, endPoint y: 217, distance: 242.6
click at [194, 217] on tr "3 Renegociação 25/11/2025 R$ 414,76 Em Aberto Ver detalhe" at bounding box center [343, 212] width 602 height 27
click at [58, 210] on input "checkbox" at bounding box center [58, 213] width 8 height 8
checkbox input "true"
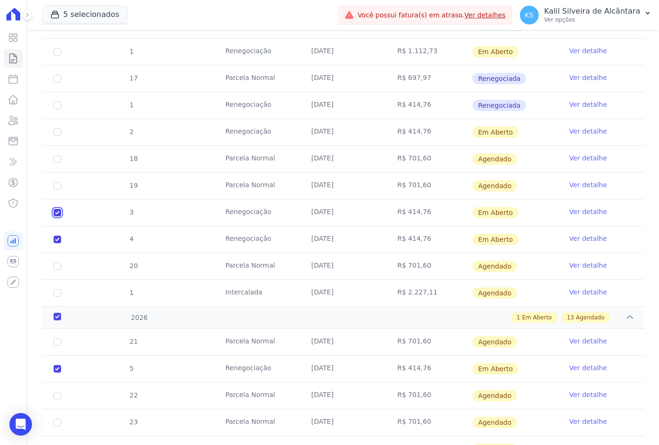
checkbox input "true"
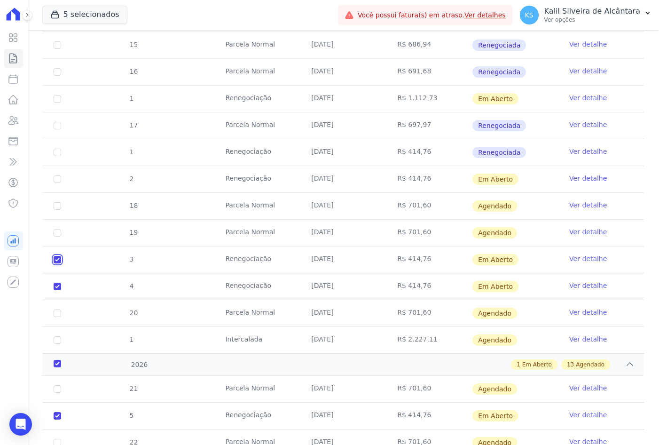
scroll to position [409, 0]
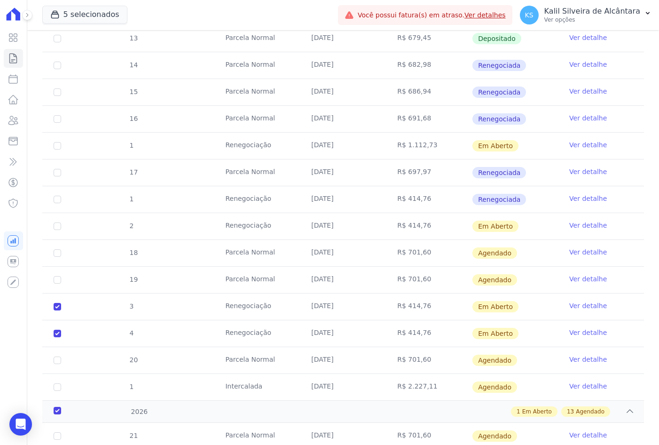
drag, startPoint x: 436, startPoint y: 220, endPoint x: 81, endPoint y: 227, distance: 355.0
click at [81, 227] on tr "2 Renegociação 25/10/2025 R$ 414,76 Em Aberto Ver detalhe" at bounding box center [343, 226] width 602 height 27
drag, startPoint x: 81, startPoint y: 227, endPoint x: 58, endPoint y: 226, distance: 23.5
click at [58, 226] on input "checkbox" at bounding box center [58, 226] width 8 height 8
checkbox input "true"
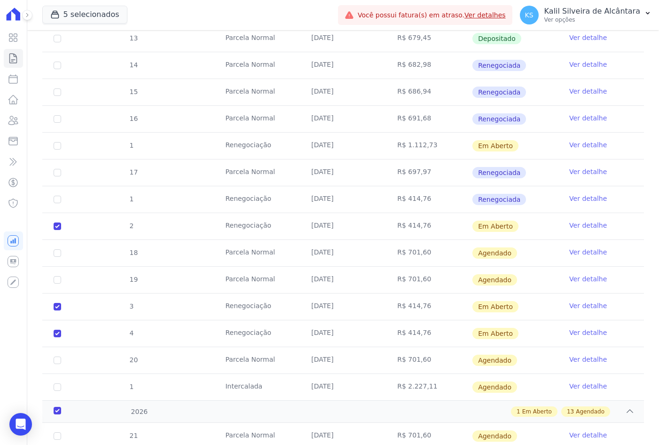
checkbox input "true"
click at [62, 146] on td "1" at bounding box center [57, 146] width 30 height 26
click at [63, 148] on td "1" at bounding box center [57, 146] width 30 height 26
click at [52, 148] on td "1" at bounding box center [57, 146] width 30 height 26
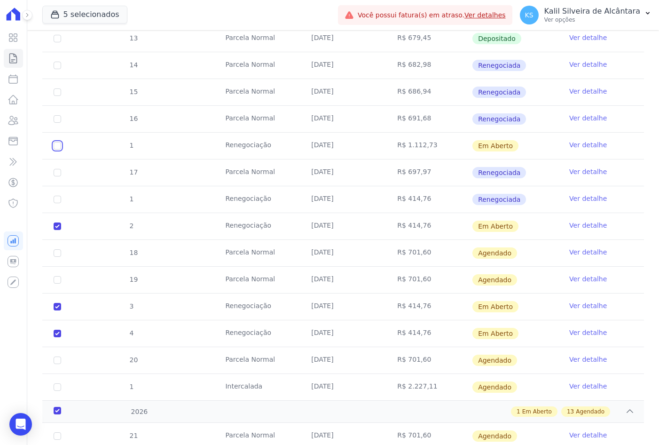
click at [60, 145] on input "checkbox" at bounding box center [58, 146] width 8 height 8
checkbox input "true"
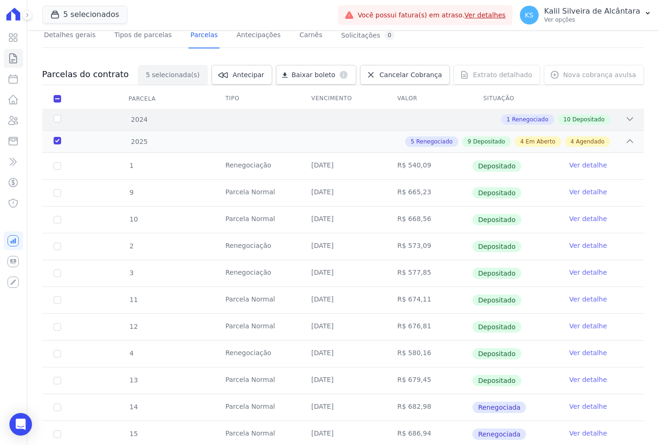
scroll to position [0, 0]
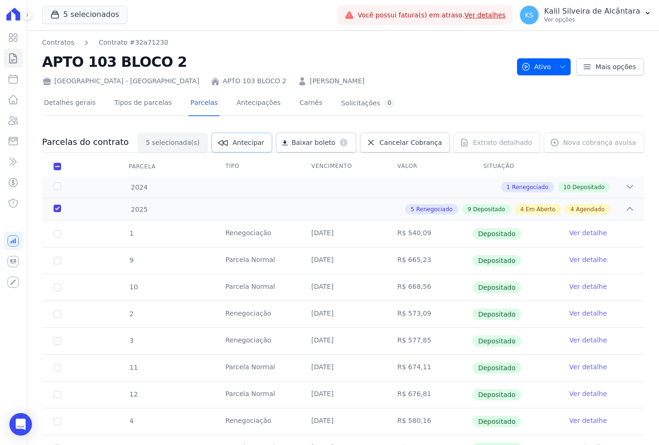
click at [260, 145] on span "Antecipar" at bounding box center [248, 142] width 31 height 9
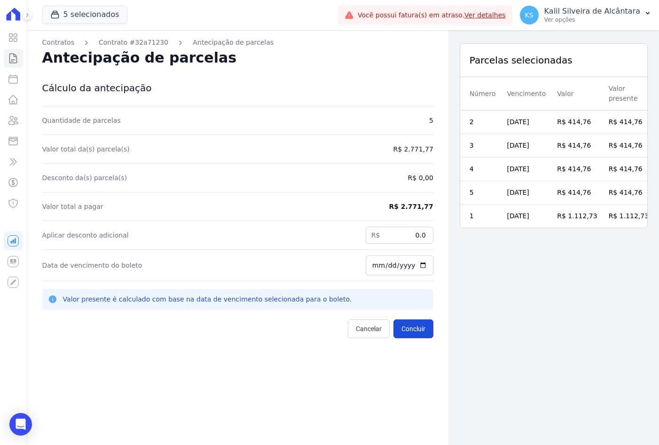
click at [413, 331] on button "Concluir" at bounding box center [414, 328] width 40 height 19
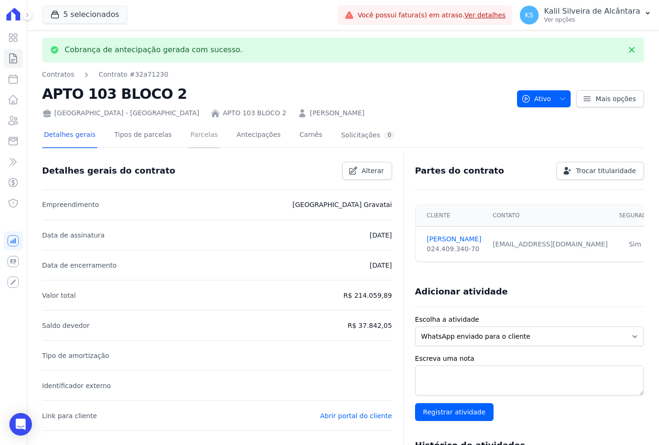
click at [198, 136] on link "Parcelas" at bounding box center [204, 135] width 31 height 25
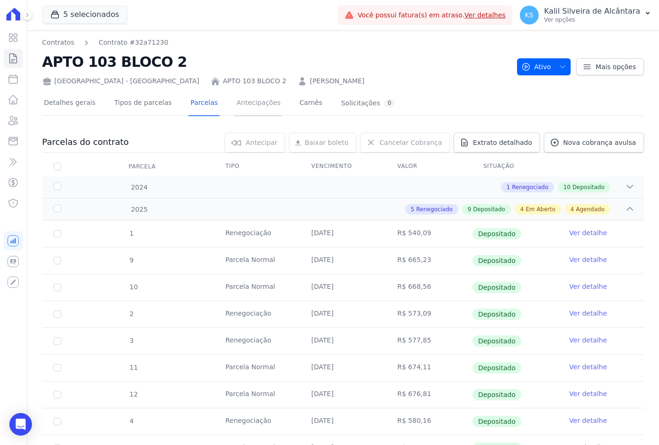
click at [247, 104] on link "Antecipações" at bounding box center [259, 103] width 48 height 25
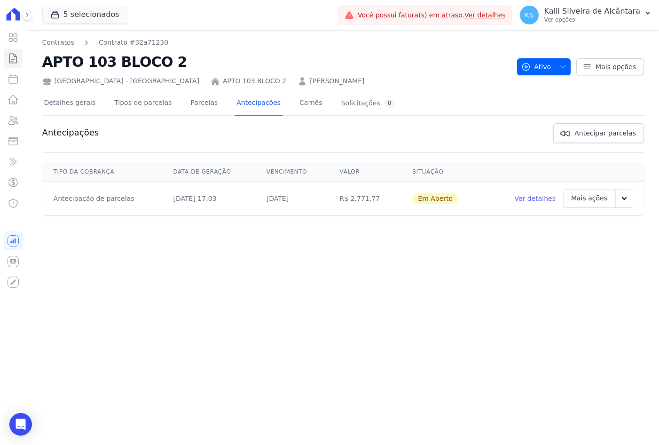
click at [635, 198] on td "Ver detalhes Mais ações Ver boleto Cancelar cobrança" at bounding box center [562, 198] width 164 height 34
click at [629, 199] on icon "button" at bounding box center [624, 198] width 9 height 9
click at [586, 224] on link "Ver boleto" at bounding box center [570, 223] width 48 height 23
click at [581, 228] on link "Ver boleto" at bounding box center [570, 223] width 48 height 23
drag, startPoint x: 441, startPoint y: 251, endPoint x: 459, endPoint y: 247, distance: 18.3
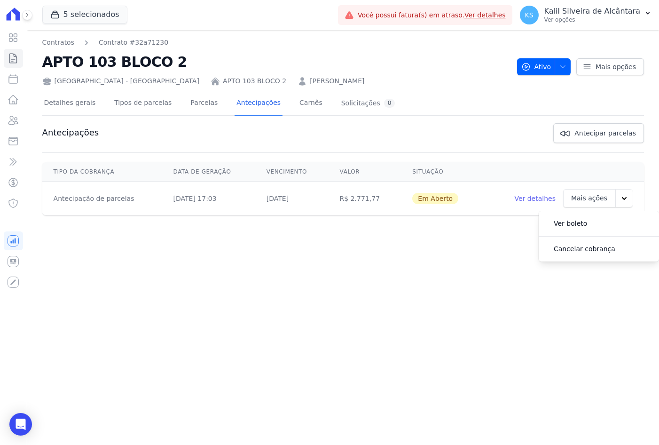
click at [445, 251] on div "Contratos Contrato #32a71230 APTO 103 BLOCO 2 Arty Park - Gravatai APTO 103 BLO…" at bounding box center [343, 237] width 632 height 415
click at [585, 195] on p "Mais ações" at bounding box center [589, 198] width 36 height 10
click at [543, 200] on link "Ver detalhes" at bounding box center [534, 198] width 41 height 9
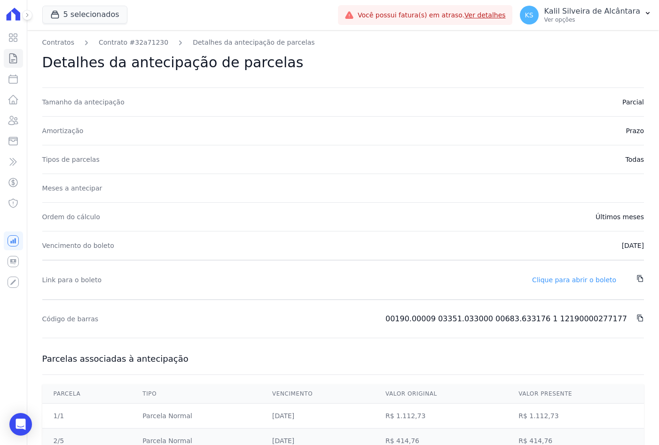
click at [603, 279] on link "Clique para abrir o boleto" at bounding box center [574, 280] width 84 height 8
